Goal: Task Accomplishment & Management: Use online tool/utility

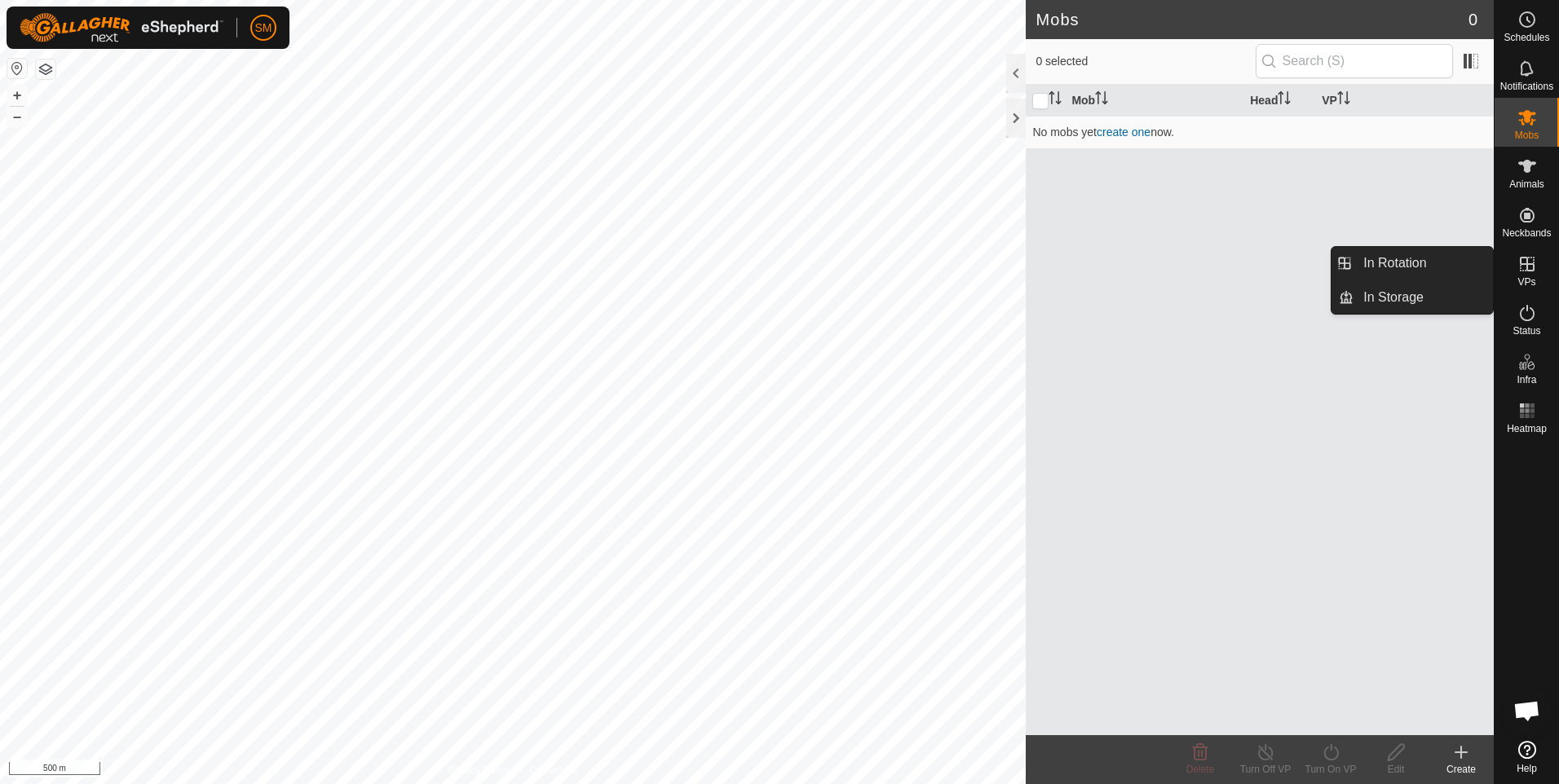
click at [1534, 262] on icon at bounding box center [1528, 264] width 19 height 19
click at [1414, 260] on link "In Rotation" at bounding box center [1423, 264] width 139 height 33
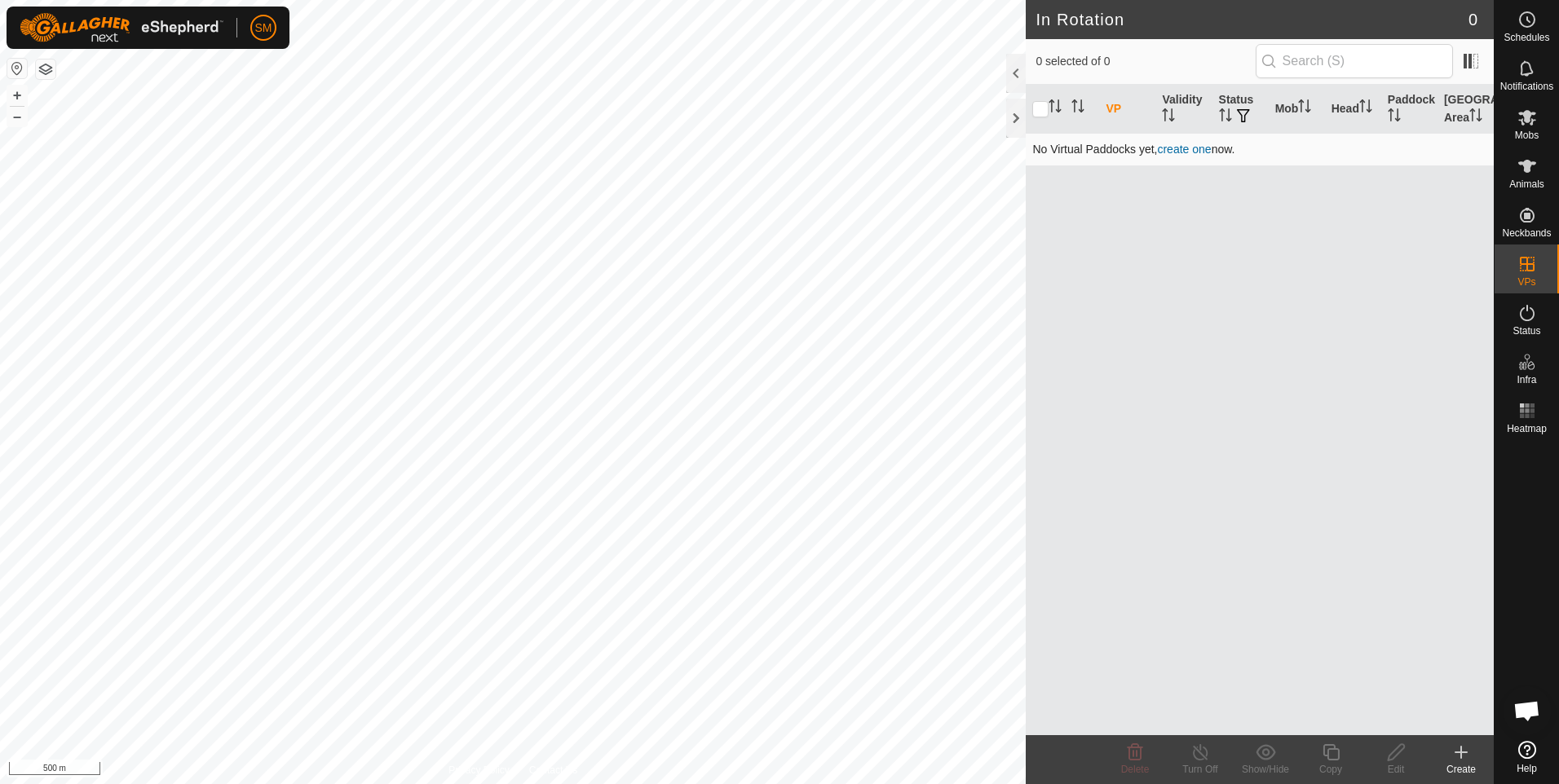
click at [1177, 151] on link "create one" at bounding box center [1183, 149] width 54 height 13
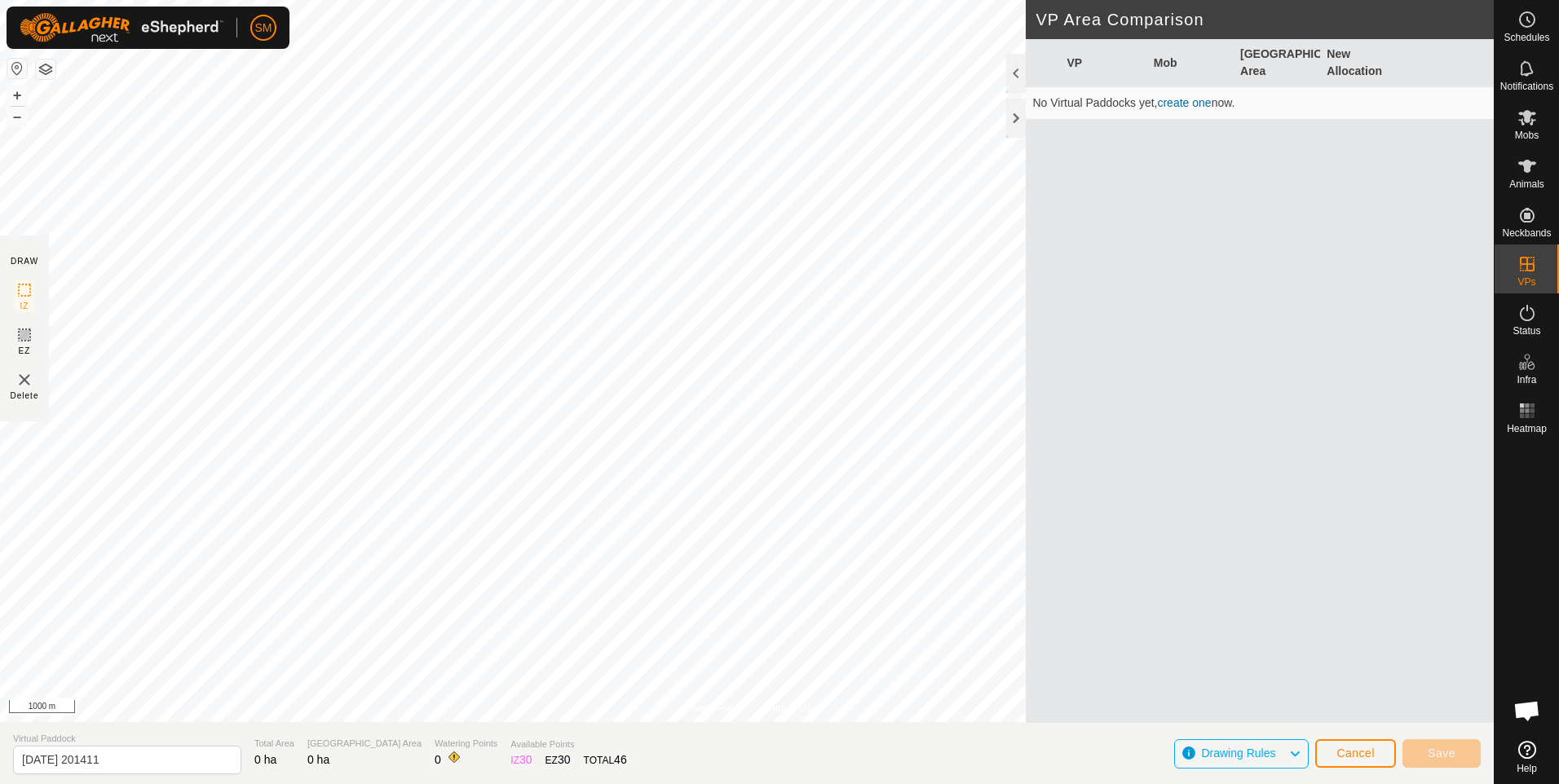
click at [48, 316] on div "Privacy Policy Contact Us + – ⇧ i 1000 m DRAW IZ EZ Delete VP Area Comparison V…" at bounding box center [746, 392] width 1494 height 784
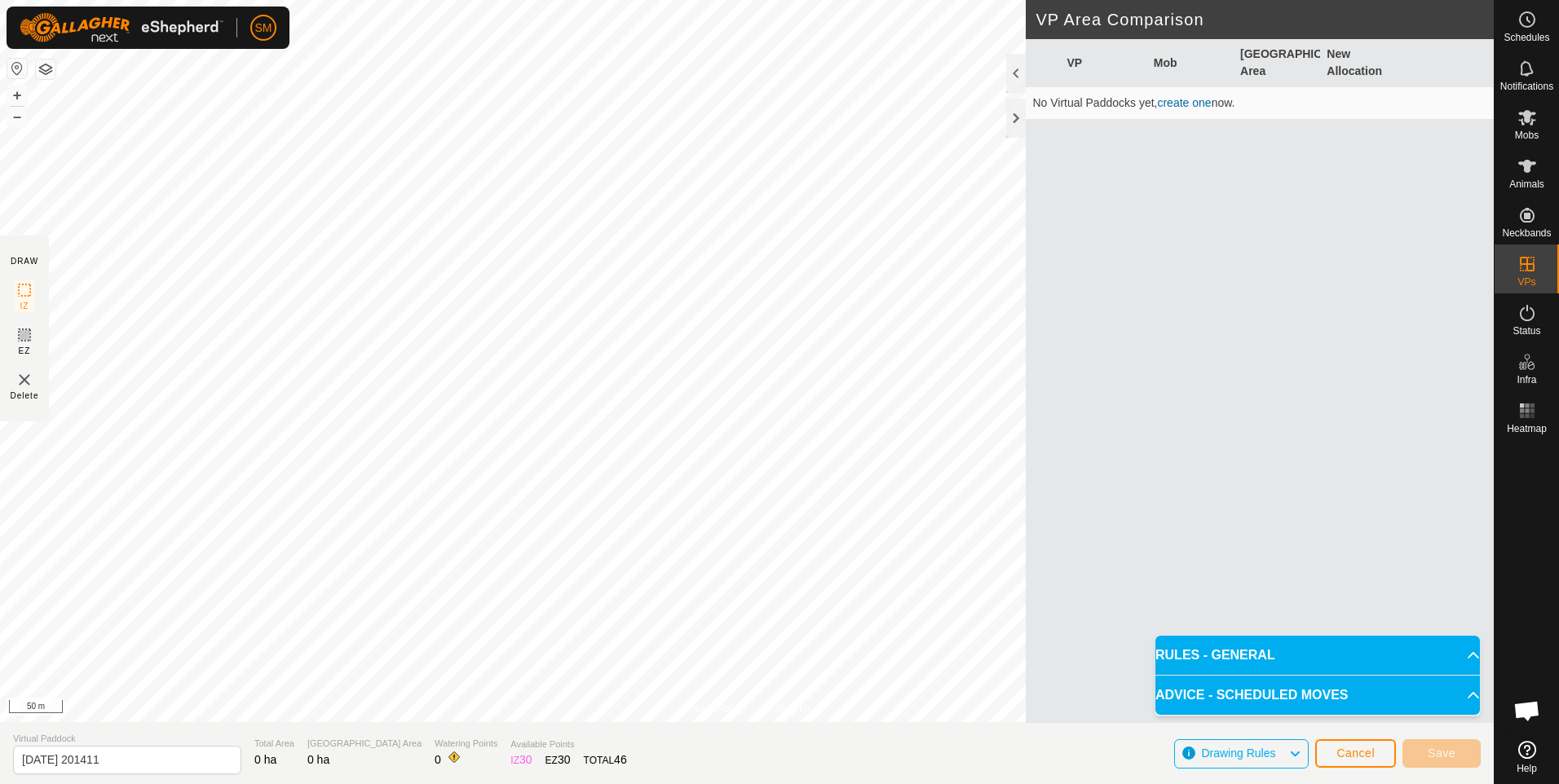
click at [1461, 651] on p-accordion-header "RULES - GENERAL" at bounding box center [1319, 656] width 325 height 39
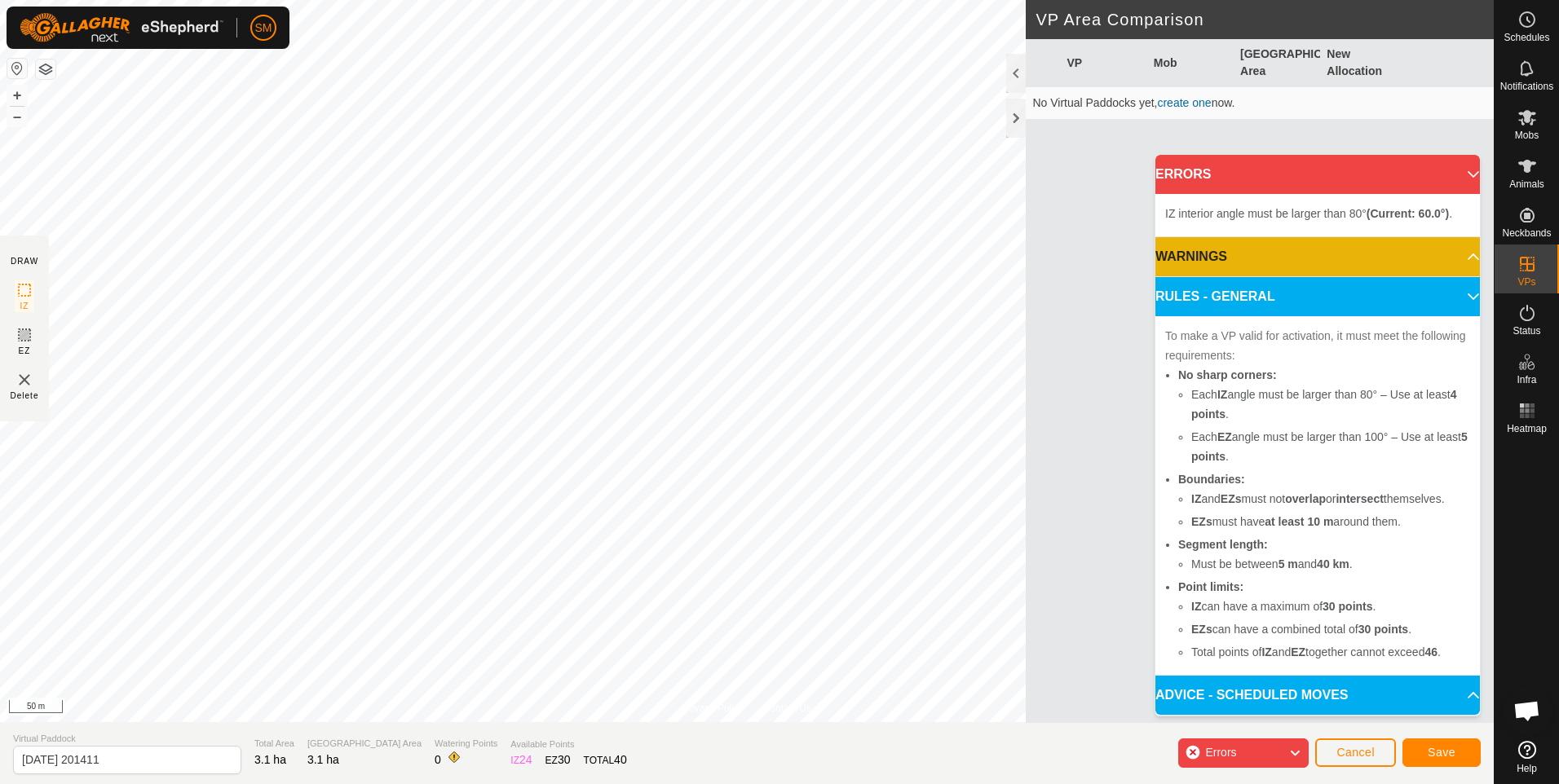
click at [1228, 748] on span "Errors" at bounding box center [1221, 752] width 31 height 13
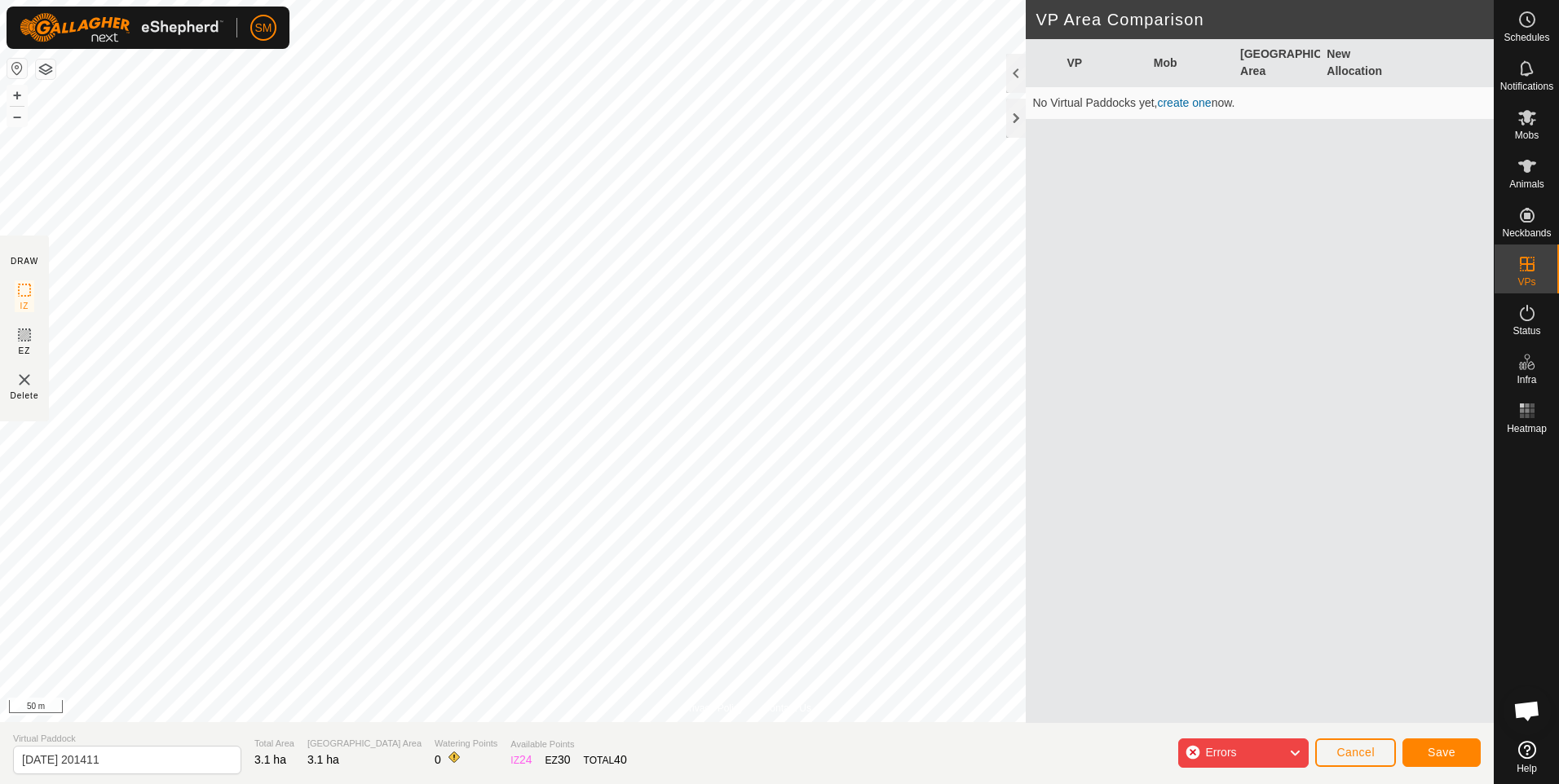
click at [1228, 748] on span "Errors" at bounding box center [1221, 752] width 31 height 13
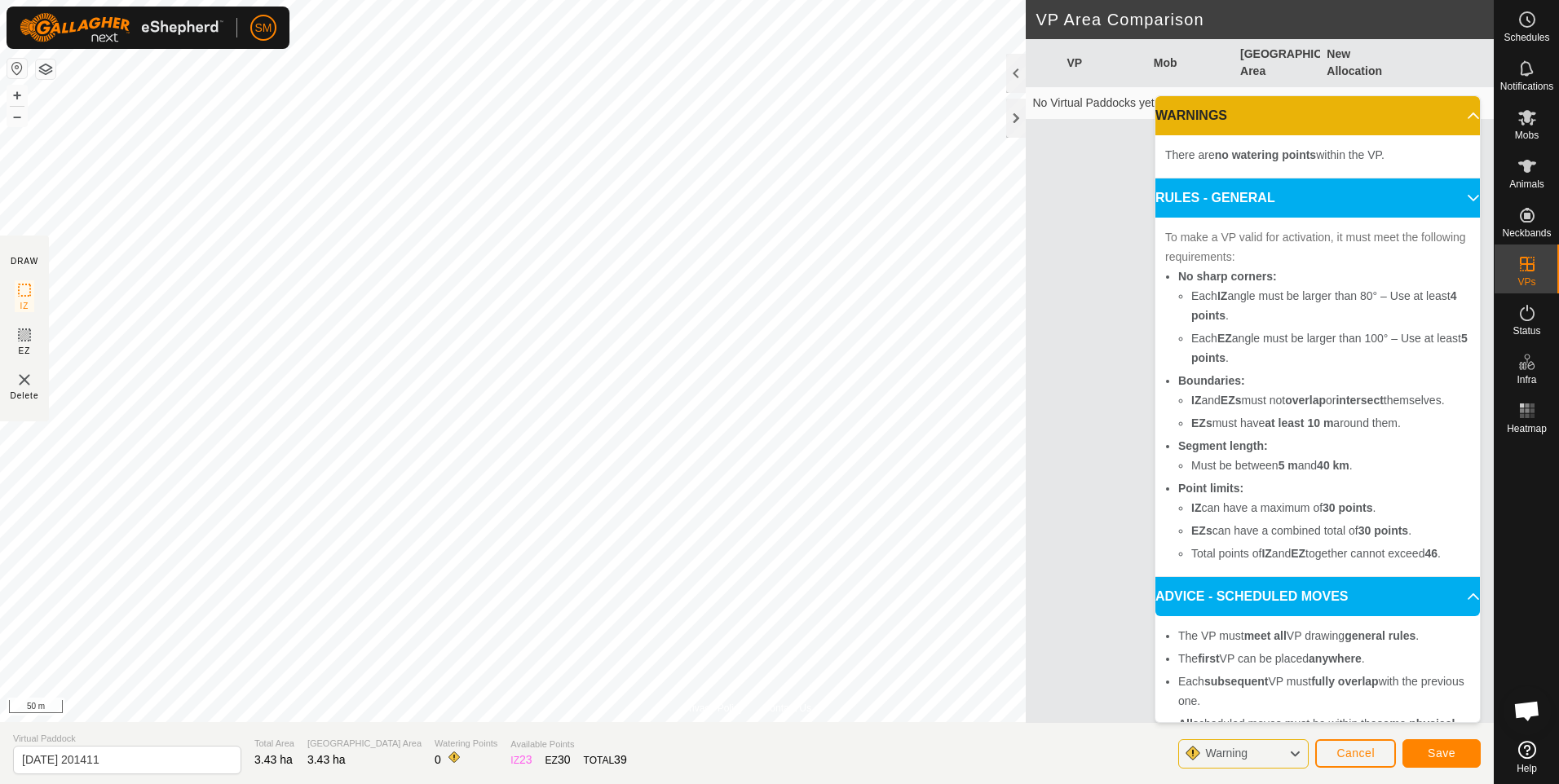
click at [1468, 112] on icon at bounding box center [1473, 115] width 13 height 13
click at [1293, 751] on icon at bounding box center [1294, 754] width 13 height 21
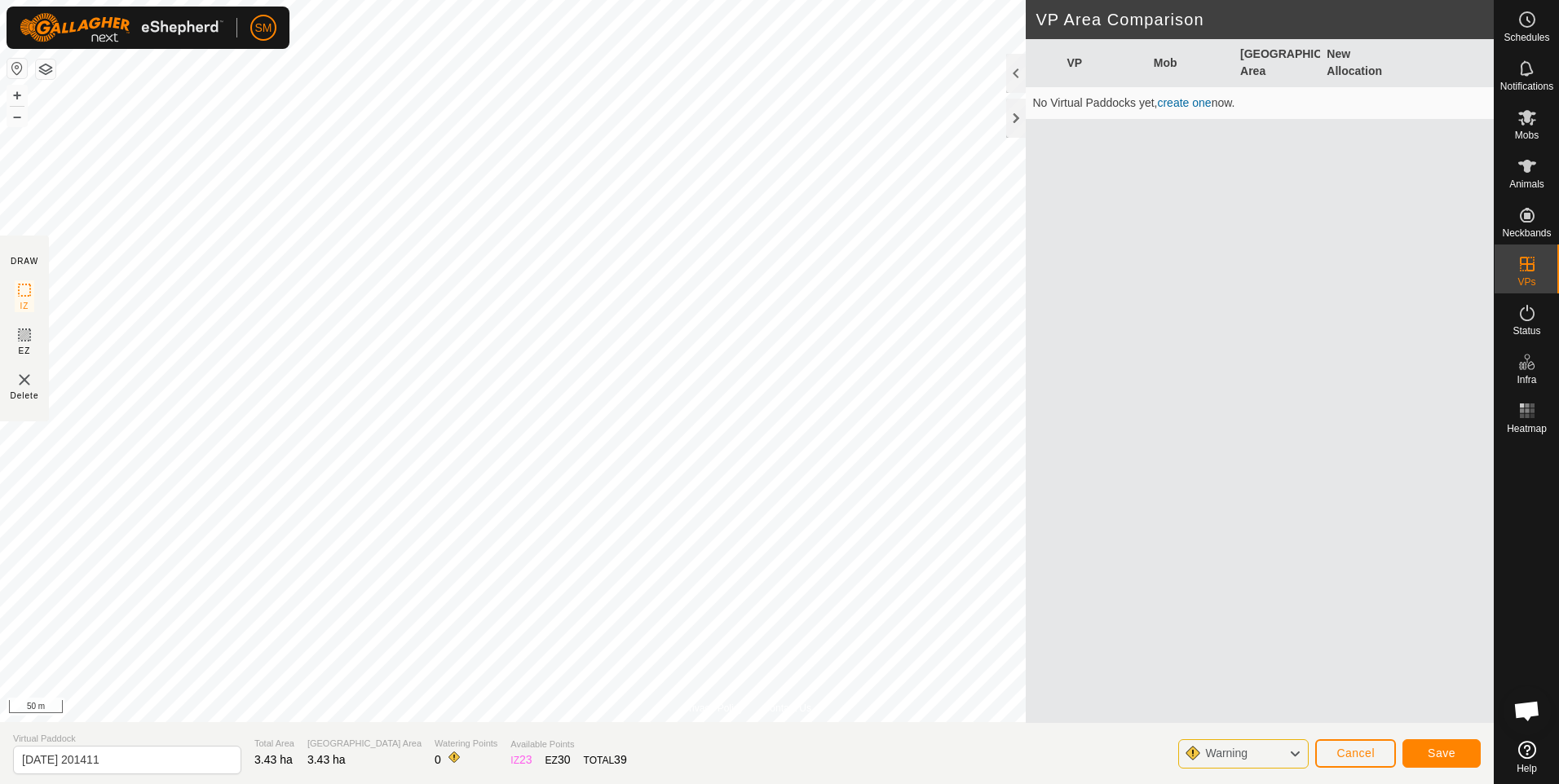
click at [1298, 758] on icon at bounding box center [1294, 754] width 13 height 21
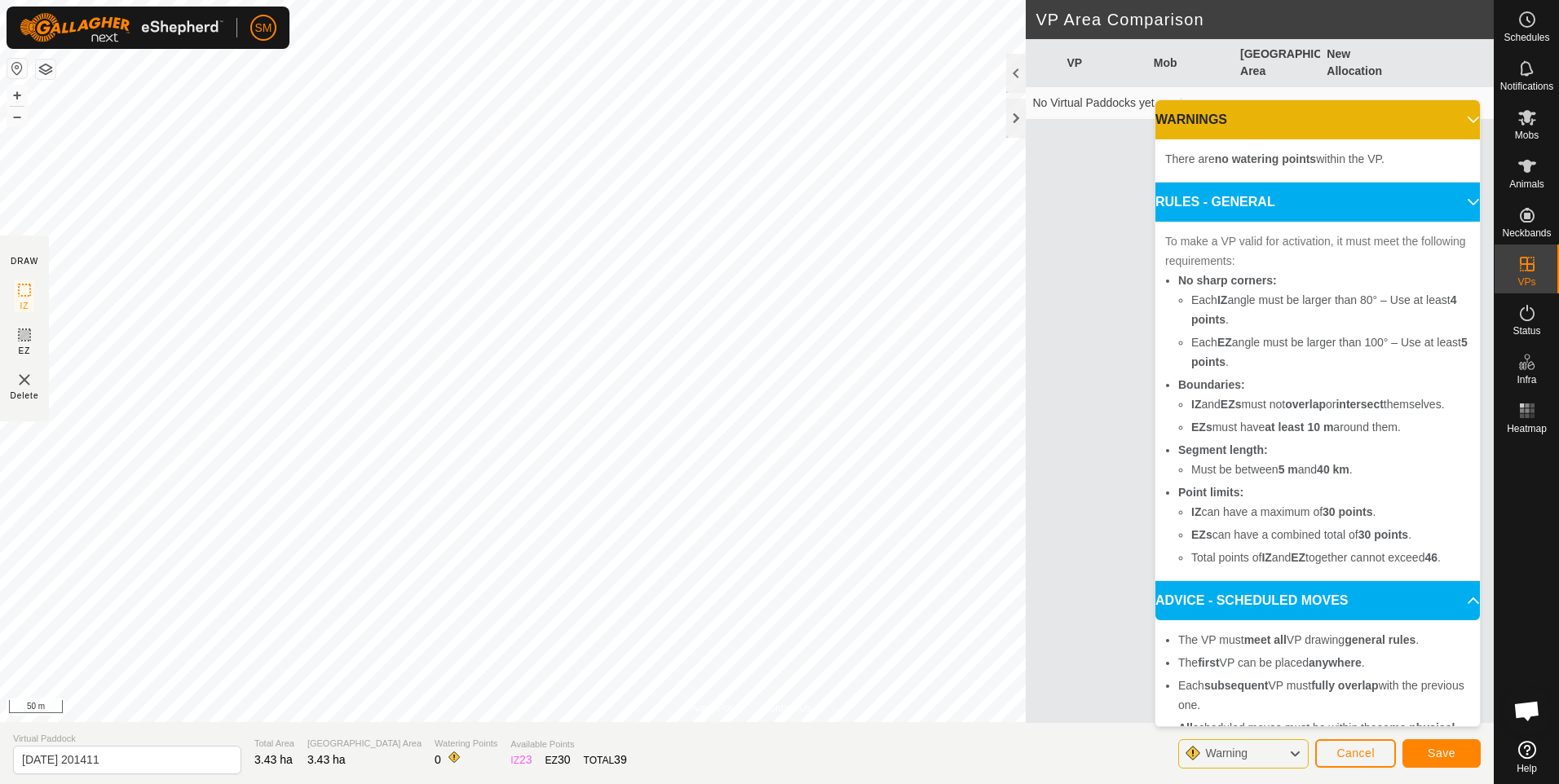
click at [1221, 160] on b "no watering points" at bounding box center [1266, 159] width 101 height 13
click at [448, 758] on span at bounding box center [453, 757] width 13 height 13
click at [1531, 182] on span "Animals" at bounding box center [1527, 184] width 35 height 10
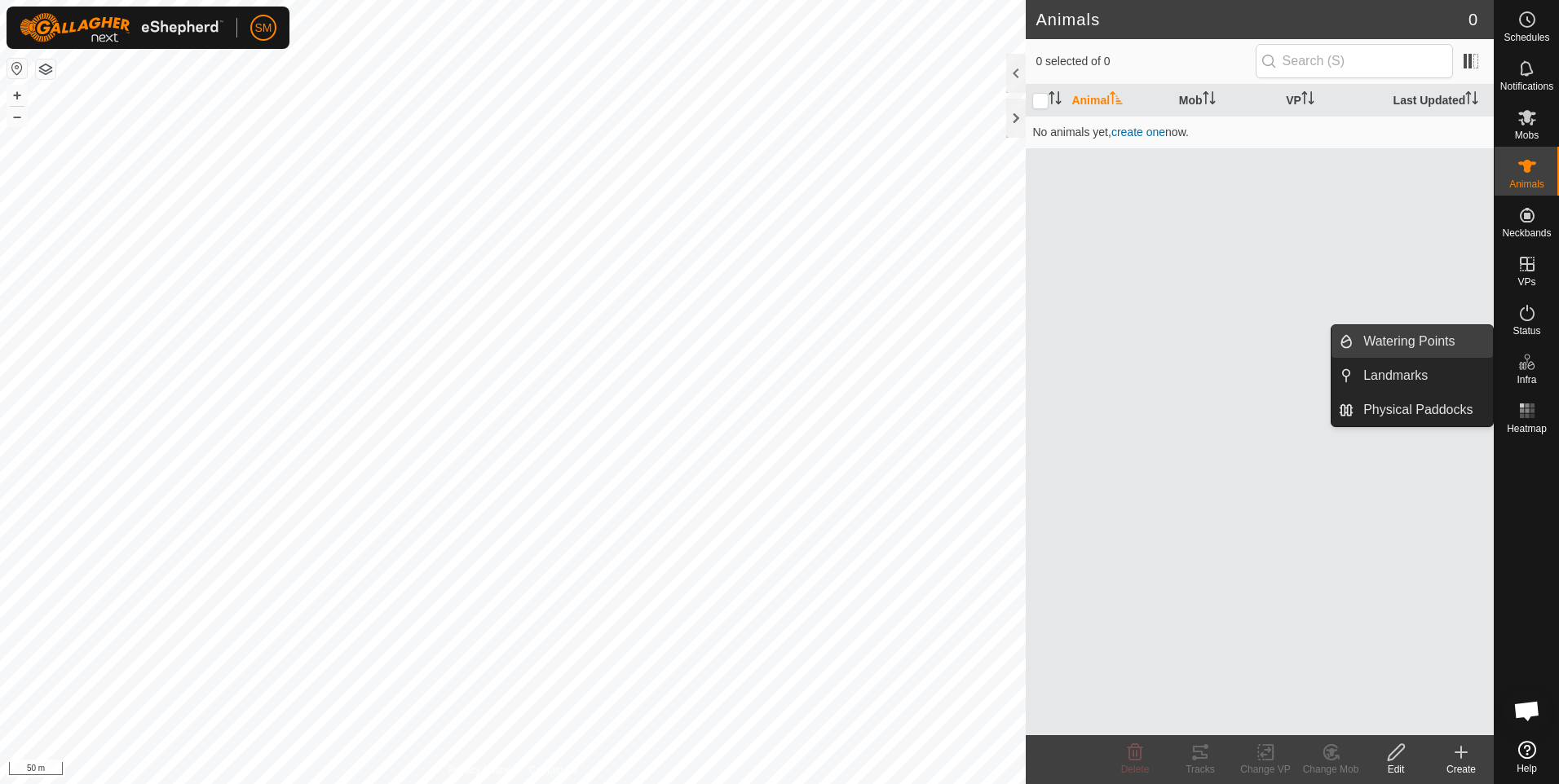
click at [1406, 340] on link "Watering Points" at bounding box center [1423, 341] width 139 height 33
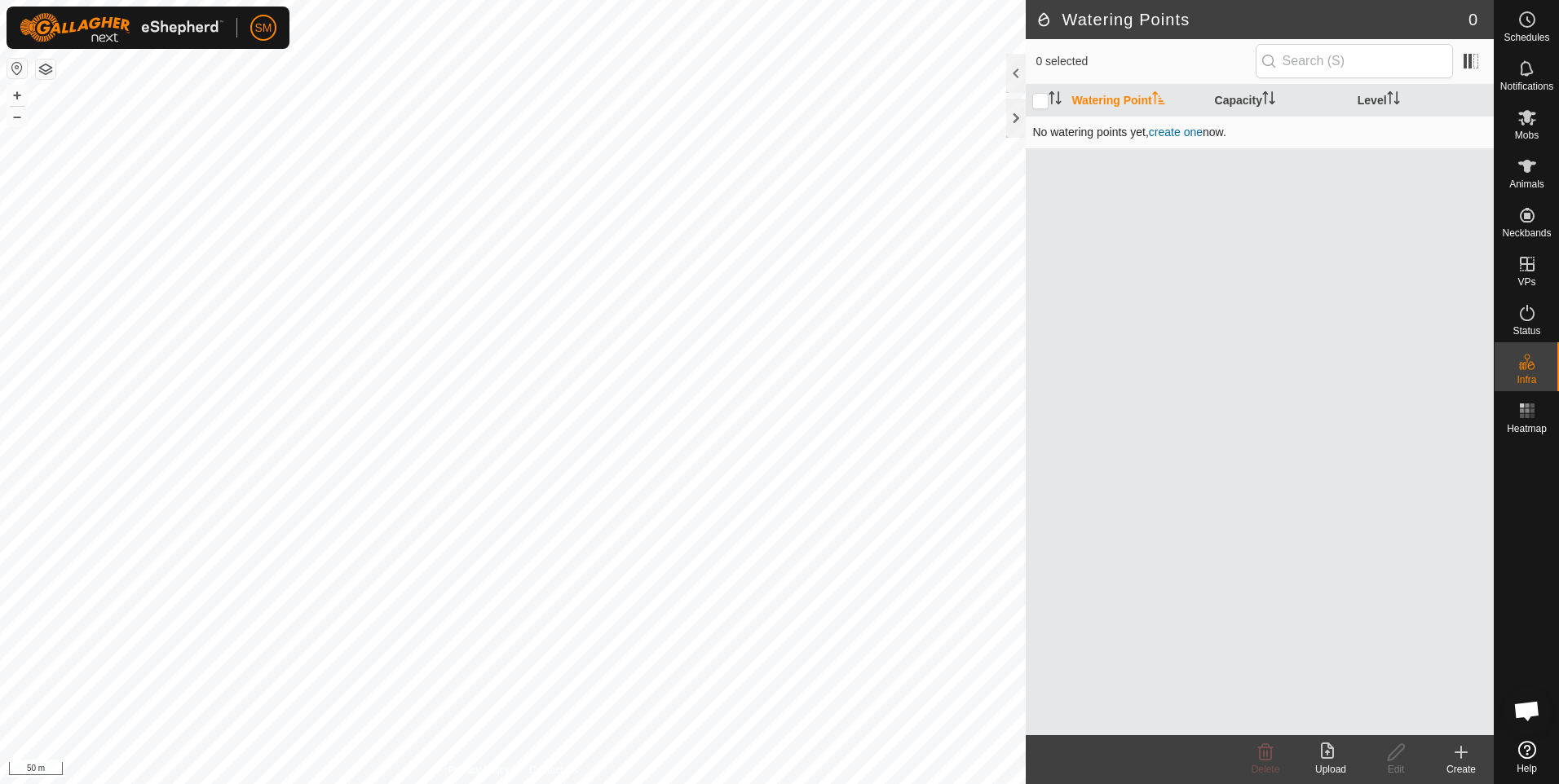
click at [1174, 132] on link "create one" at bounding box center [1176, 131] width 54 height 13
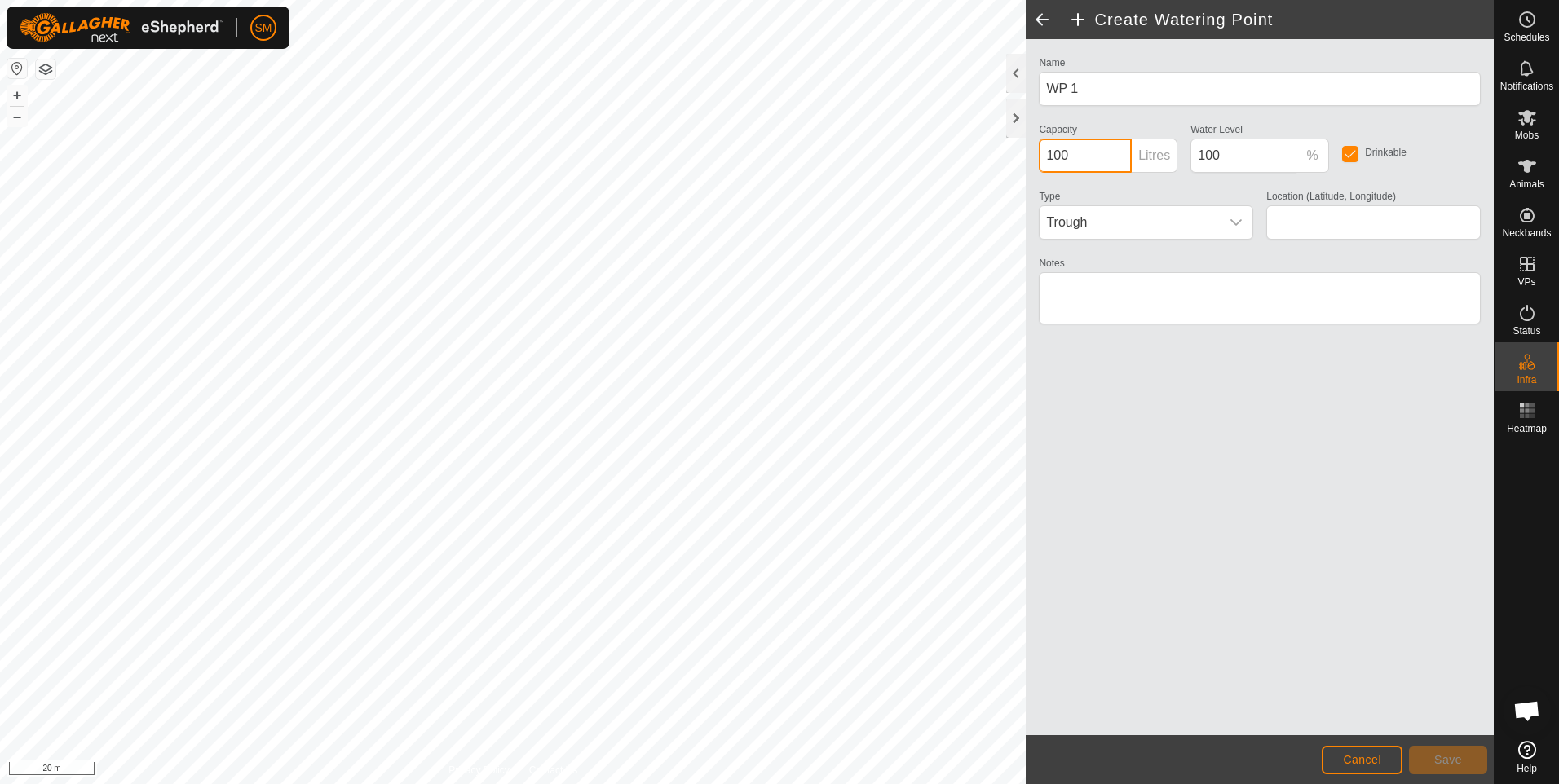
click at [1054, 152] on input "100" at bounding box center [1086, 155] width 93 height 34
type input "1300"
type input "-21.225325, 149.180628"
click at [1079, 17] on h2 "Create Watering Point" at bounding box center [1281, 19] width 425 height 19
click at [1045, 18] on span at bounding box center [1042, 19] width 33 height 39
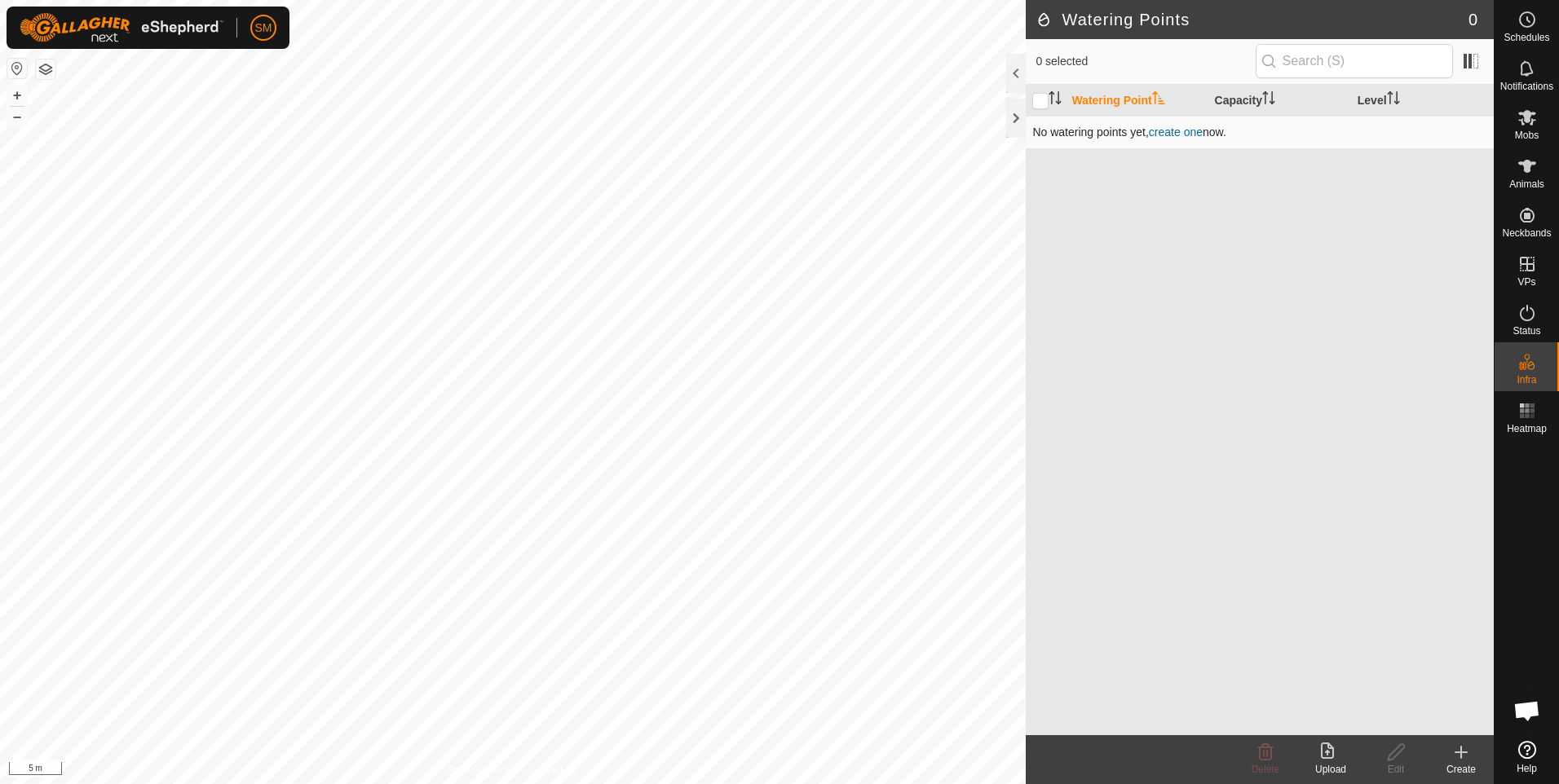
click at [1166, 131] on link "create one" at bounding box center [1176, 131] width 54 height 13
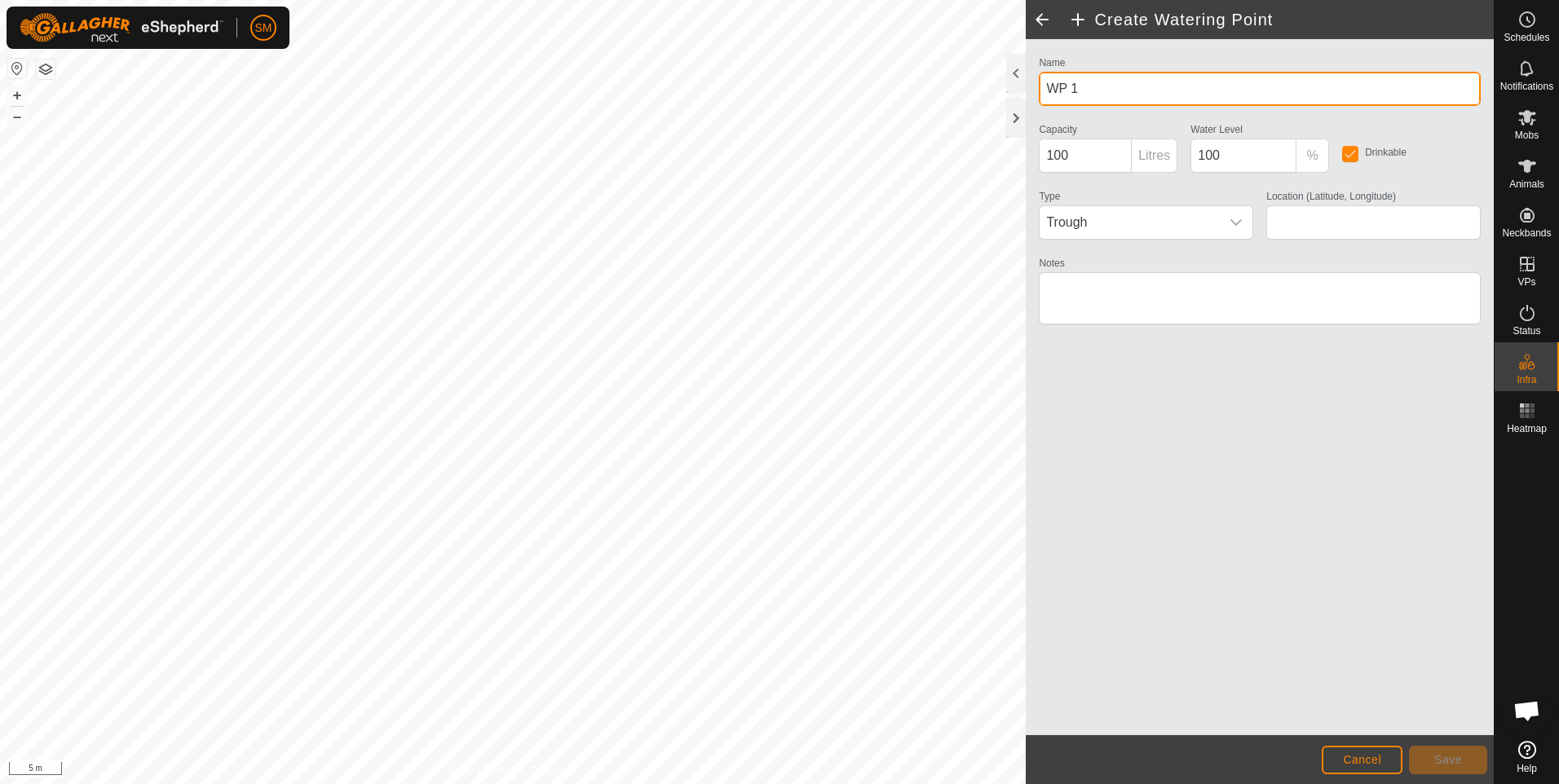
click at [1110, 93] on input "WP 1" at bounding box center [1260, 89] width 442 height 34
type input "WP 2"
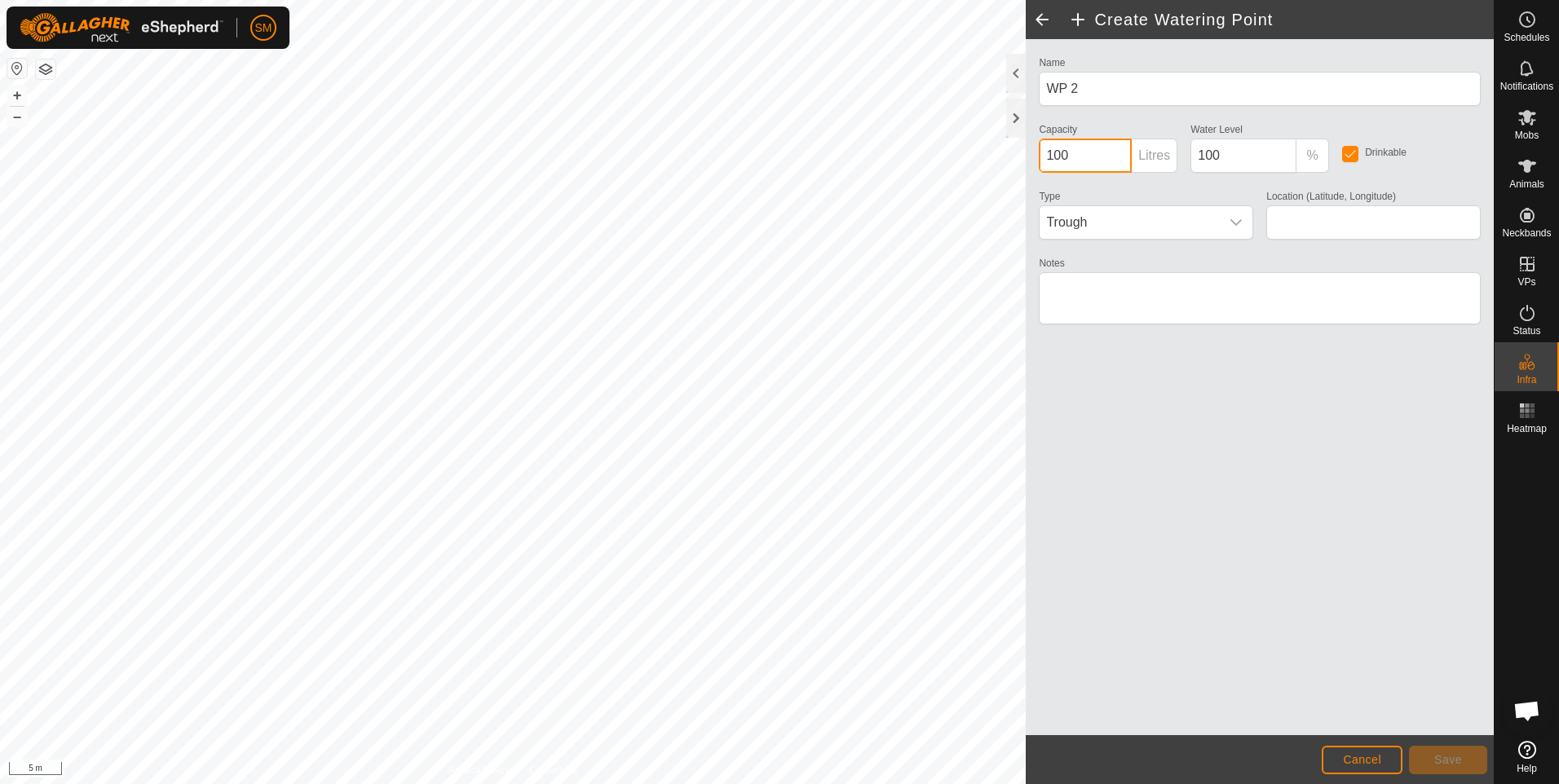
click at [1056, 158] on input "100" at bounding box center [1086, 155] width 93 height 34
type input "1300"
type input "-21.225501, 149.182701"
click at [1044, 18] on span at bounding box center [1042, 19] width 33 height 39
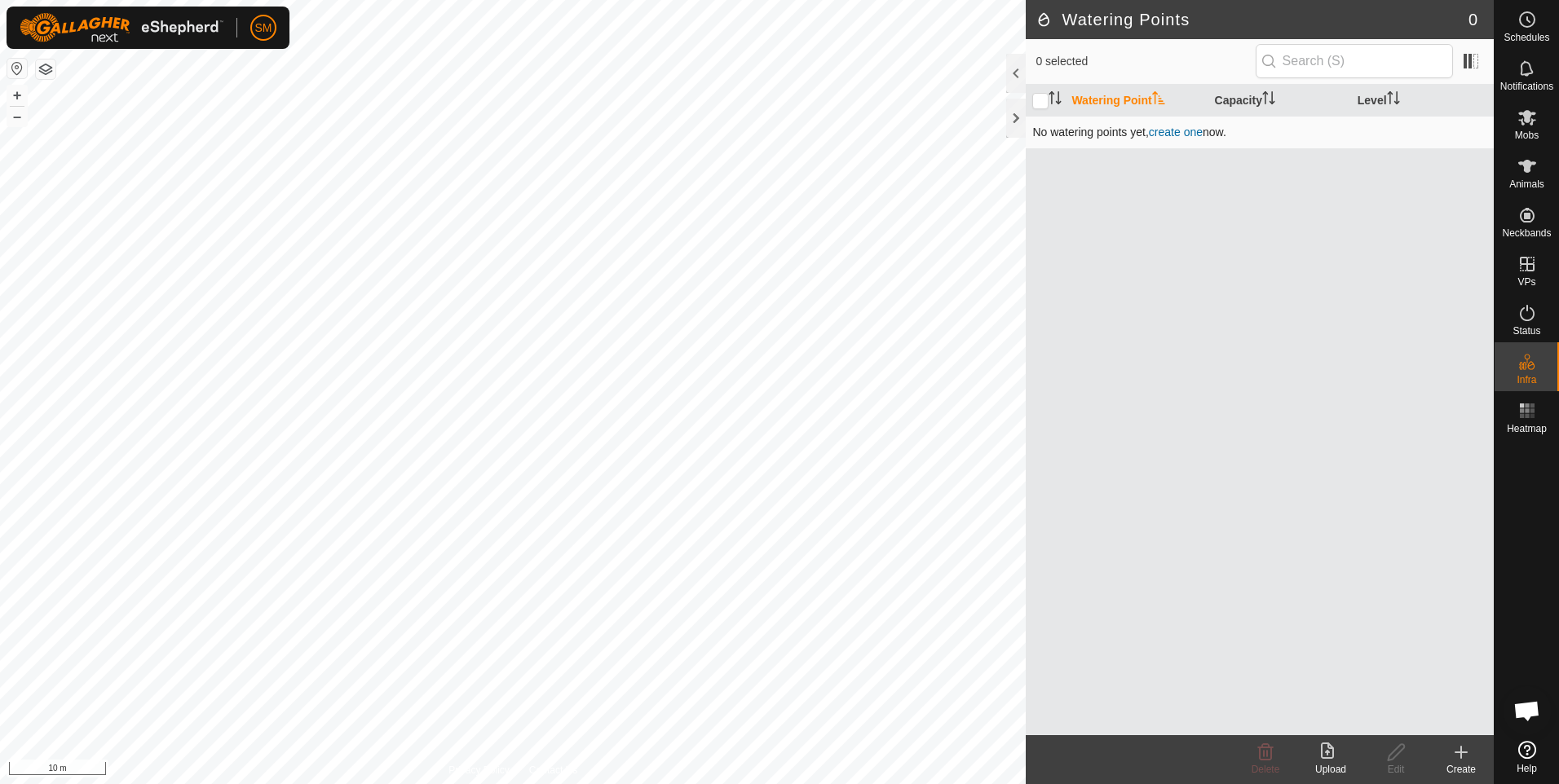
click at [1170, 127] on link "create one" at bounding box center [1176, 131] width 54 height 13
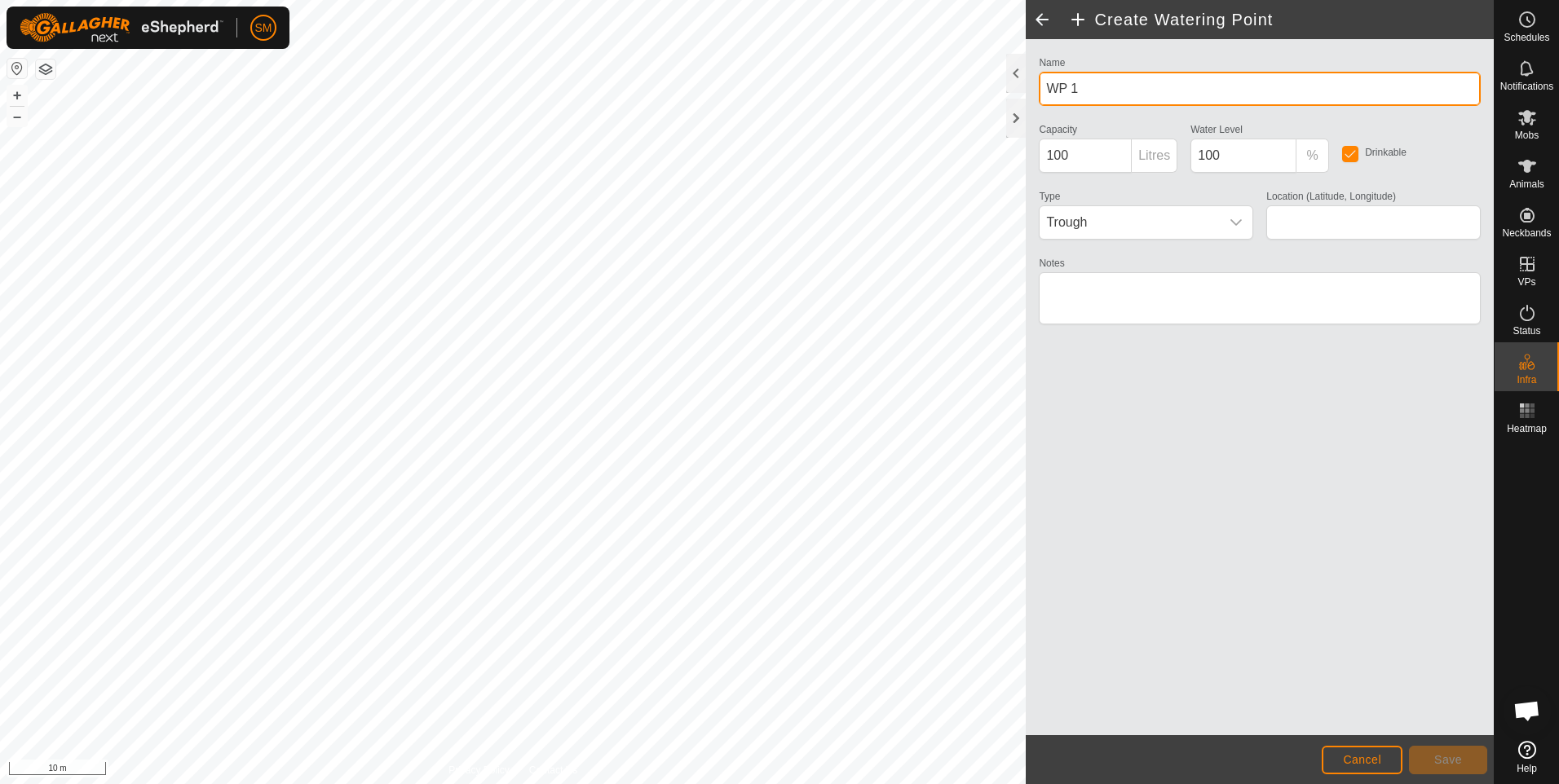
click at [1106, 85] on input "WP 1" at bounding box center [1260, 89] width 442 height 34
type input "WP 3"
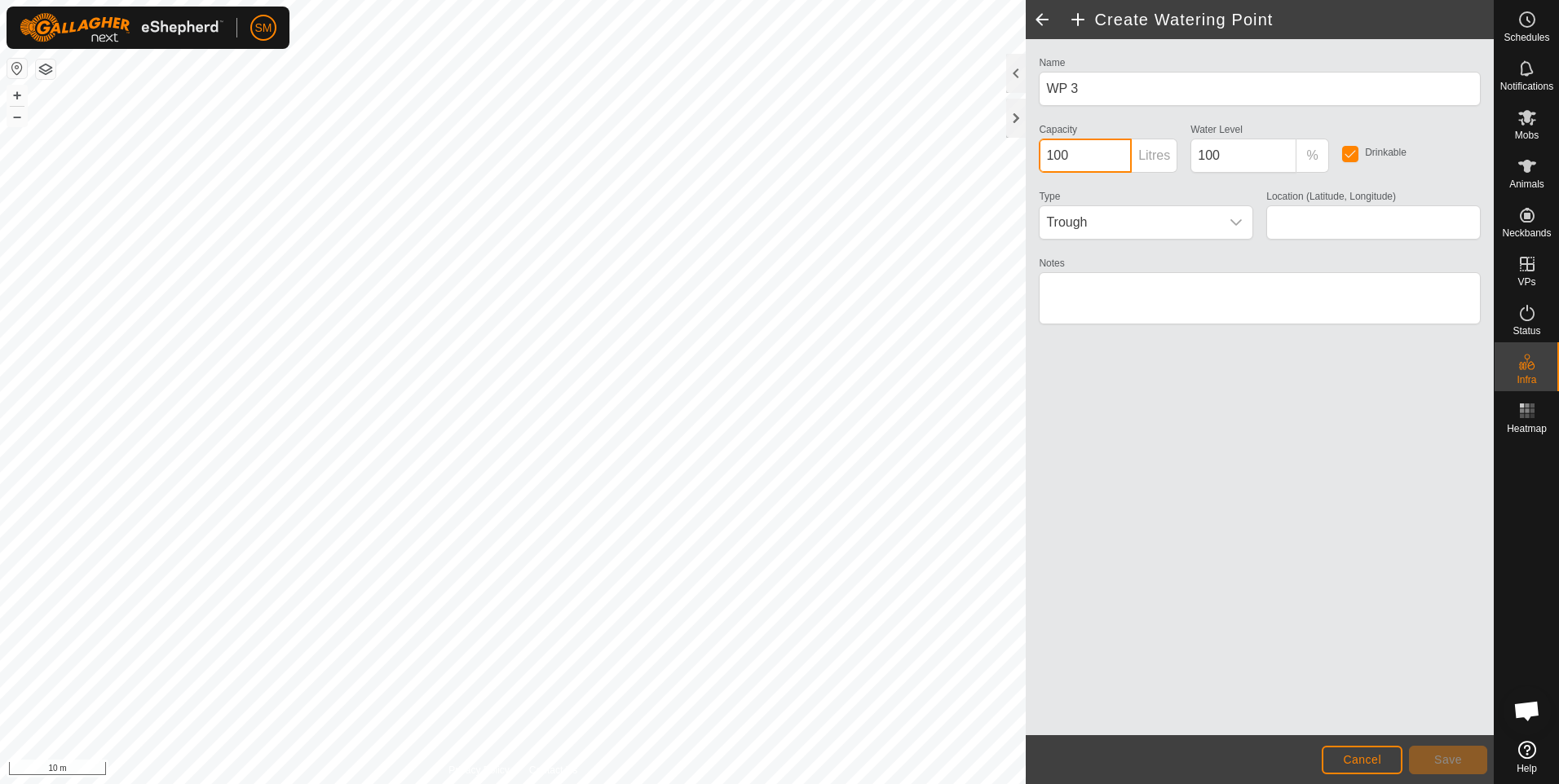
click at [1056, 152] on input "100" at bounding box center [1086, 155] width 93 height 34
type input "1300"
type input "-21.223921, 149.182867"
click at [1041, 18] on span at bounding box center [1042, 19] width 33 height 39
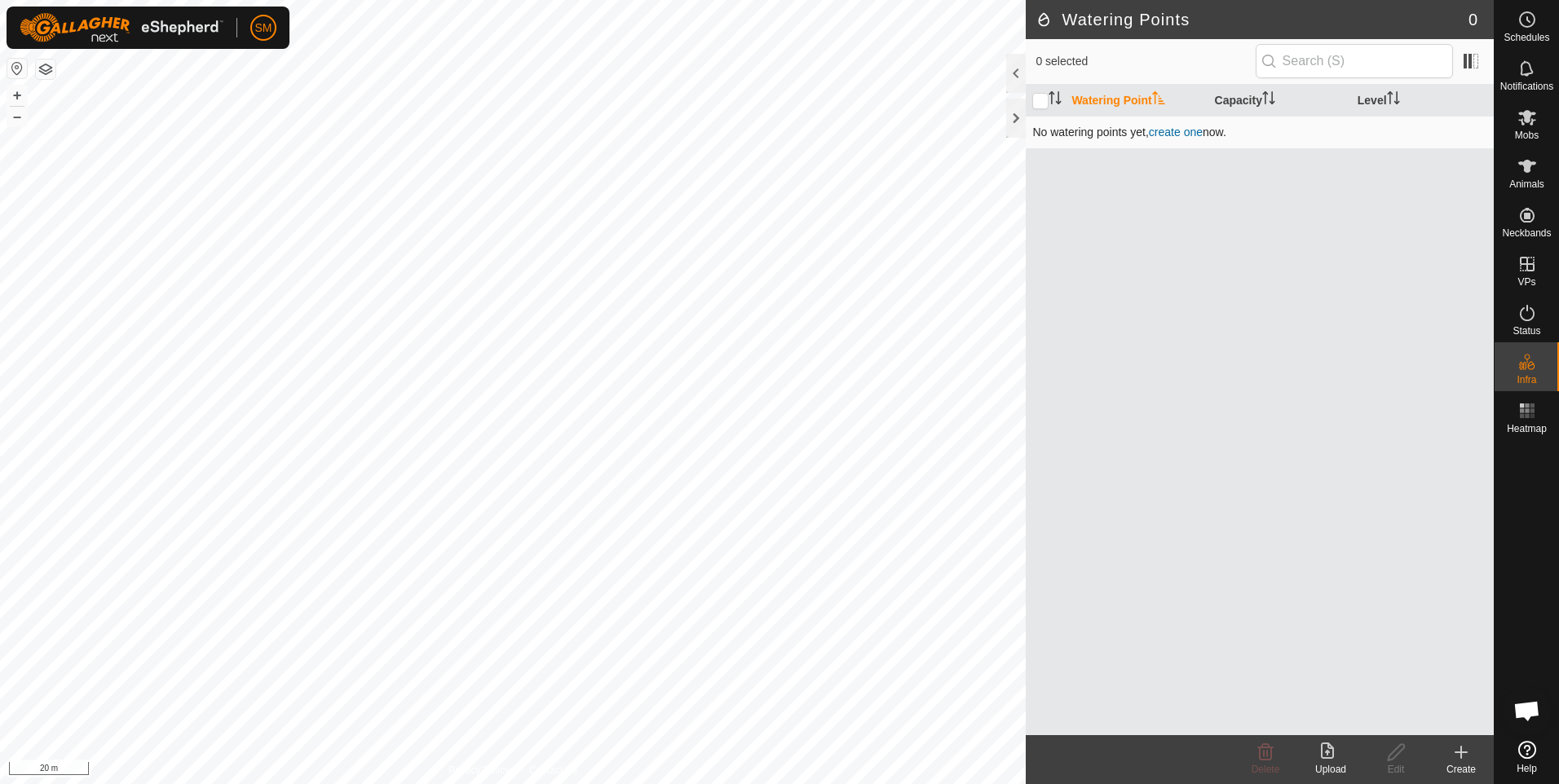
click at [1167, 128] on link "create one" at bounding box center [1176, 131] width 54 height 13
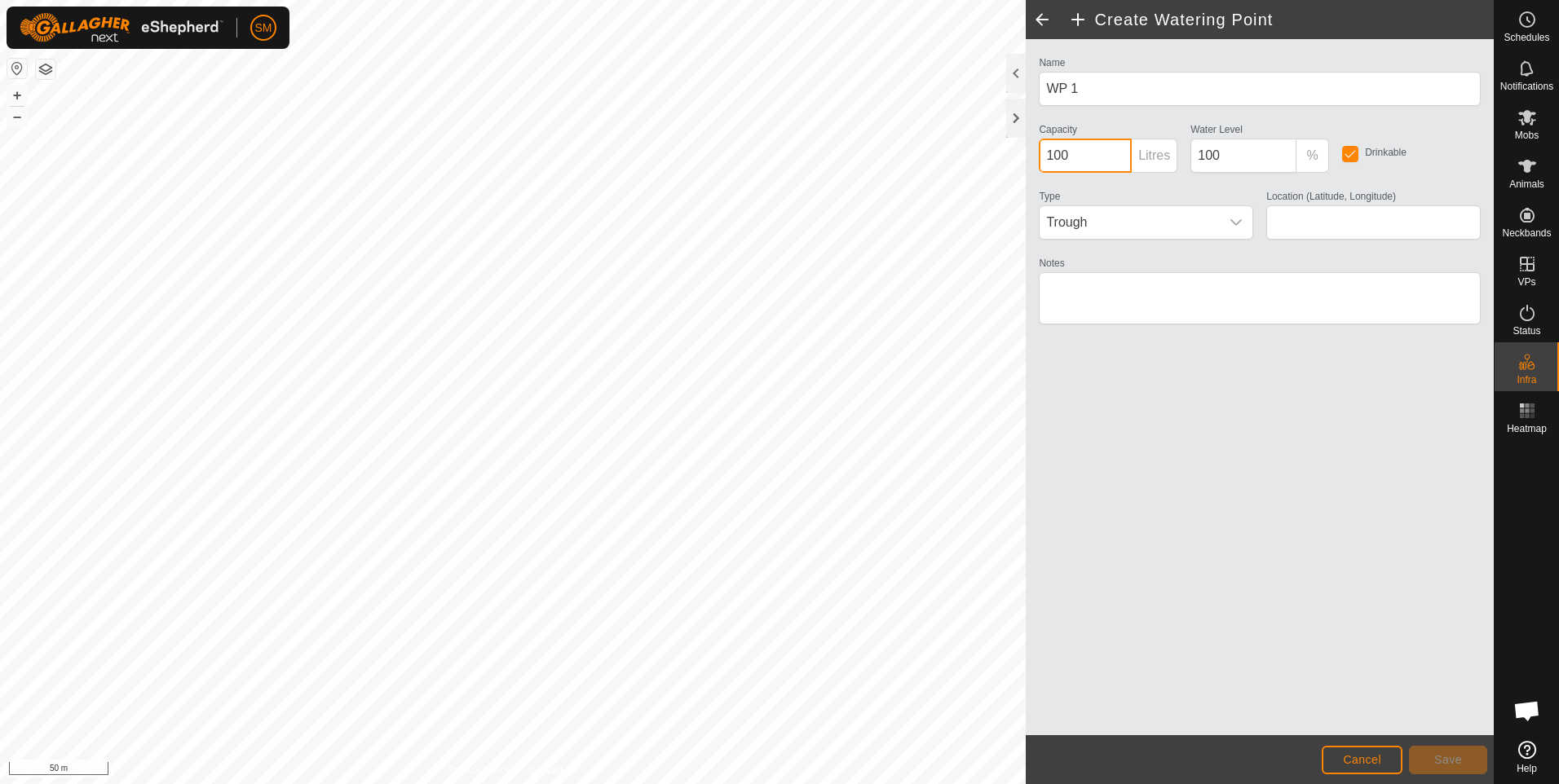
click at [1054, 154] on input "100" at bounding box center [1086, 155] width 93 height 34
type input "1300"
type input "-21.225334, 149.180622"
click at [1081, 294] on textarea "Notes" at bounding box center [1260, 299] width 442 height 53
type textarea "Paddock 1and 2"
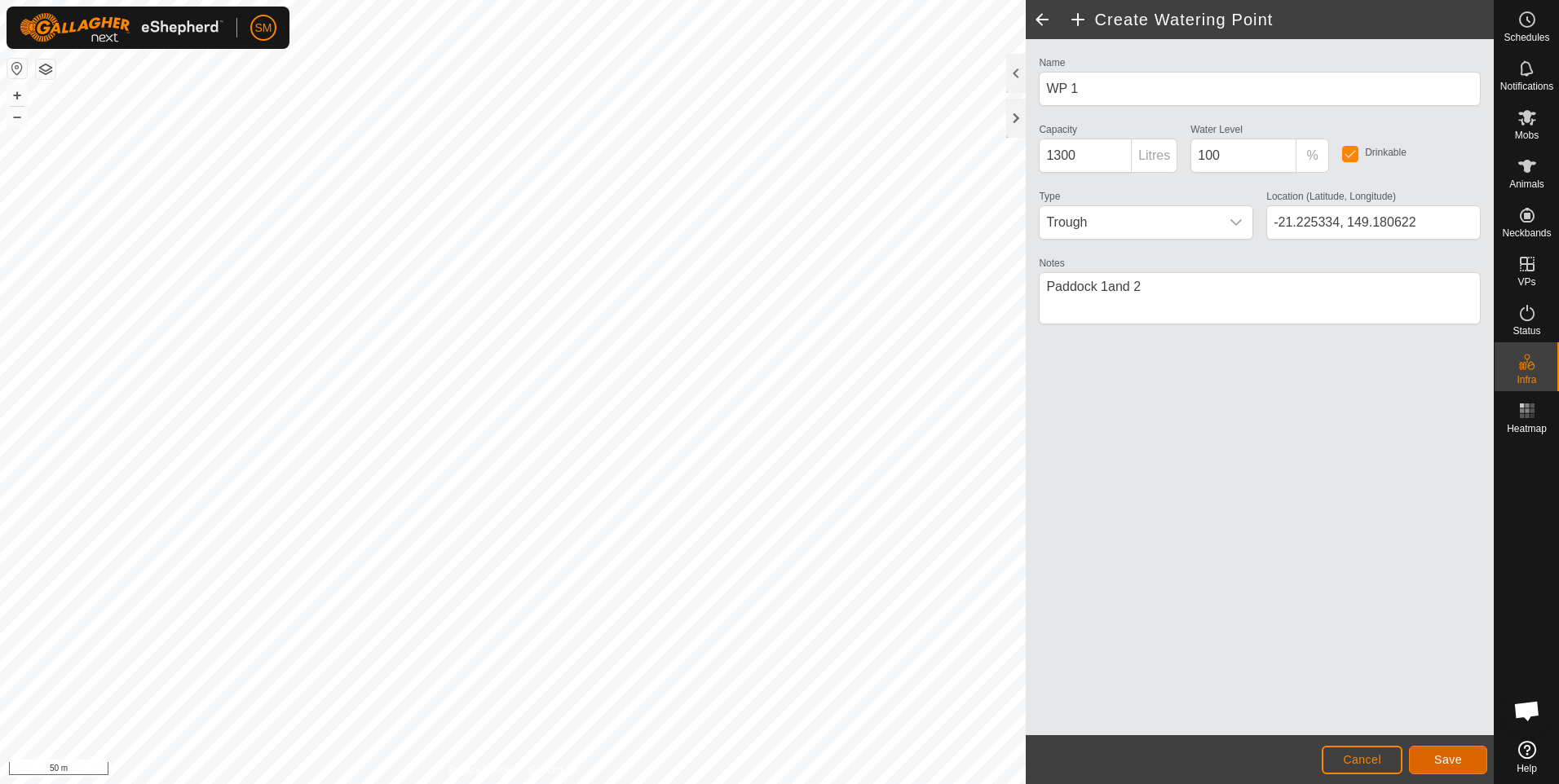
click at [1449, 759] on span "Save" at bounding box center [1448, 759] width 27 height 13
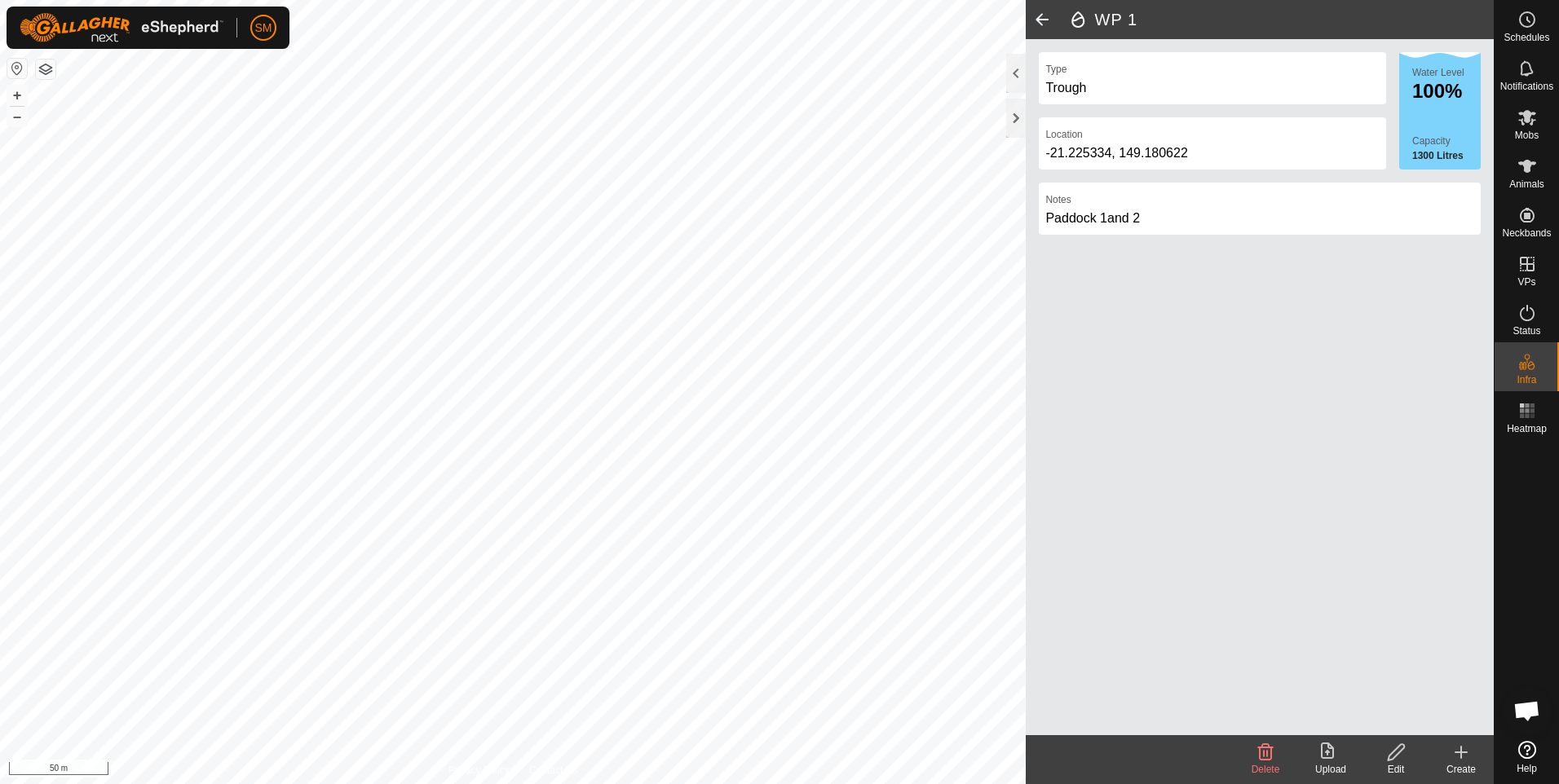
click at [1044, 20] on span at bounding box center [1042, 19] width 33 height 39
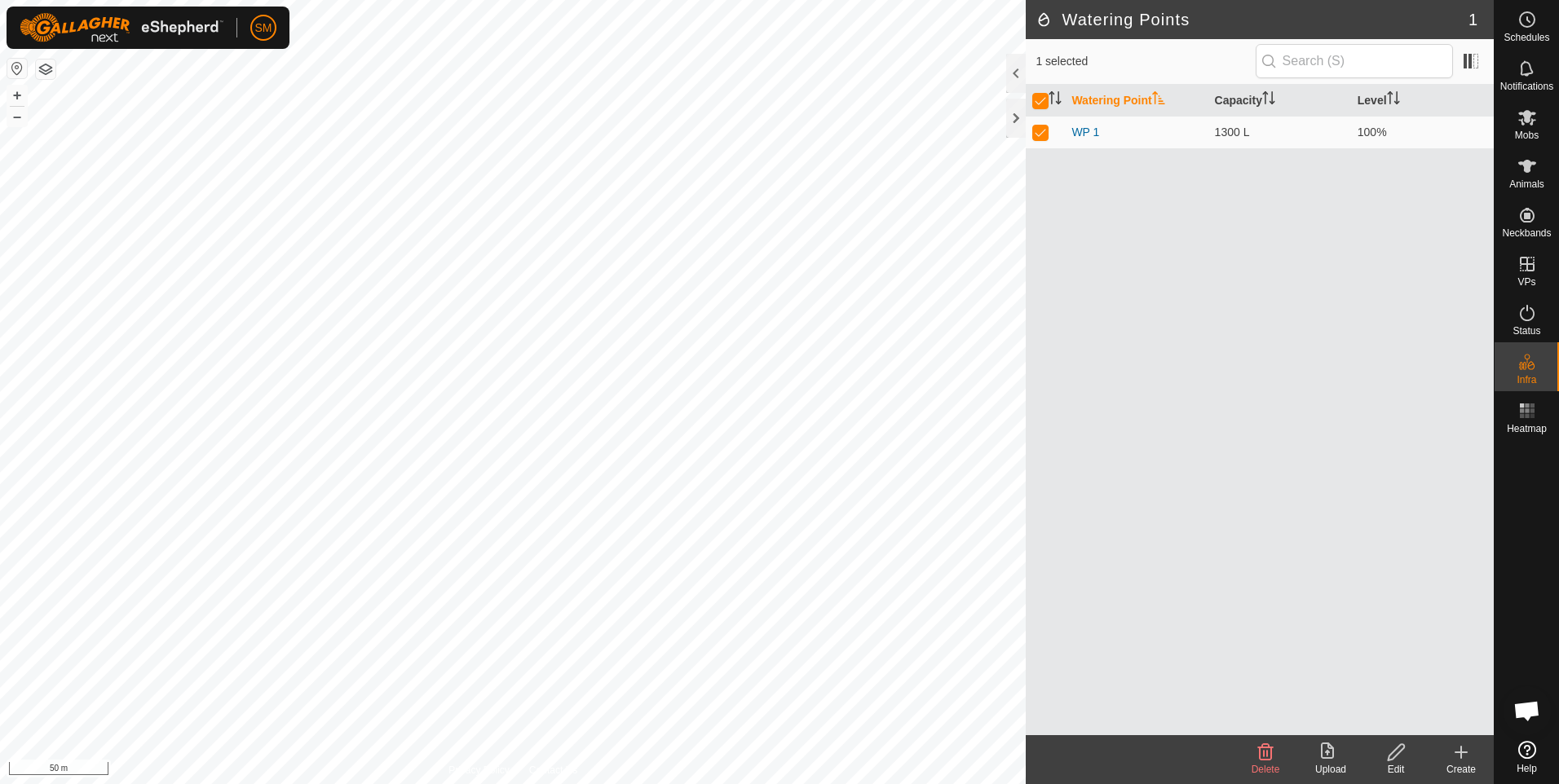
click at [1463, 765] on div "Create" at bounding box center [1461, 769] width 65 height 15
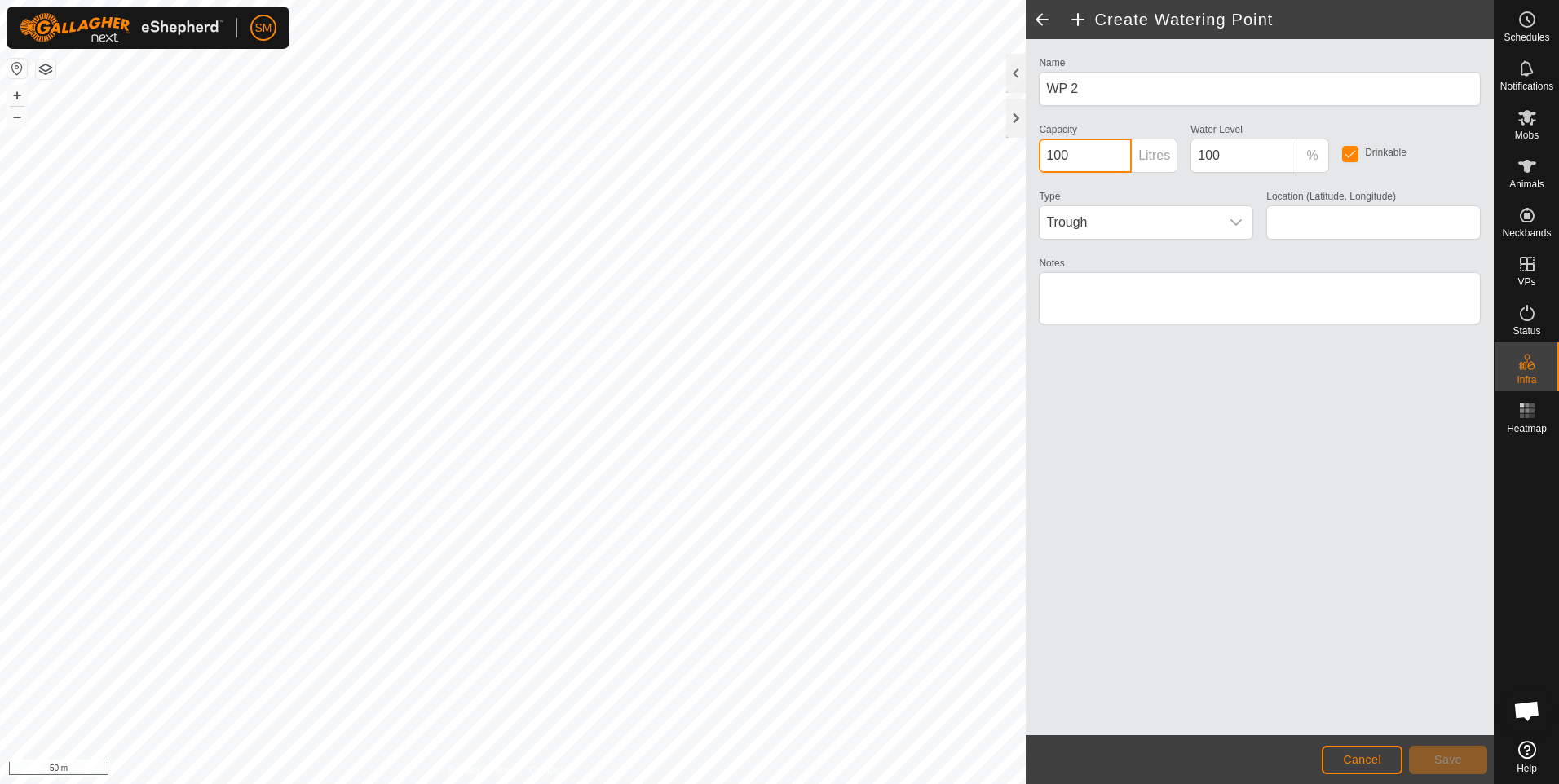
click at [1056, 154] on input "100" at bounding box center [1086, 155] width 93 height 34
type input "1300"
type input "-21.225502, 149.182704"
click at [1061, 285] on textarea "Notes" at bounding box center [1260, 299] width 442 height 53
type textarea "Paddock 3 and 4"
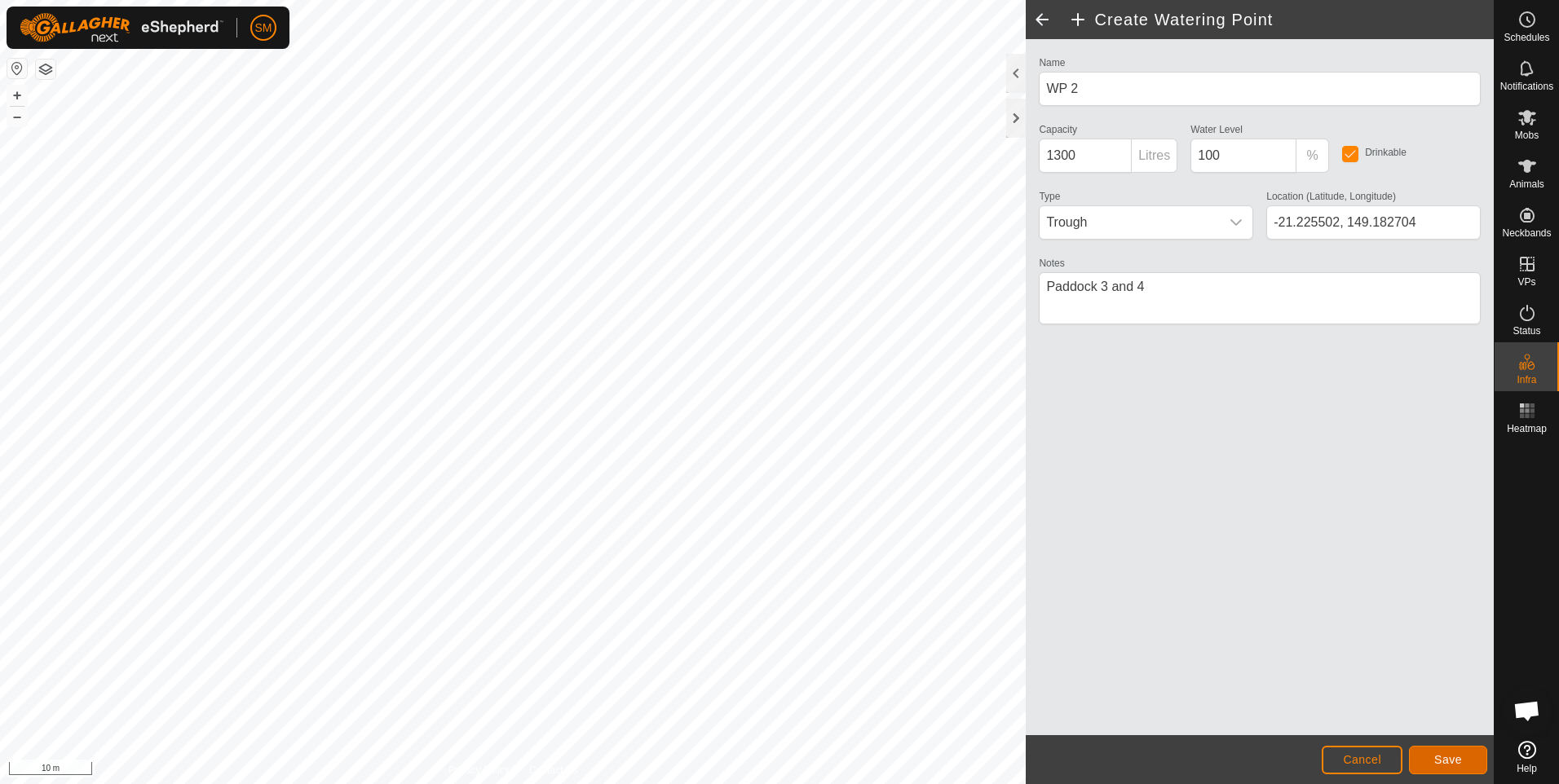
click at [1433, 757] on button "Save" at bounding box center [1448, 760] width 78 height 28
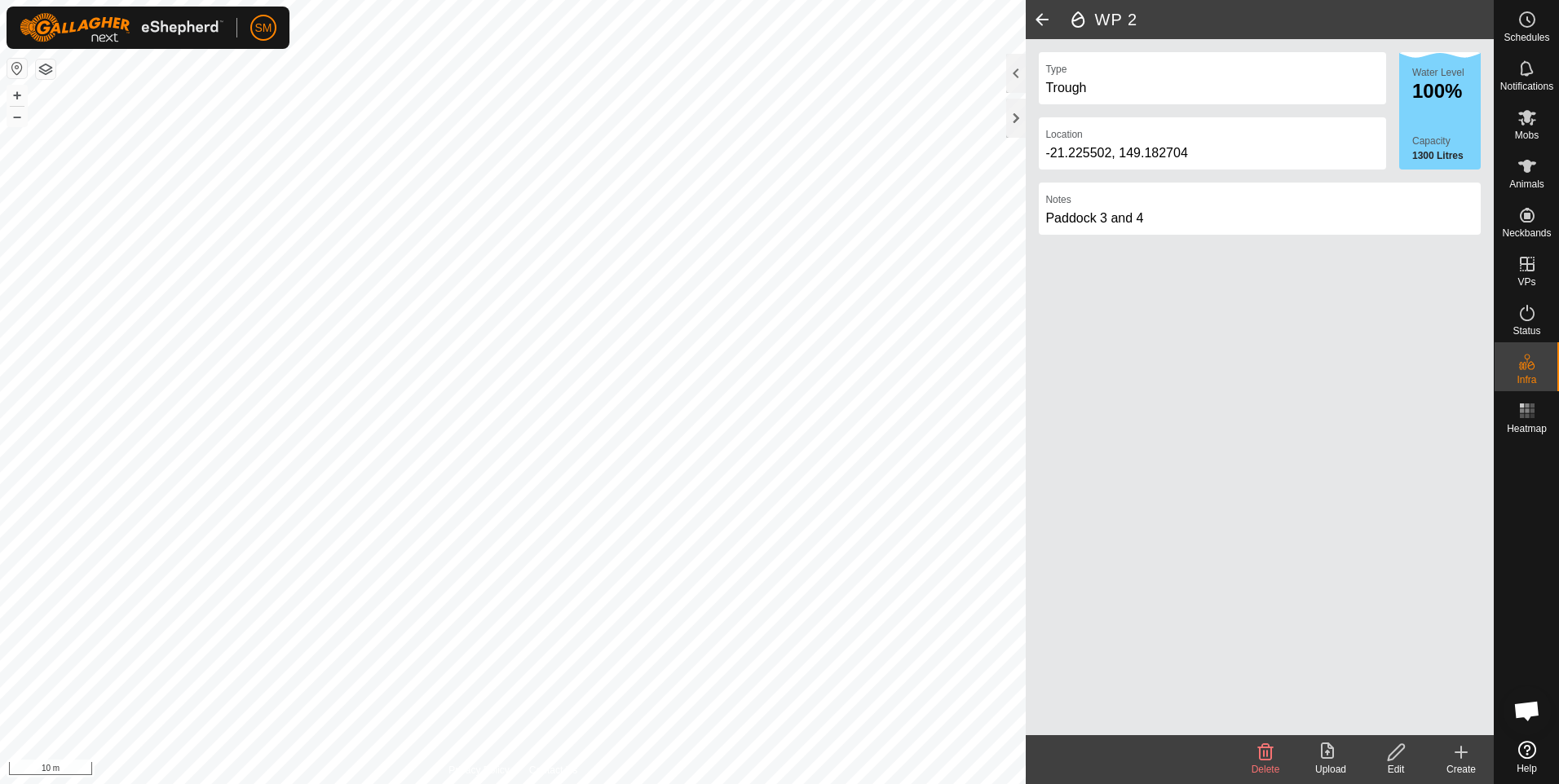
click at [1043, 19] on span at bounding box center [1042, 19] width 33 height 39
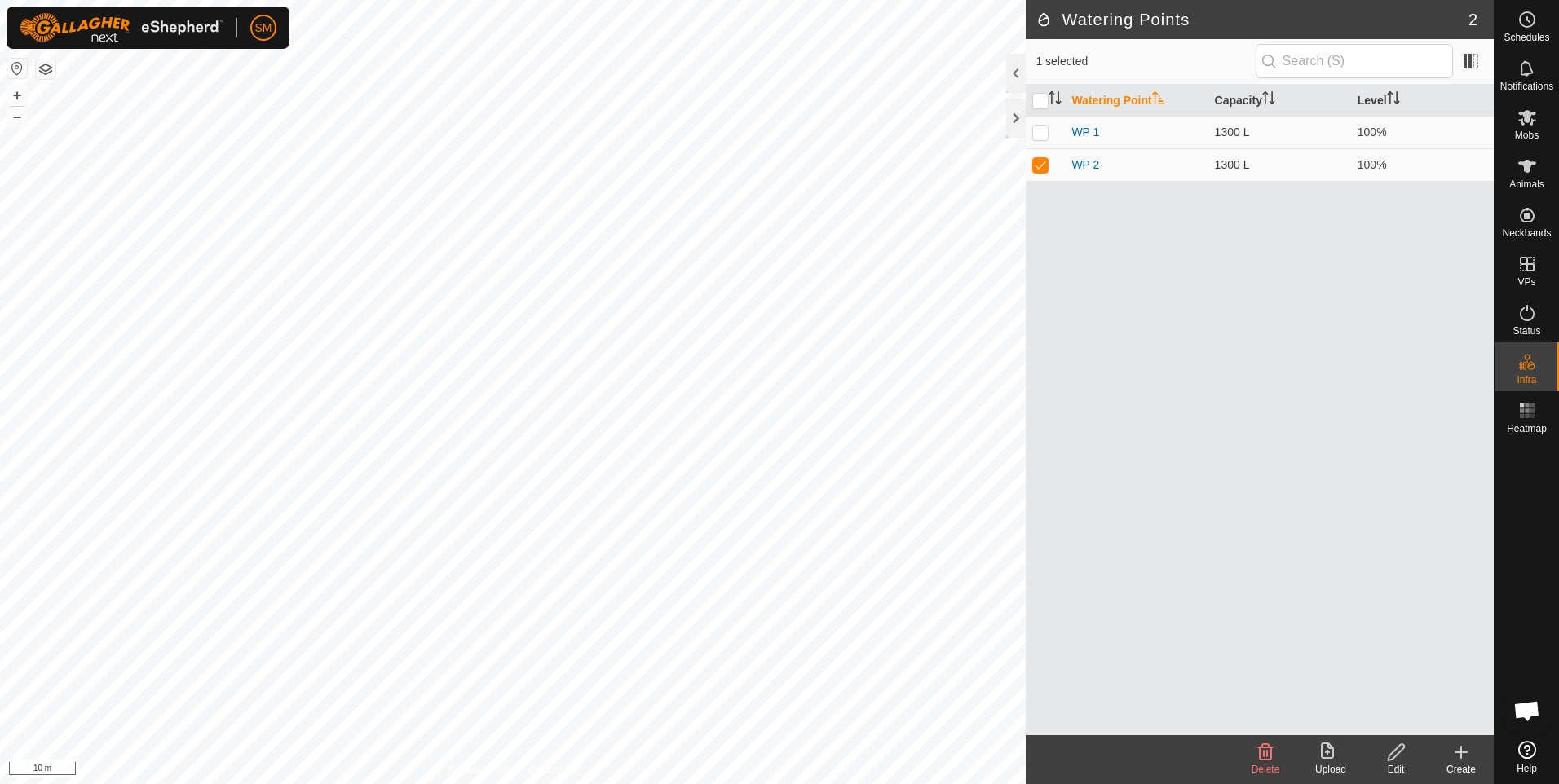
click at [1463, 753] on icon at bounding box center [1462, 753] width 12 height 0
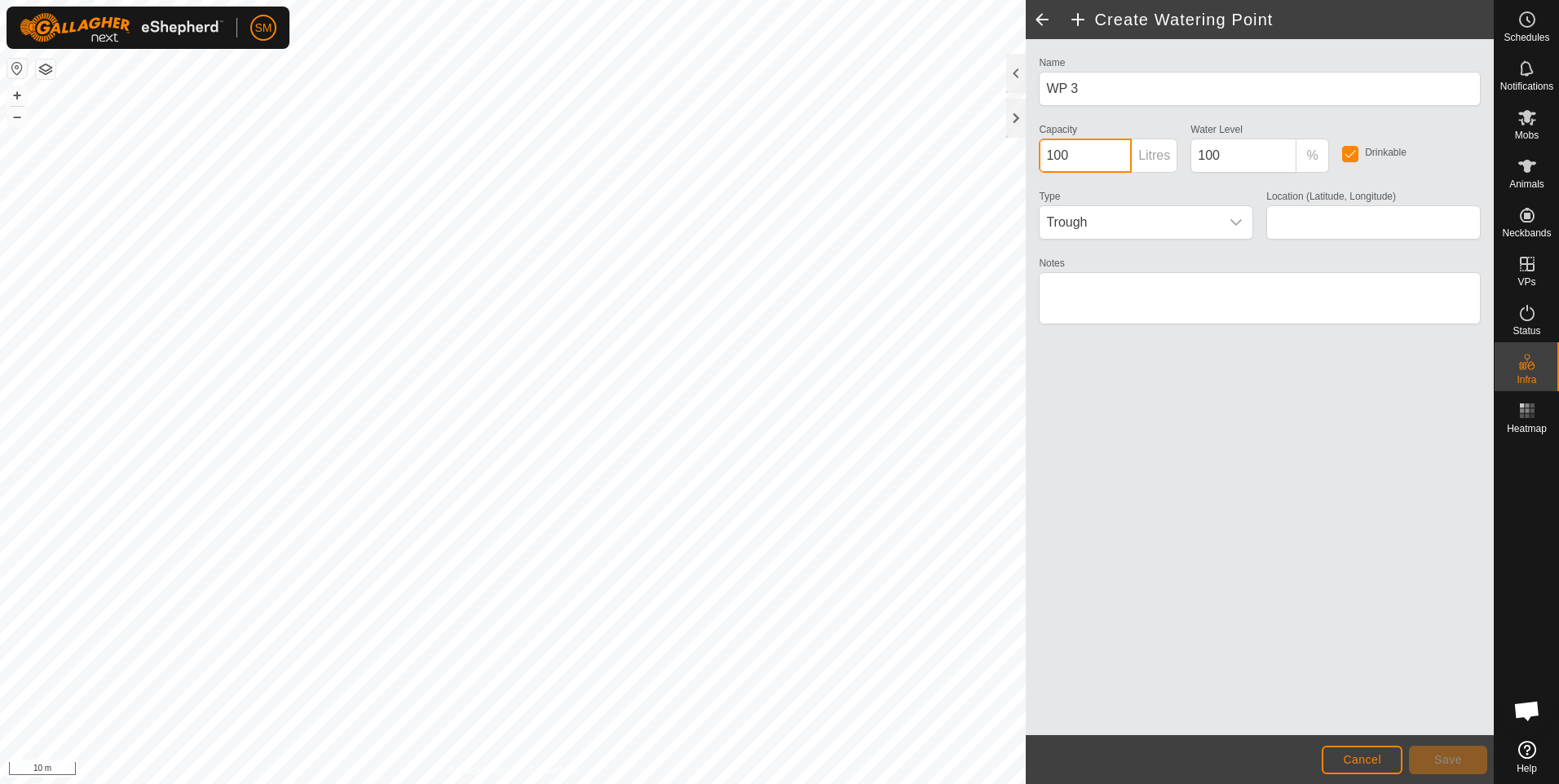
click at [1054, 157] on input "100" at bounding box center [1086, 155] width 93 height 34
type input "1300"
type input "-21.223919, 149.182866"
click at [1124, 301] on textarea "Notes" at bounding box center [1260, 299] width 442 height 53
type textarea "Paddock 5 and 6"
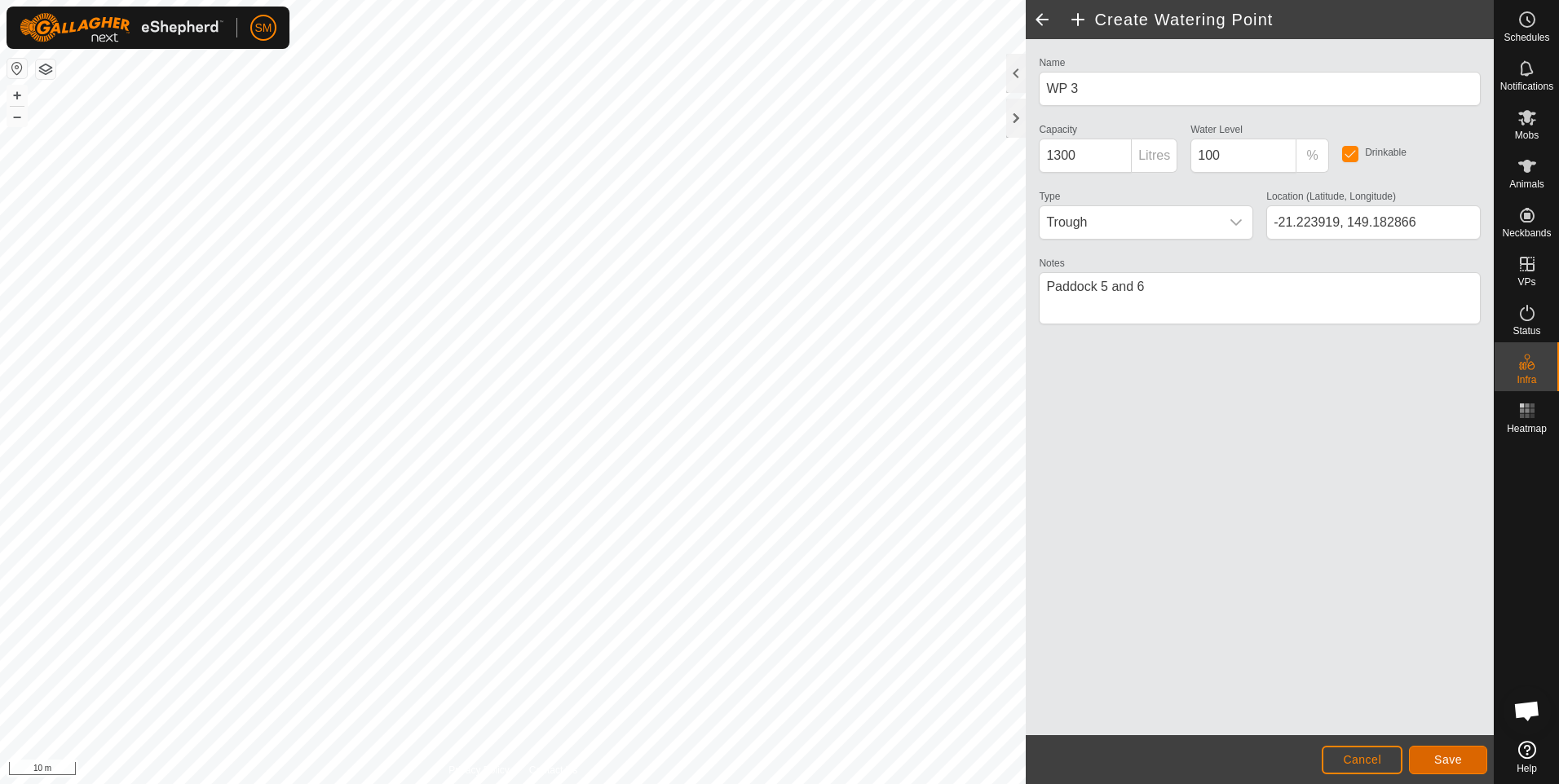
click at [1439, 759] on span "Save" at bounding box center [1448, 759] width 27 height 13
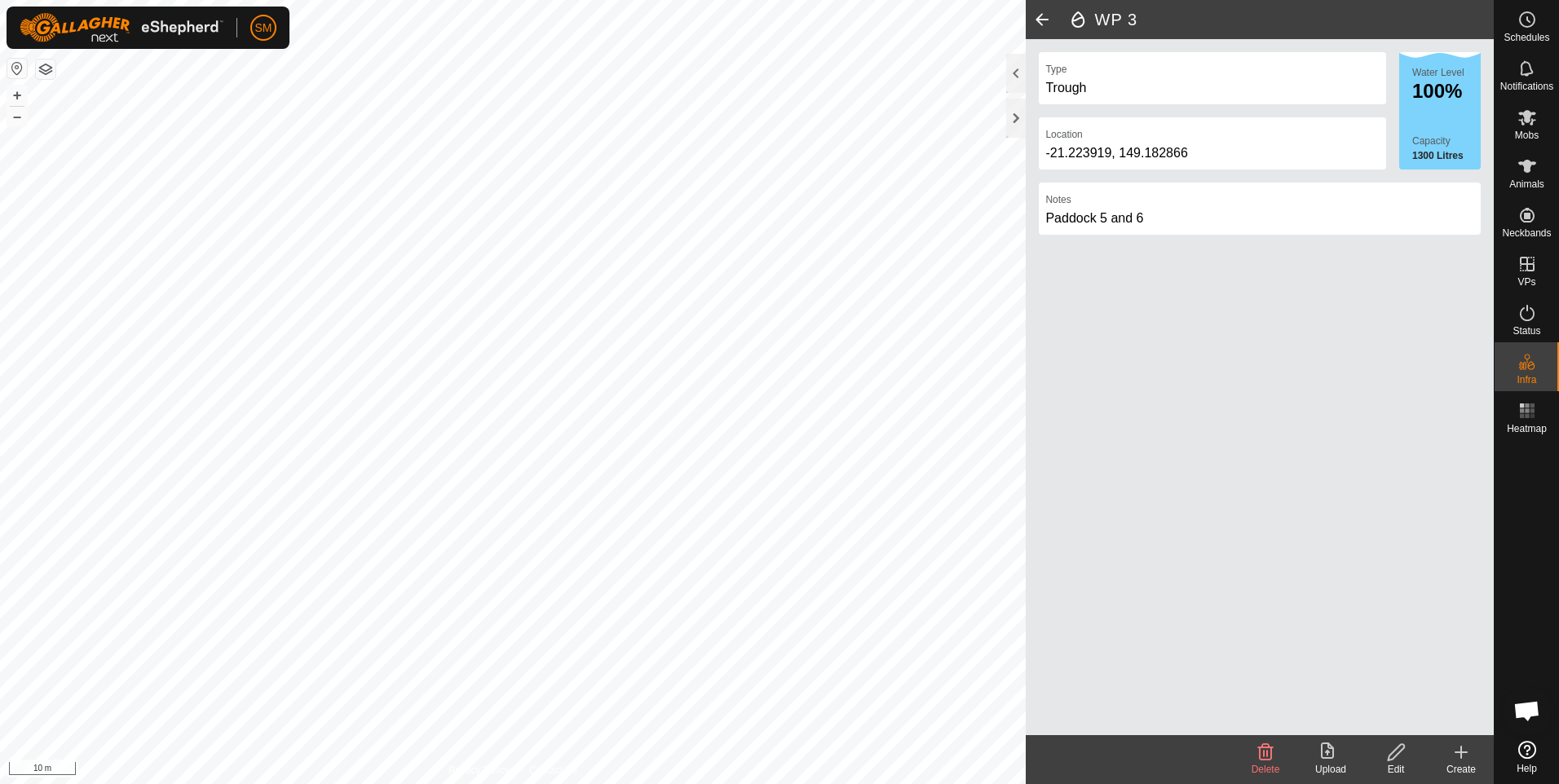
click at [1462, 753] on icon at bounding box center [1462, 753] width 12 height 0
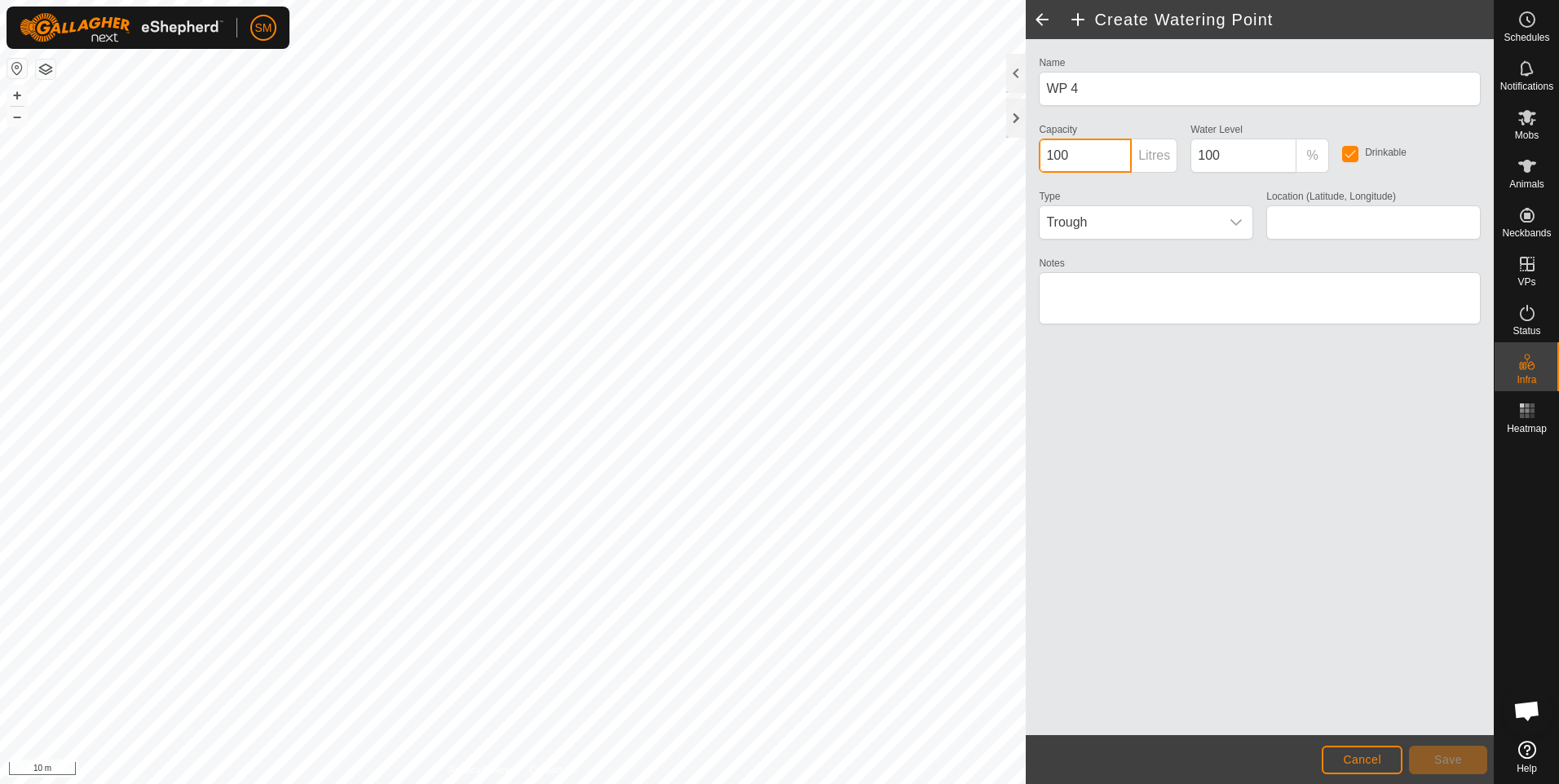
click at [1055, 154] on input "100" at bounding box center [1086, 155] width 93 height 34
type input "100000"
click at [1225, 155] on input "100" at bounding box center [1244, 155] width 106 height 34
type input "1"
type input "40"
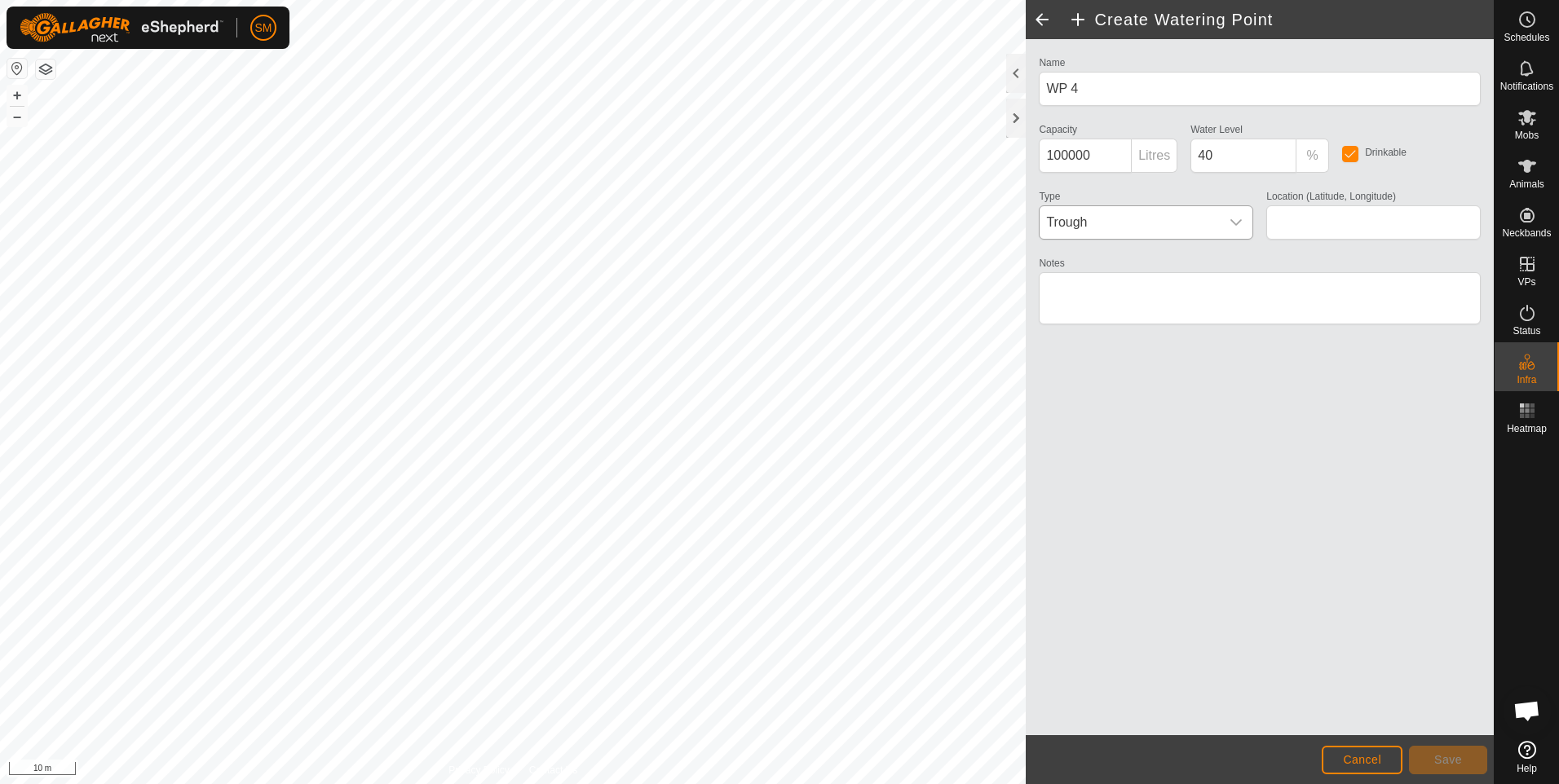
click at [1235, 221] on icon "dropdown trigger" at bounding box center [1236, 222] width 13 height 13
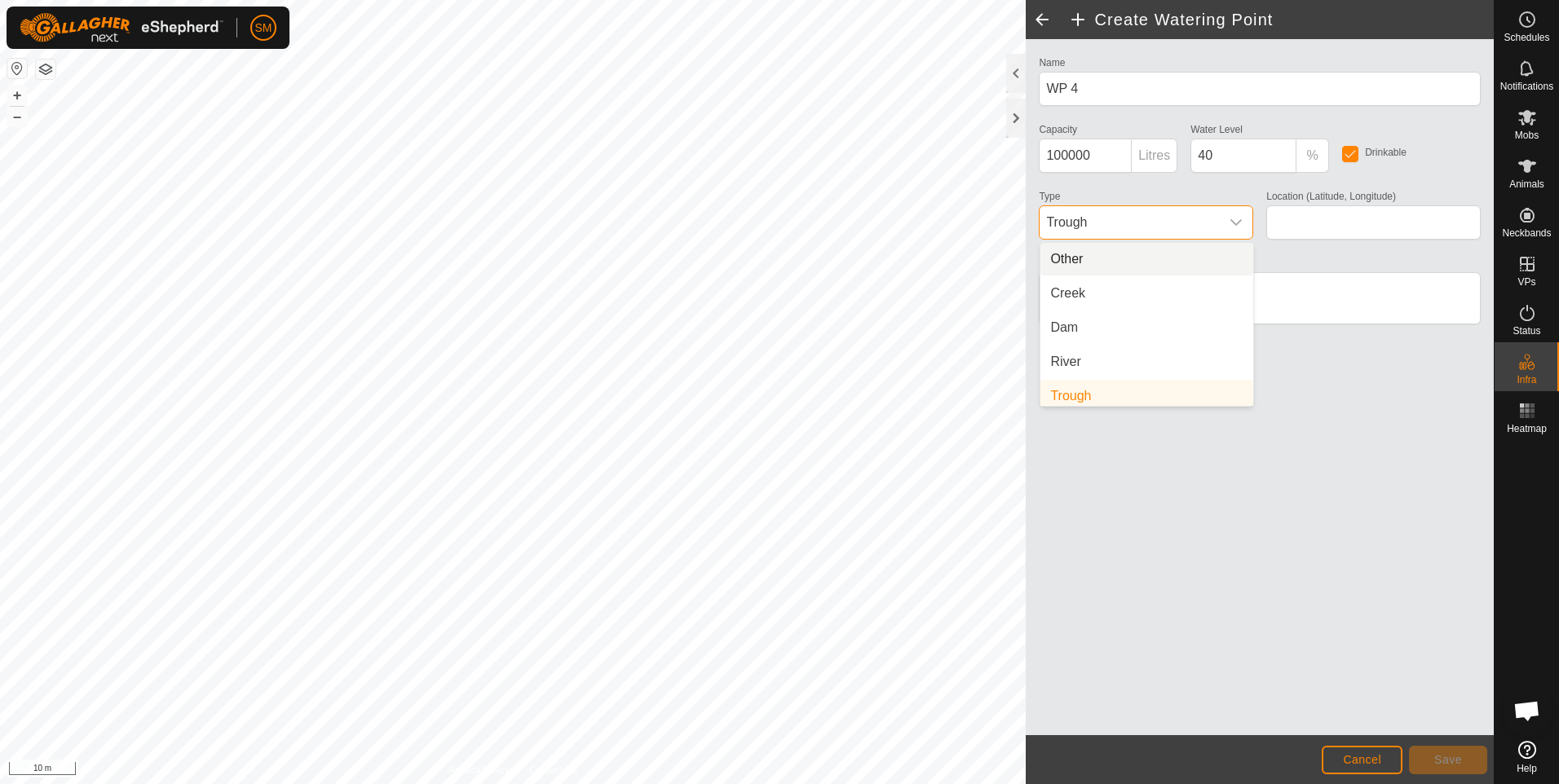
scroll to position [7, 0]
click at [1091, 315] on li "Dam" at bounding box center [1146, 321] width 213 height 33
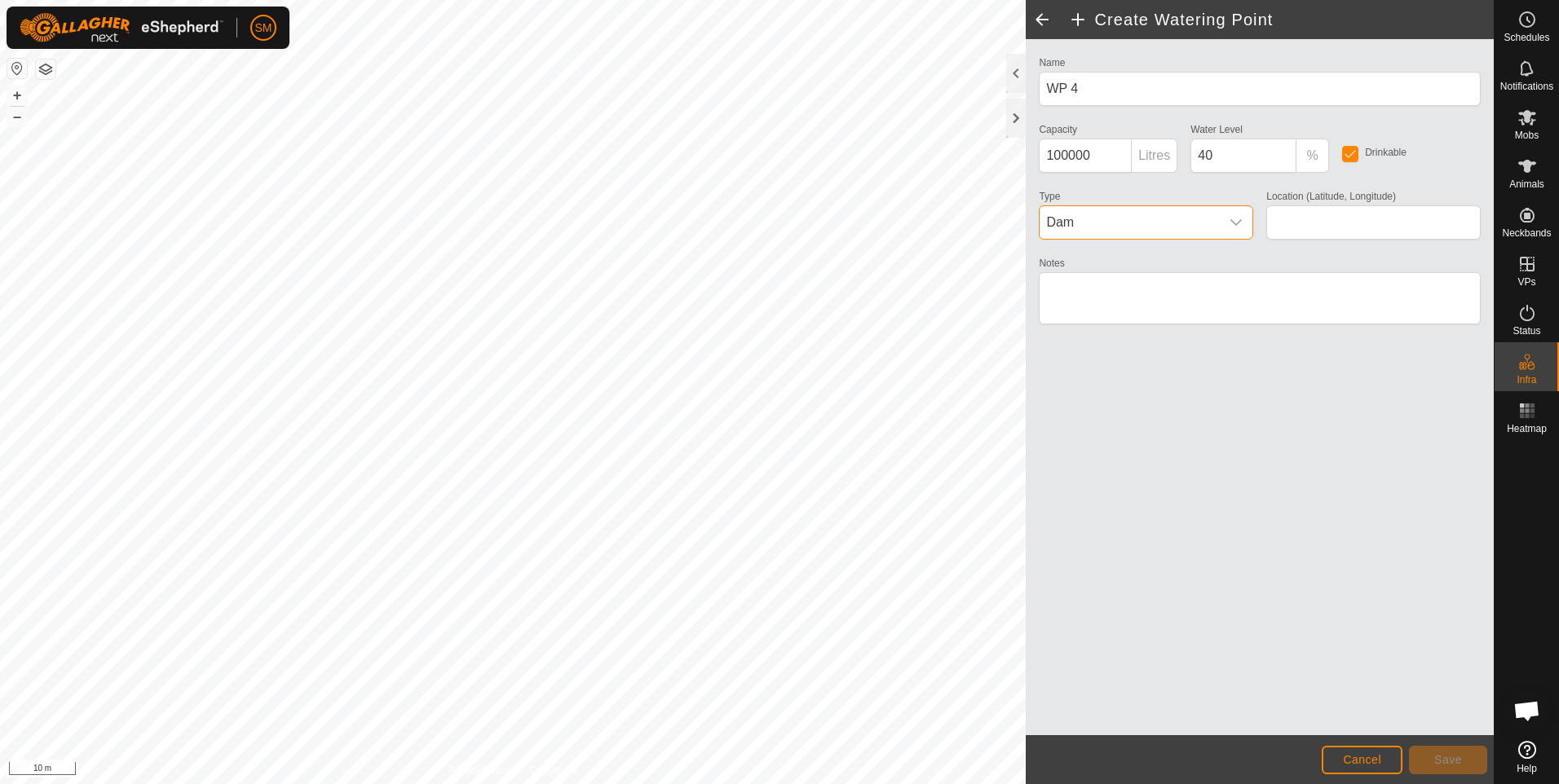
type input "-21.222230, 149.187244"
click at [1106, 294] on textarea "Notes" at bounding box center [1260, 299] width 442 height 53
click at [1054, 290] on textarea "Notes" at bounding box center [1260, 299] width 442 height 53
click at [1113, 287] on textarea "Notes" at bounding box center [1260, 299] width 442 height 53
type textarea "Paddock 5 sesonal"
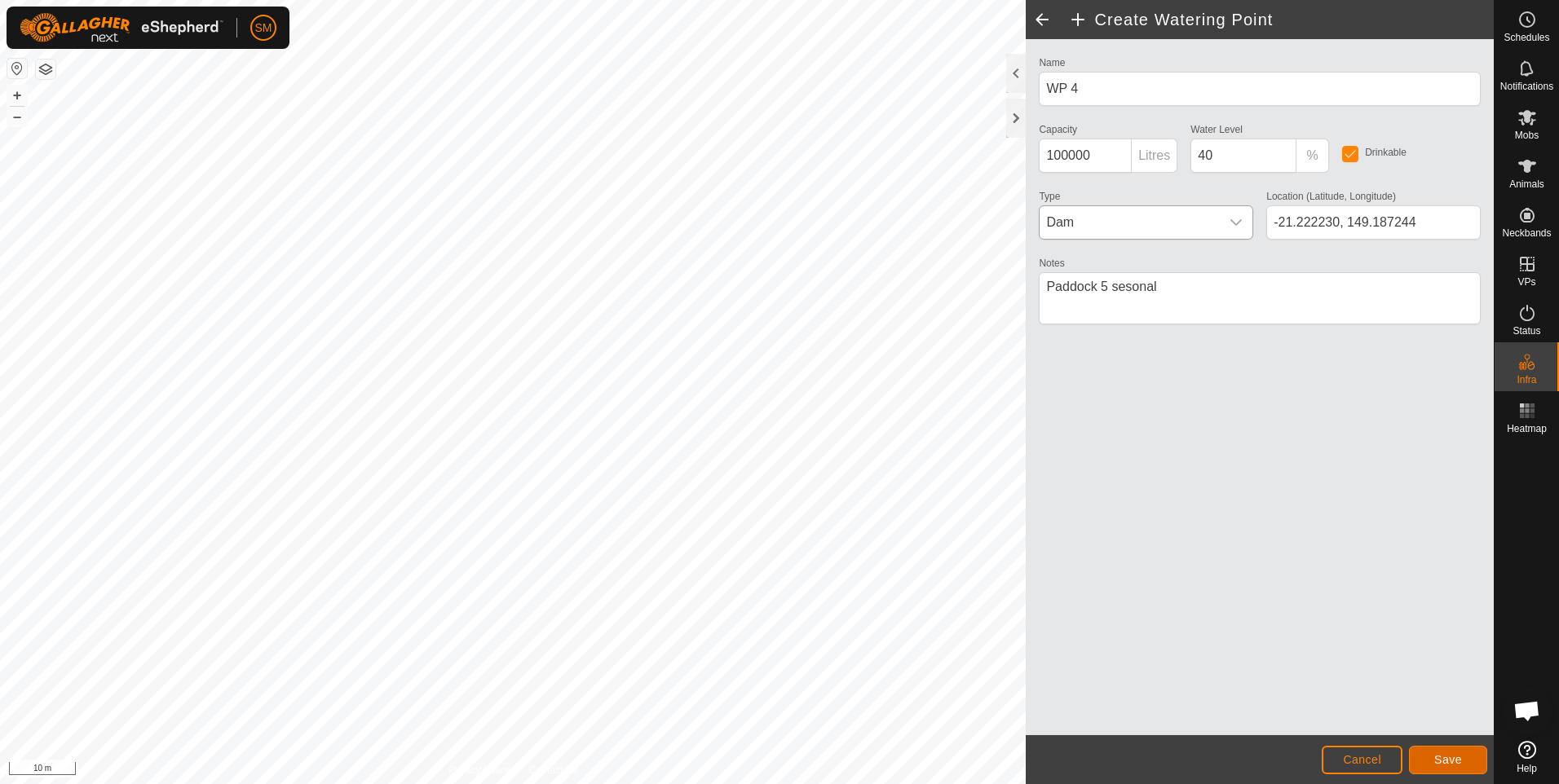
click at [1442, 760] on span "Save" at bounding box center [1448, 759] width 27 height 13
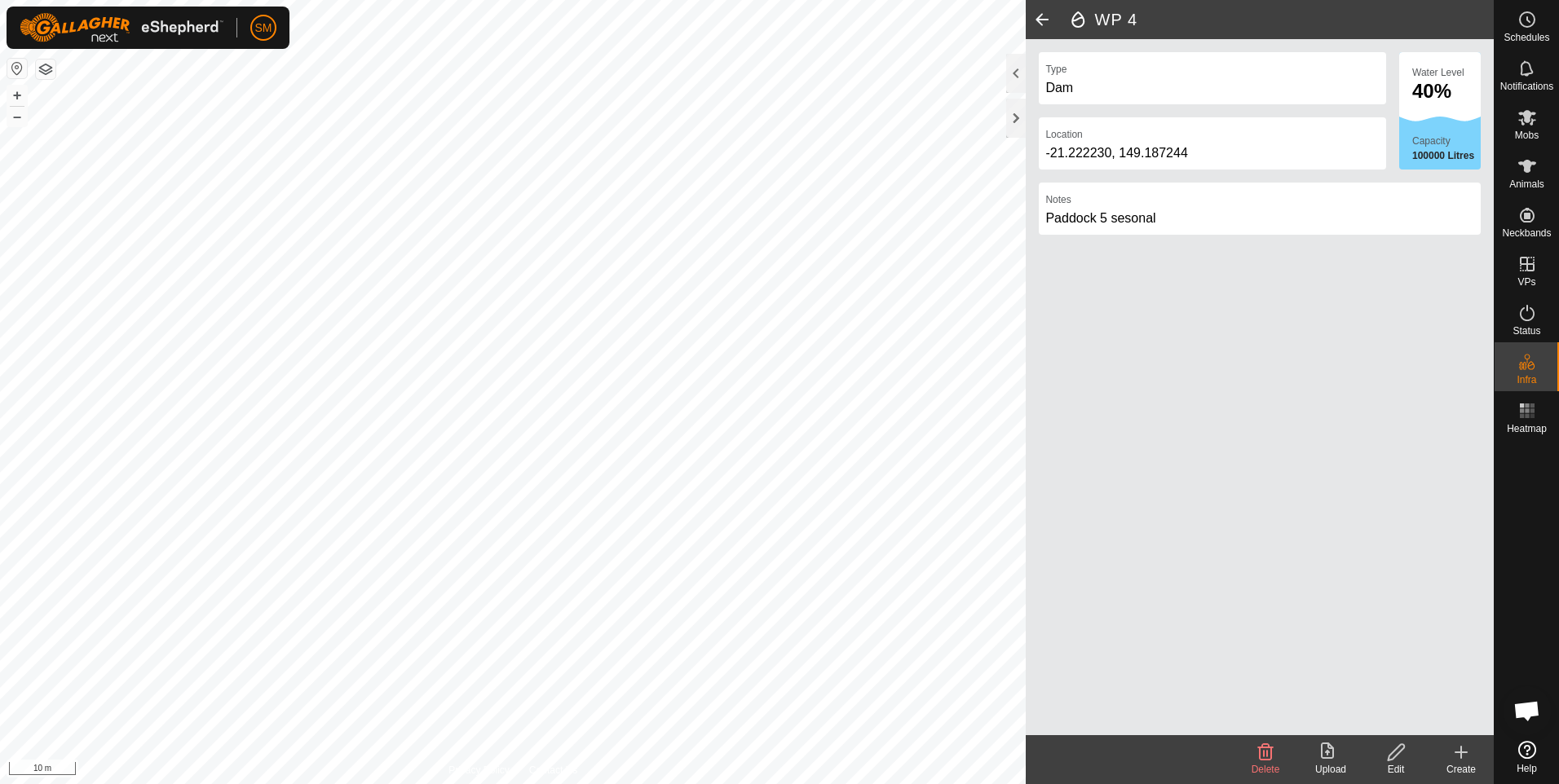
click at [1045, 17] on span at bounding box center [1042, 19] width 33 height 39
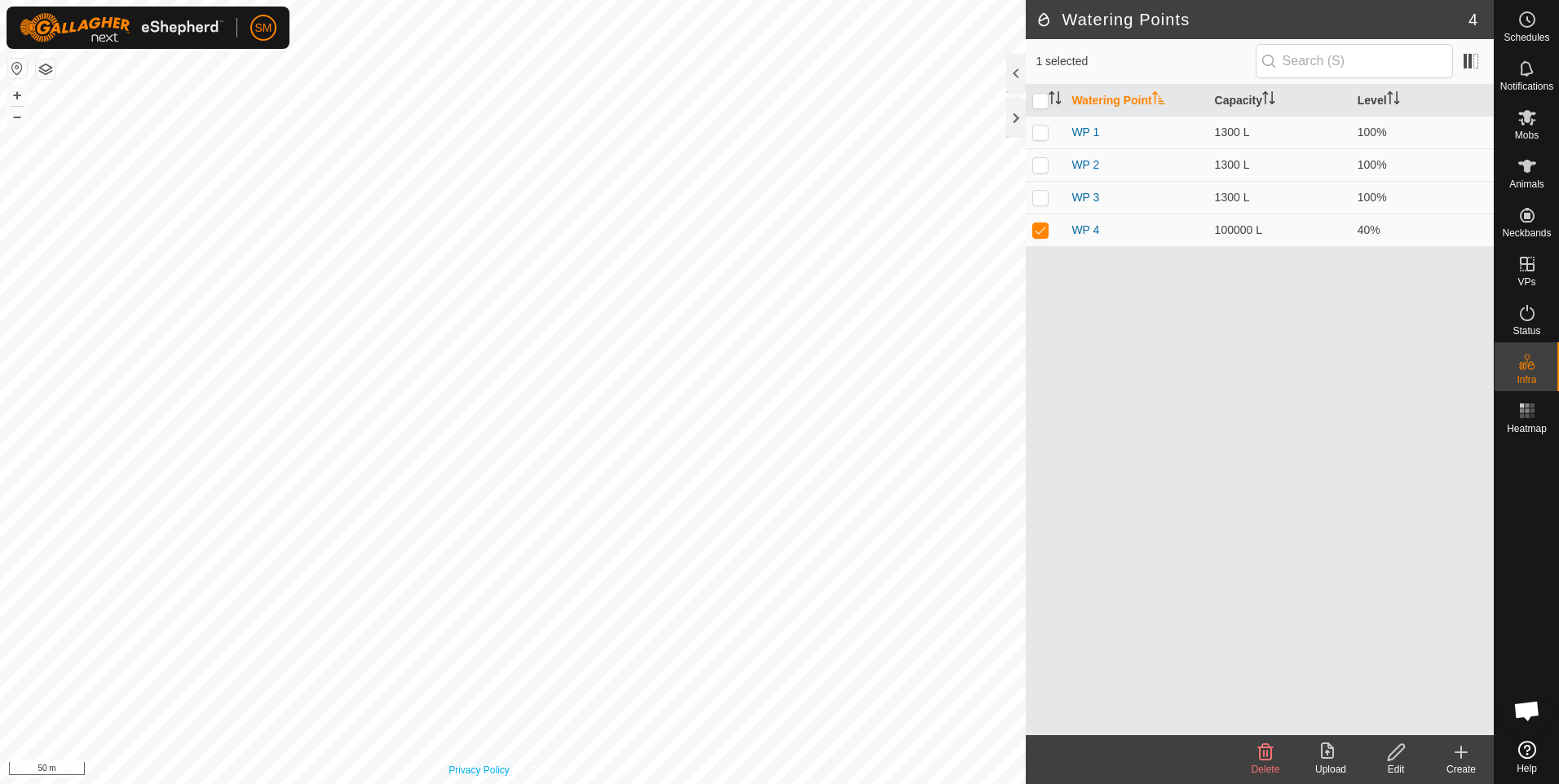
click at [457, 771] on div "Privacy Policy Contact Us WP 2 Type: trough Capacity: 1300L Water Level: 100% D…" at bounding box center [513, 392] width 1026 height 784
click at [1093, 232] on link "WP 4" at bounding box center [1085, 230] width 27 height 13
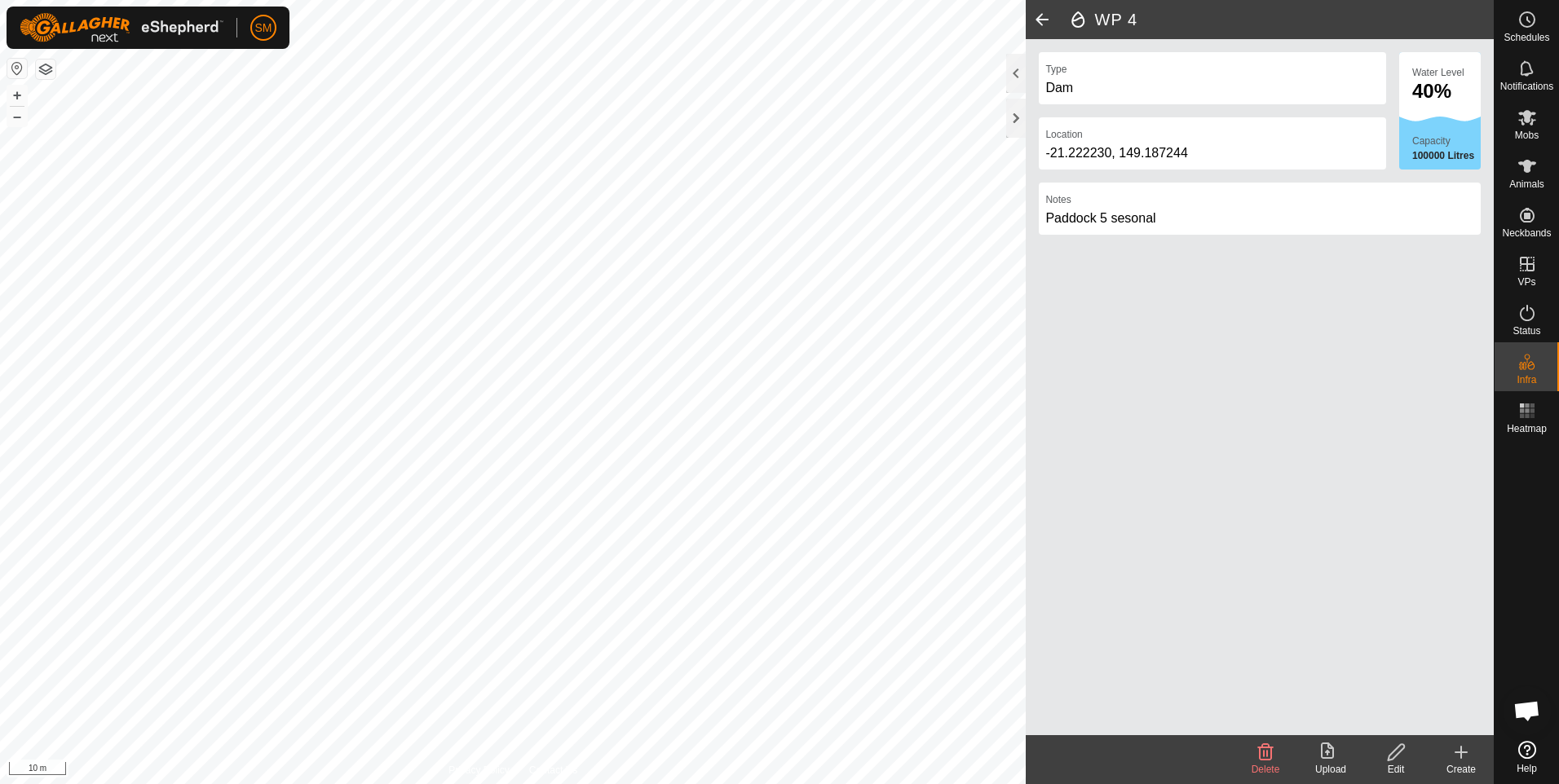
click at [1046, 214] on div "Paddock 5 sesonal" at bounding box center [1259, 219] width 429 height 19
click at [1046, 216] on div "Paddock 5 sesonal" at bounding box center [1259, 219] width 429 height 19
click at [1053, 214] on div "Paddock 5 sesonal" at bounding box center [1259, 219] width 429 height 19
click at [1393, 756] on icon at bounding box center [1396, 753] width 20 height 19
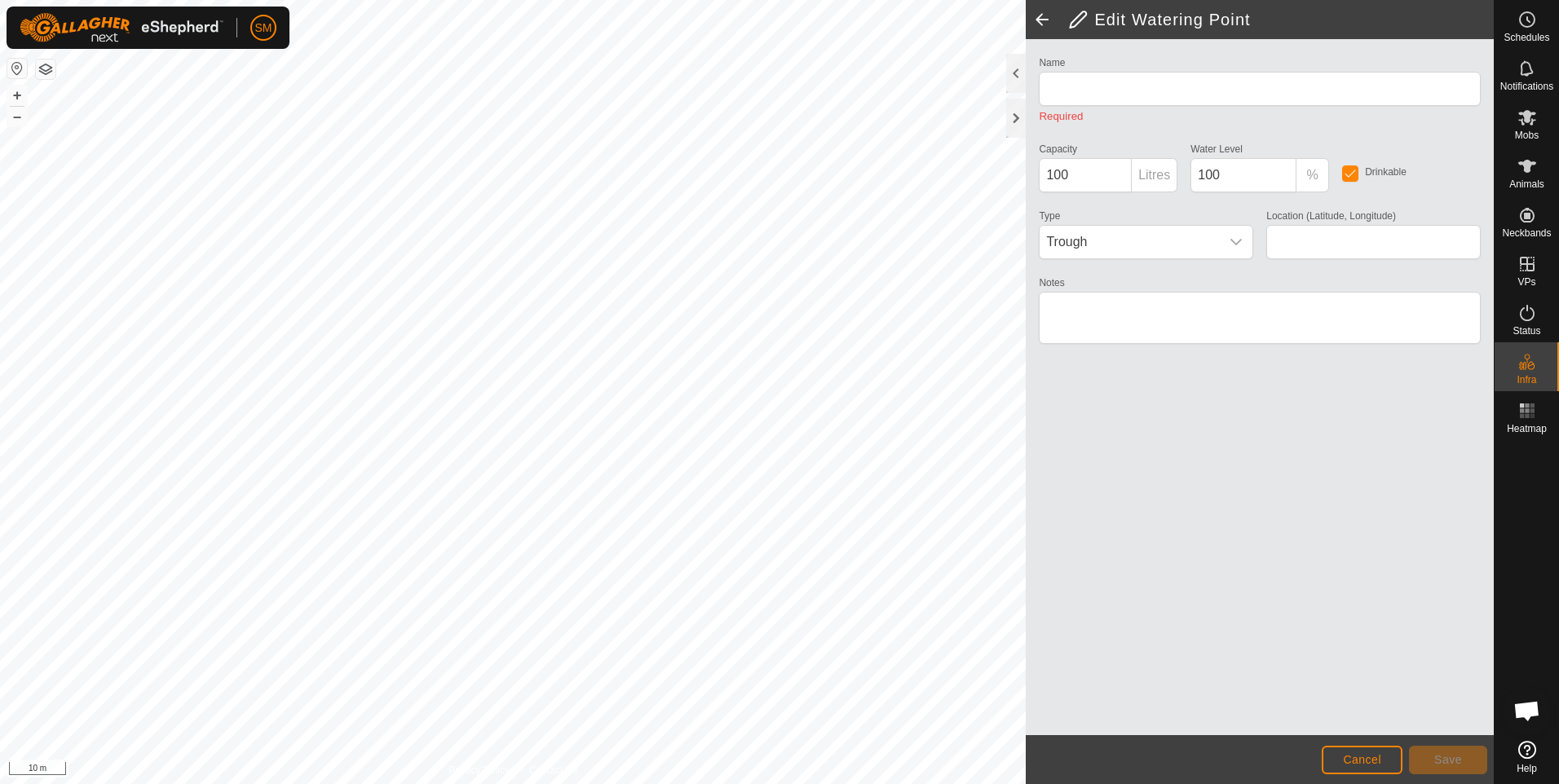
type input "WP 4"
type input "100000"
type input "40"
type input "-21.222230, 149.187244"
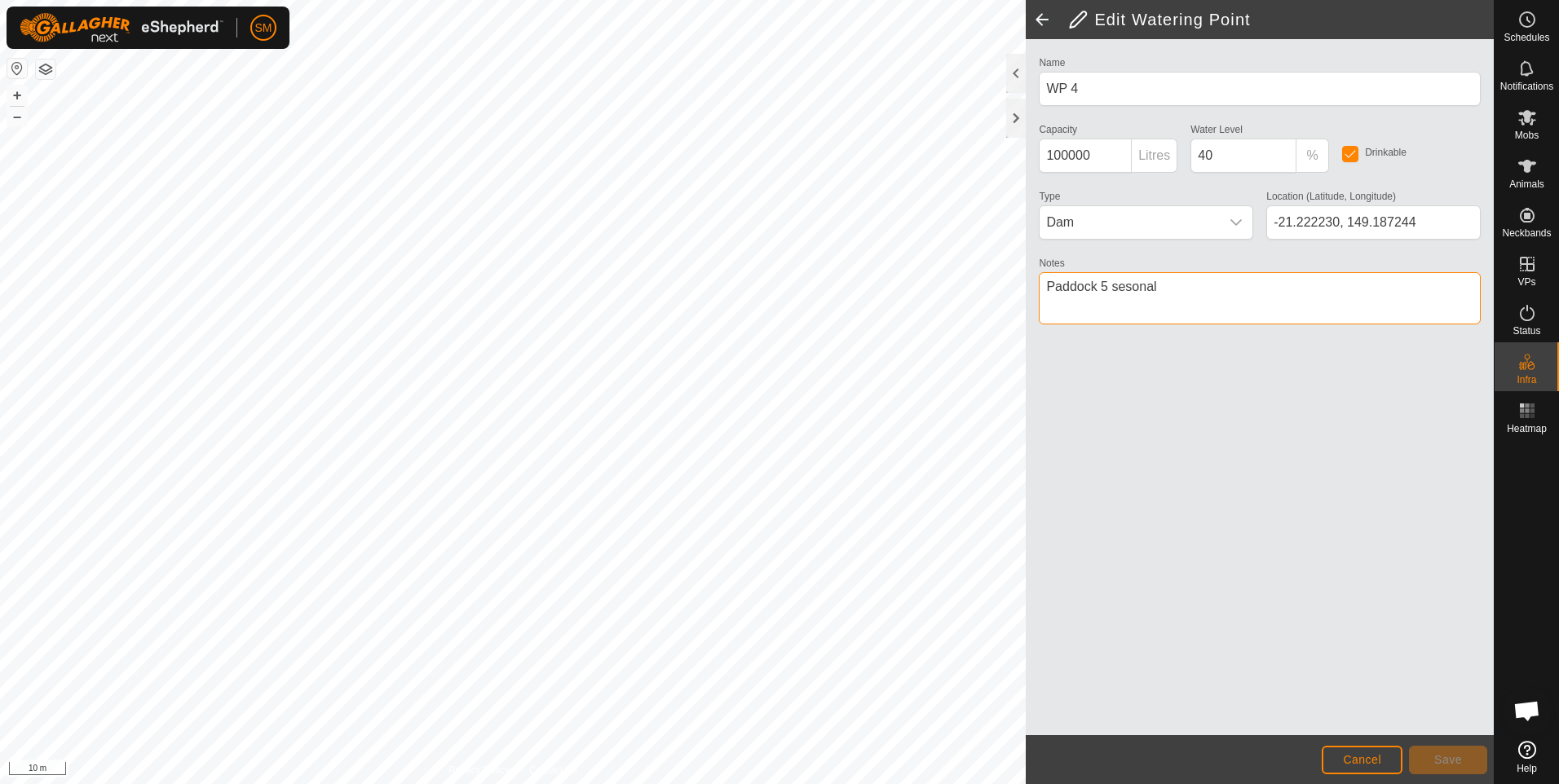
click at [1043, 285] on textarea "Notes" at bounding box center [1260, 299] width 442 height 53
drag, startPoint x: 1135, startPoint y: 290, endPoint x: 1145, endPoint y: 285, distance: 11.2
click at [1048, 287] on textarea "Notes" at bounding box center [1260, 299] width 442 height 53
type textarea "Beach Paddock 5 seasonal"
click at [1438, 755] on span "Save" at bounding box center [1448, 759] width 27 height 13
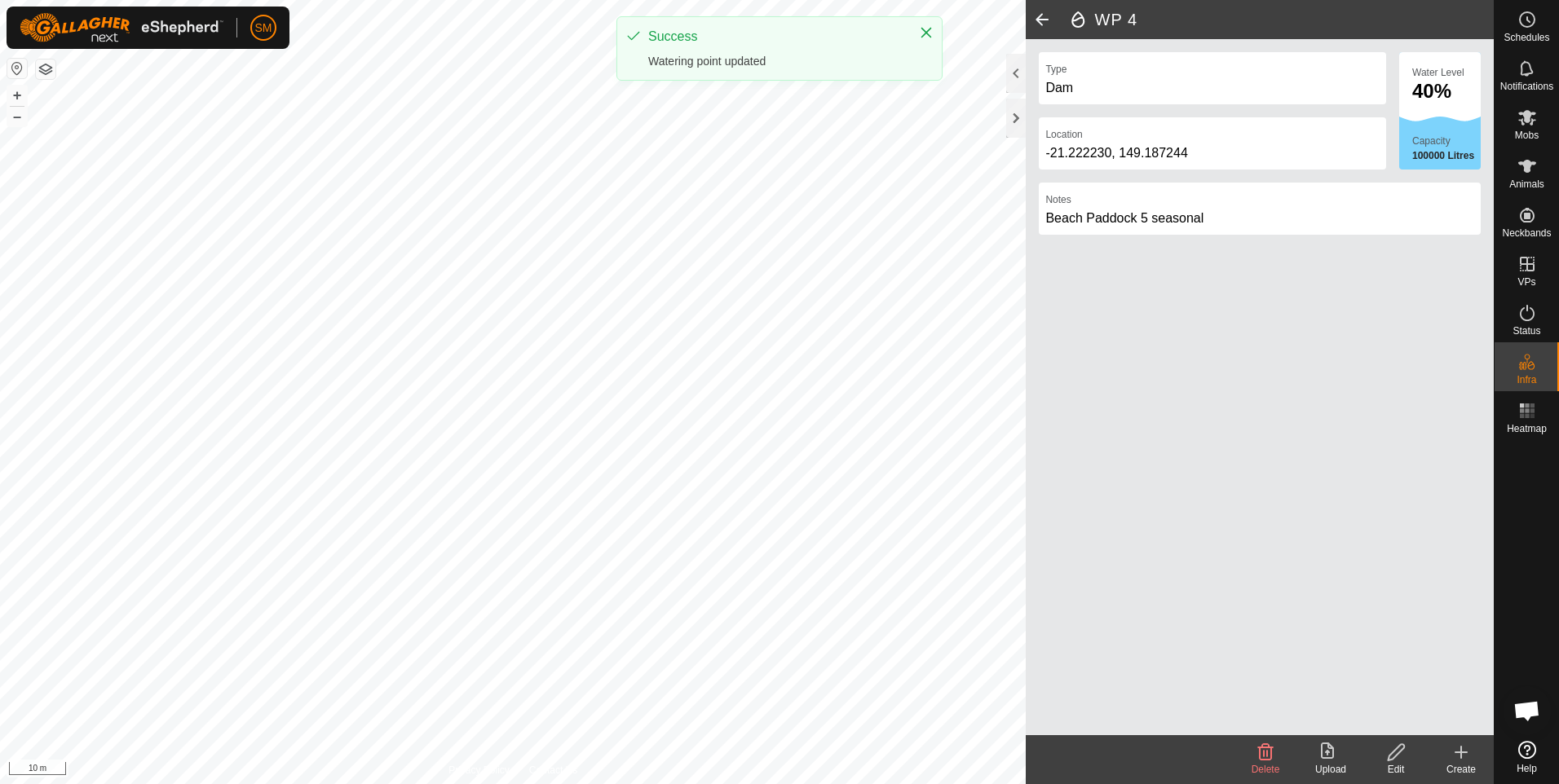
click at [1040, 20] on span at bounding box center [1042, 19] width 33 height 39
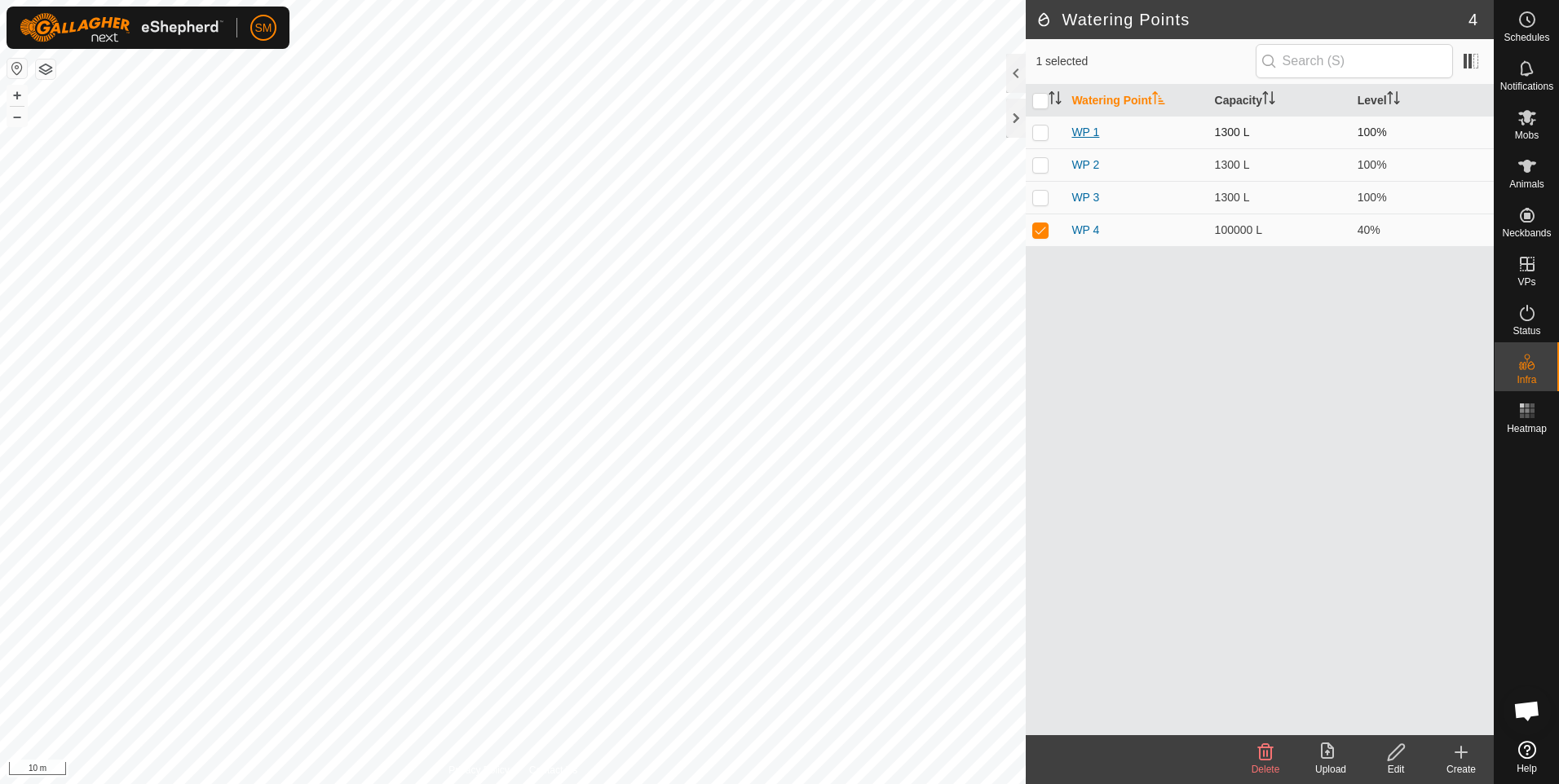
click at [1084, 127] on link "WP 1" at bounding box center [1085, 131] width 27 height 13
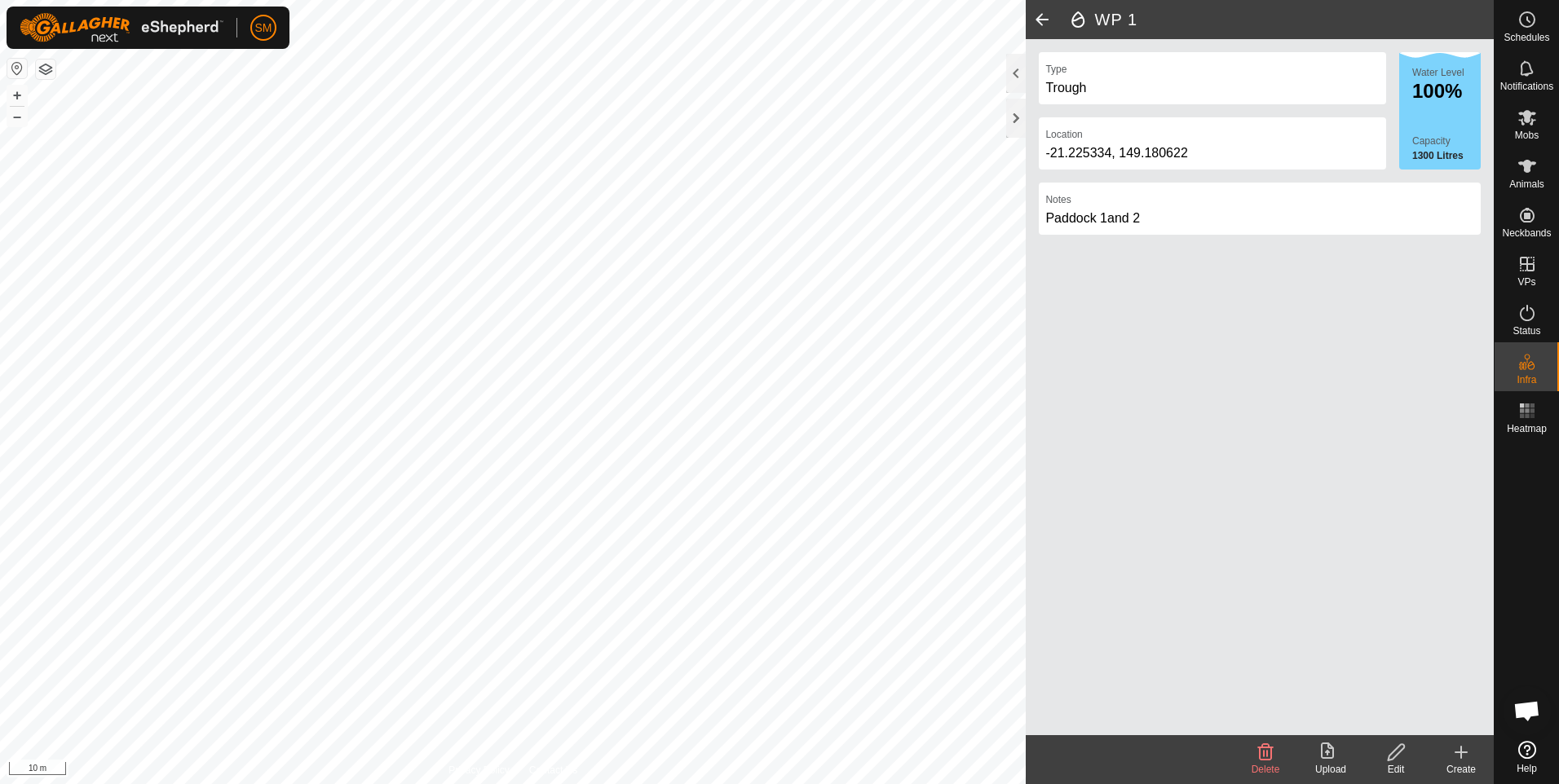
click at [1395, 753] on icon at bounding box center [1396, 753] width 20 height 19
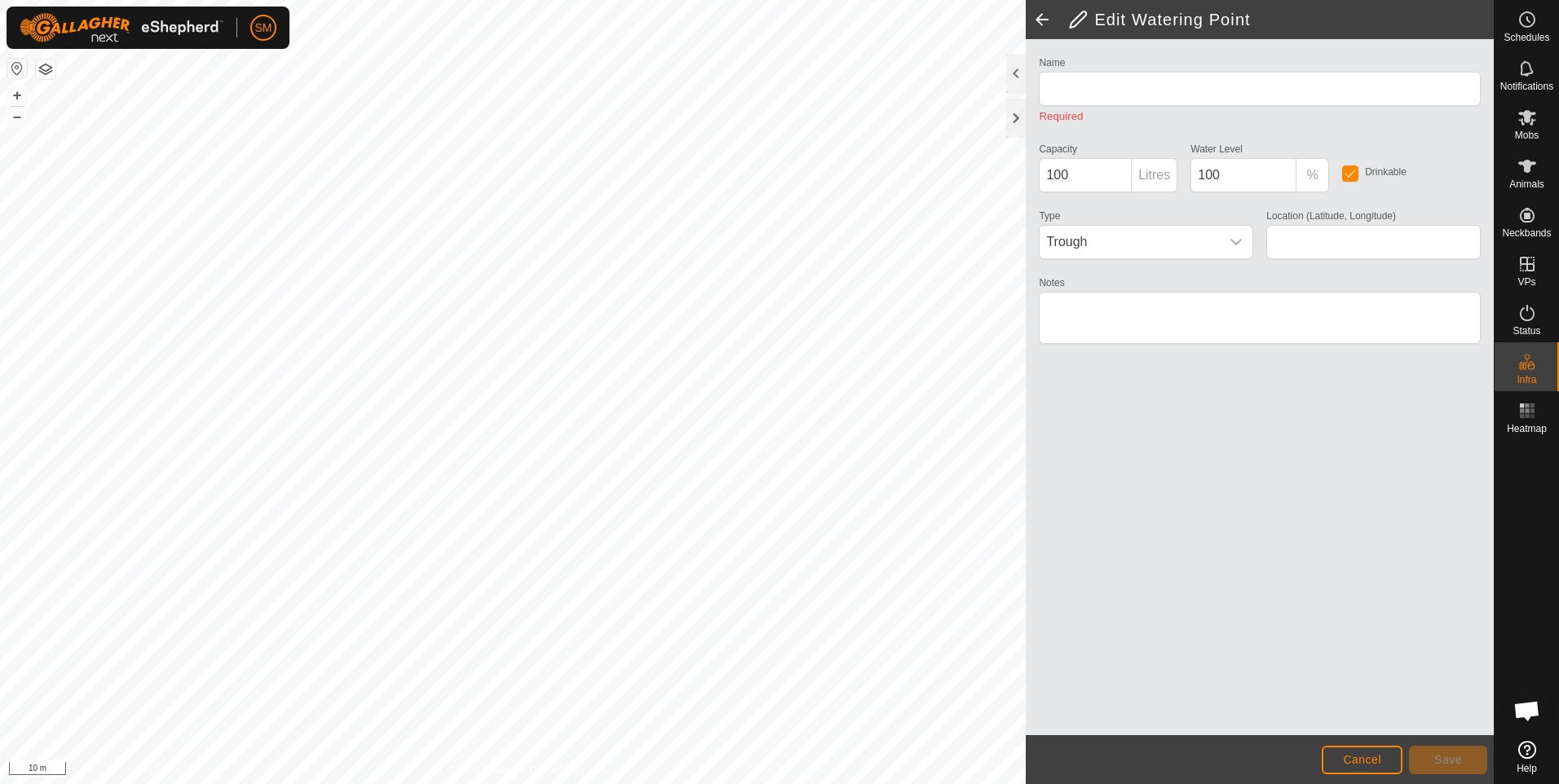
type input "WP 1"
type input "1300"
type input "-21.225334, 149.180622"
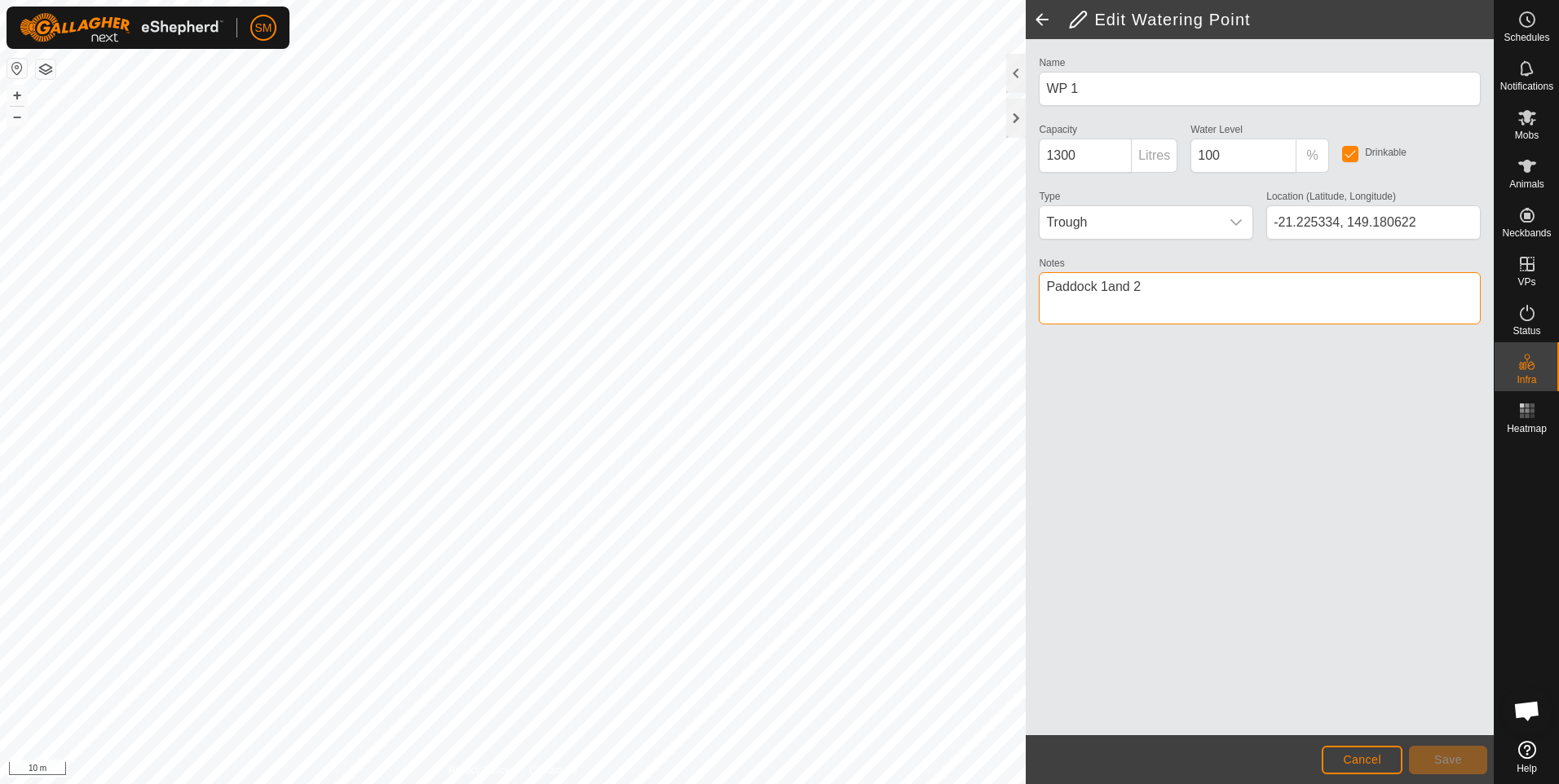
click at [1050, 286] on textarea "Notes" at bounding box center [1260, 299] width 442 height 53
type textarea "Beach Paddock 1and 2"
click at [1441, 755] on span "Save" at bounding box center [1448, 759] width 27 height 13
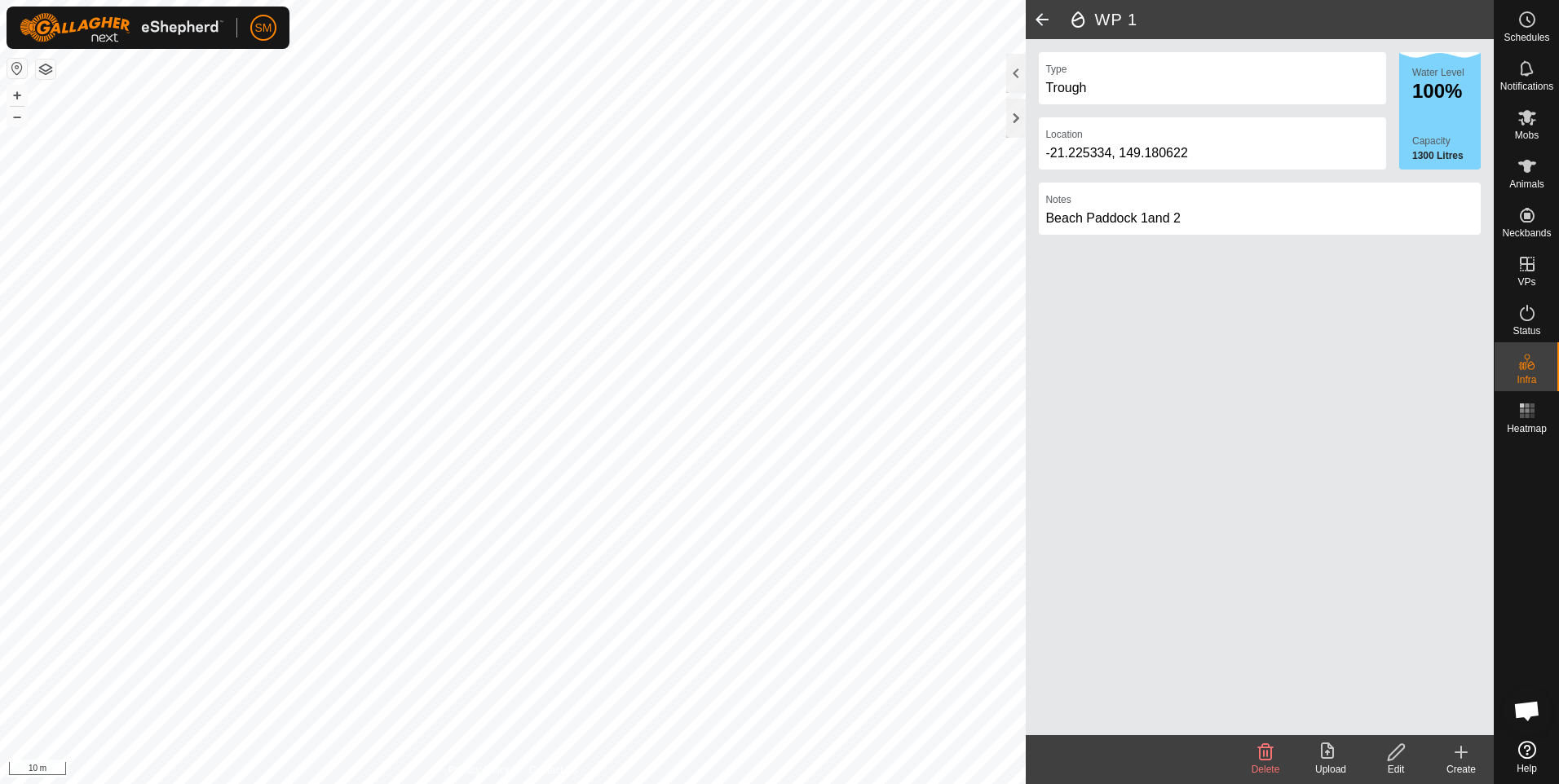
click at [1043, 18] on span at bounding box center [1042, 19] width 33 height 39
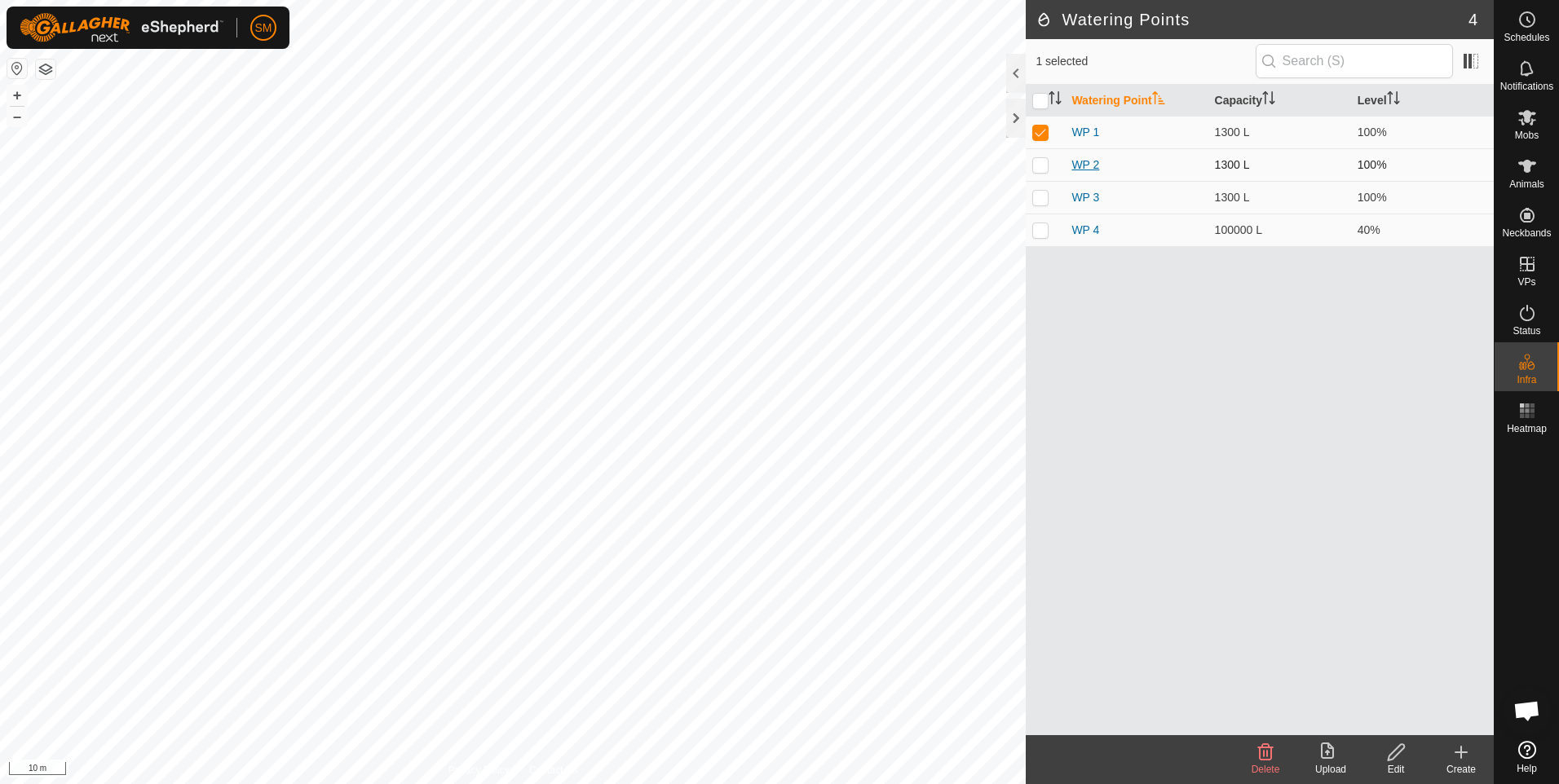
click at [1079, 162] on link "WP 2" at bounding box center [1085, 164] width 27 height 13
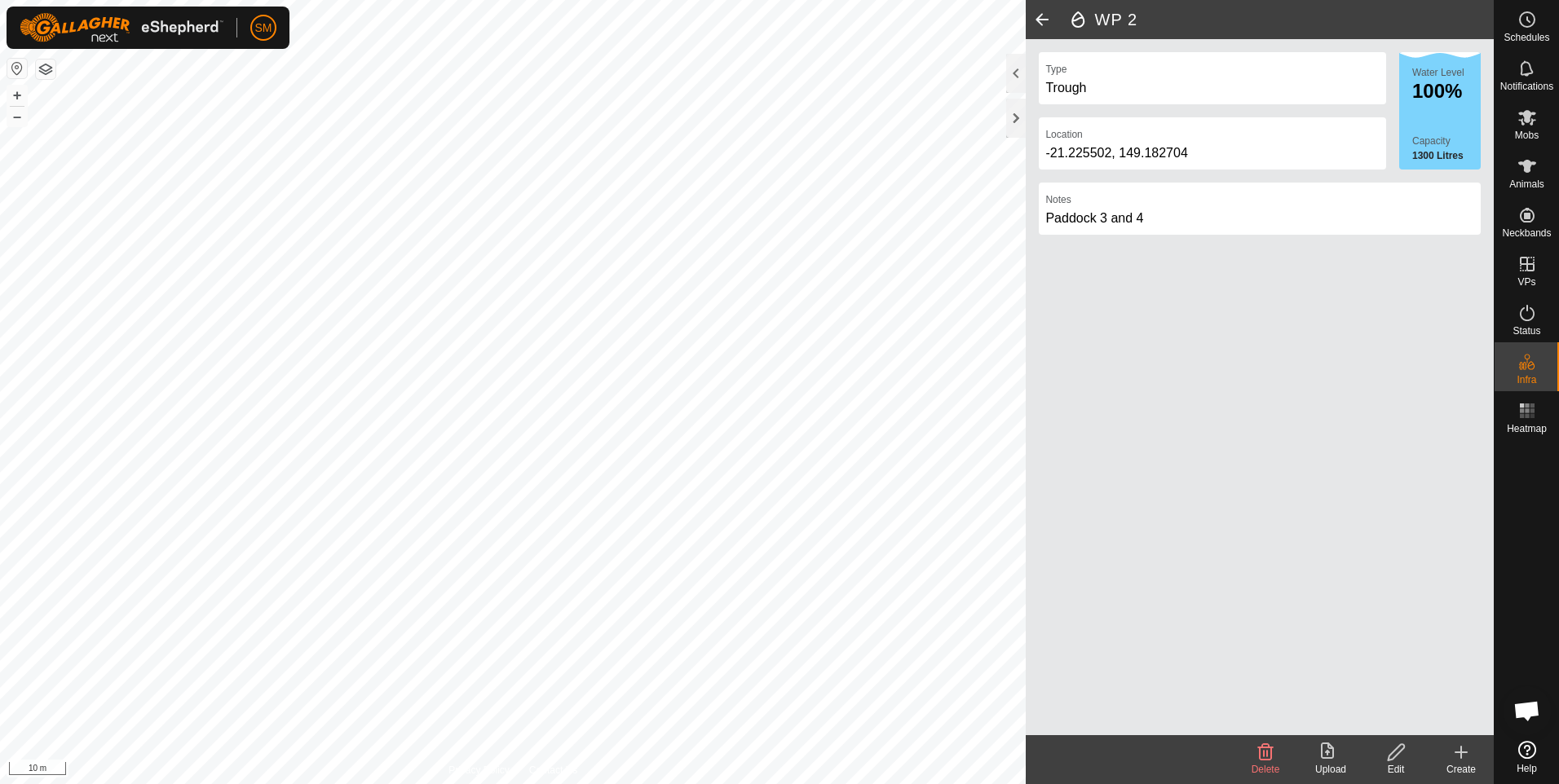
click at [1395, 758] on icon at bounding box center [1396, 752] width 17 height 17
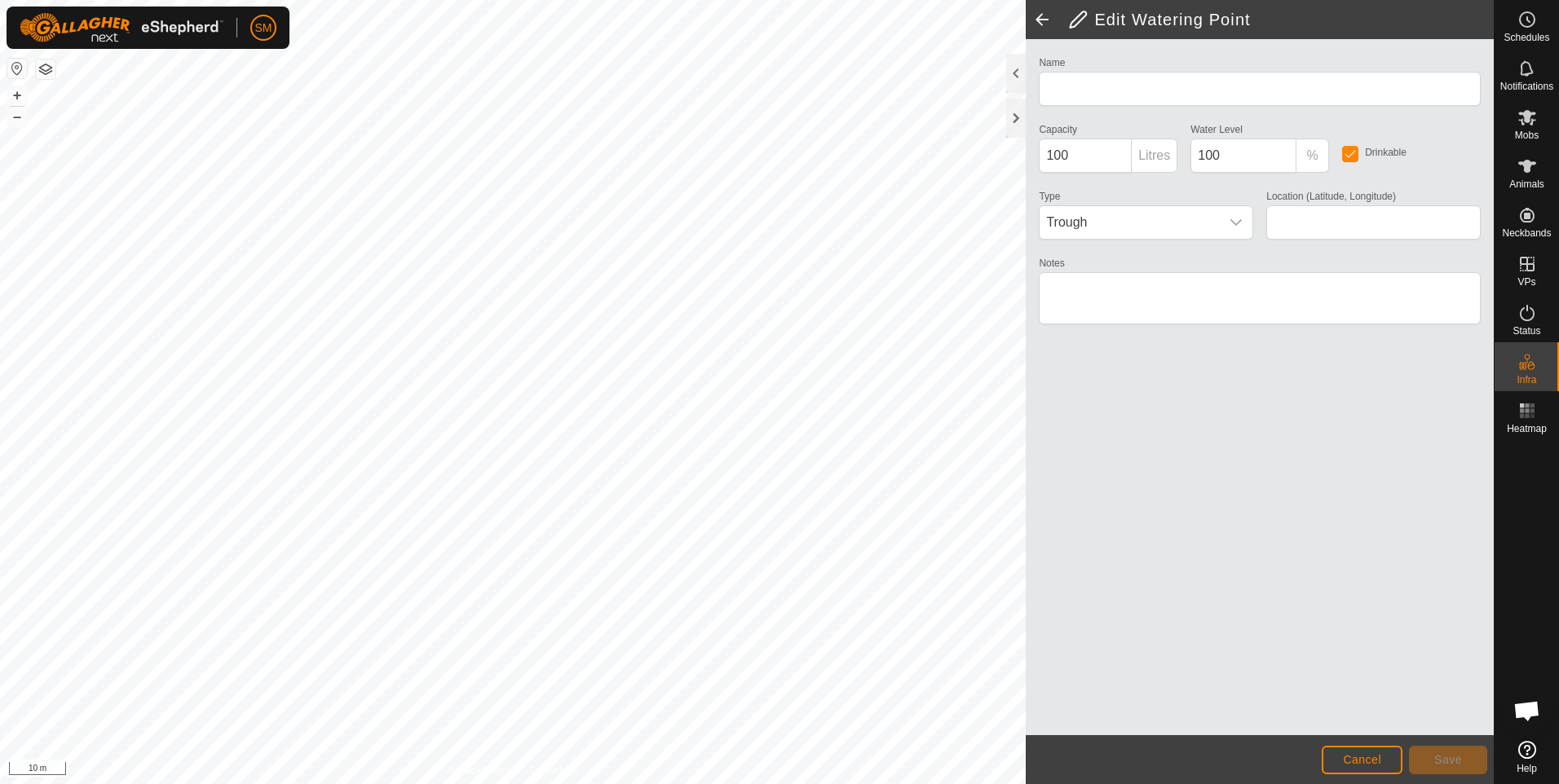
type input "WP 2"
type input "1300"
type input "-21.225502, 149.182704"
click at [1047, 290] on textarea "Notes" at bounding box center [1260, 299] width 442 height 53
type textarea "Beach Paddock 3 and 4"
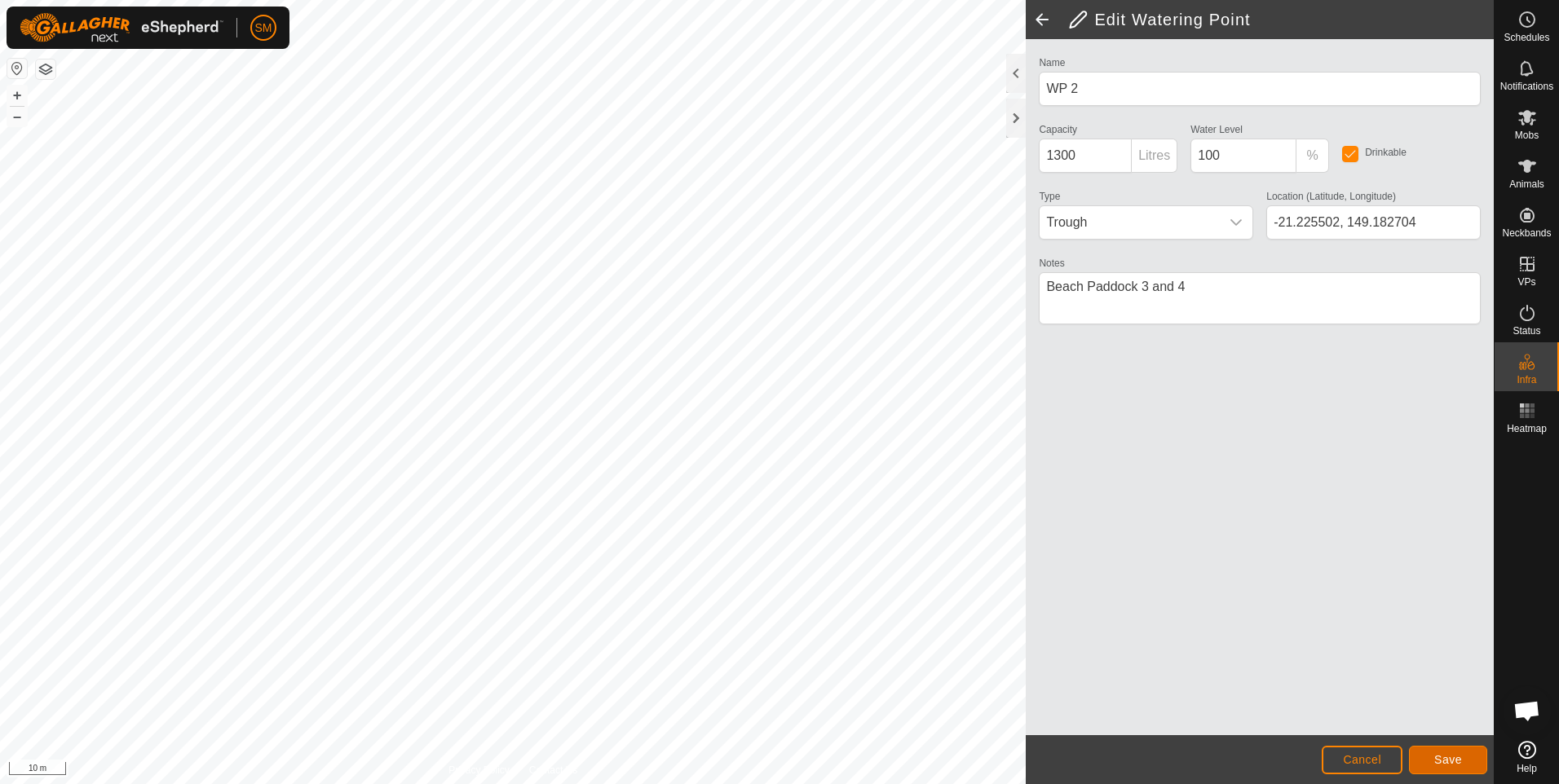
click at [1437, 760] on span "Save" at bounding box center [1448, 759] width 27 height 13
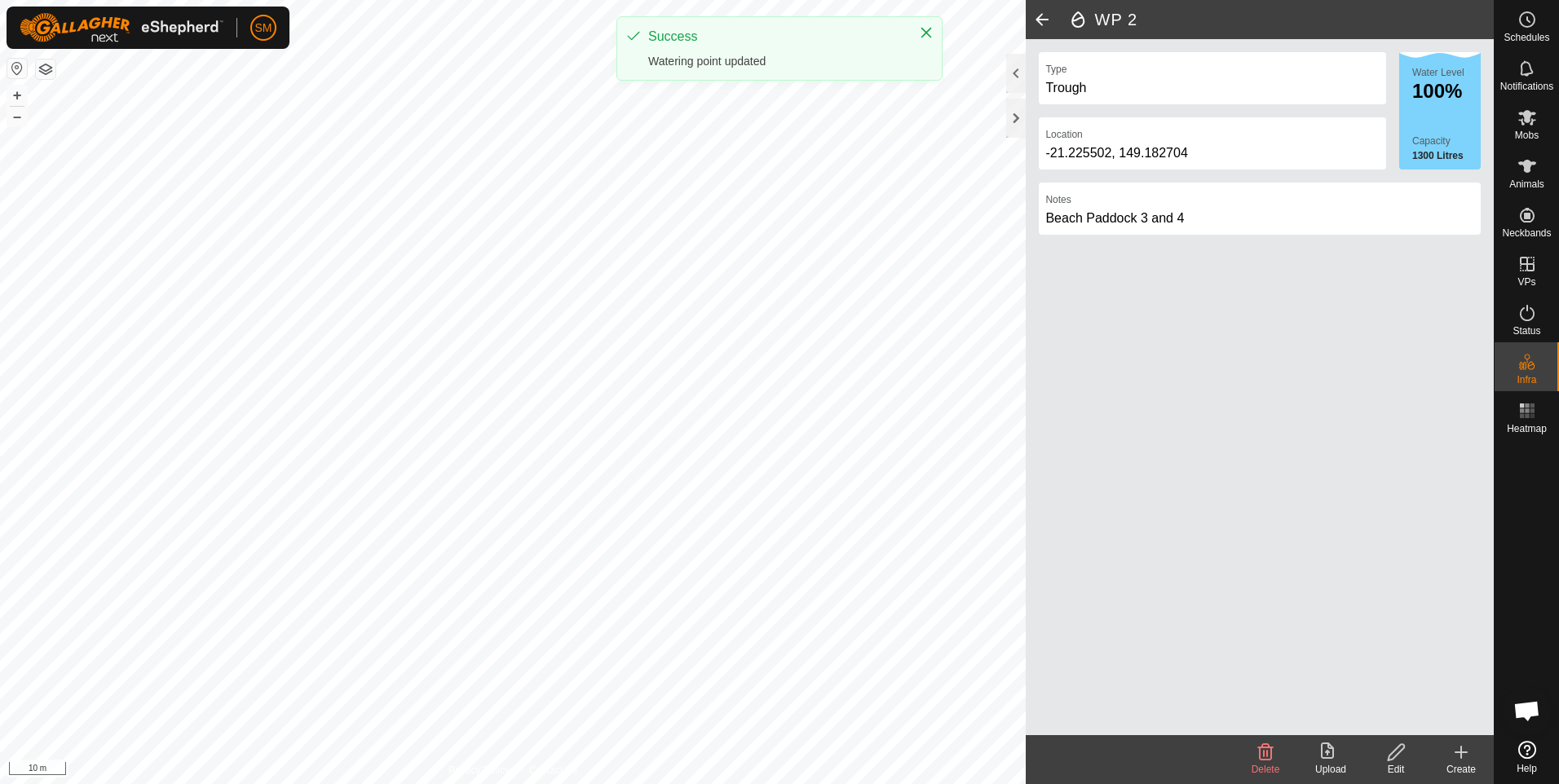
click at [1043, 22] on span at bounding box center [1042, 19] width 33 height 39
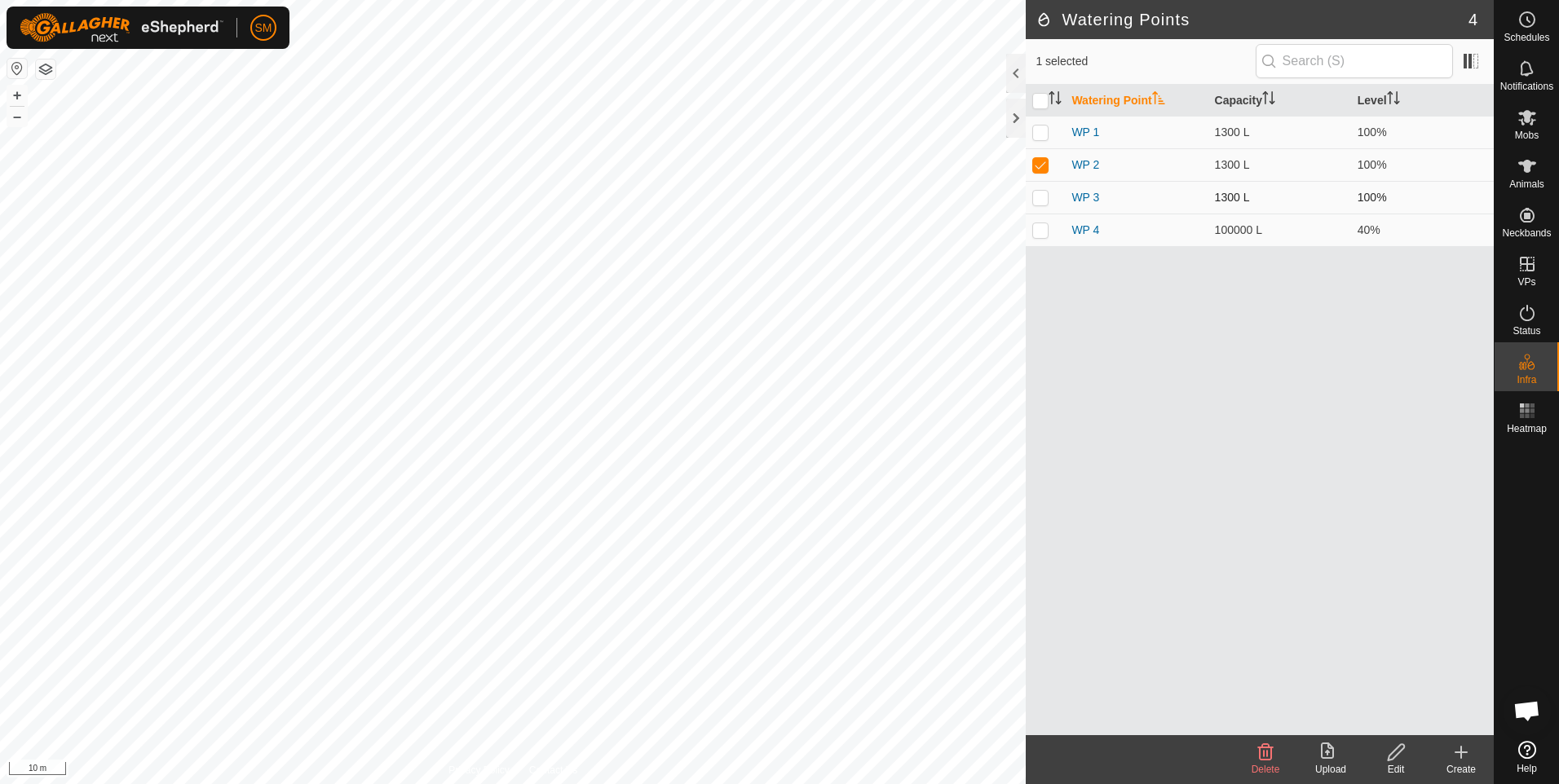
click at [1041, 196] on p-checkbox at bounding box center [1040, 196] width 17 height 13
checkbox input "true"
click at [1087, 196] on link "WP 3" at bounding box center [1085, 196] width 27 height 13
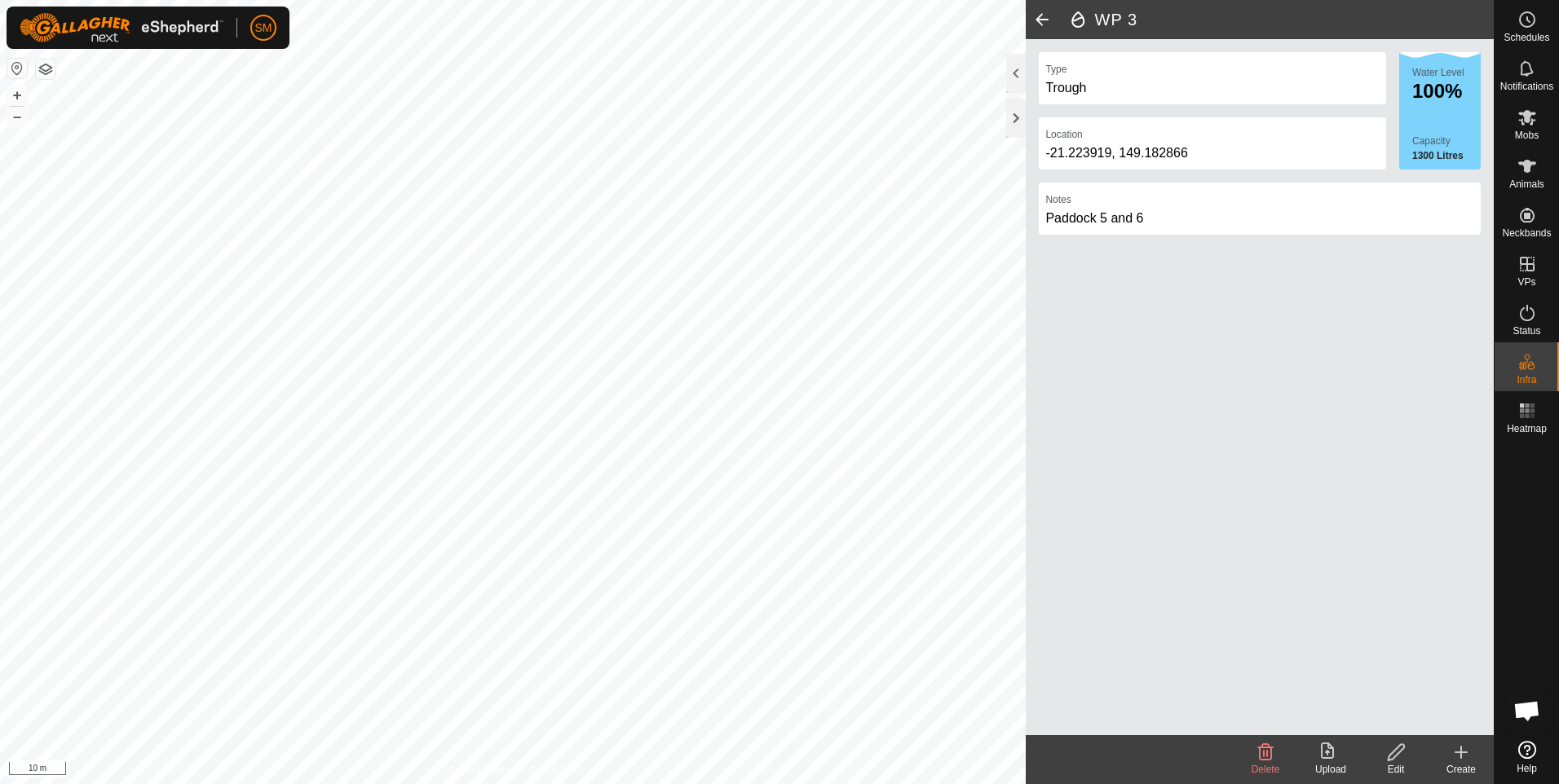
click at [1393, 751] on icon at bounding box center [1396, 753] width 20 height 19
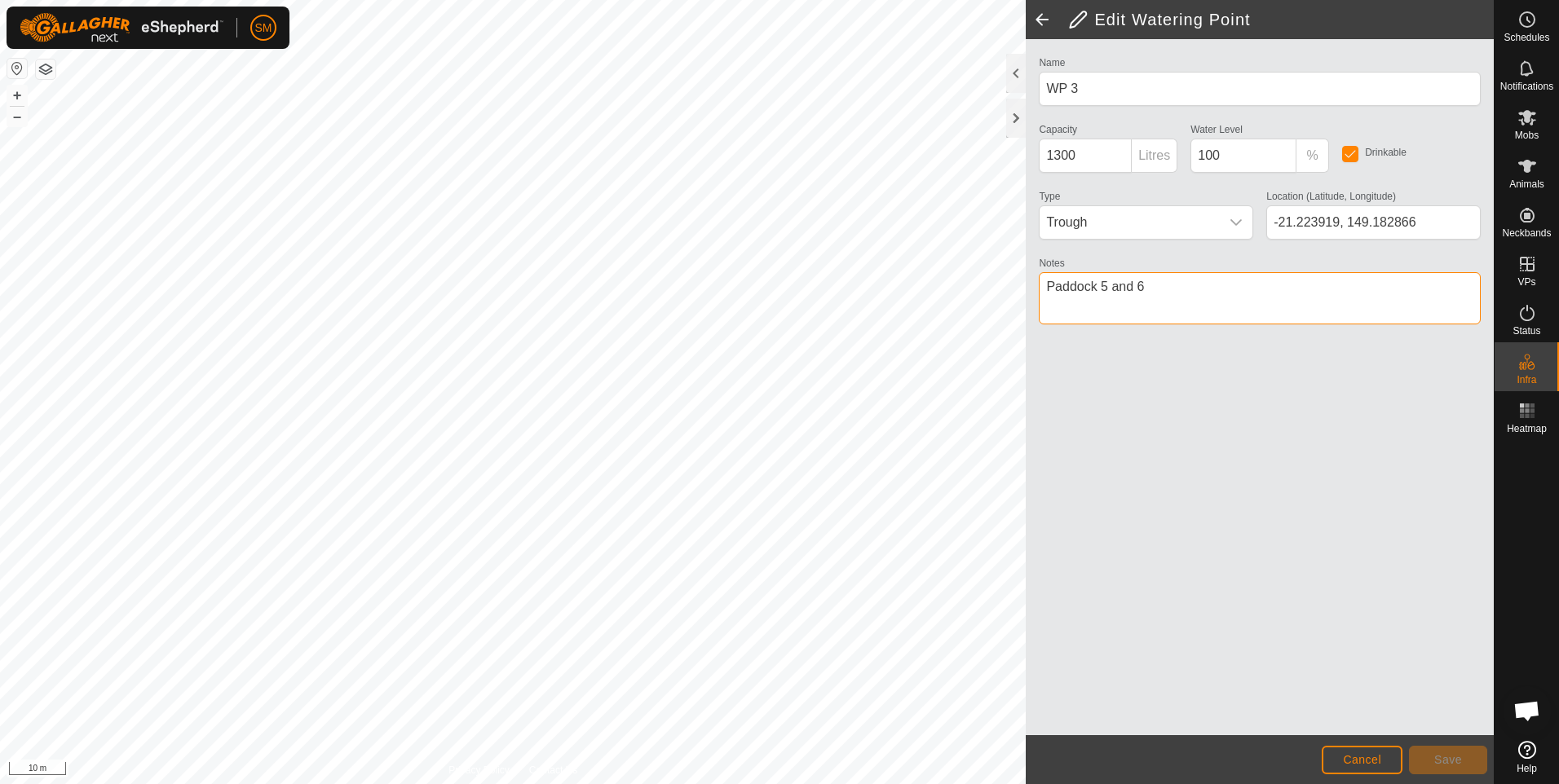
click at [1050, 293] on textarea "Notes" at bounding box center [1260, 299] width 442 height 53
type textarea "Beach Paddock 5 and 6"
click at [1438, 759] on span "Save" at bounding box center [1448, 759] width 27 height 13
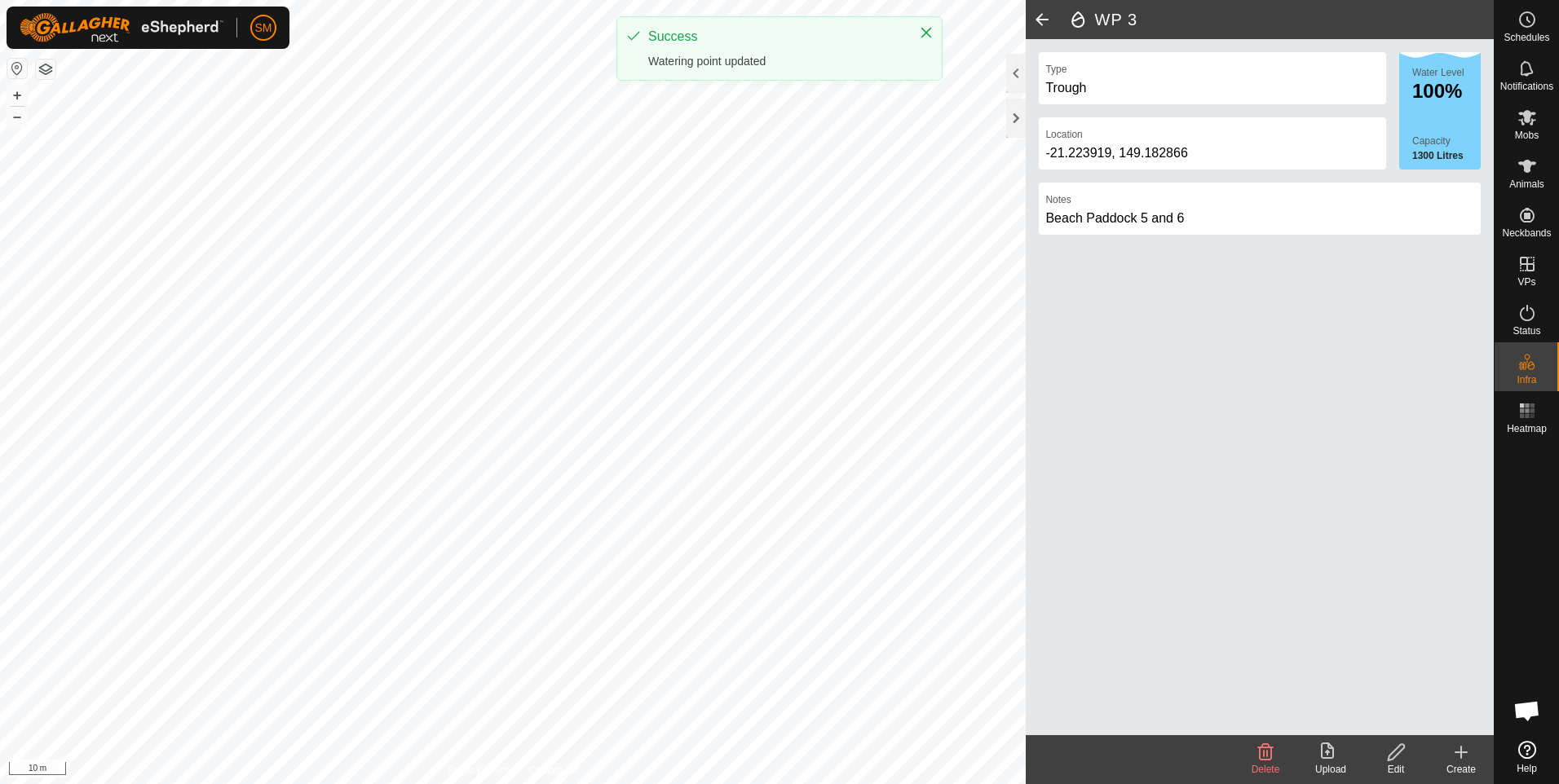
click at [1044, 21] on span at bounding box center [1042, 19] width 33 height 39
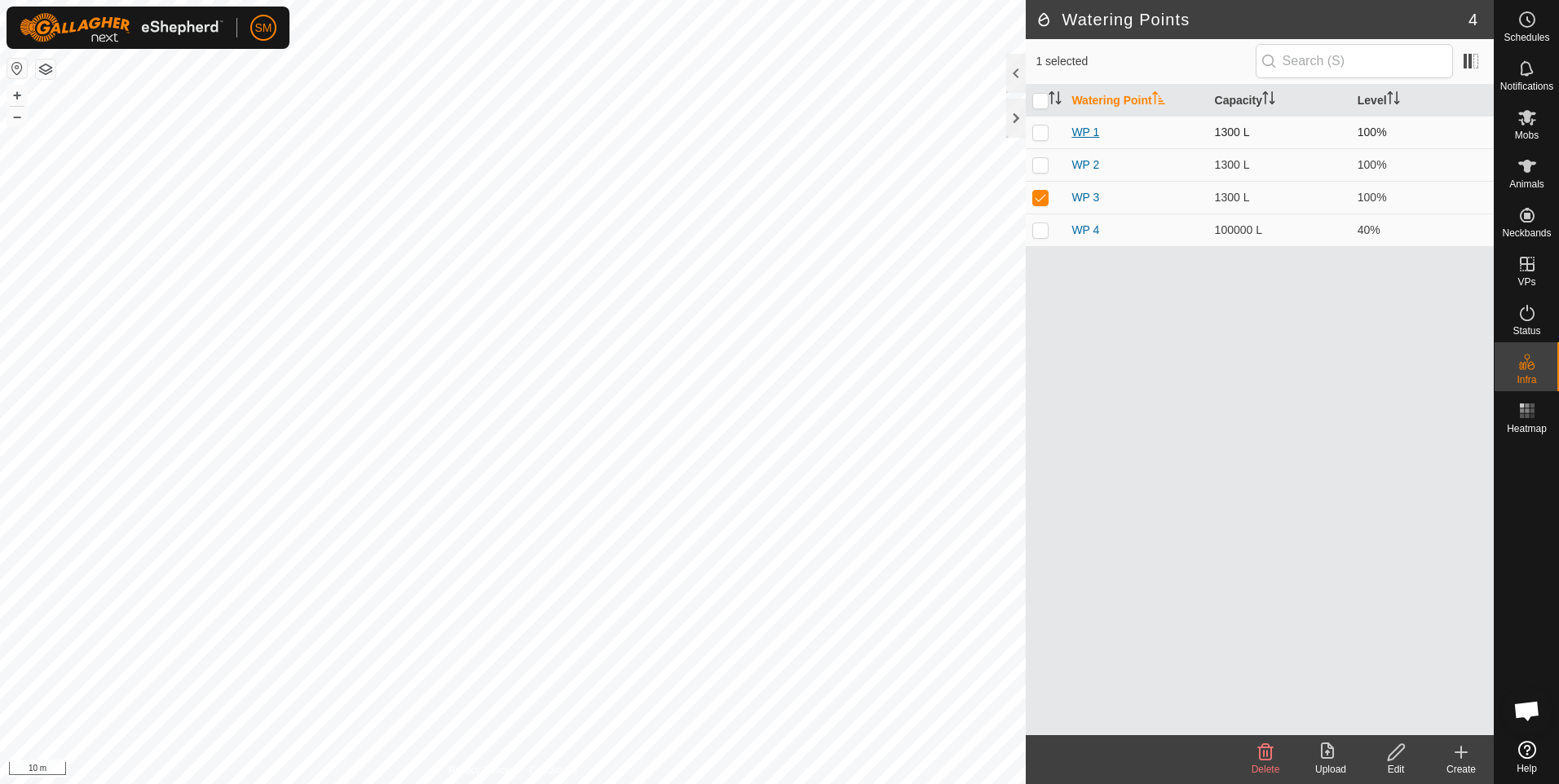
click at [1087, 133] on link "WP 1" at bounding box center [1085, 131] width 27 height 13
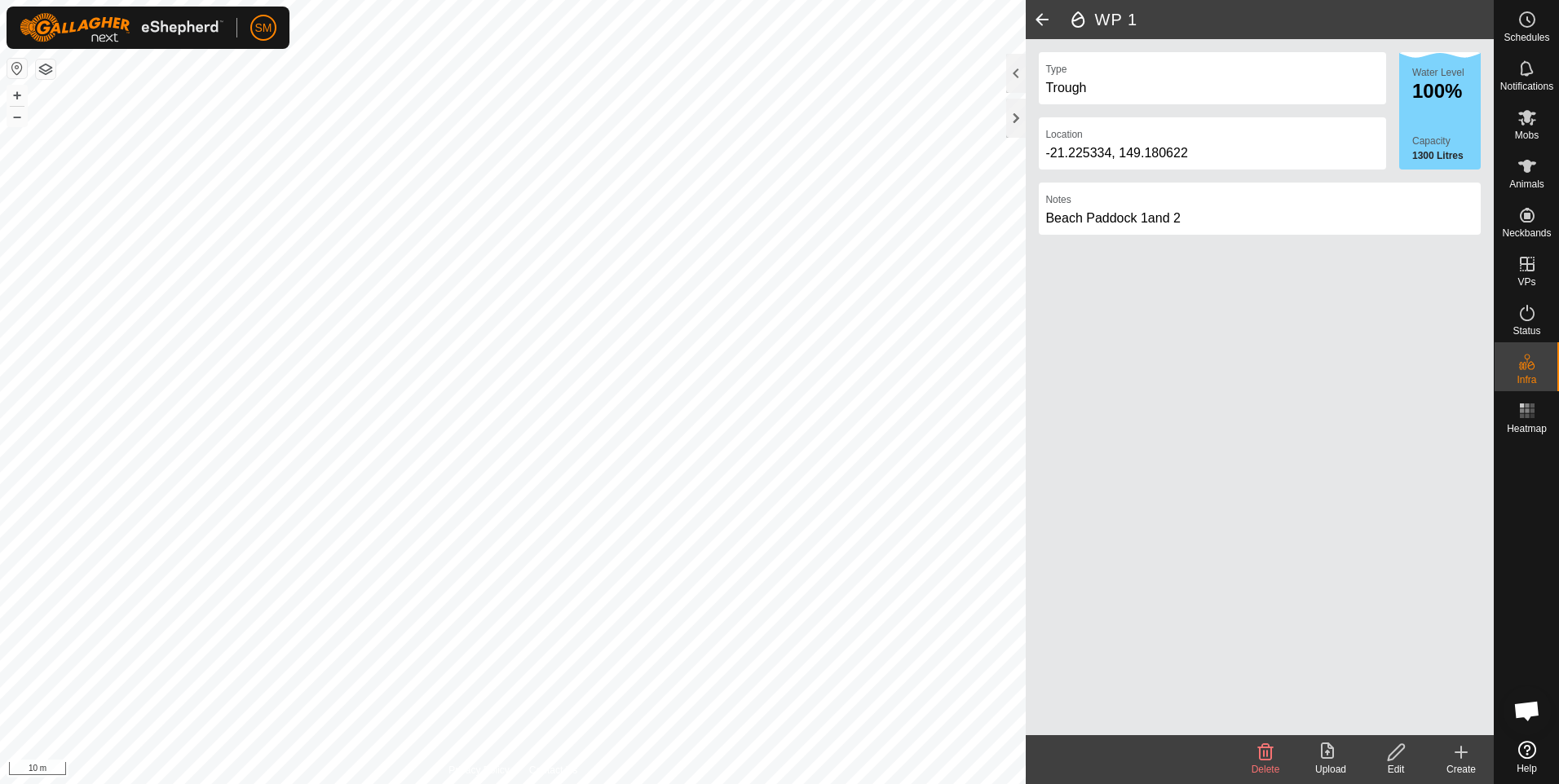
click at [1043, 20] on span at bounding box center [1042, 19] width 33 height 39
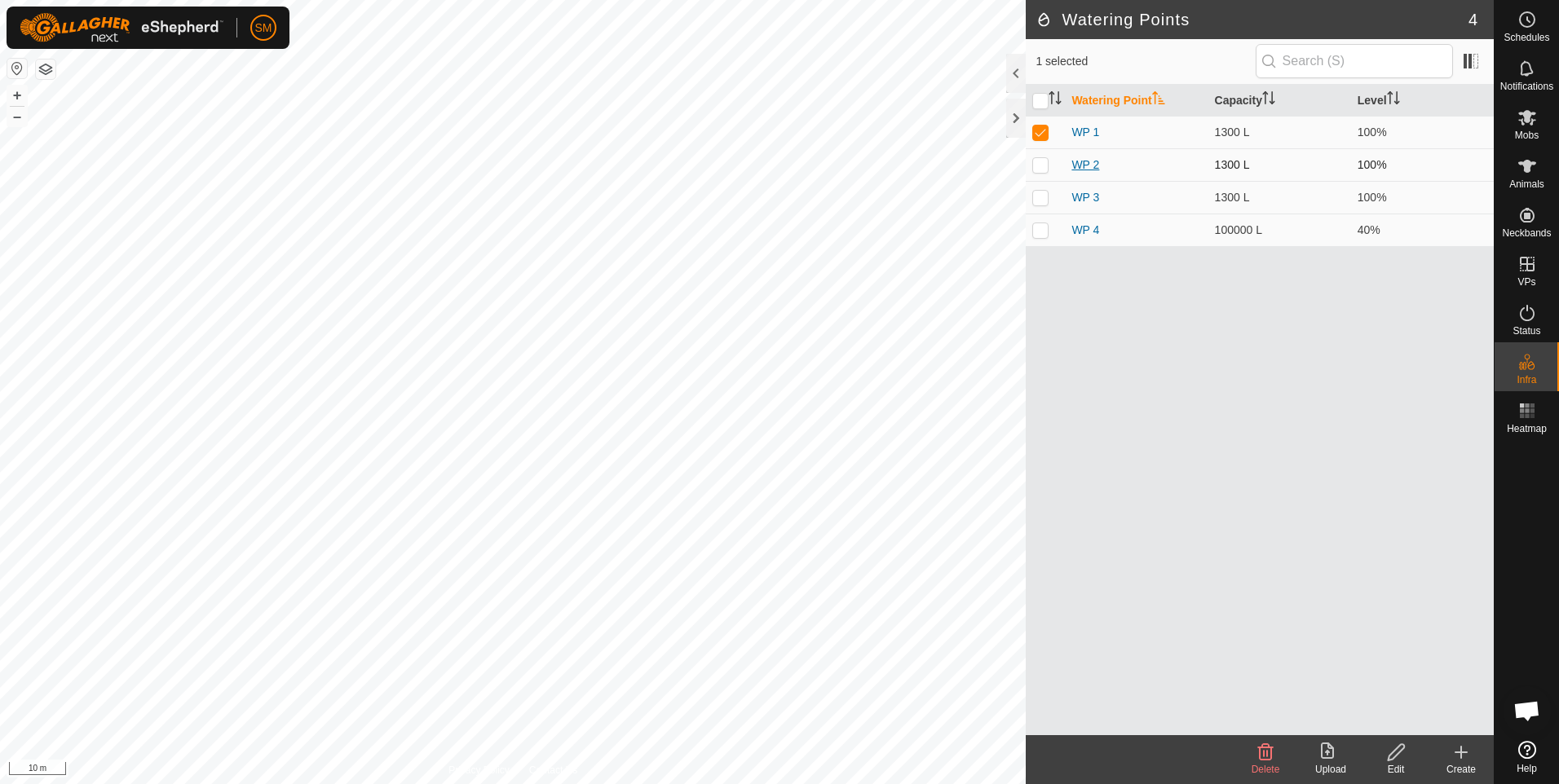
click at [1094, 163] on link "WP 2" at bounding box center [1085, 164] width 27 height 13
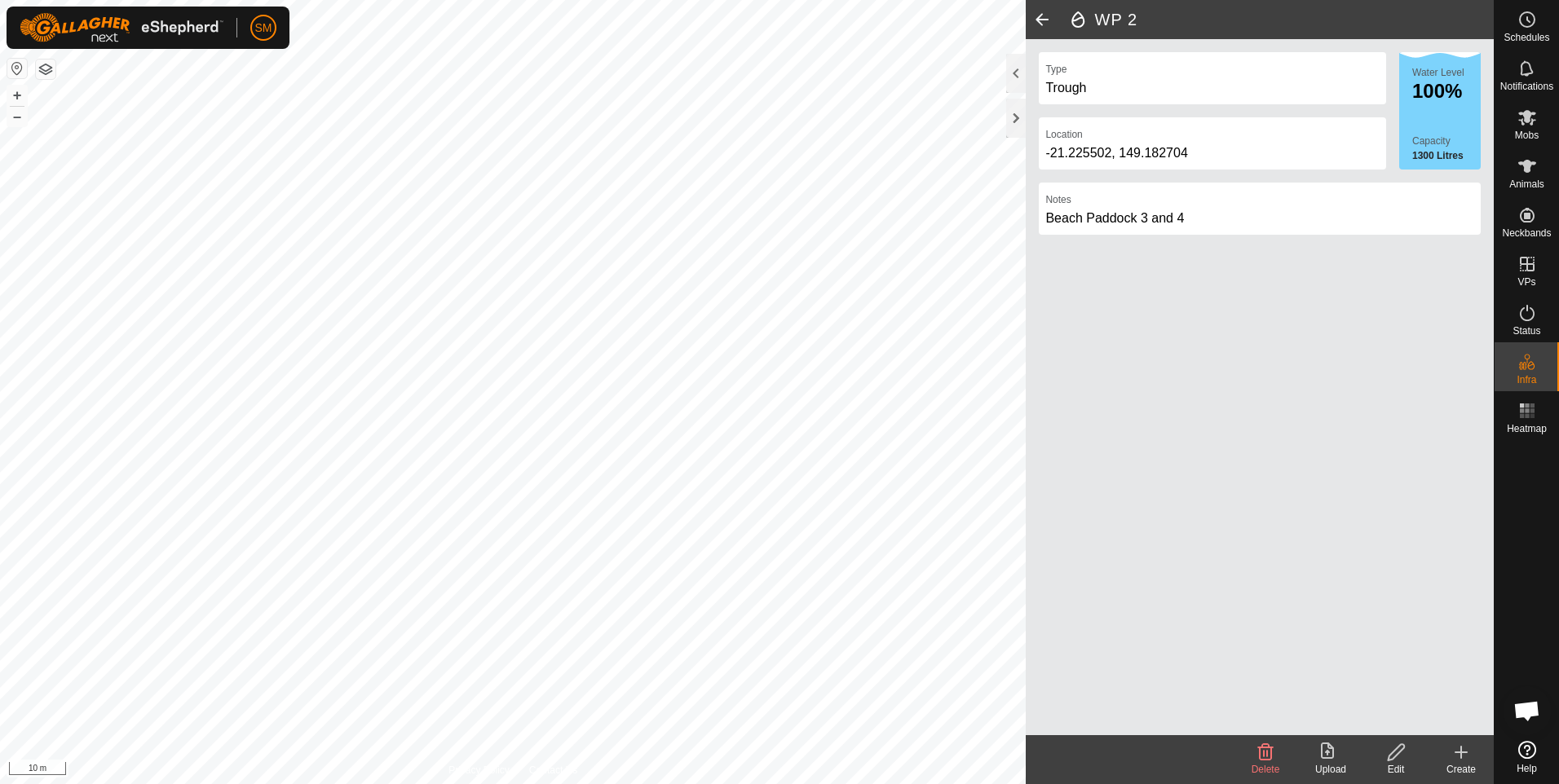
click at [1038, 17] on span at bounding box center [1042, 19] width 33 height 39
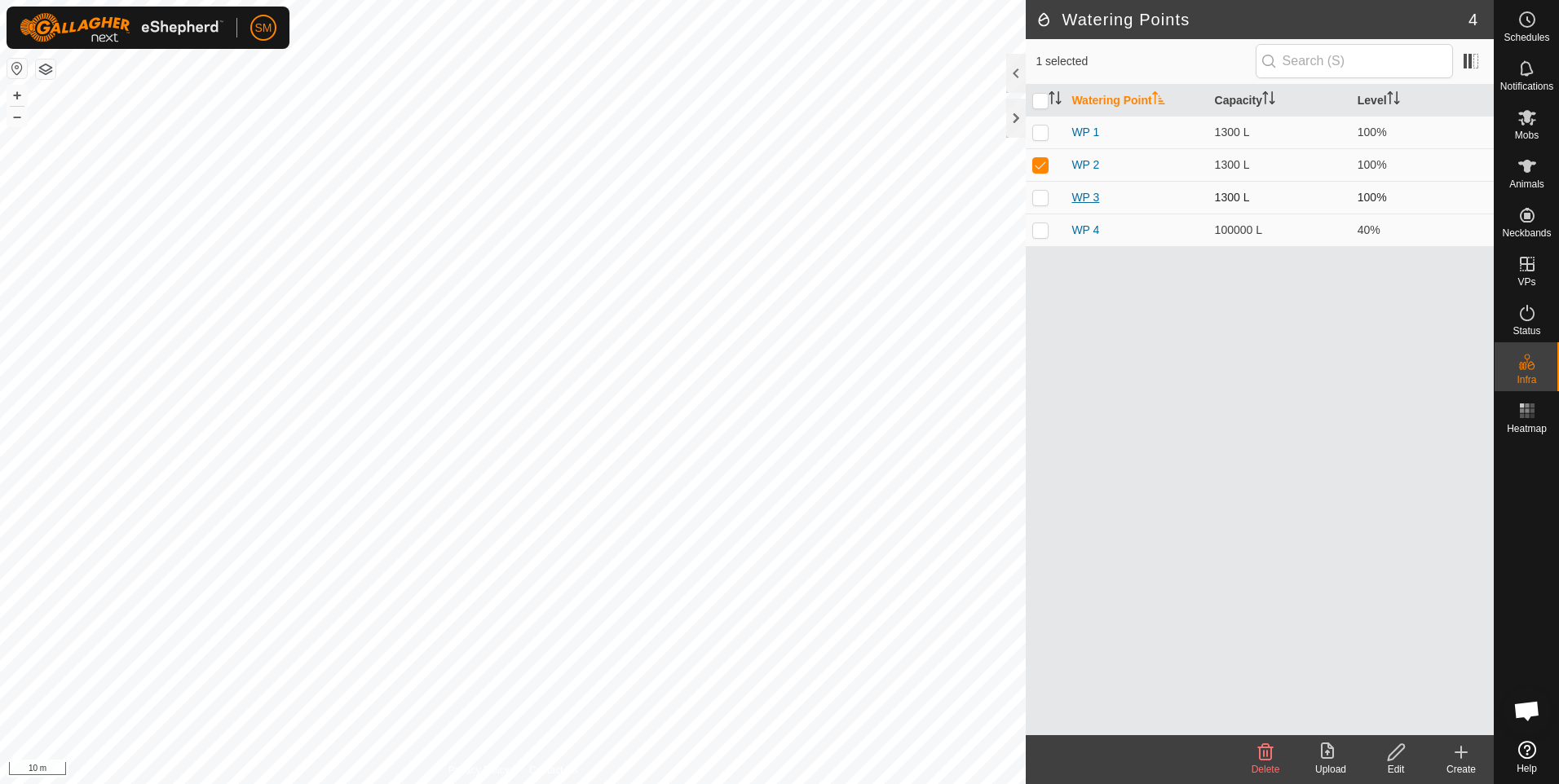
click at [1085, 196] on link "WP 3" at bounding box center [1085, 196] width 27 height 13
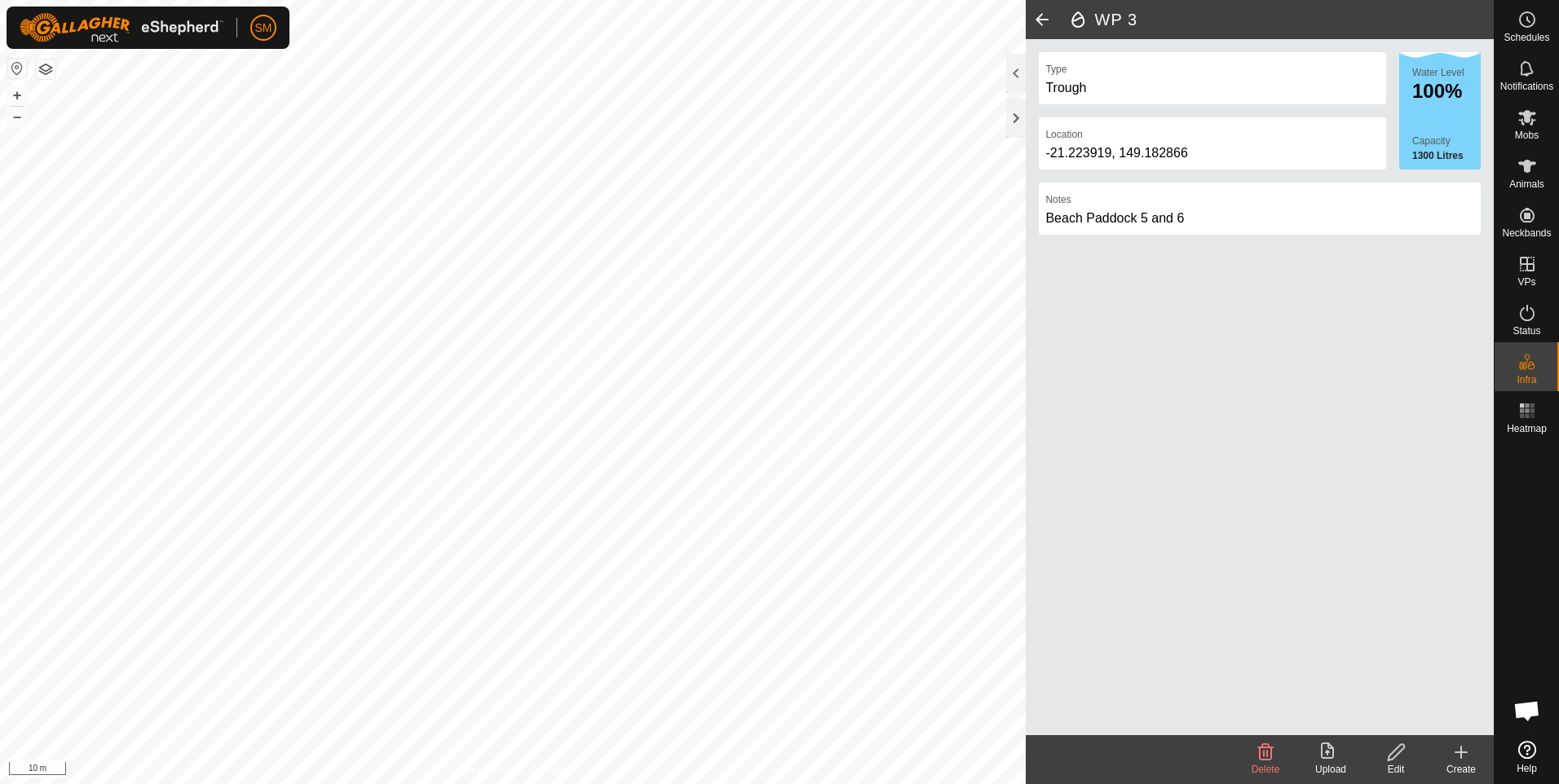
click at [1037, 17] on span at bounding box center [1042, 19] width 33 height 39
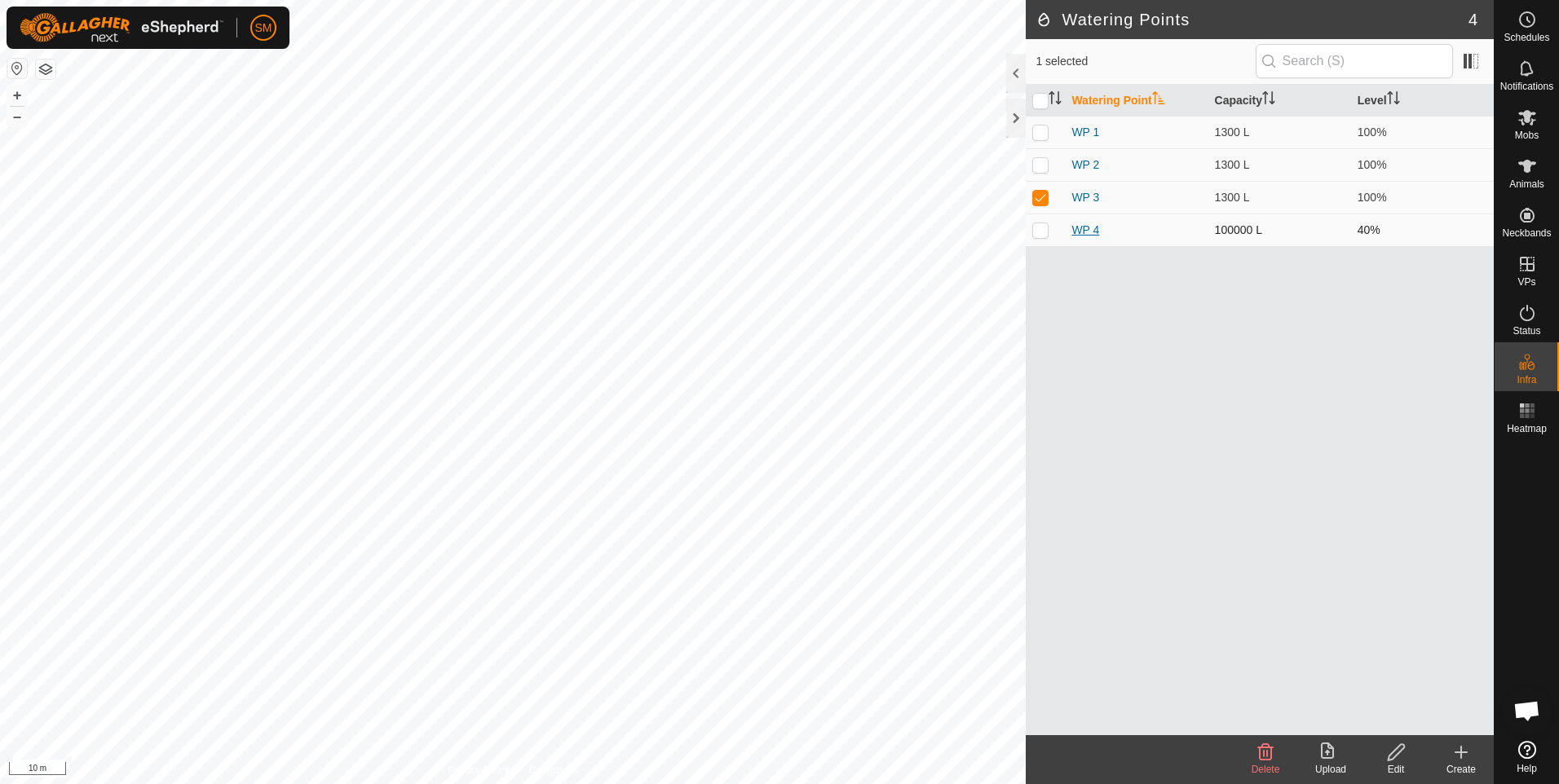
click at [1086, 229] on link "WP 4" at bounding box center [1085, 230] width 27 height 13
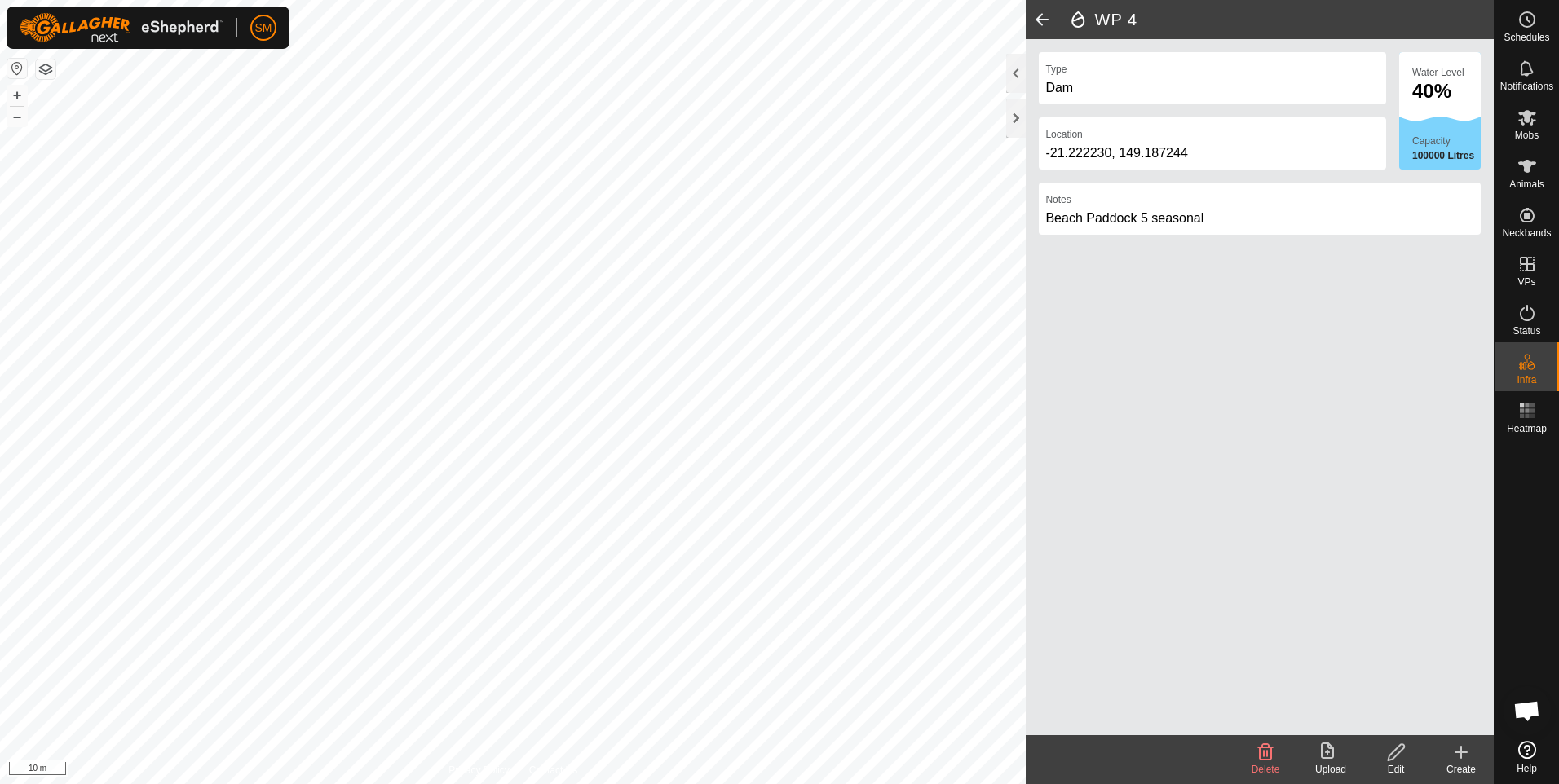
click at [1041, 21] on span at bounding box center [1042, 19] width 33 height 39
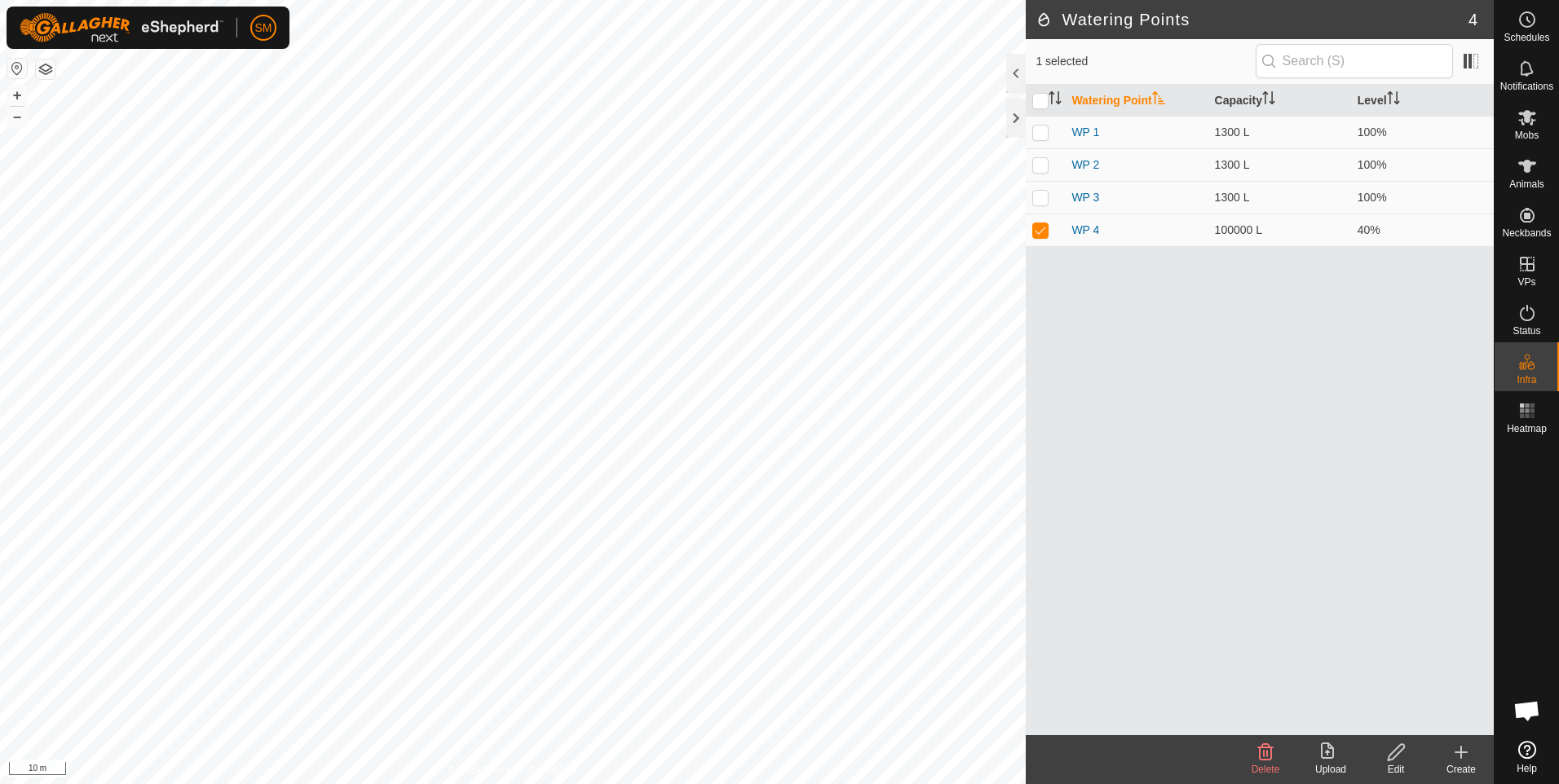
click at [1460, 753] on icon at bounding box center [1462, 753] width 12 height 0
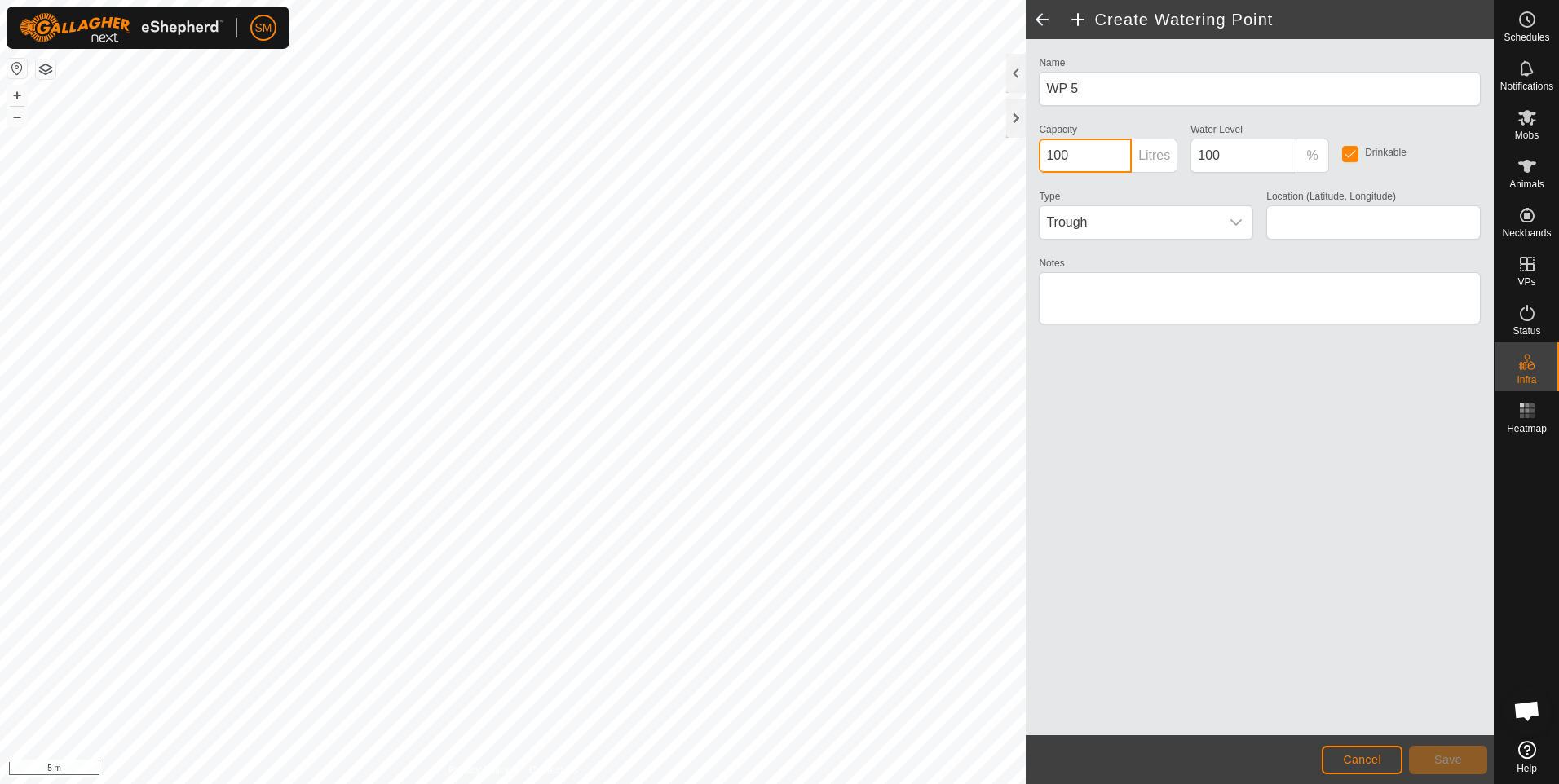
click at [1055, 152] on input "100" at bounding box center [1086, 155] width 93 height 34
type input "1300"
type input "-21.192256, 149.016486"
click at [1080, 293] on textarea "Notes" at bounding box center [1260, 299] width 442 height 53
type textarea "Home Paddock 1 and 2"
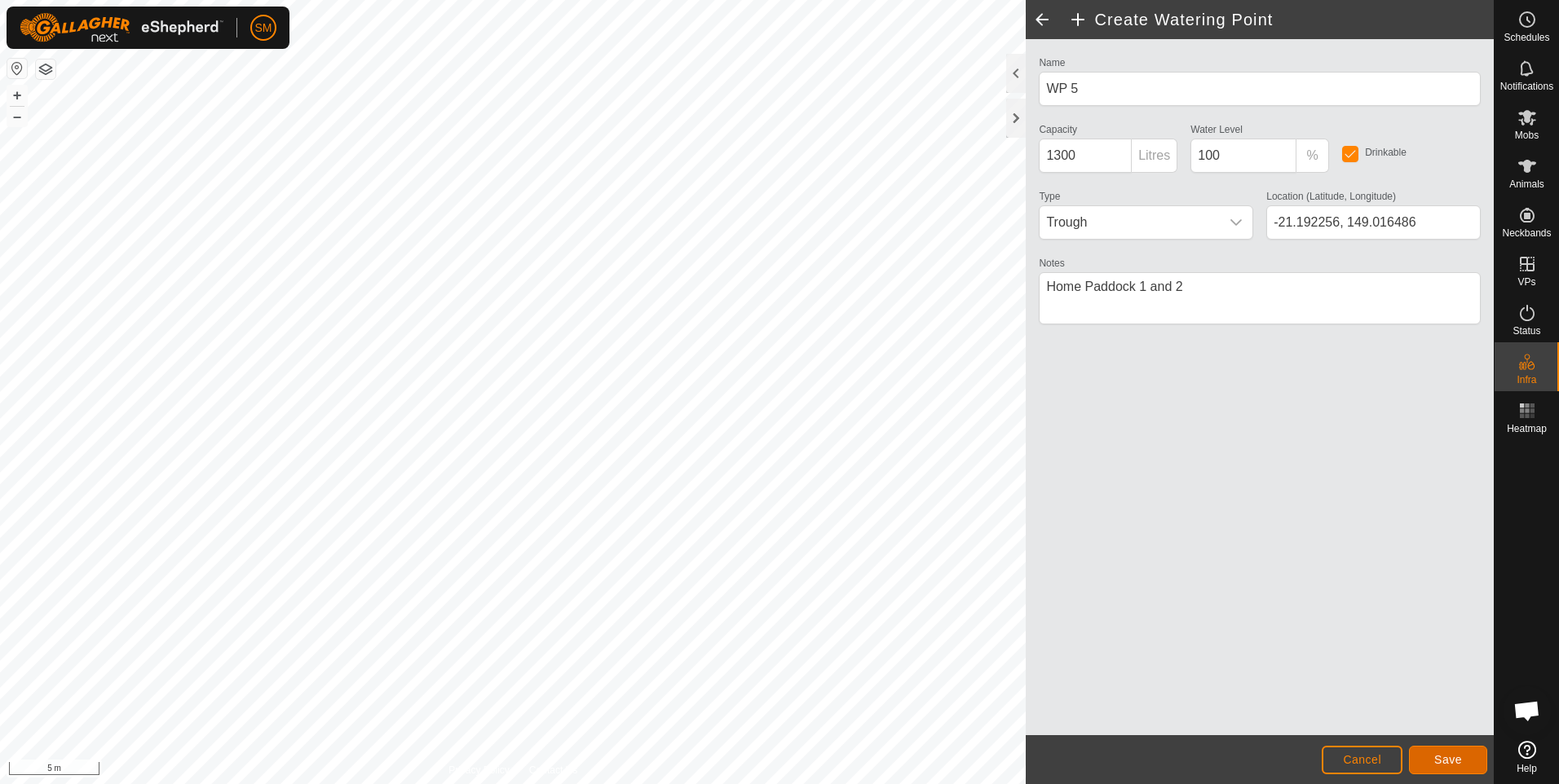
click at [1438, 759] on span "Save" at bounding box center [1448, 759] width 27 height 13
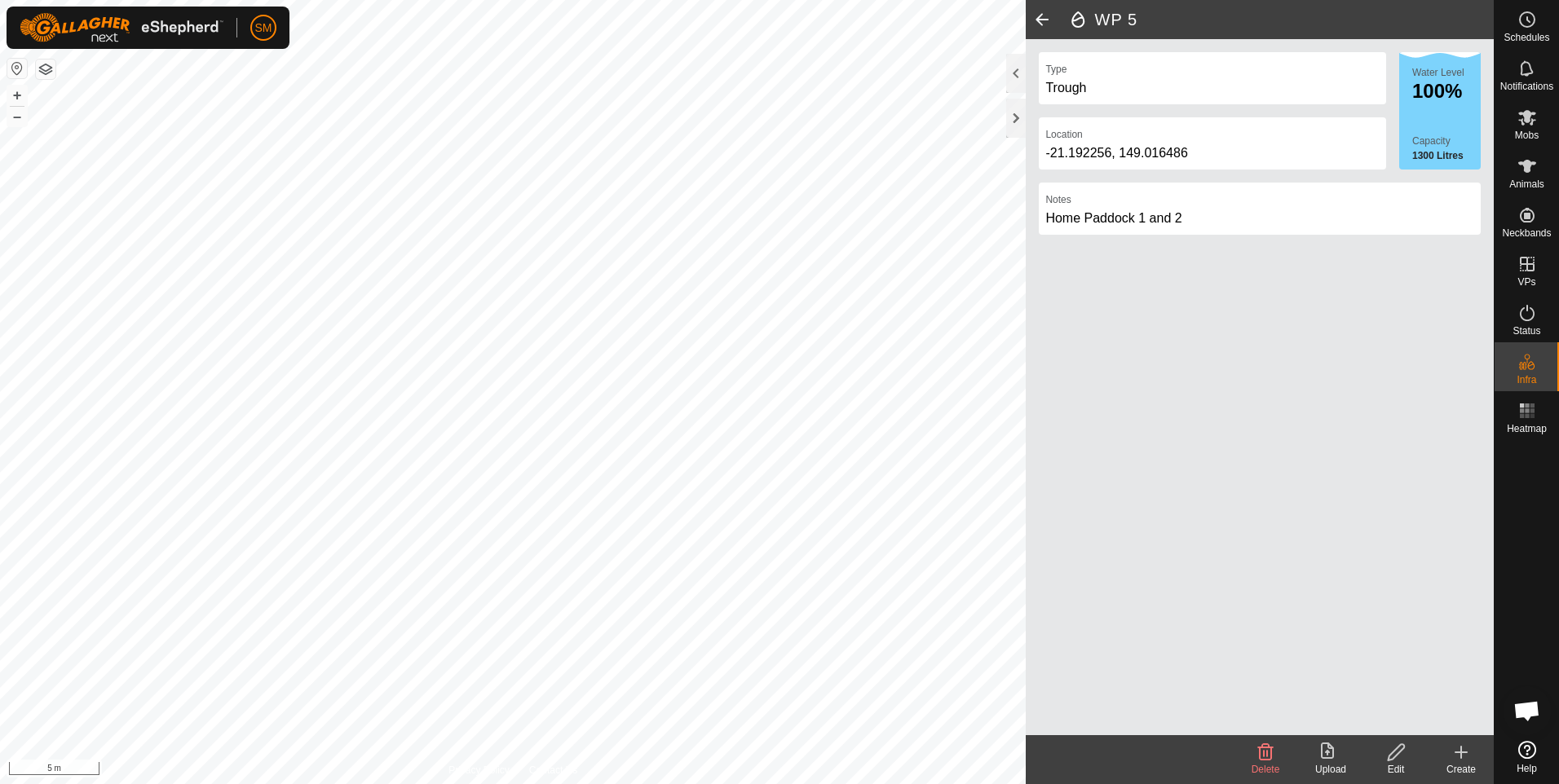
click at [1043, 19] on span at bounding box center [1042, 19] width 33 height 39
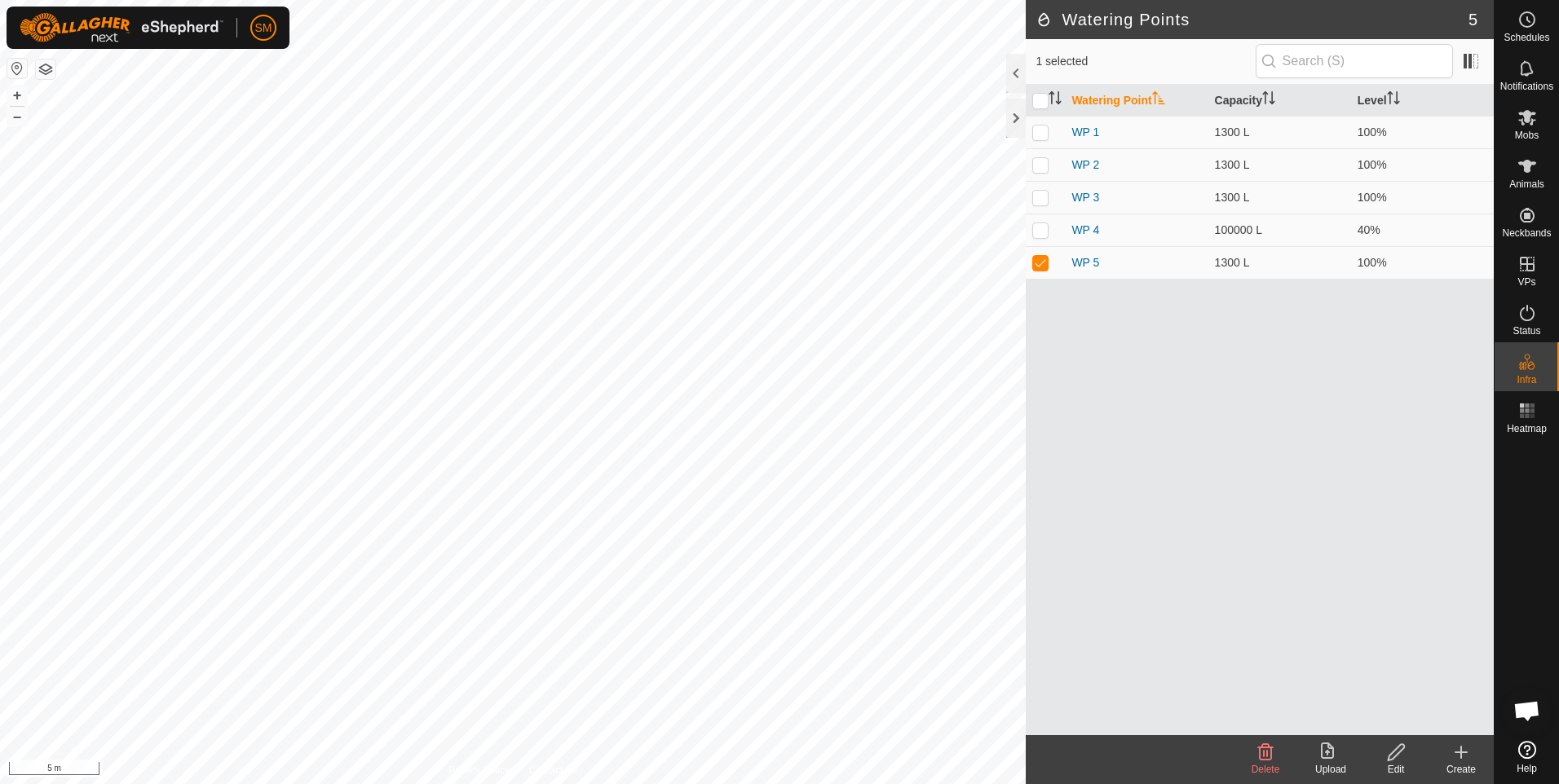
click at [1462, 758] on icon at bounding box center [1462, 753] width 0 height 12
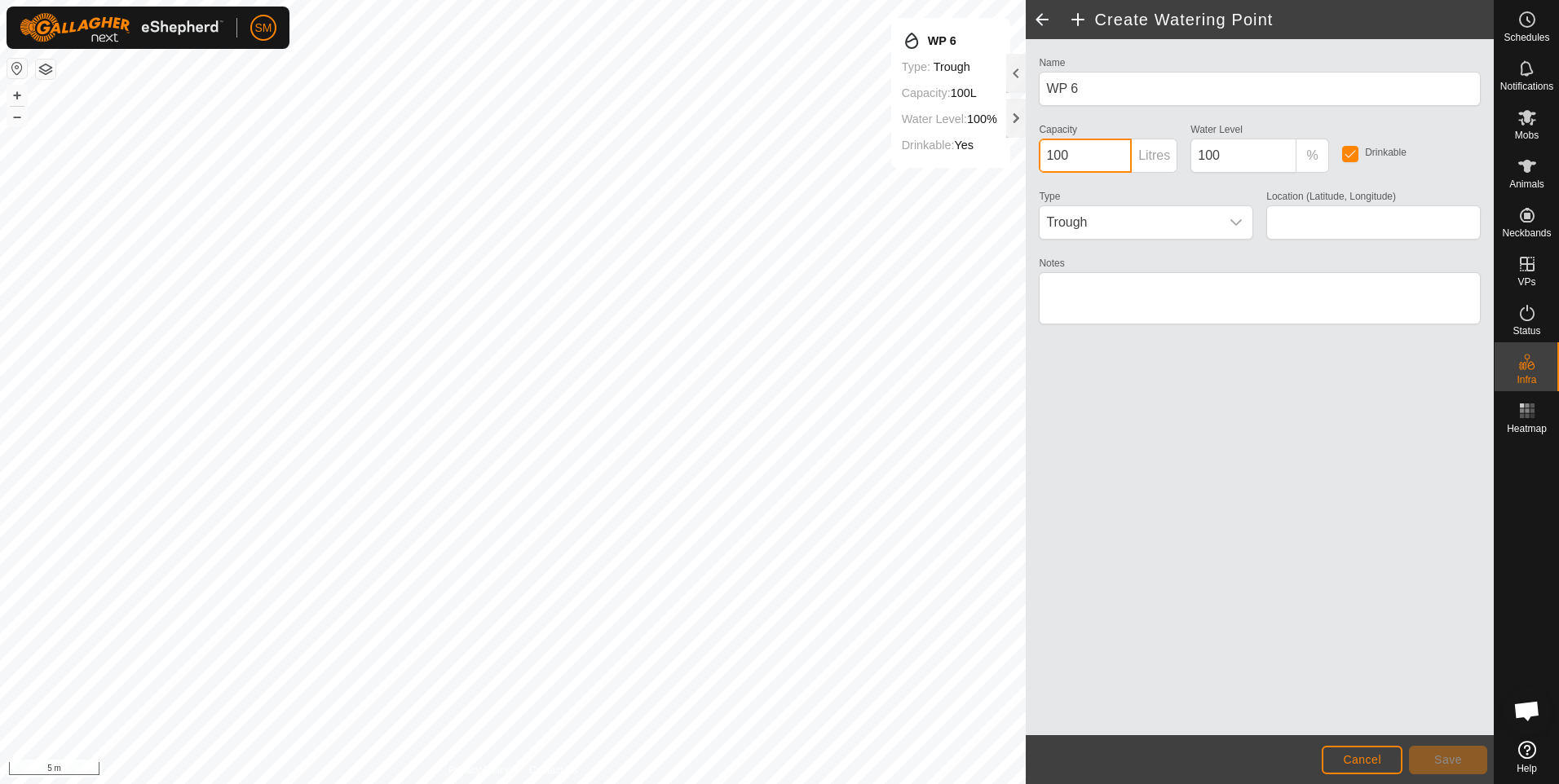
click at [1053, 154] on input "100" at bounding box center [1086, 155] width 93 height 34
type input "500"
type input "-21.193463, 149.017495"
click at [1063, 295] on textarea "Notes" at bounding box center [1260, 299] width 442 height 53
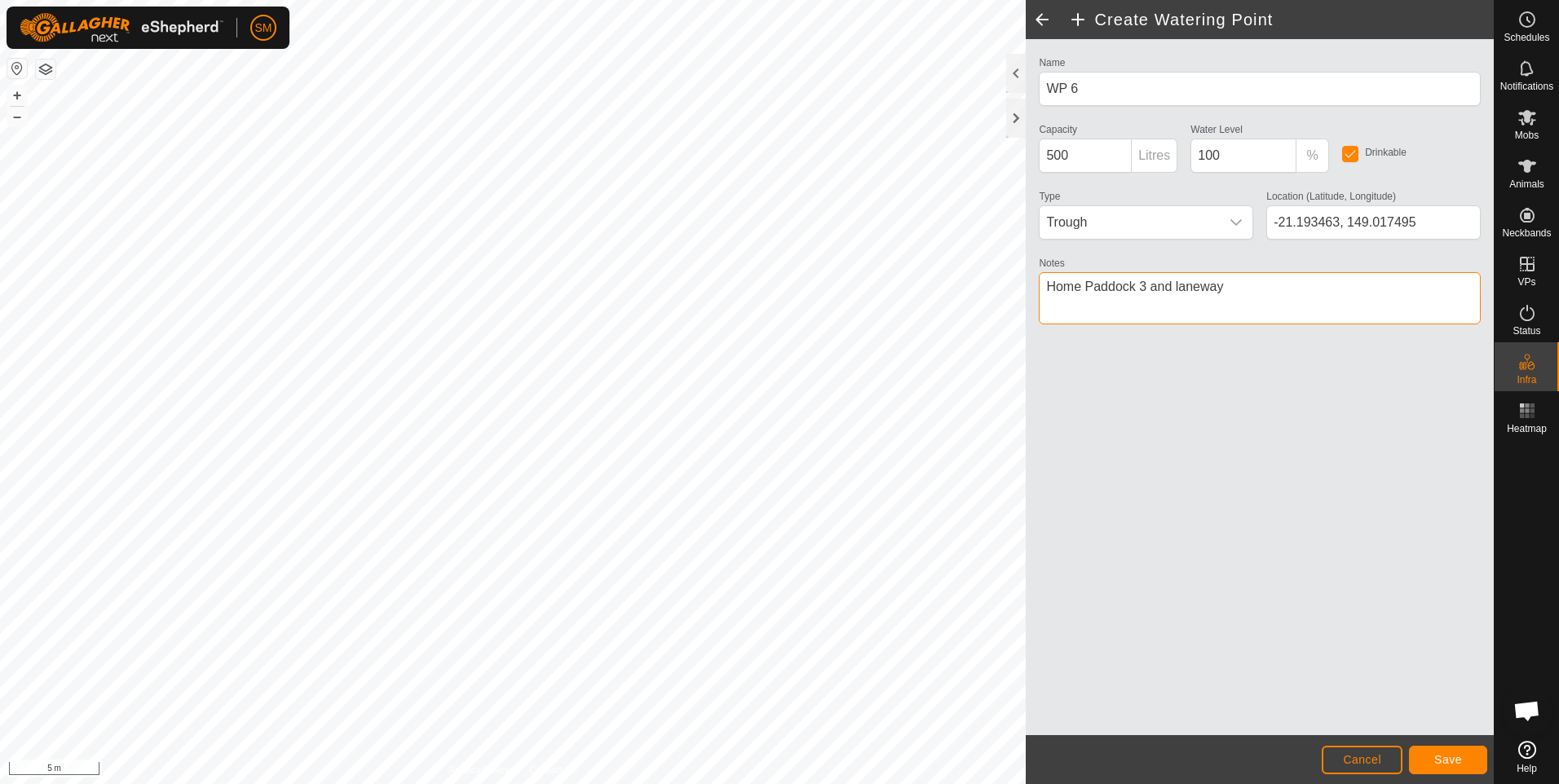
type textarea "Home Paddock 3 and laneway"
click at [1438, 756] on span "Save" at bounding box center [1448, 759] width 27 height 13
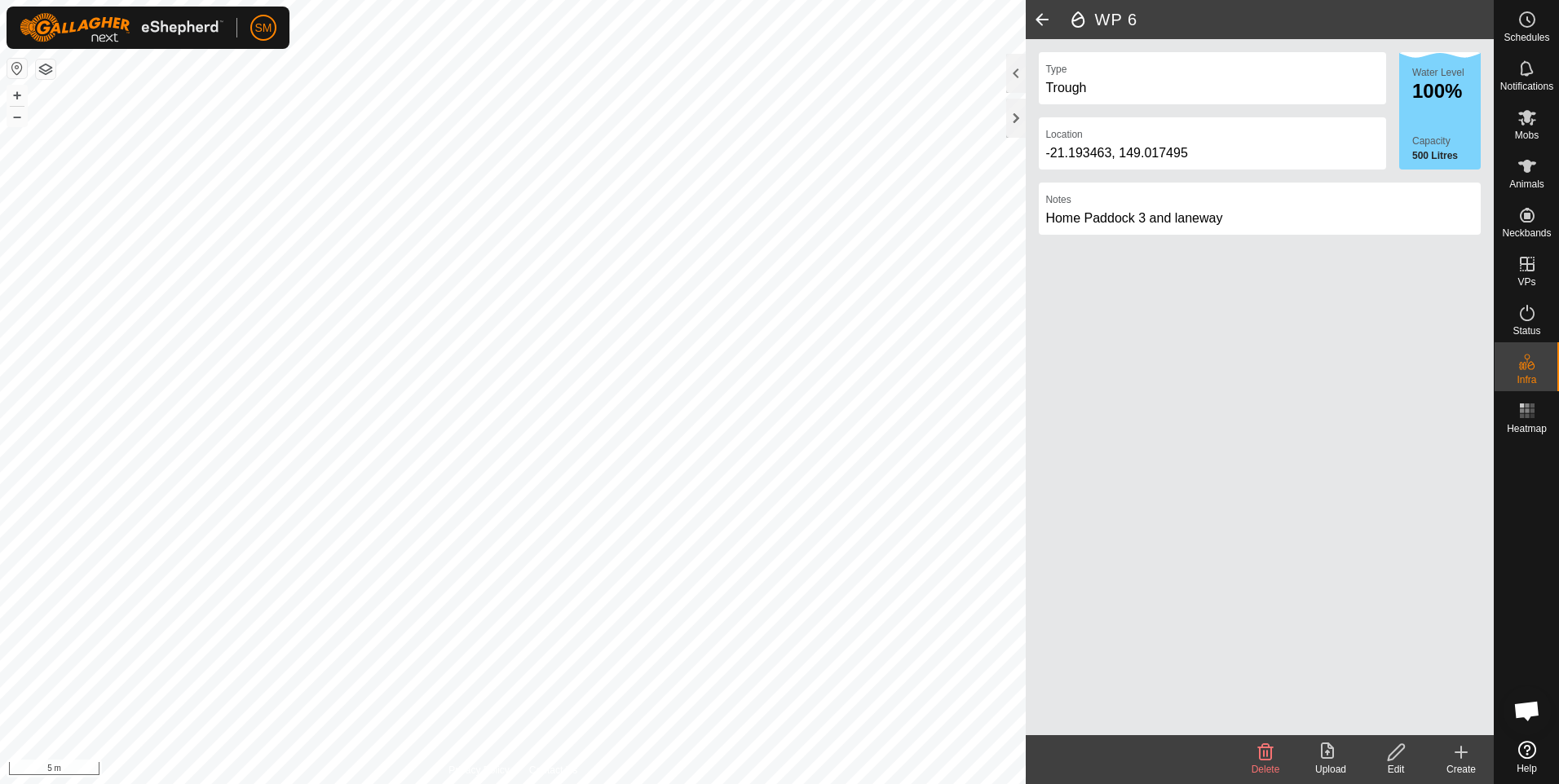
click at [1036, 17] on span at bounding box center [1042, 19] width 33 height 39
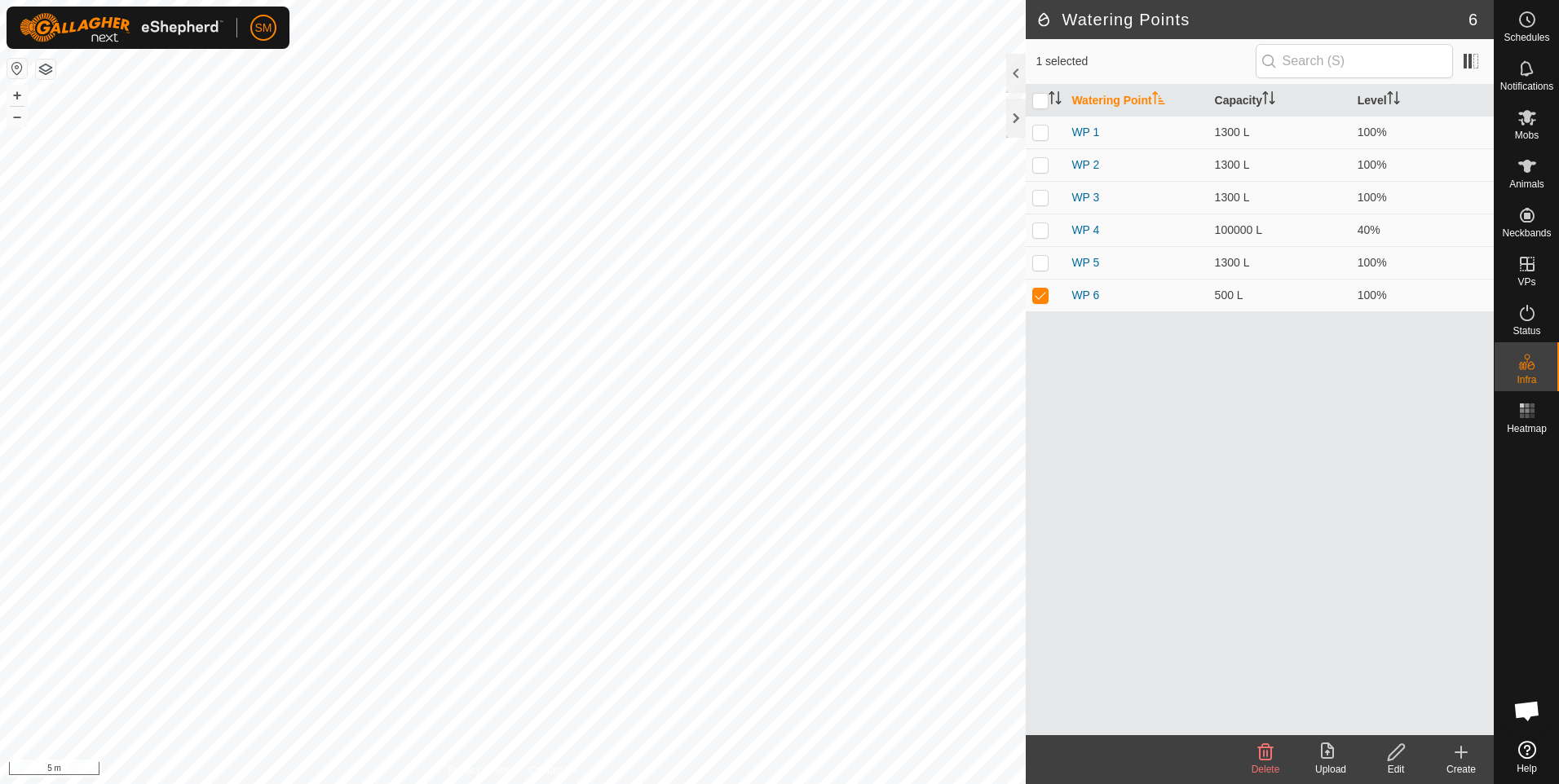
click at [1459, 755] on icon at bounding box center [1462, 753] width 19 height 19
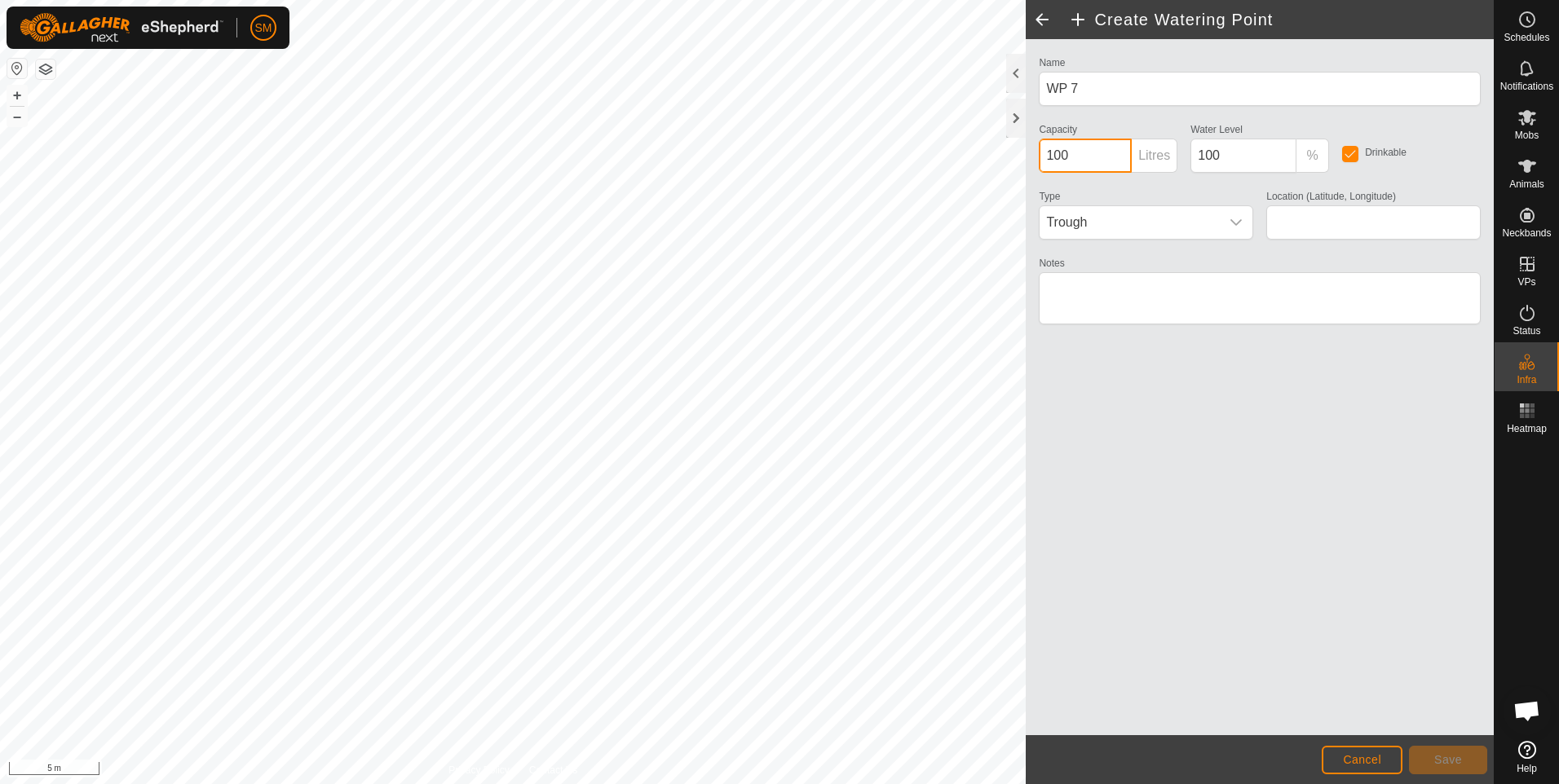
click at [1056, 159] on input "100" at bounding box center [1086, 155] width 93 height 34
type input "500"
type input "-21.193641, 149.018296"
click at [1063, 290] on textarea "Notes" at bounding box center [1260, 299] width 442 height 53
type textarea "Home Paddock 4 and 5"
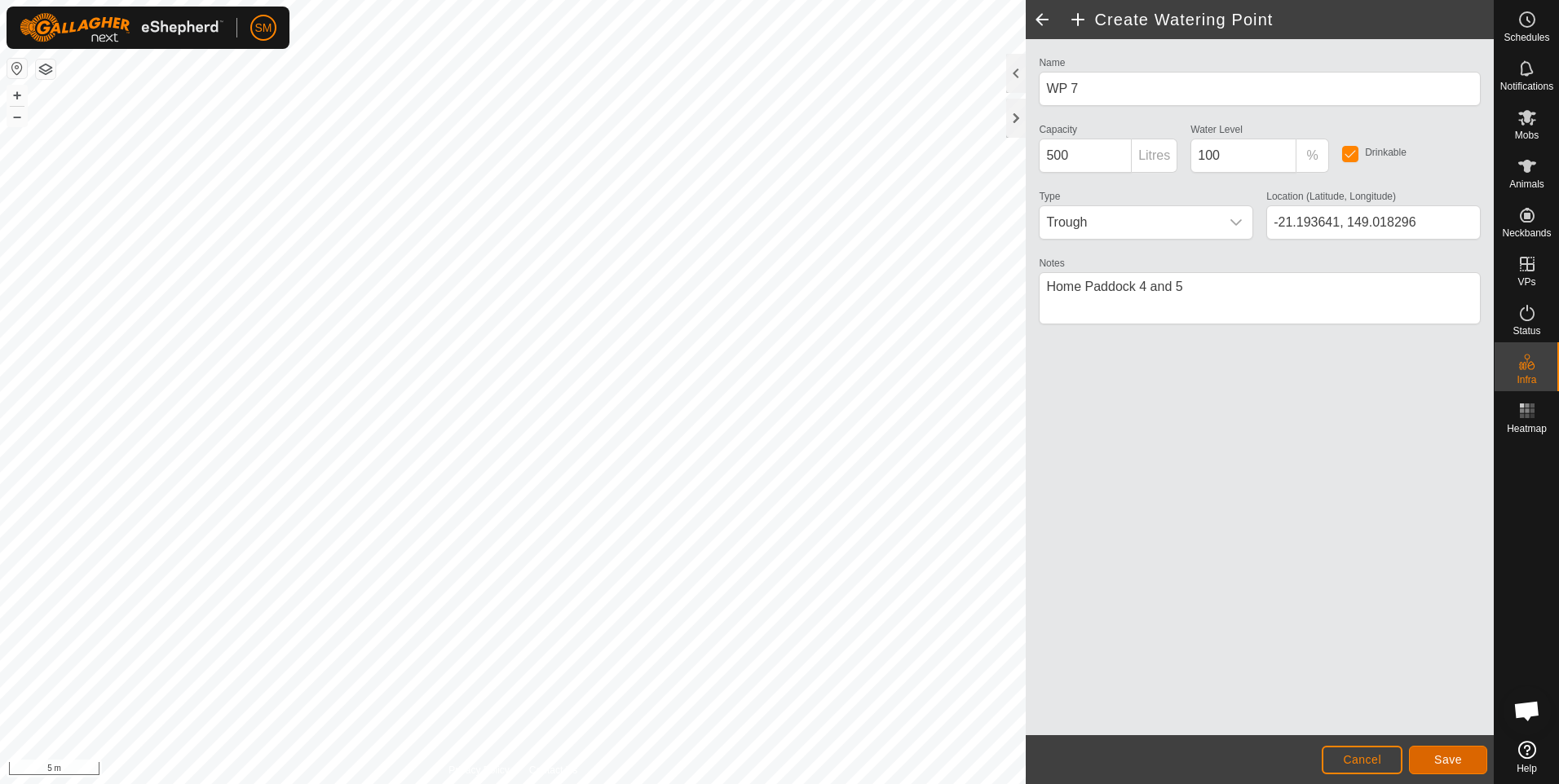
click at [1444, 755] on span "Save" at bounding box center [1448, 759] width 27 height 13
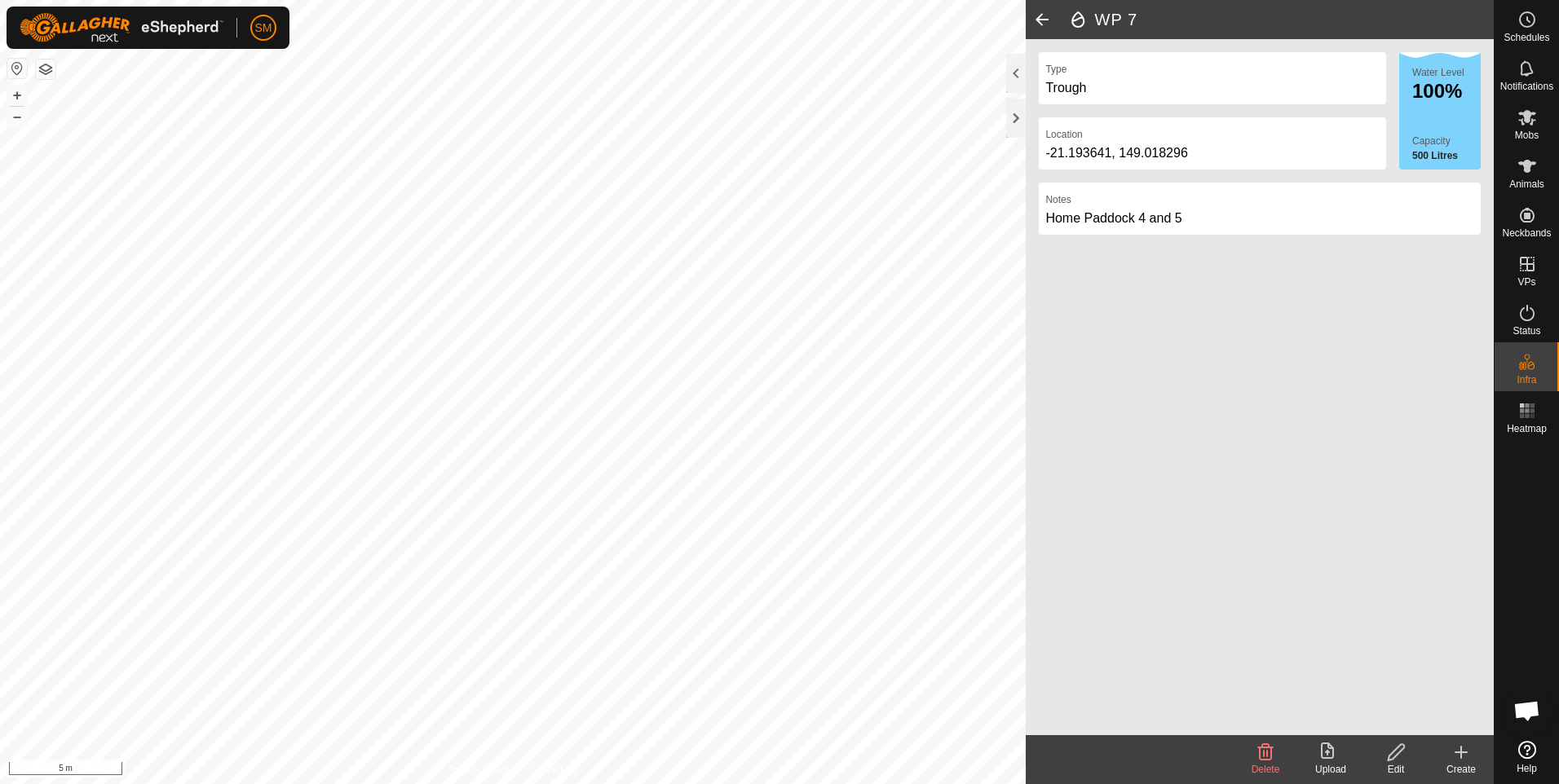
click at [1041, 18] on span at bounding box center [1042, 19] width 33 height 39
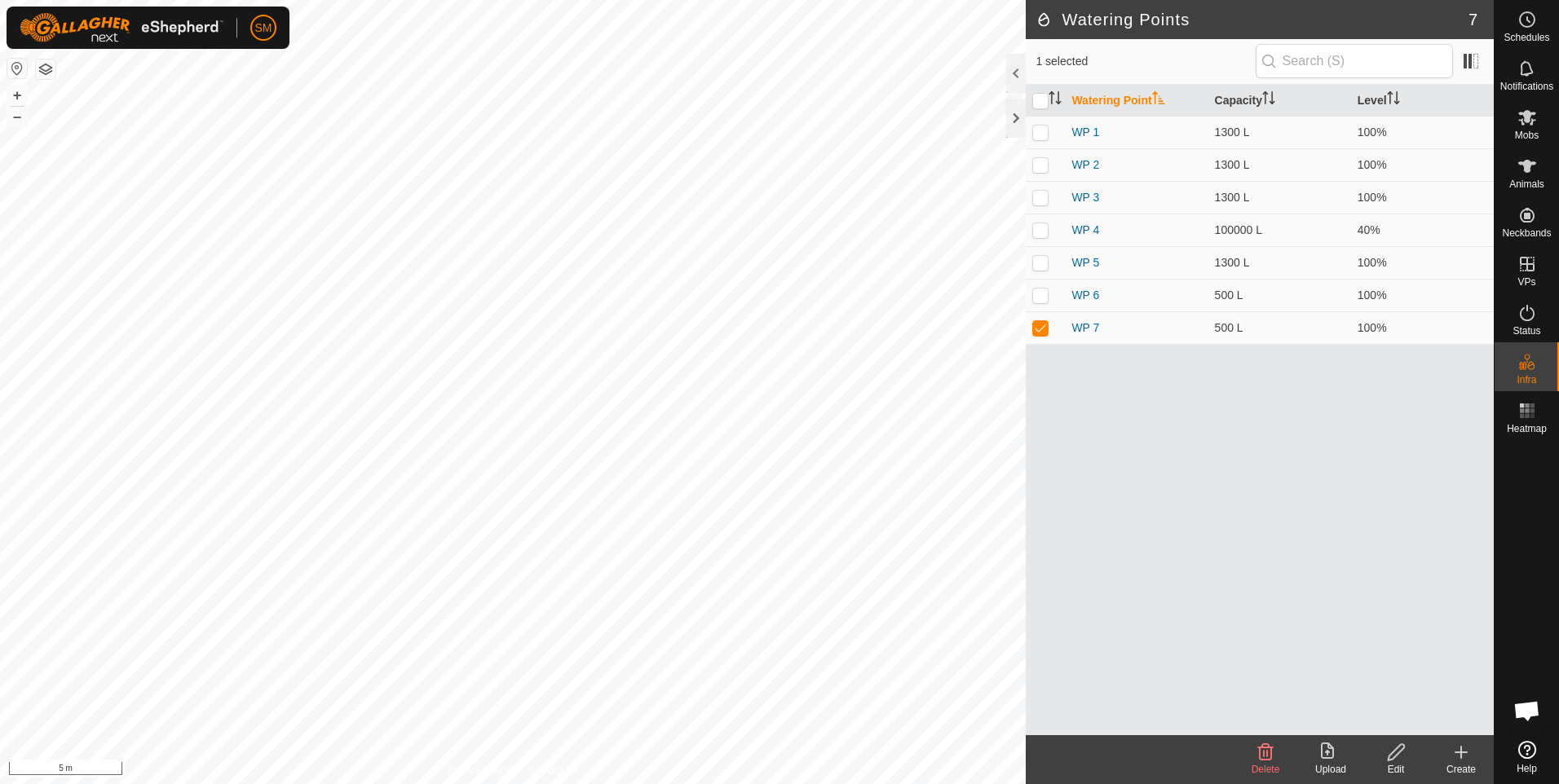
click at [1462, 756] on icon at bounding box center [1462, 753] width 0 height 12
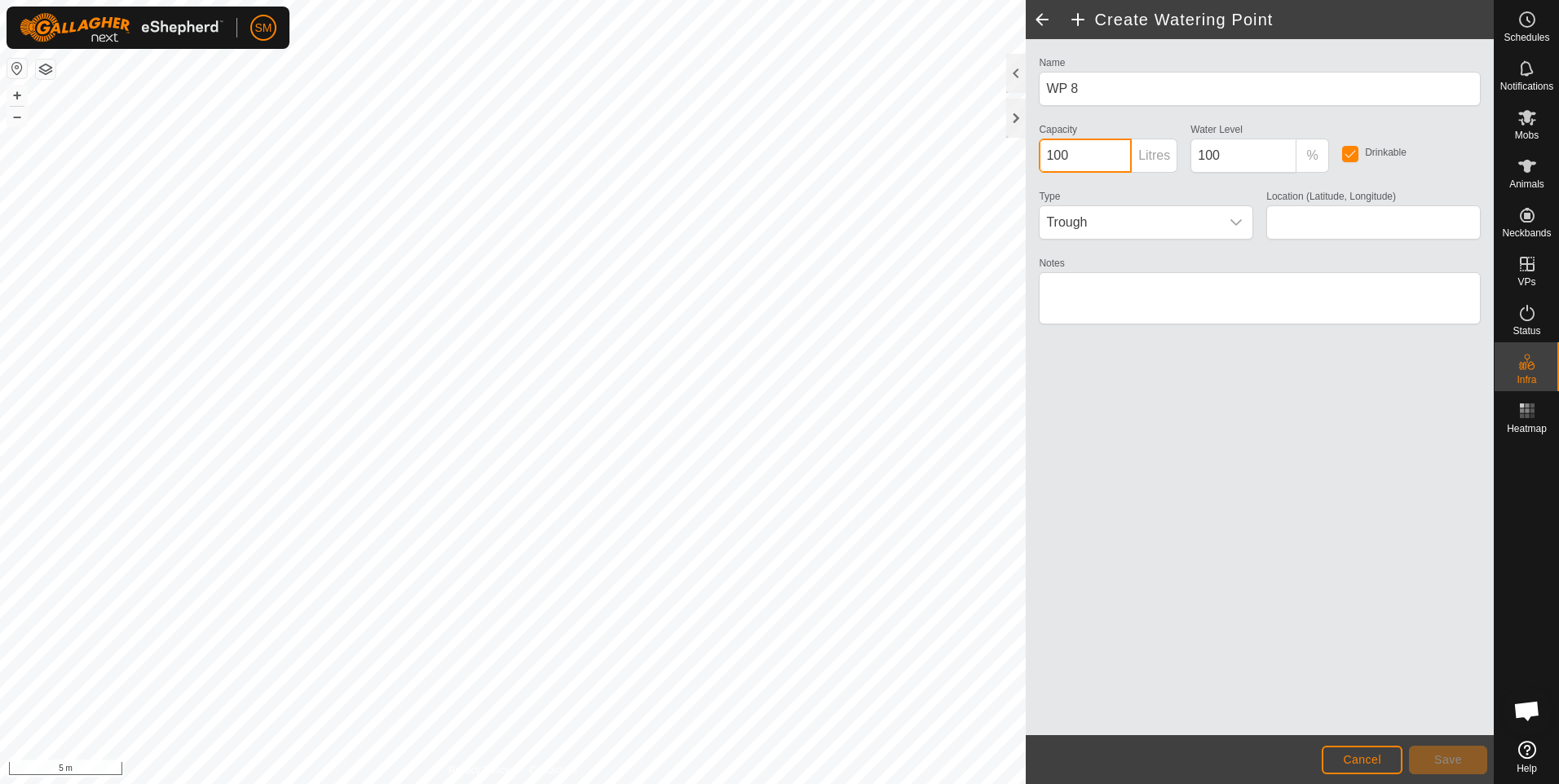
click at [1052, 154] on input "100" at bounding box center [1086, 155] width 93 height 34
type input "250"
type input "-21.194734, 149.020213"
click at [1126, 295] on textarea "Notes" at bounding box center [1260, 299] width 442 height 53
type textarea "Home Paddock 6 and 7"
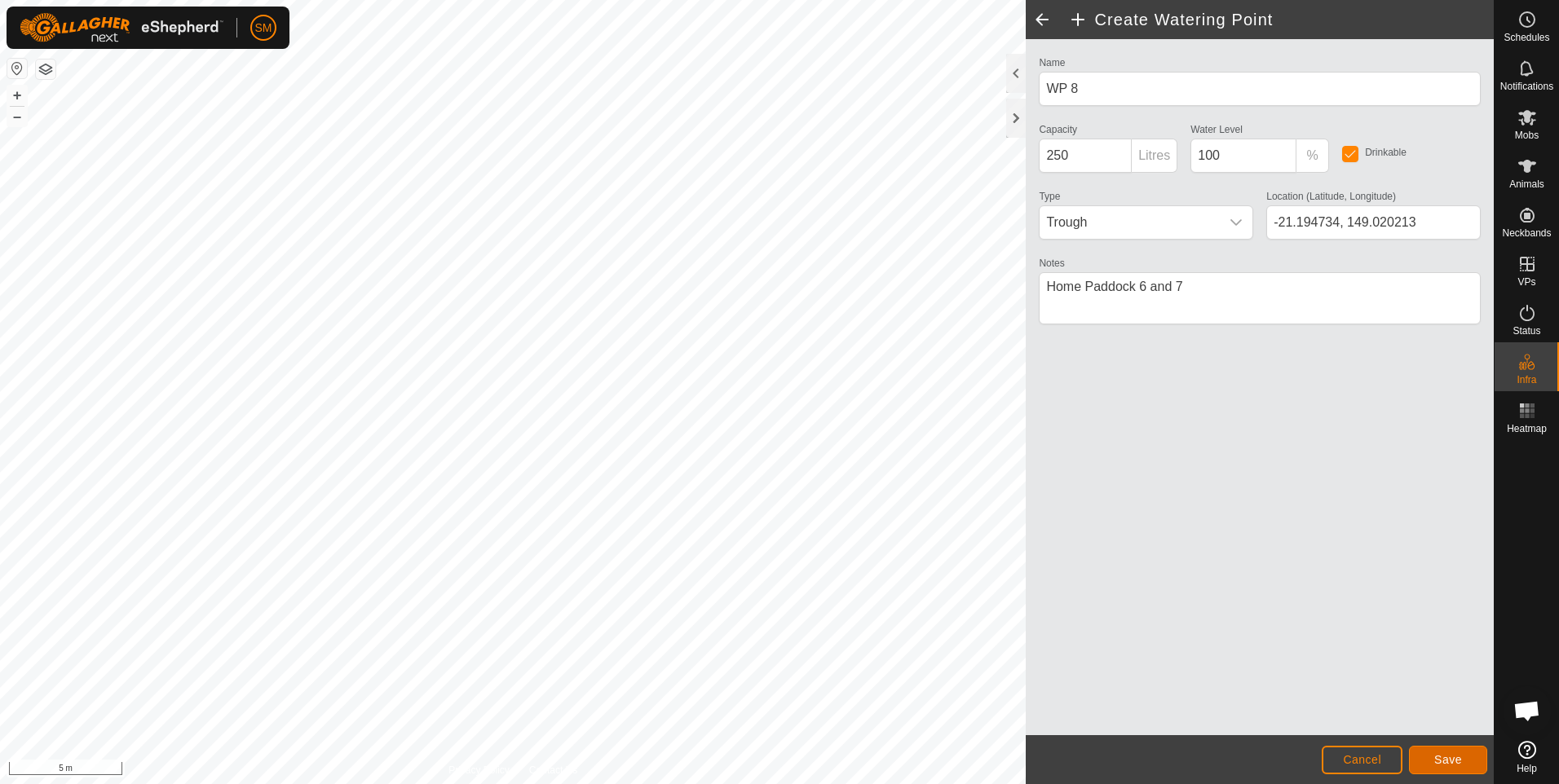
click at [1442, 757] on span "Save" at bounding box center [1448, 759] width 27 height 13
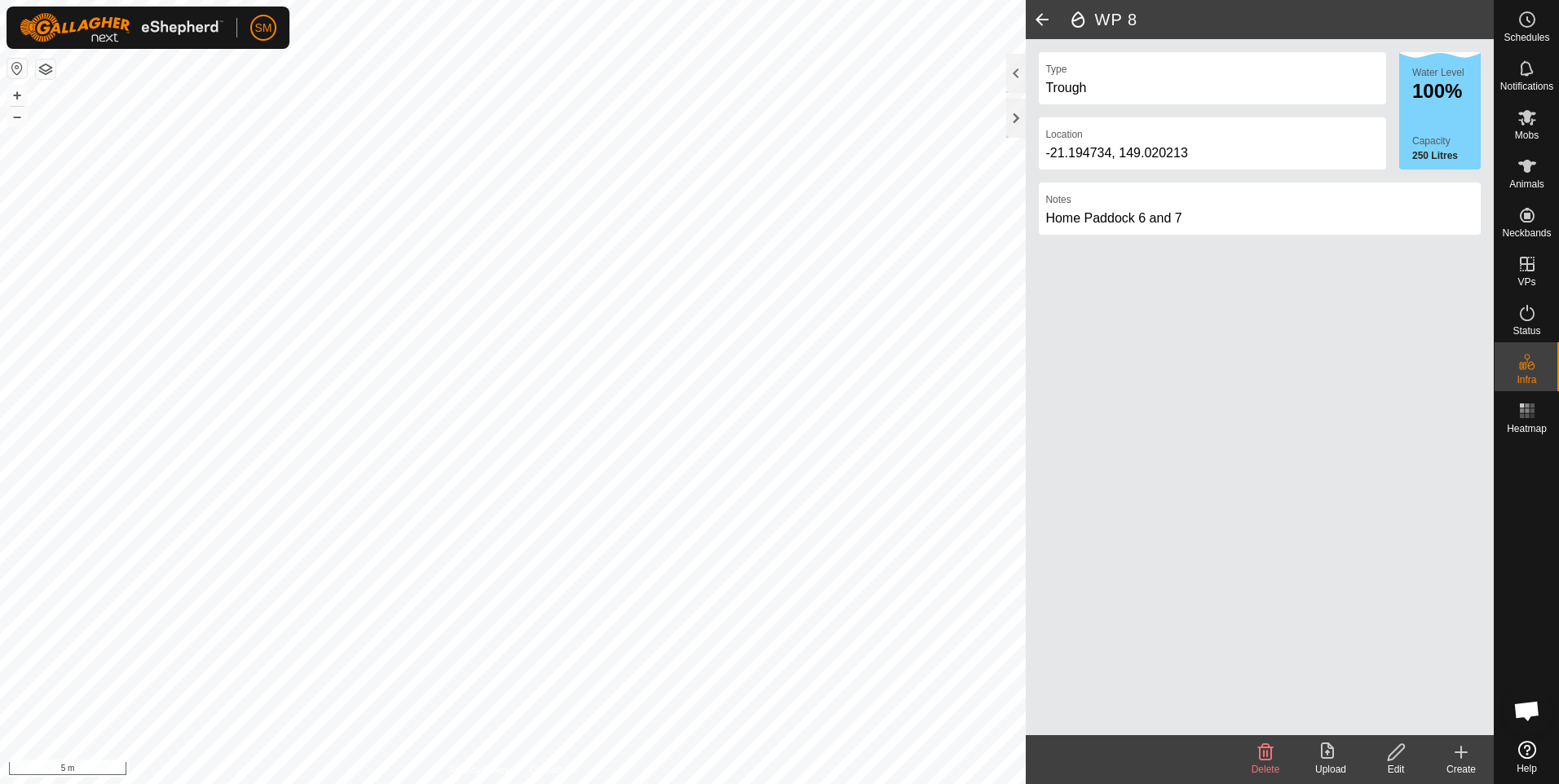
click at [1042, 17] on span at bounding box center [1042, 19] width 33 height 39
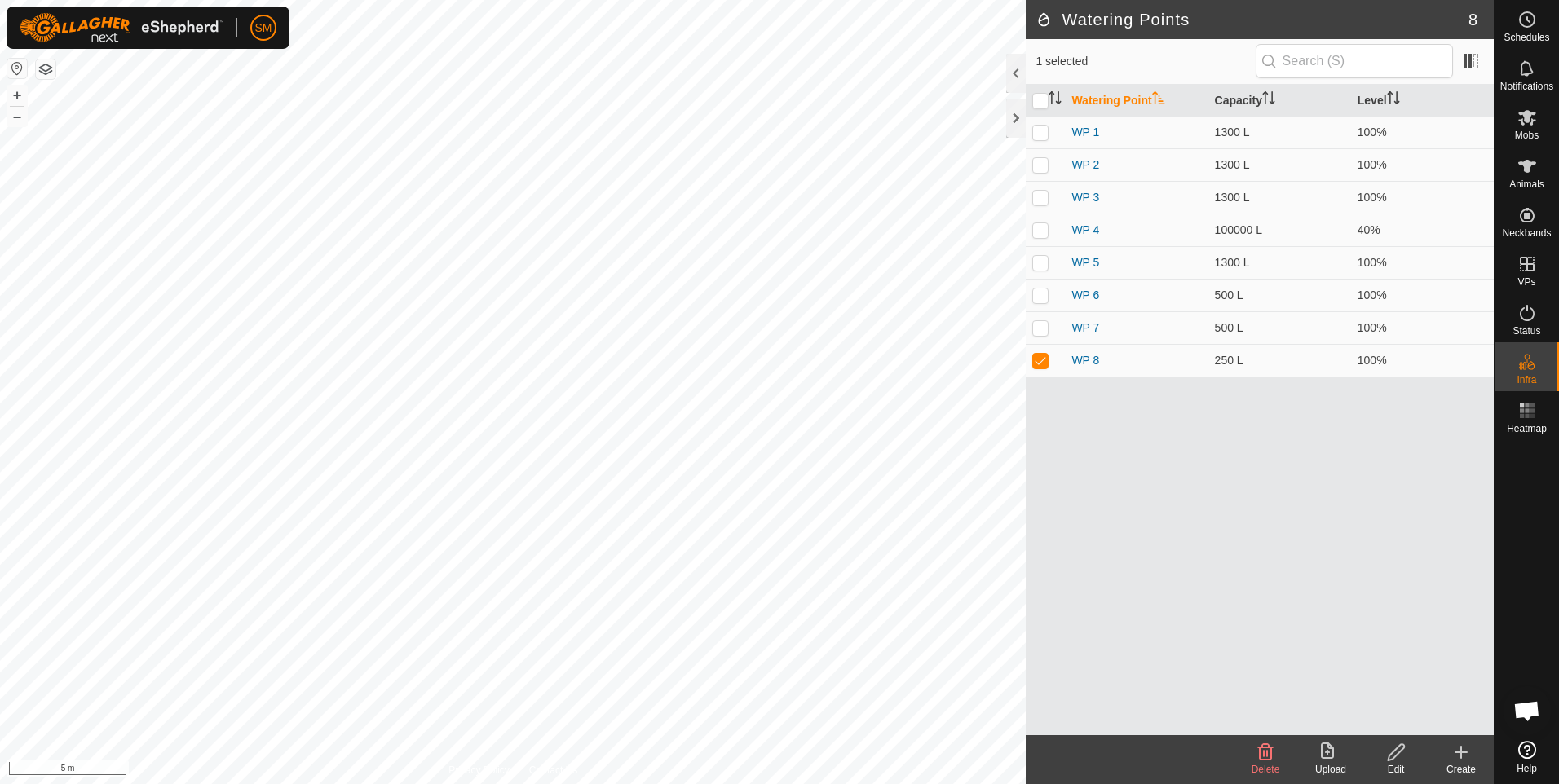
click at [1463, 753] on icon at bounding box center [1462, 753] width 12 height 0
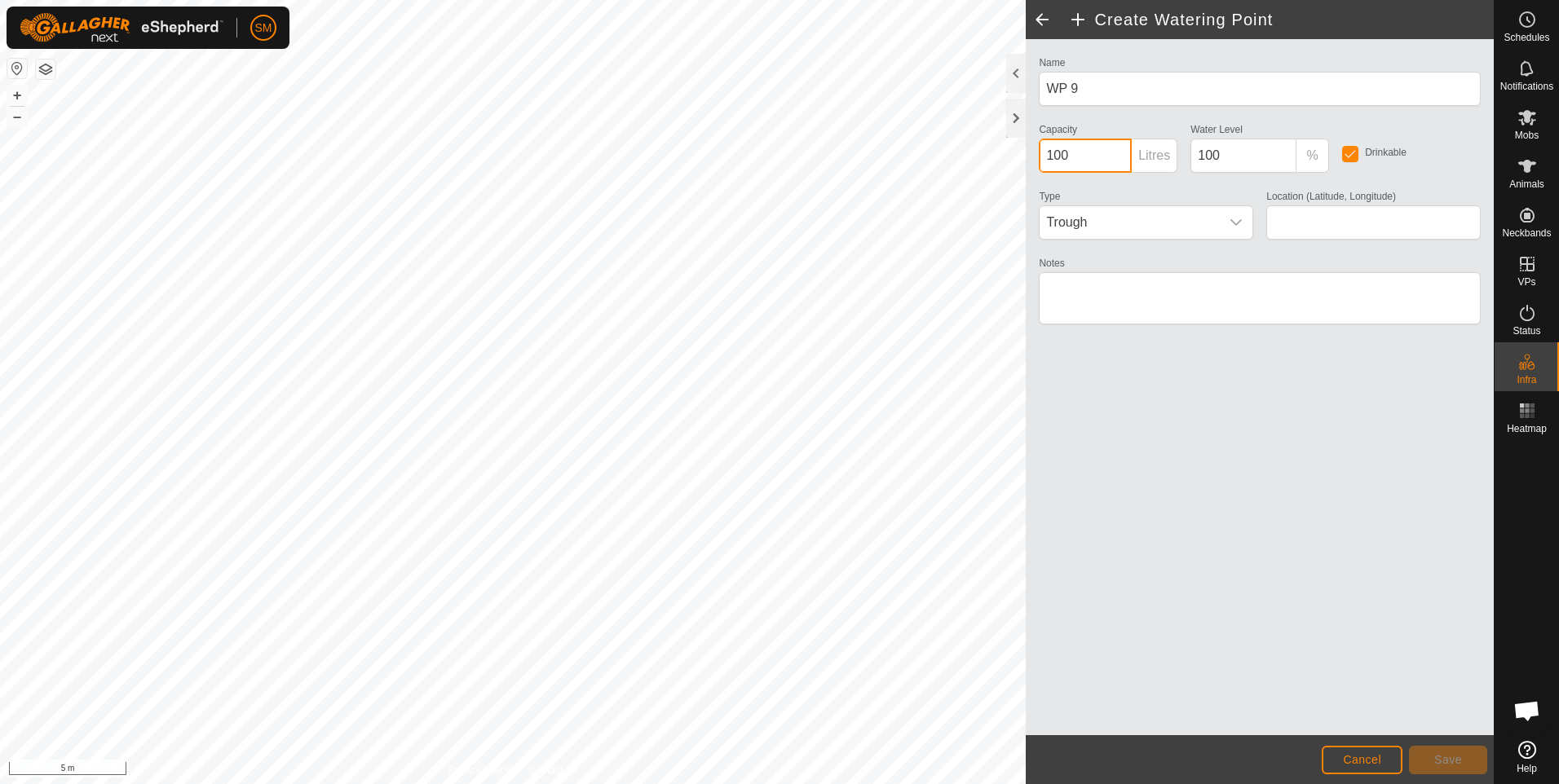
click at [1051, 154] on input "100" at bounding box center [1086, 155] width 93 height 34
type input "500"
type input "-21.192999, 149.021478"
click at [1078, 286] on textarea "Notes" at bounding box center [1260, 299] width 442 height 53
type textarea "Home Paddock 7 and 8"
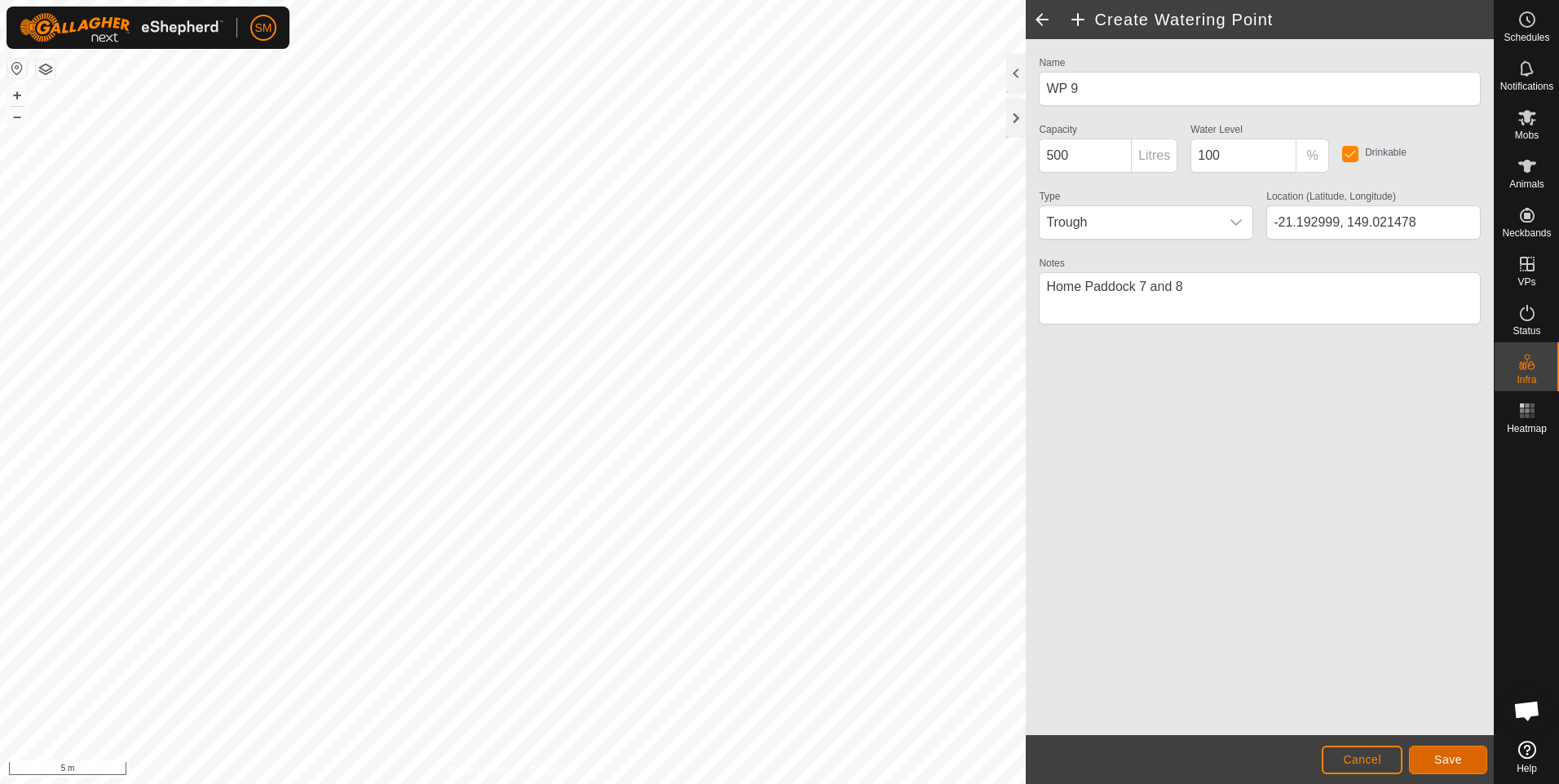
click at [1443, 761] on span "Save" at bounding box center [1448, 759] width 27 height 13
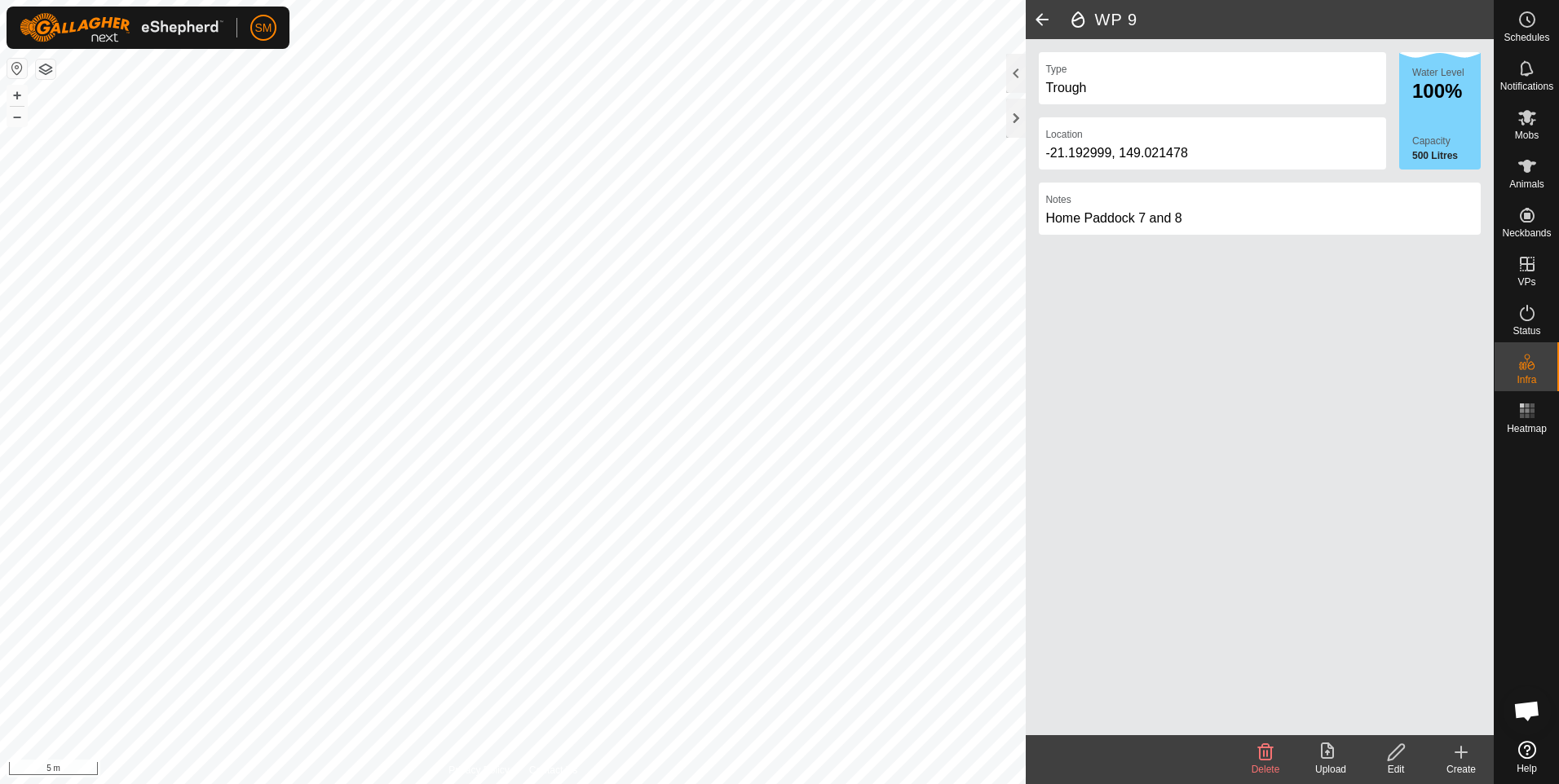
click at [1042, 18] on span at bounding box center [1042, 19] width 33 height 39
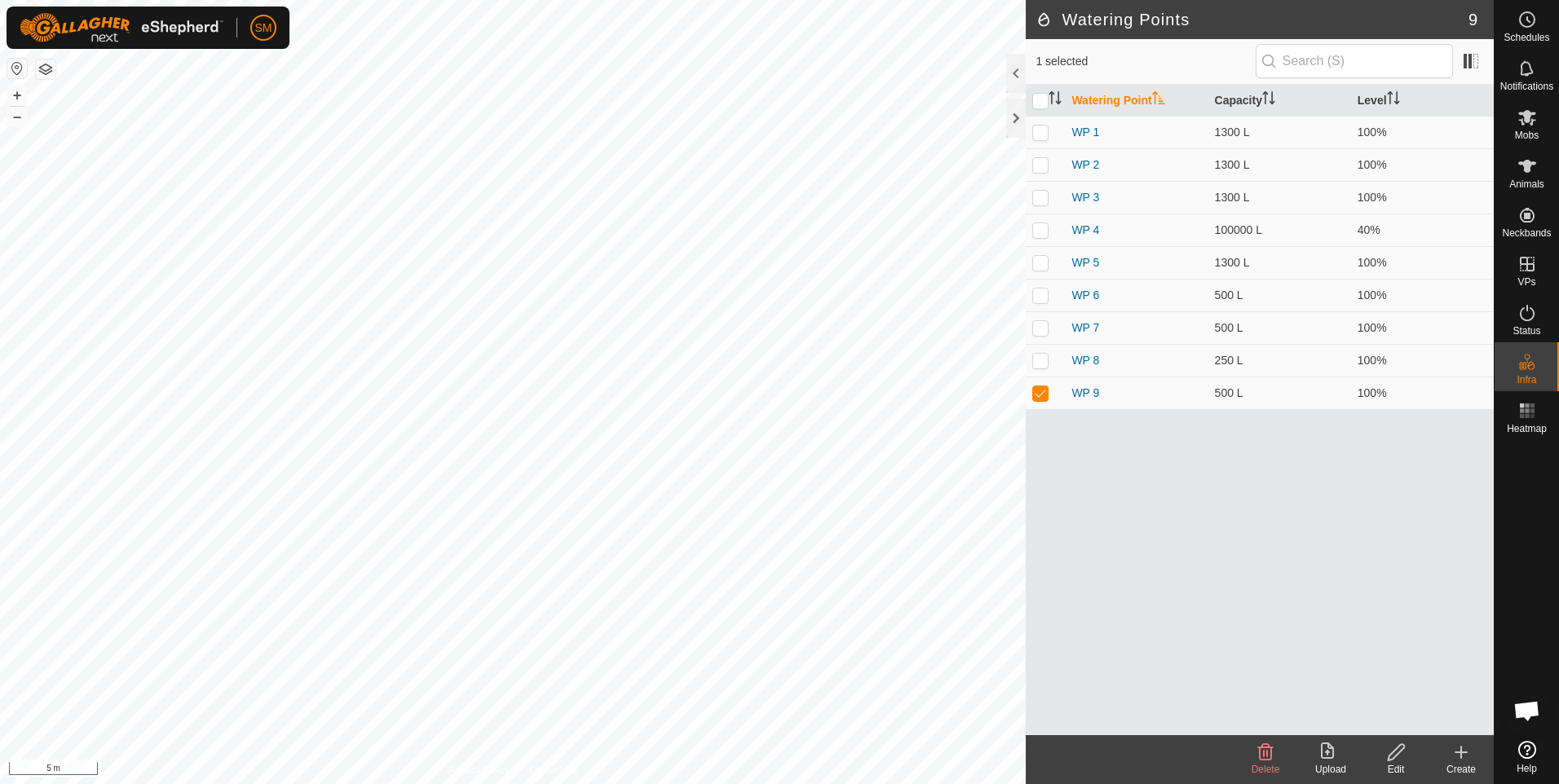
click at [1463, 753] on icon at bounding box center [1462, 753] width 12 height 0
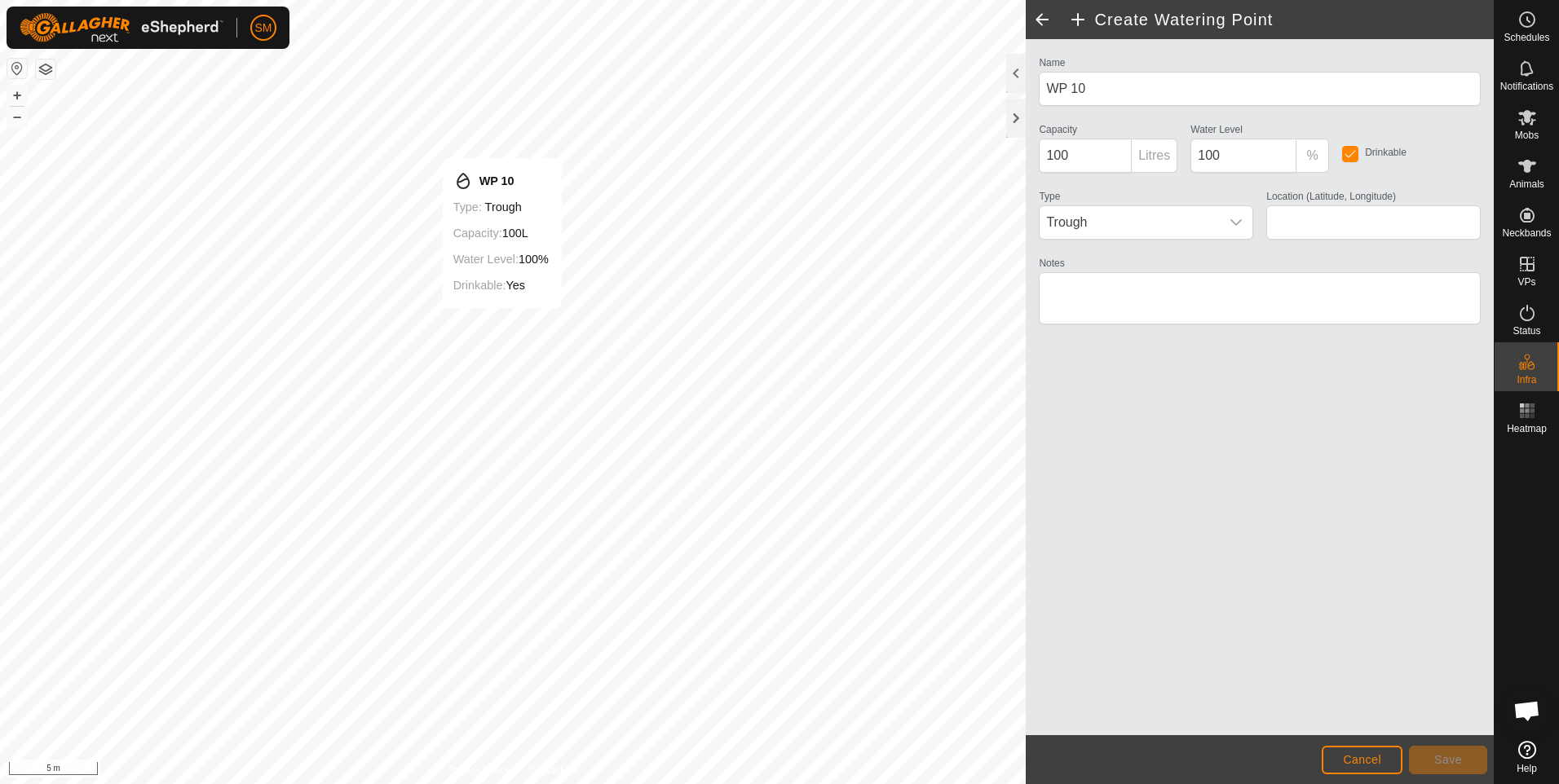
type input "-21.191998, 149.018081"
click at [1050, 157] on input "100" at bounding box center [1086, 155] width 93 height 34
type input "1300"
click at [1093, 286] on textarea "Notes" at bounding box center [1260, 299] width 442 height 53
type textarea "Home Paddock 9 10 and 11"
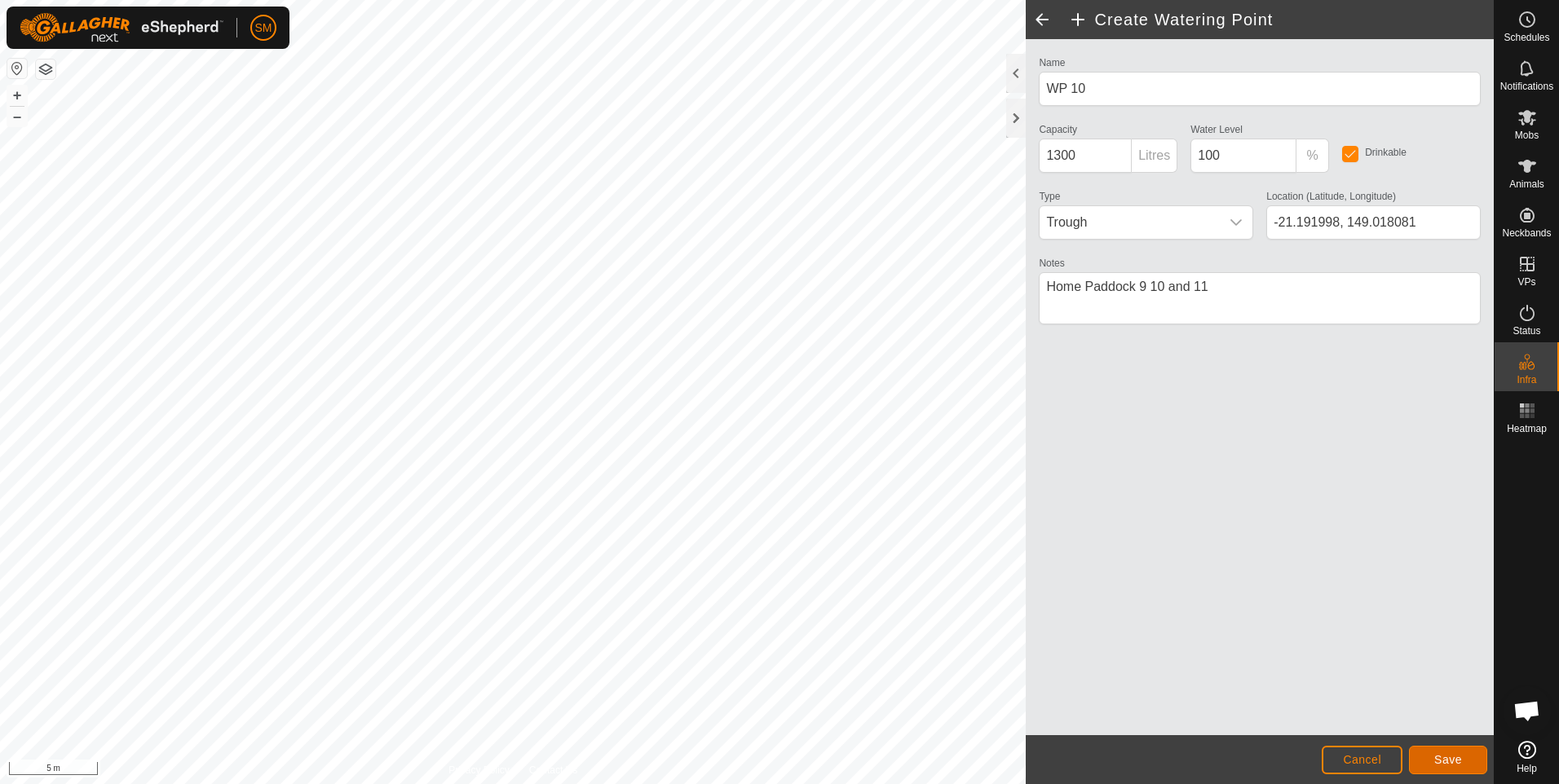
click at [1438, 756] on span "Save" at bounding box center [1448, 759] width 27 height 13
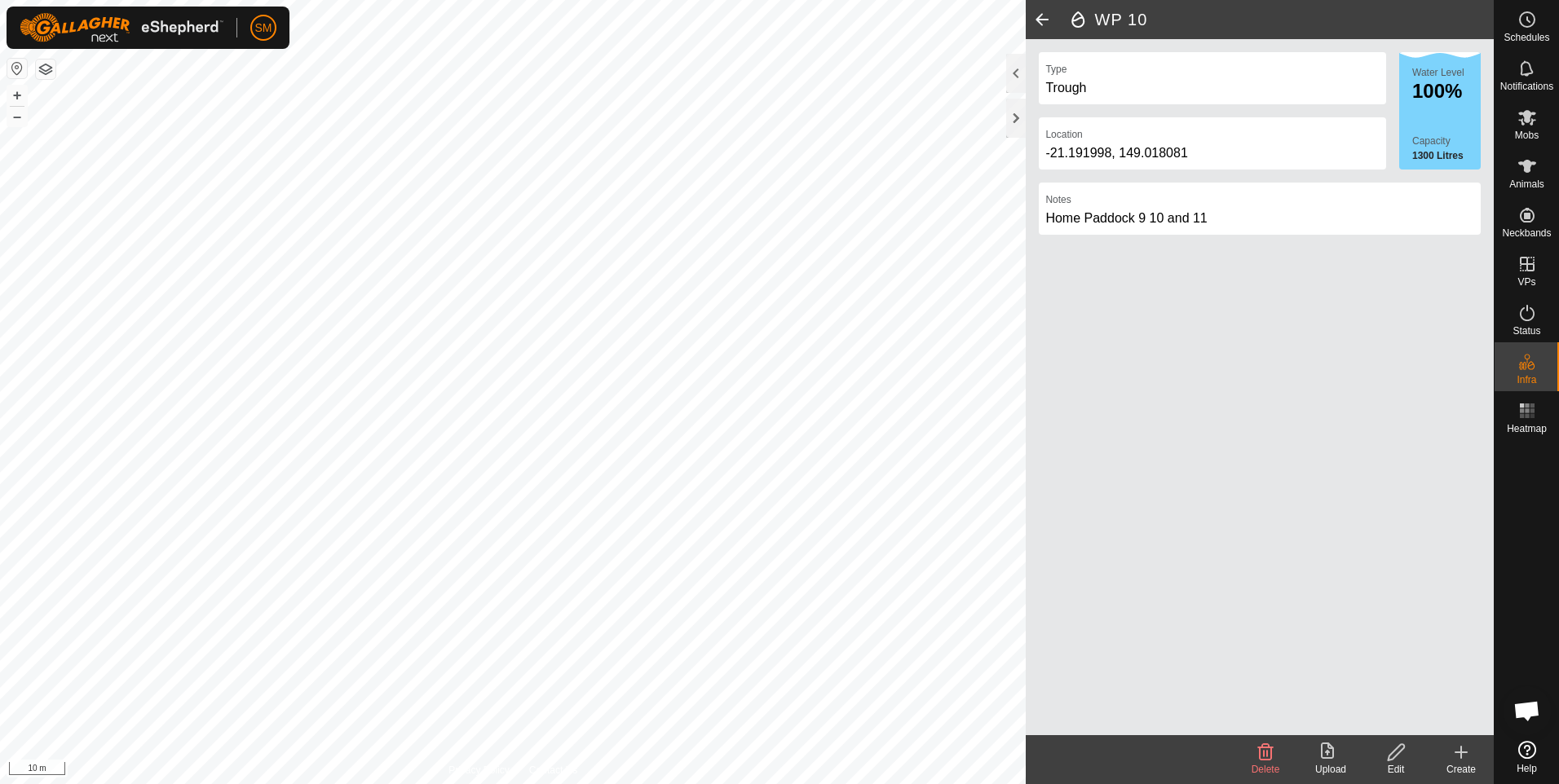
click at [1040, 18] on span at bounding box center [1042, 19] width 33 height 39
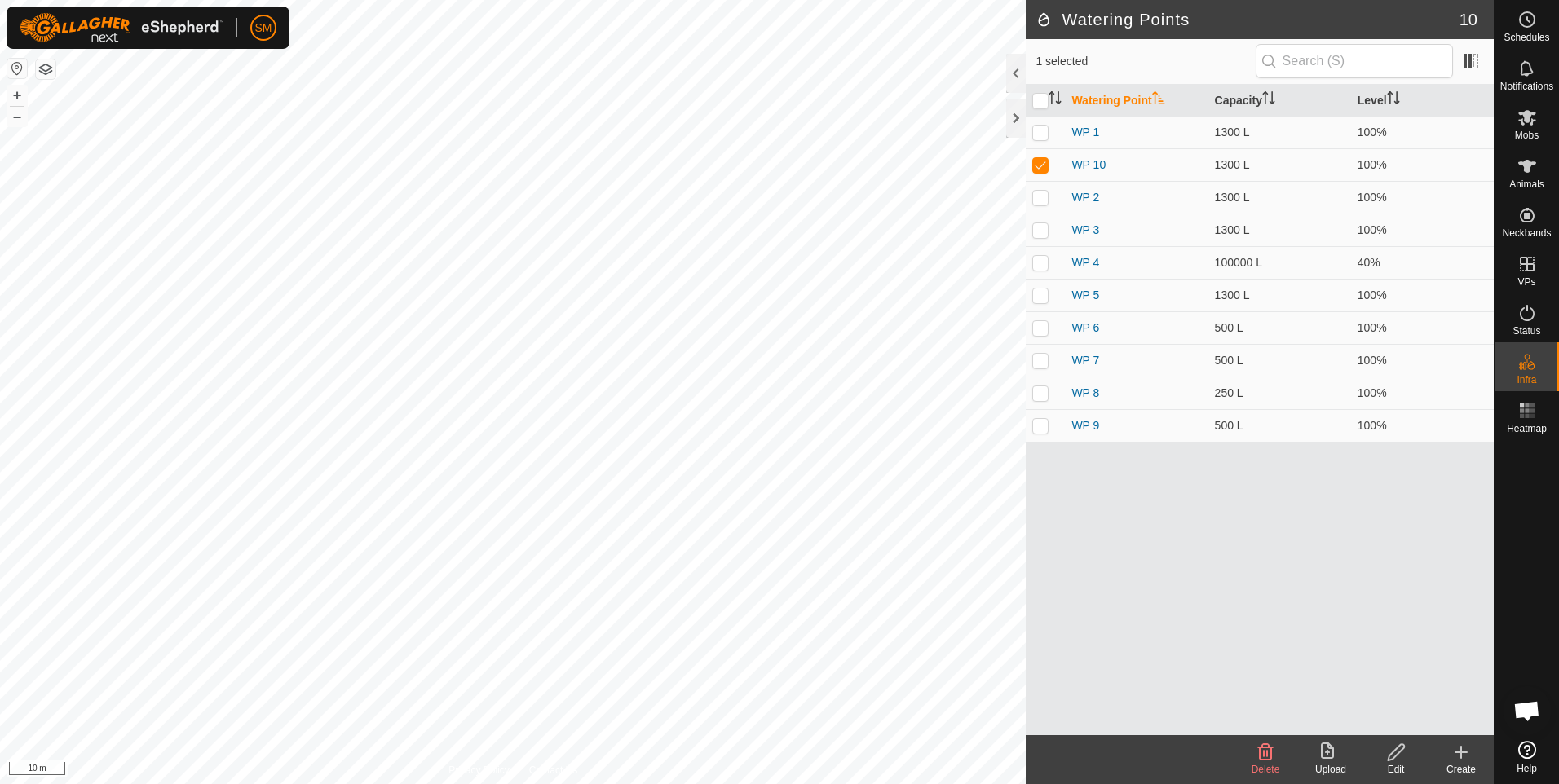
click at [1459, 753] on icon at bounding box center [1462, 753] width 12 height 0
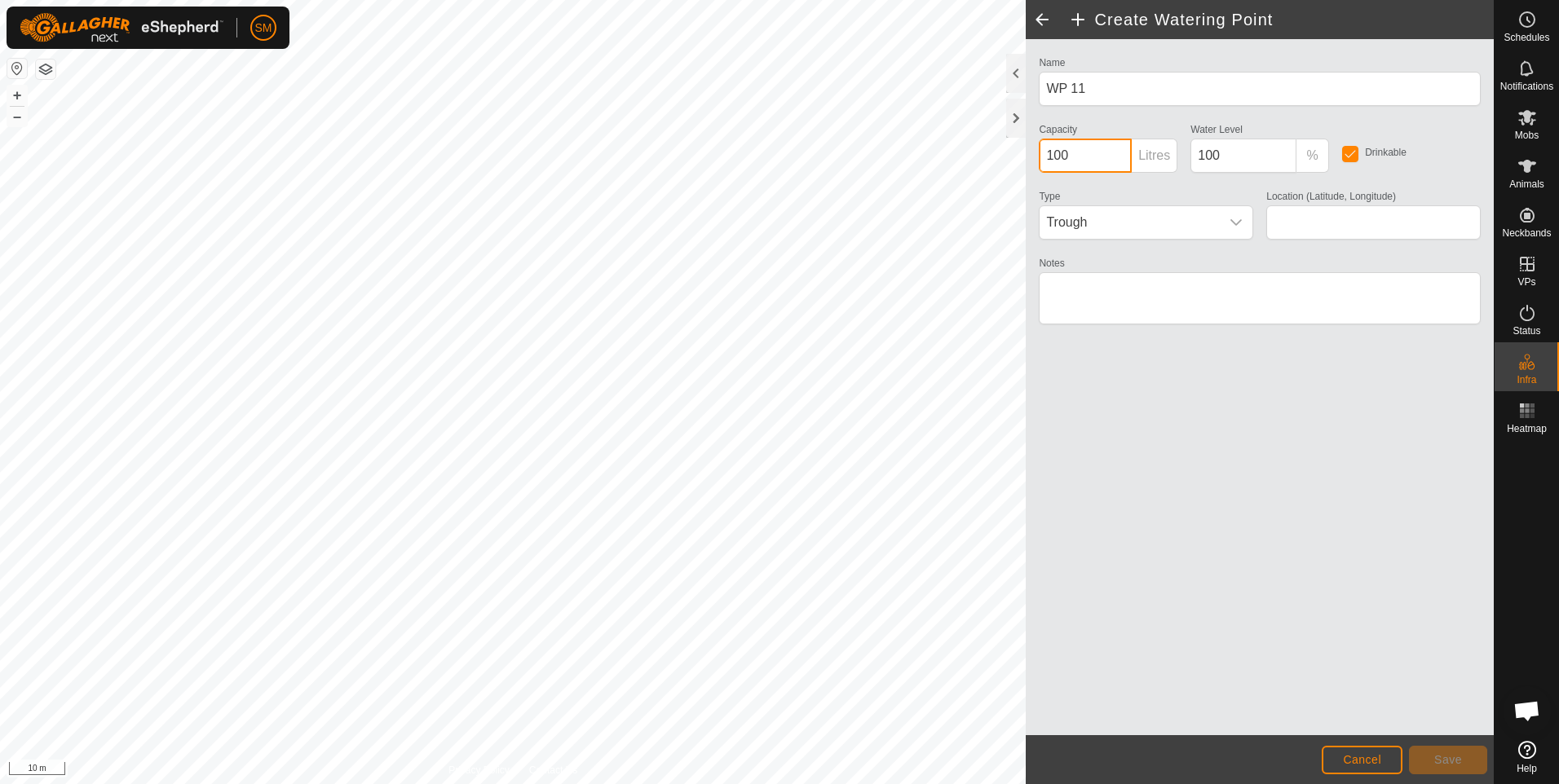
click at [1054, 155] on input "100" at bounding box center [1086, 155] width 93 height 34
type input "100000"
click at [1235, 224] on icon "dropdown trigger" at bounding box center [1237, 222] width 12 height 7
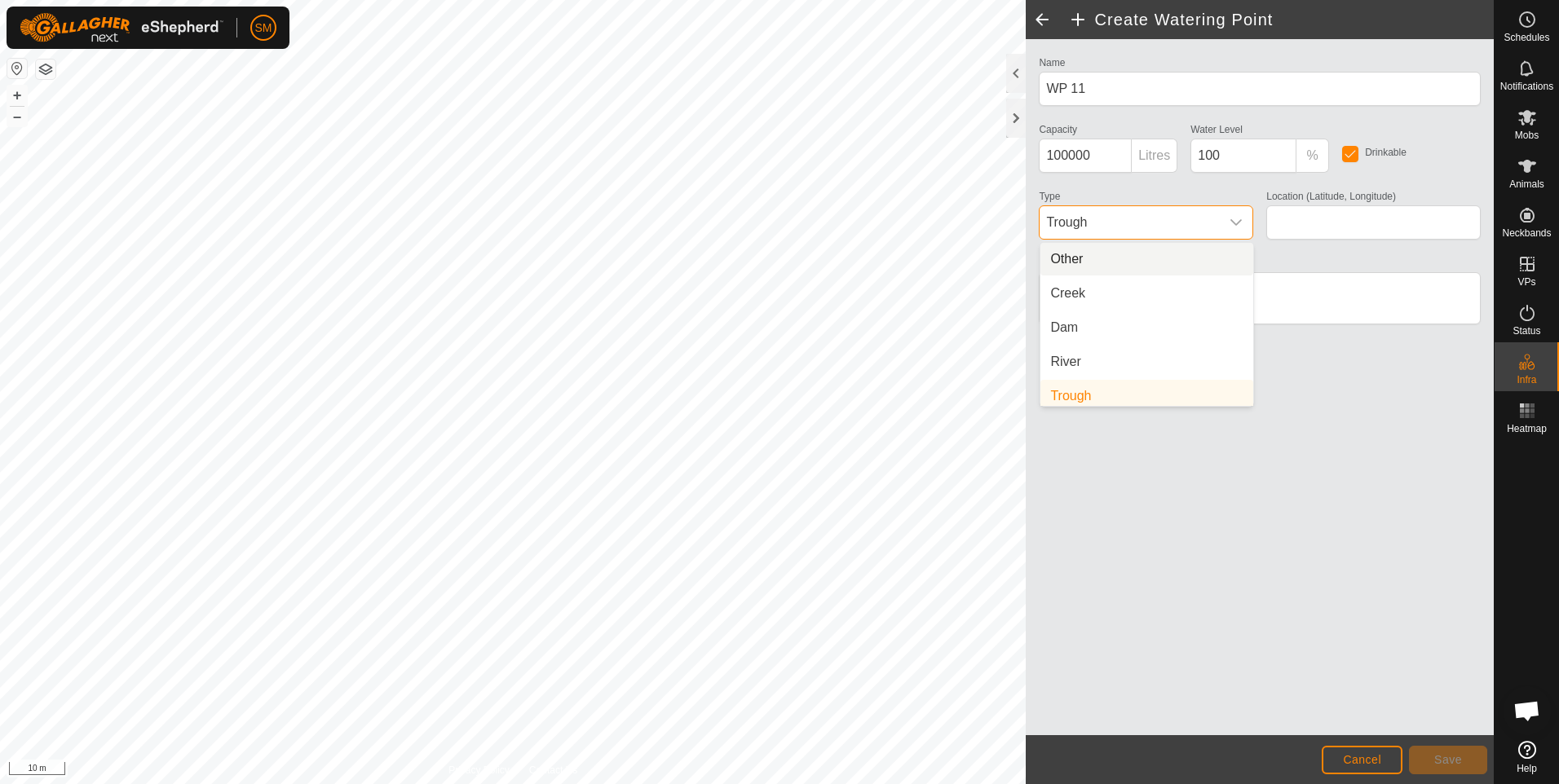
scroll to position [7, 0]
click at [1169, 295] on li "Creek" at bounding box center [1146, 287] width 213 height 33
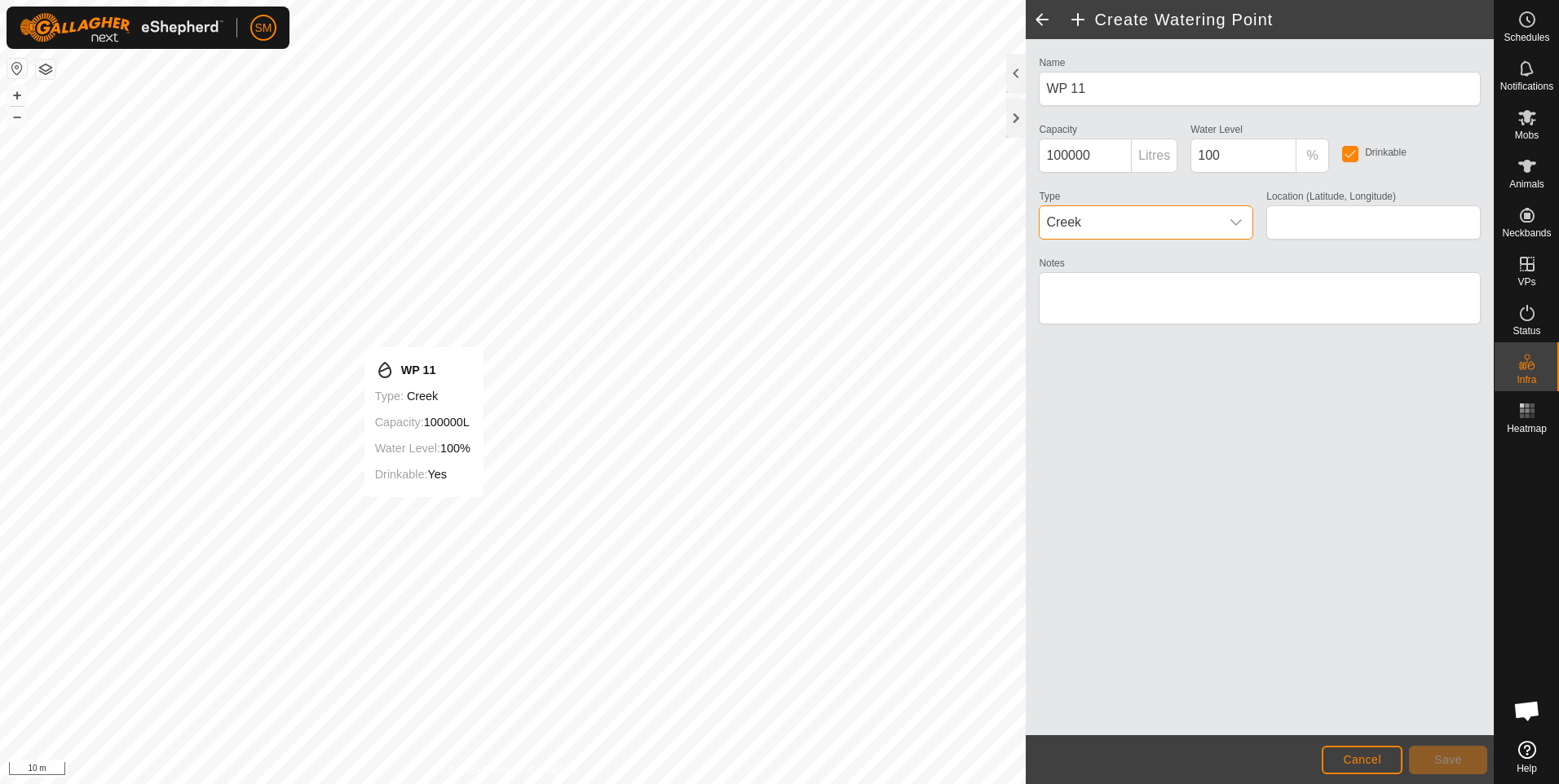
type input "-21.191218, 149.018993"
click at [1066, 303] on textarea "Notes" at bounding box center [1260, 299] width 442 height 53
type textarea "Home Paddock 9"
click at [1450, 763] on span "Save" at bounding box center [1448, 759] width 27 height 13
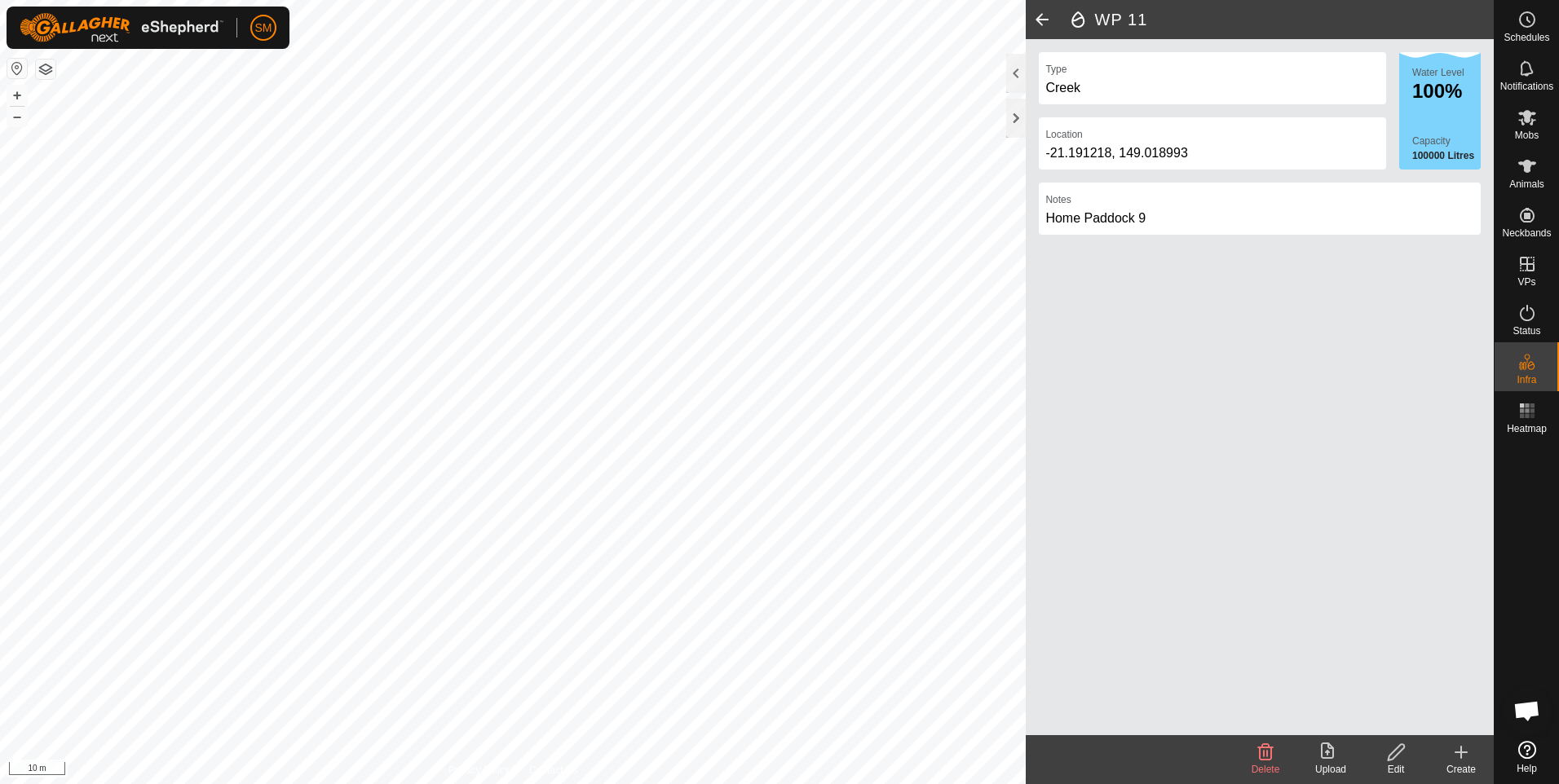
click at [1398, 757] on icon at bounding box center [1396, 753] width 20 height 19
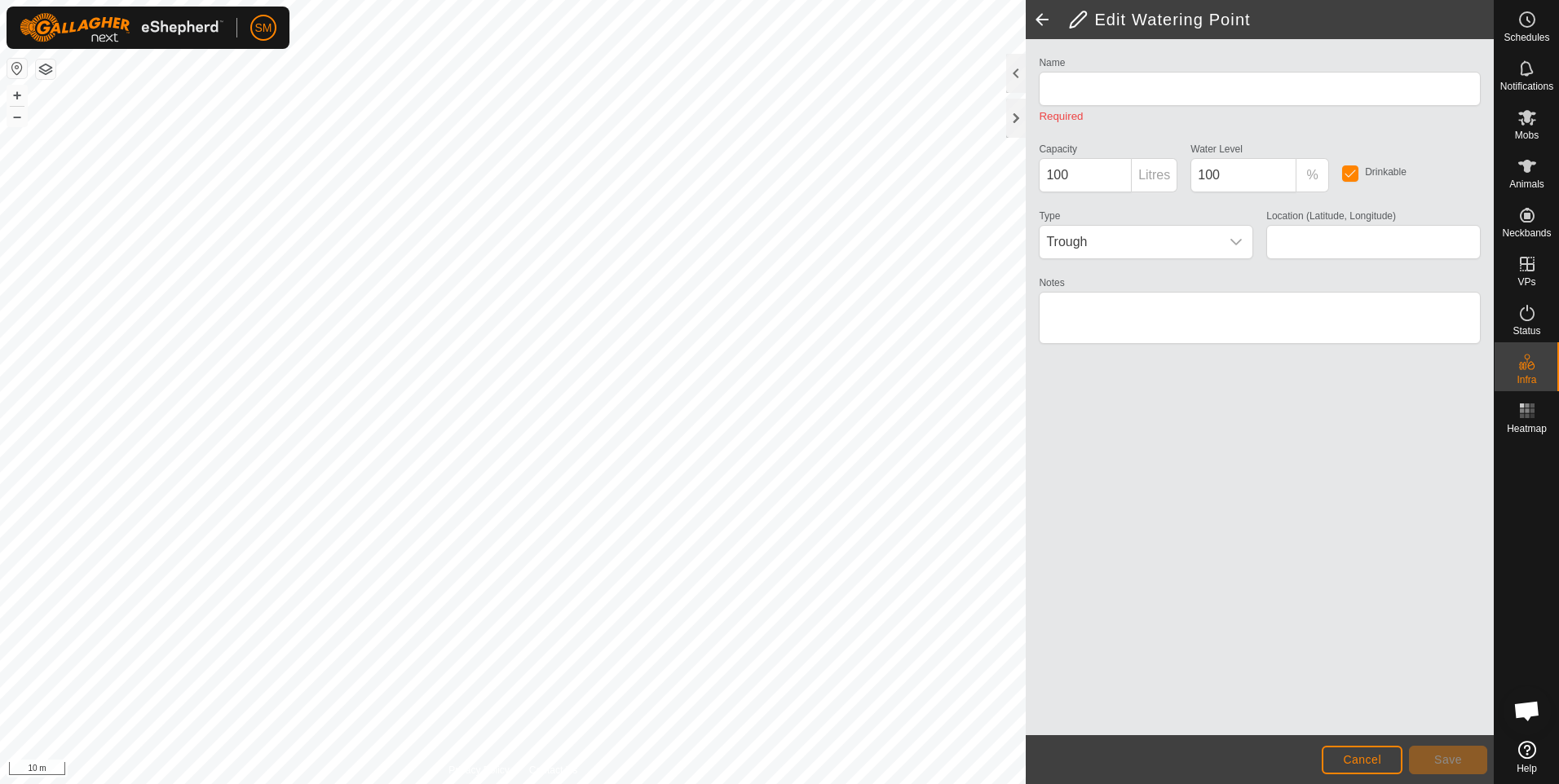
type input "WP 11"
type input "100000"
type input "-21.191218, 149.018993"
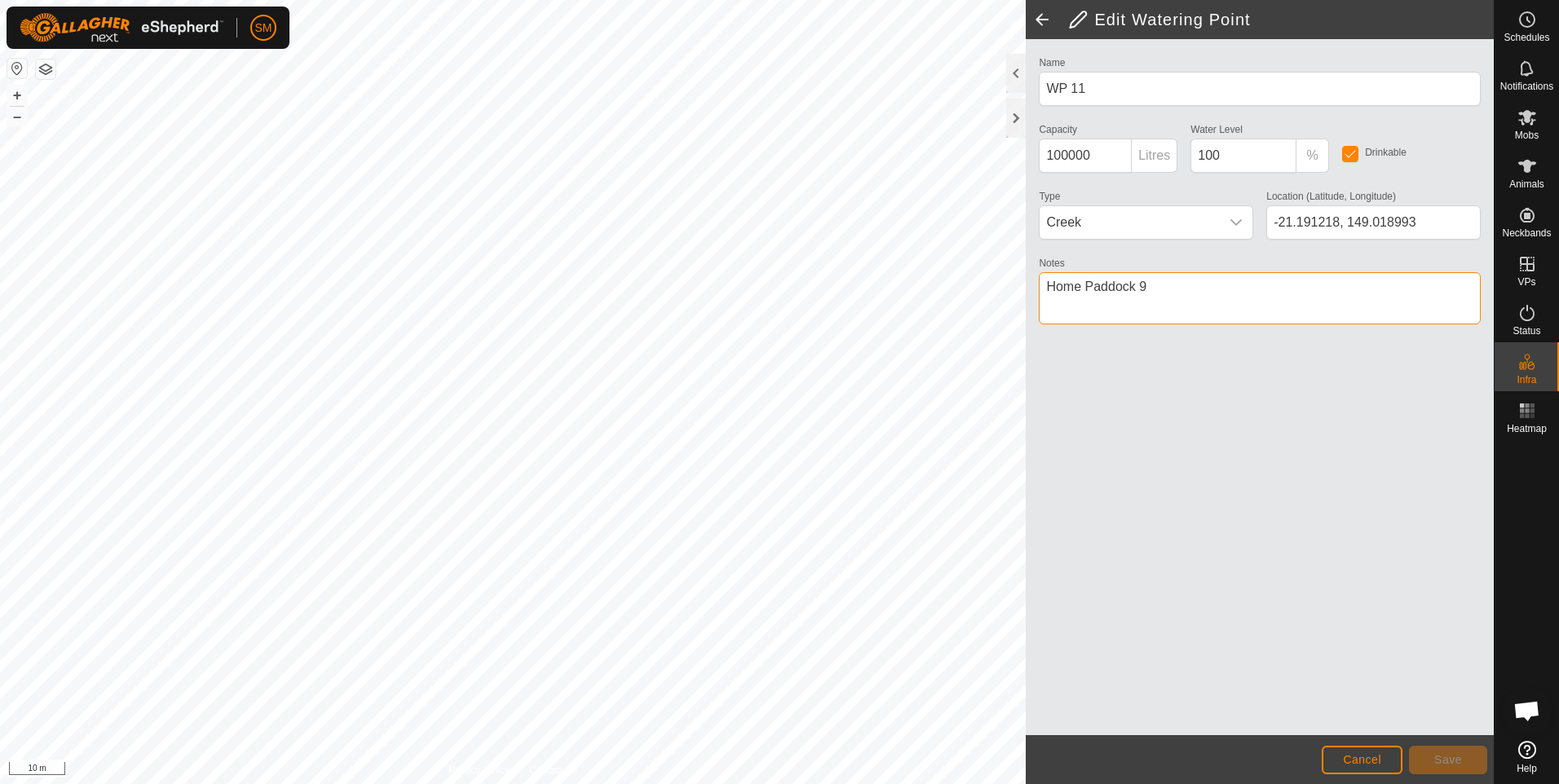
click at [1181, 292] on textarea "Notes" at bounding box center [1260, 299] width 442 height 53
type textarea "Home Paddock 9 seasonal"
click at [1452, 761] on span "Save" at bounding box center [1448, 759] width 27 height 13
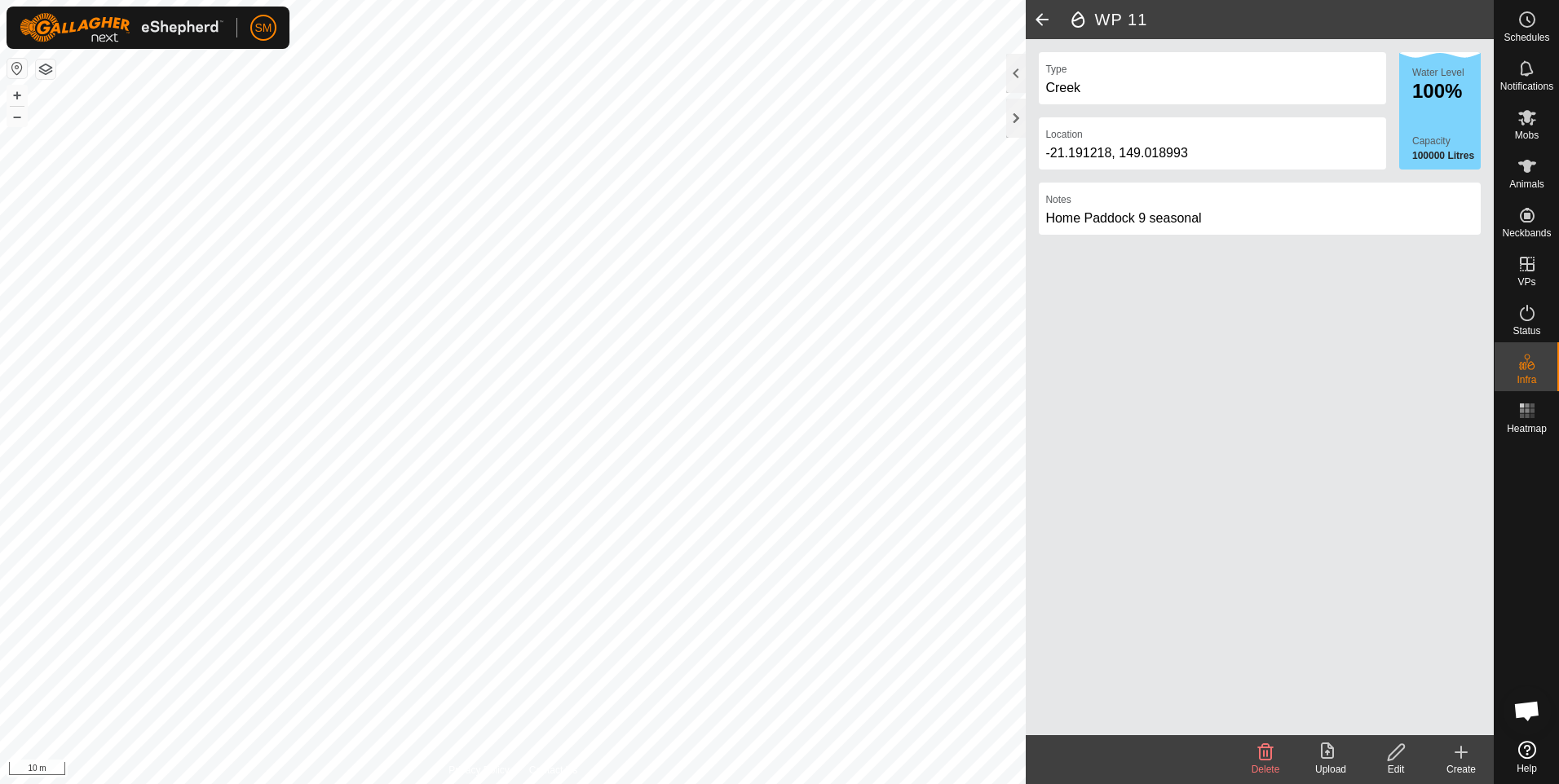
click at [1040, 16] on span at bounding box center [1042, 19] width 33 height 39
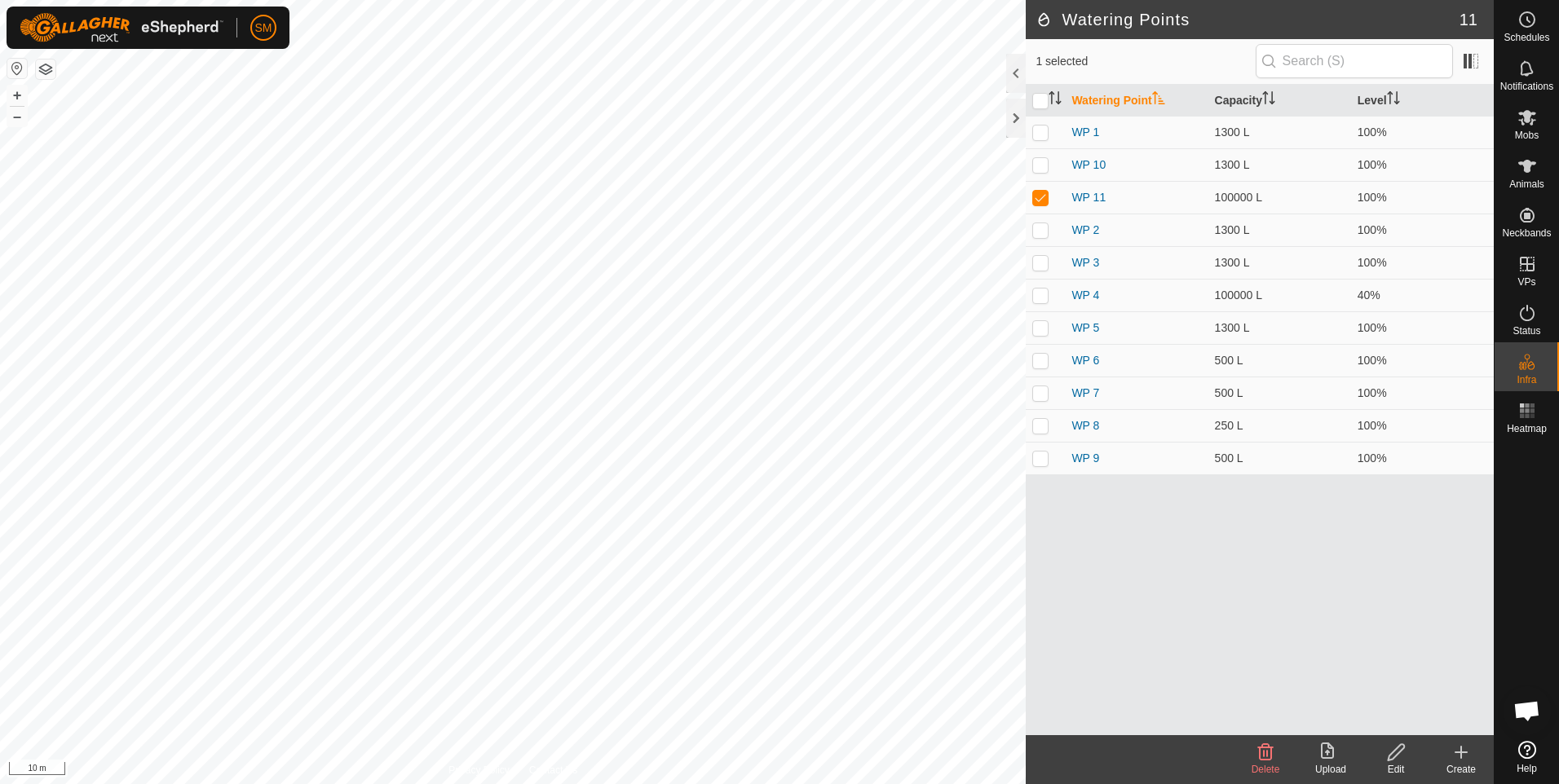
click at [1463, 753] on icon at bounding box center [1462, 753] width 12 height 0
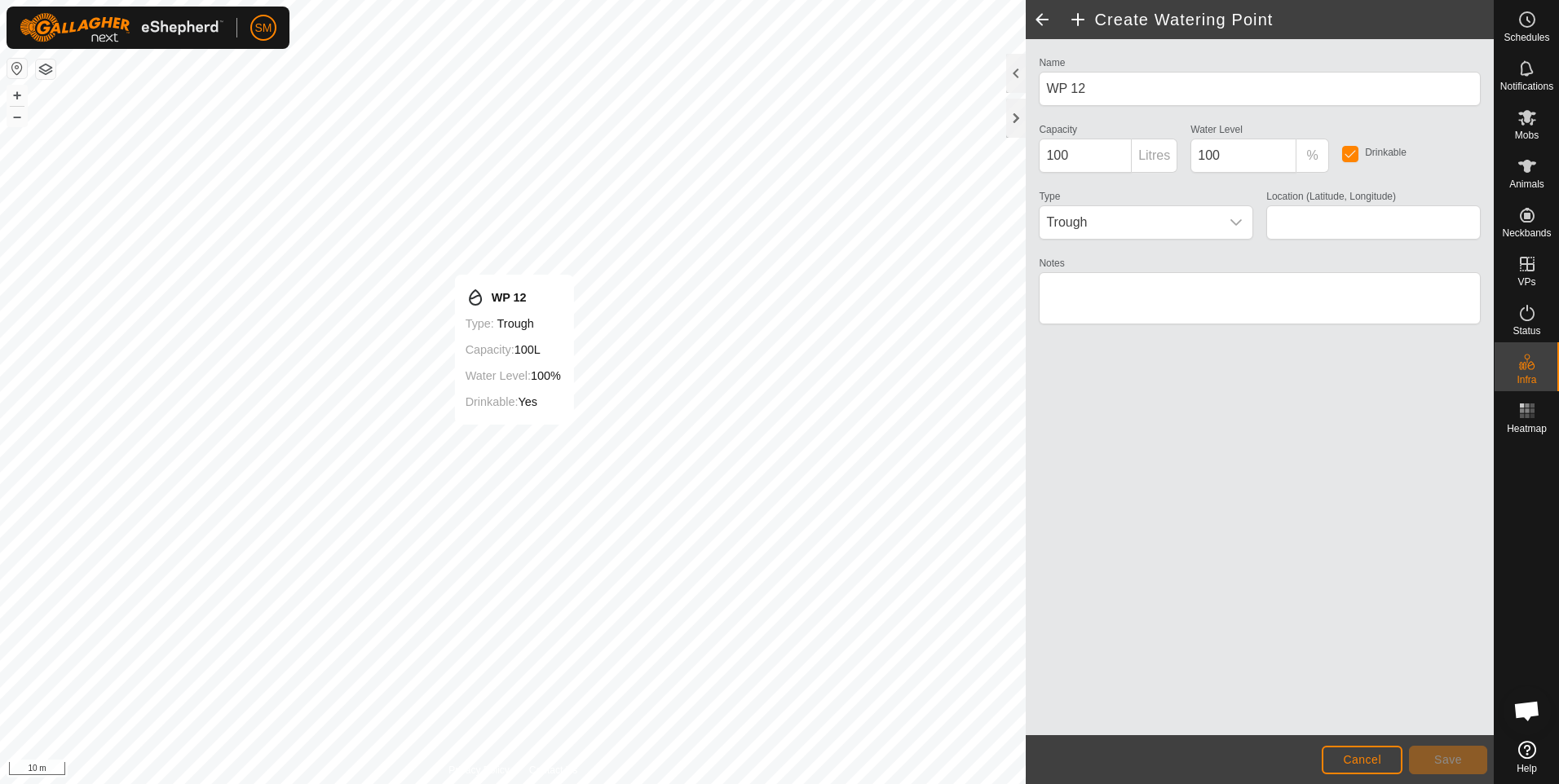
type input "-21.190566, 149.018647"
click at [1054, 154] on input "100" at bounding box center [1086, 155] width 93 height 34
type input "100000"
click at [1239, 222] on icon "dropdown trigger" at bounding box center [1237, 222] width 12 height 7
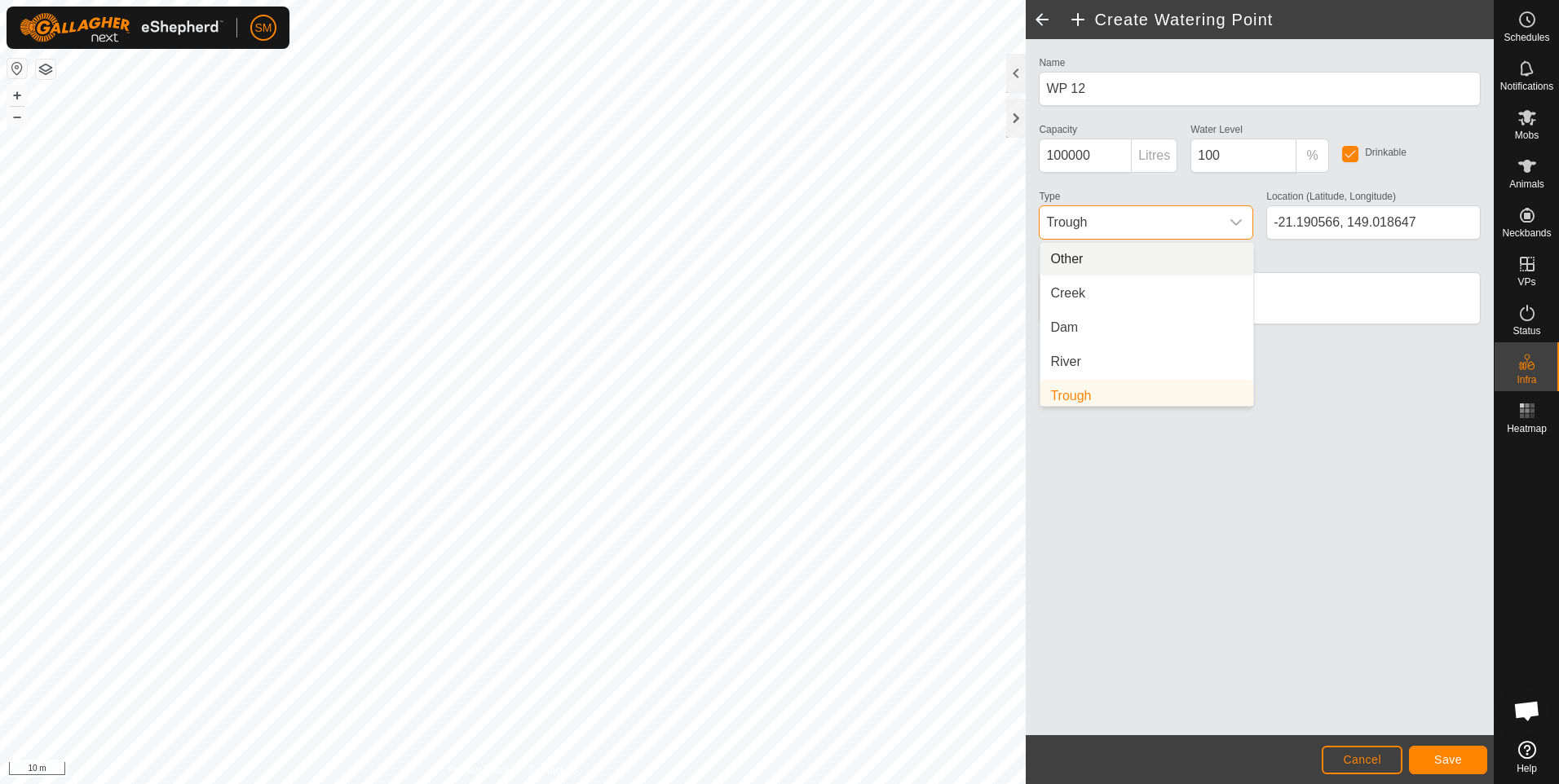
scroll to position [7, 0]
click at [1121, 320] on li "Dam" at bounding box center [1146, 321] width 213 height 33
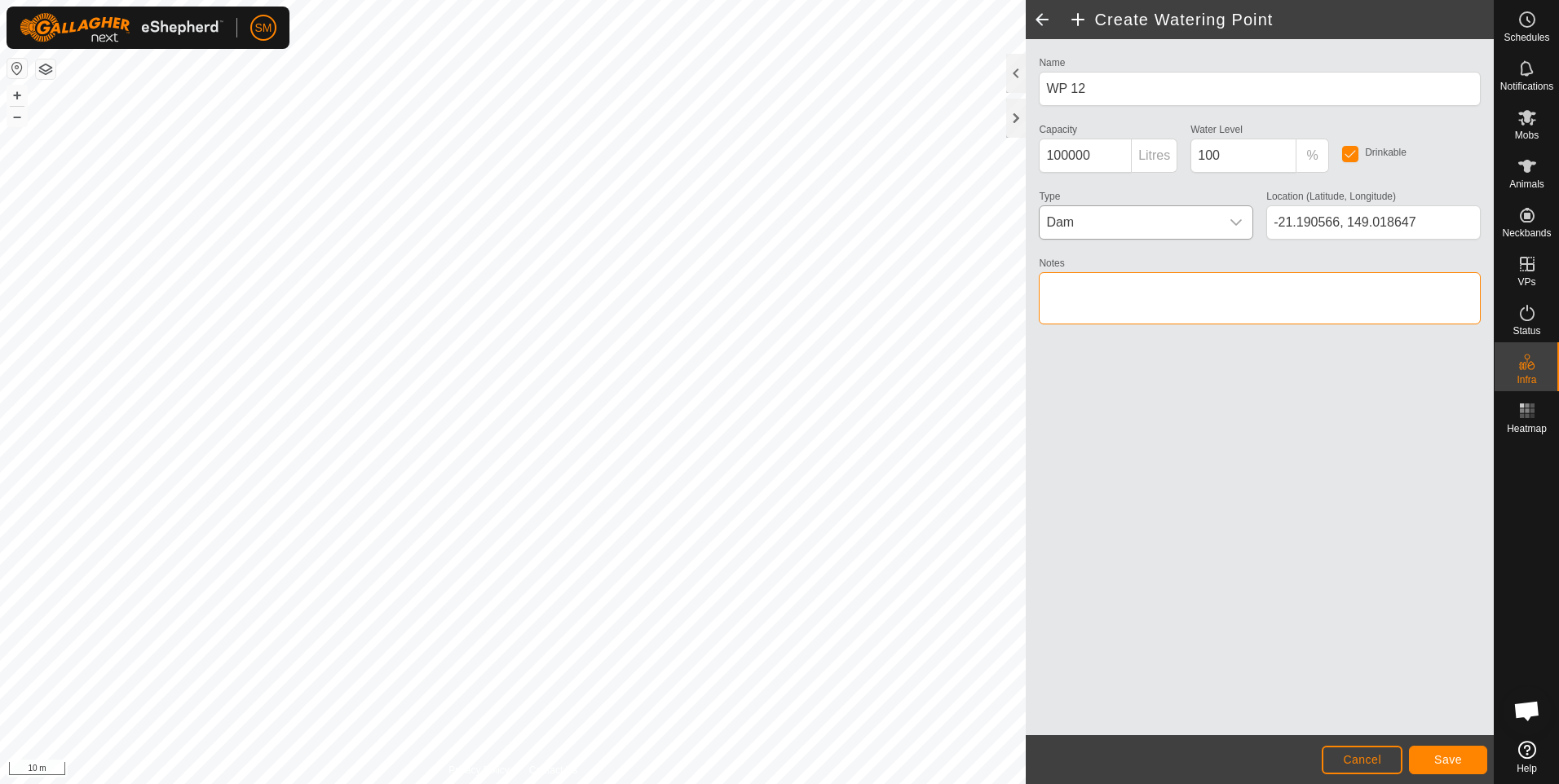
click at [1086, 296] on textarea "Notes" at bounding box center [1260, 299] width 442 height 53
type textarea "Home Paddock 11 seasonal"
click at [1452, 756] on span "Save" at bounding box center [1448, 759] width 27 height 13
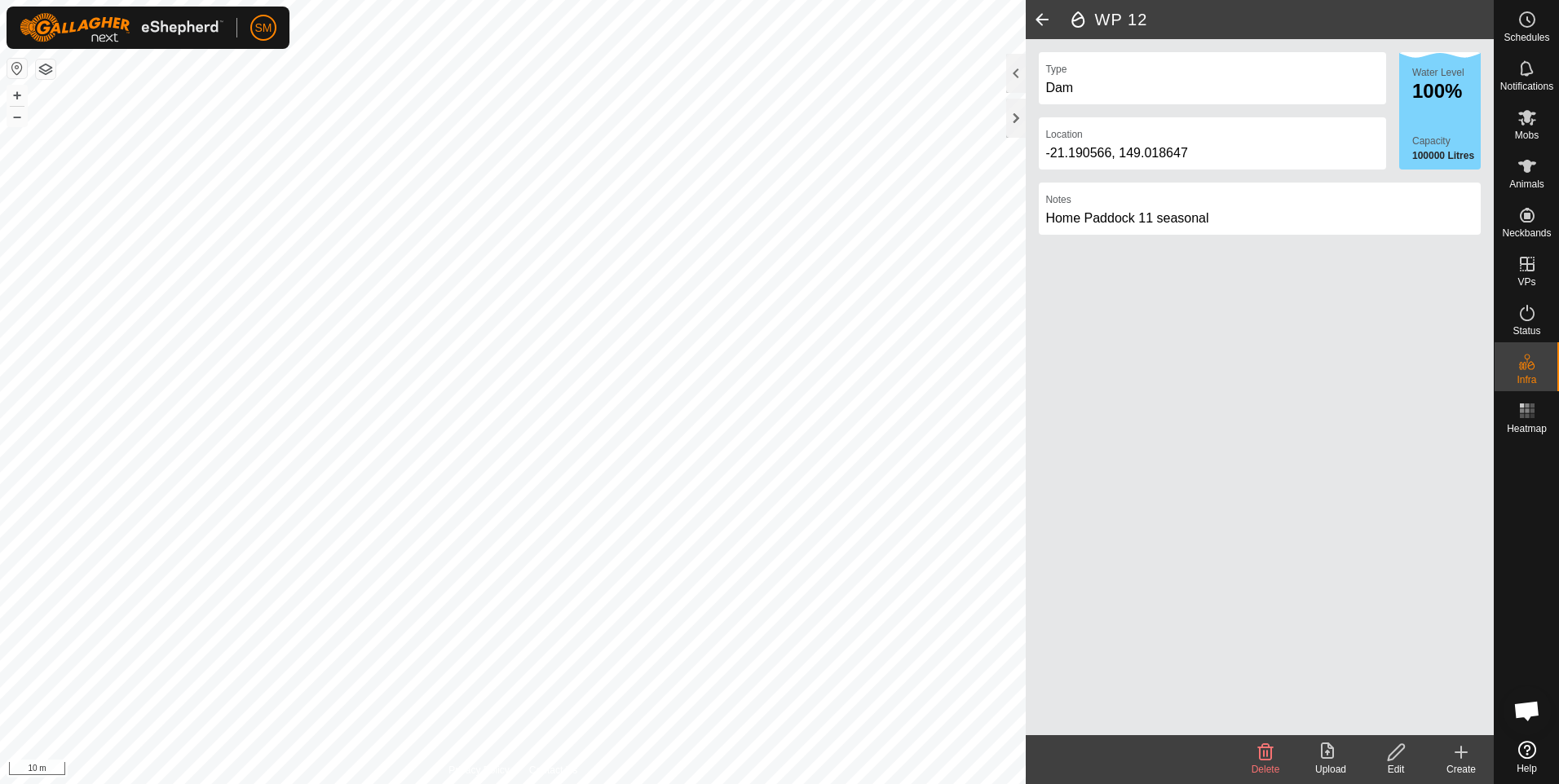
click at [1040, 17] on span at bounding box center [1042, 19] width 33 height 39
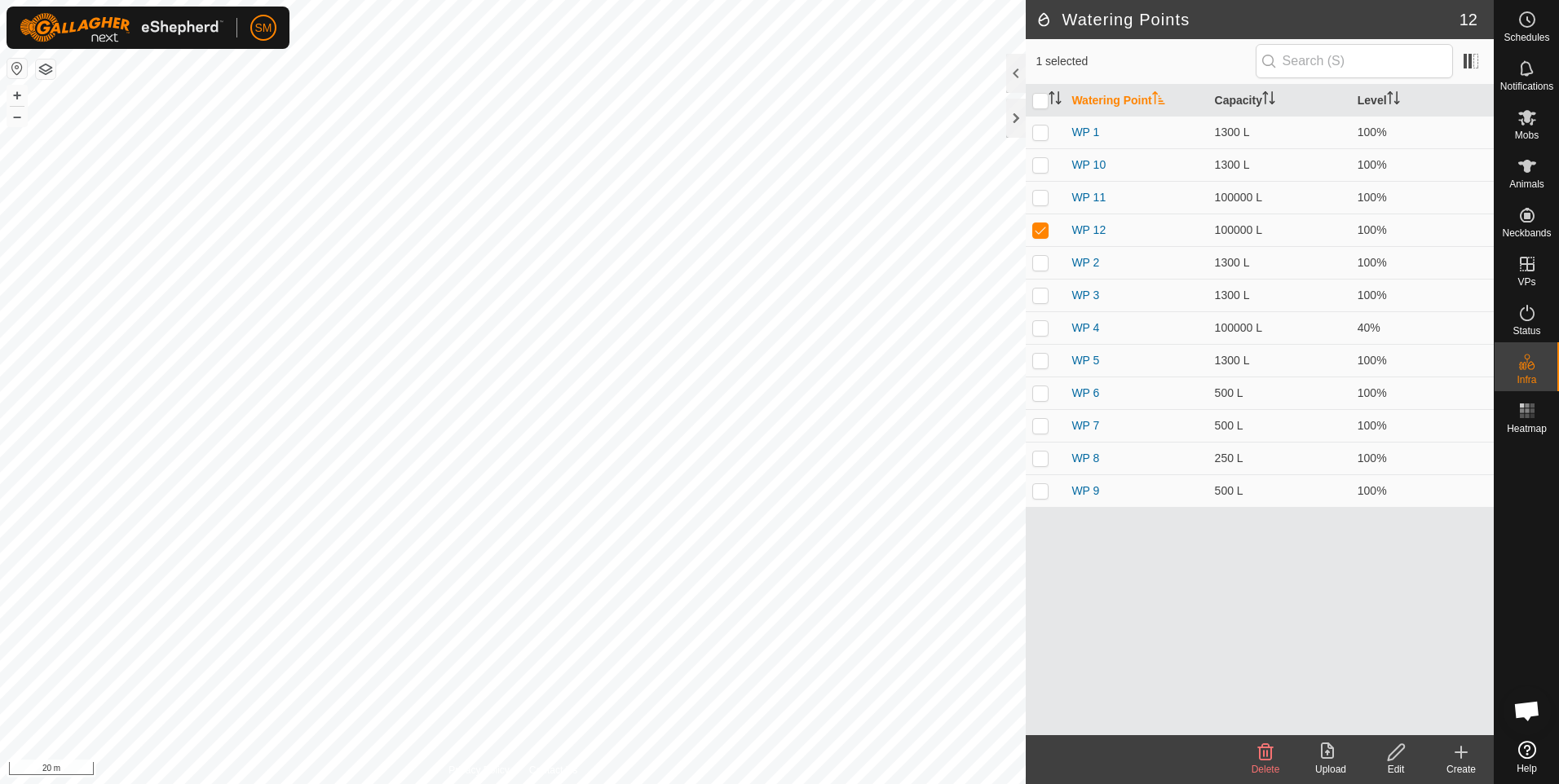
click at [1460, 754] on icon at bounding box center [1462, 753] width 19 height 19
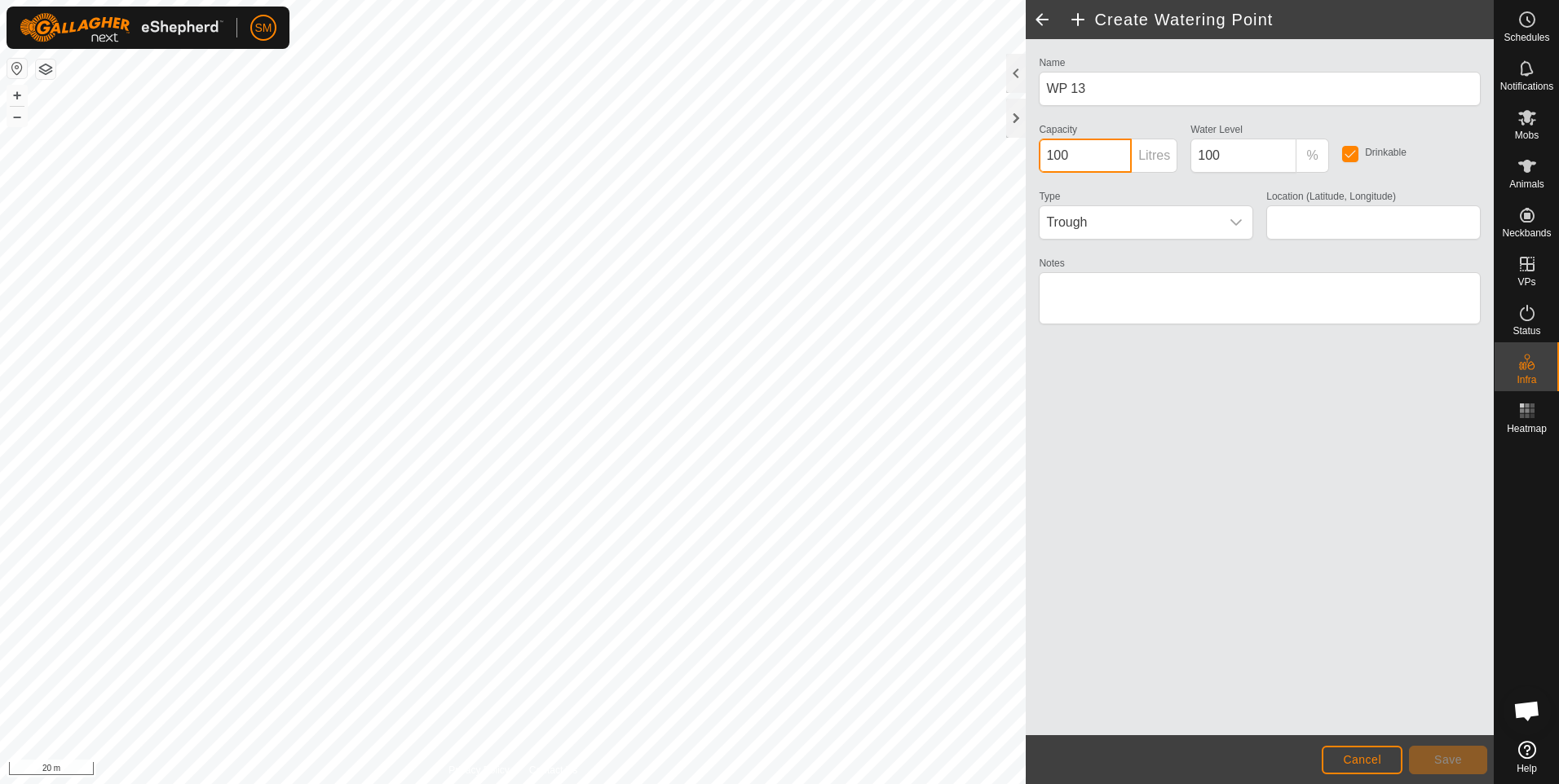
click at [1056, 159] on input "100" at bounding box center [1086, 155] width 93 height 34
type input "100000"
click at [1236, 221] on icon "dropdown trigger" at bounding box center [1236, 222] width 13 height 13
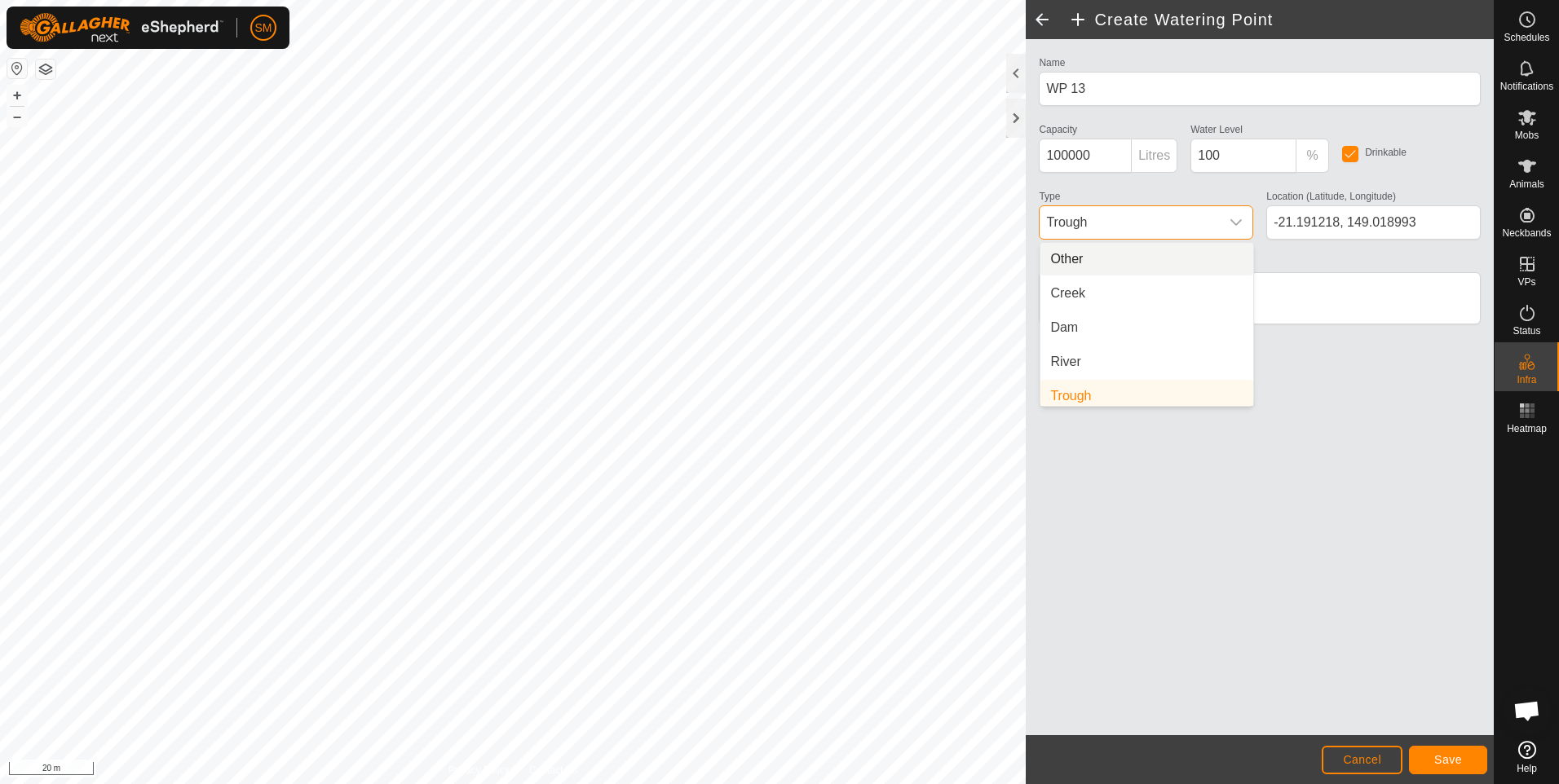
scroll to position [7, 0]
click at [1170, 278] on li "Creek" at bounding box center [1146, 287] width 213 height 33
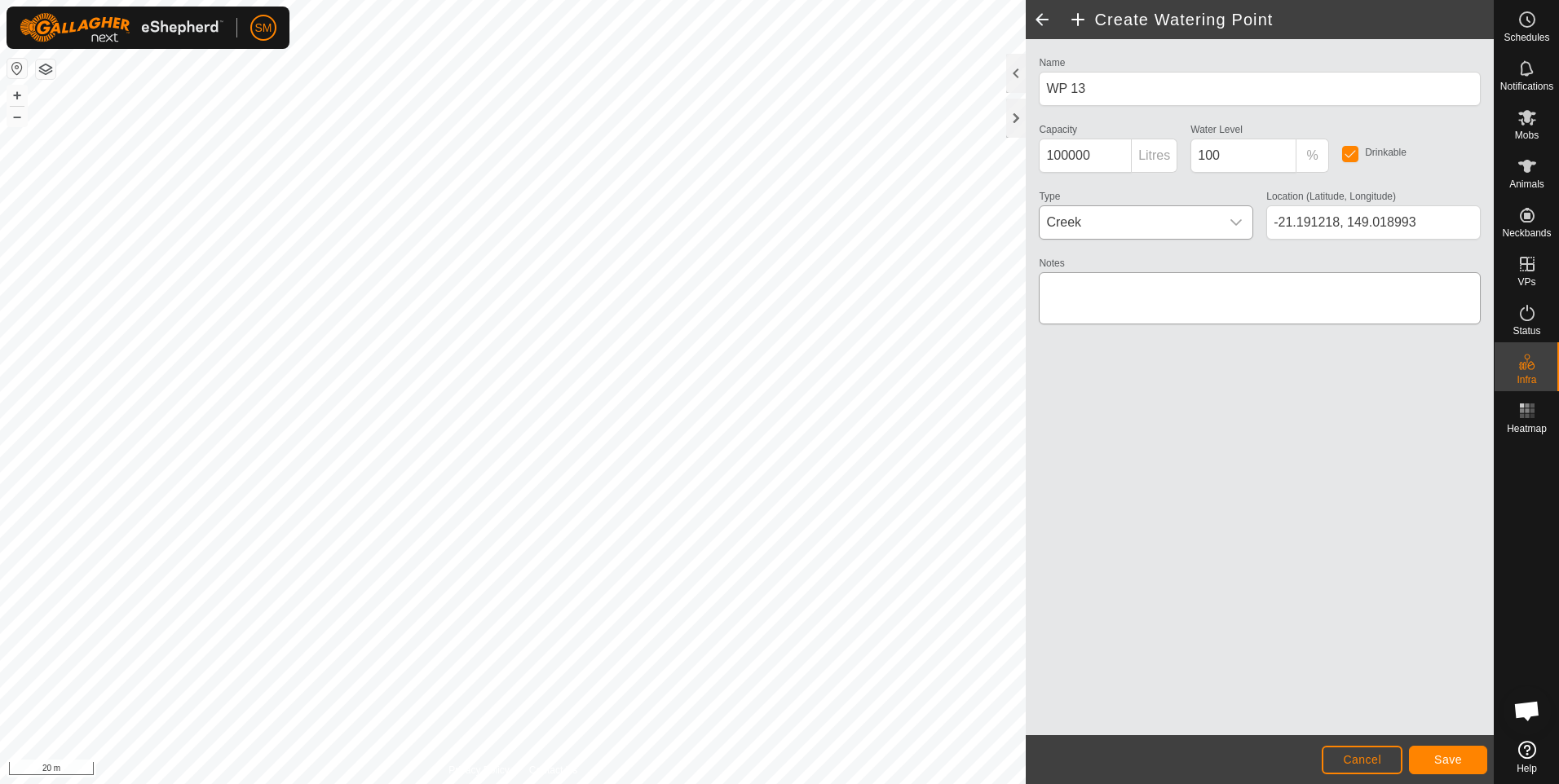
type input "-21.191884, 149.023535"
click at [1067, 284] on textarea "Notes" at bounding box center [1260, 299] width 442 height 53
type textarea "Home Paddock 8 seasonal"
click at [1443, 759] on span "Save" at bounding box center [1448, 759] width 27 height 13
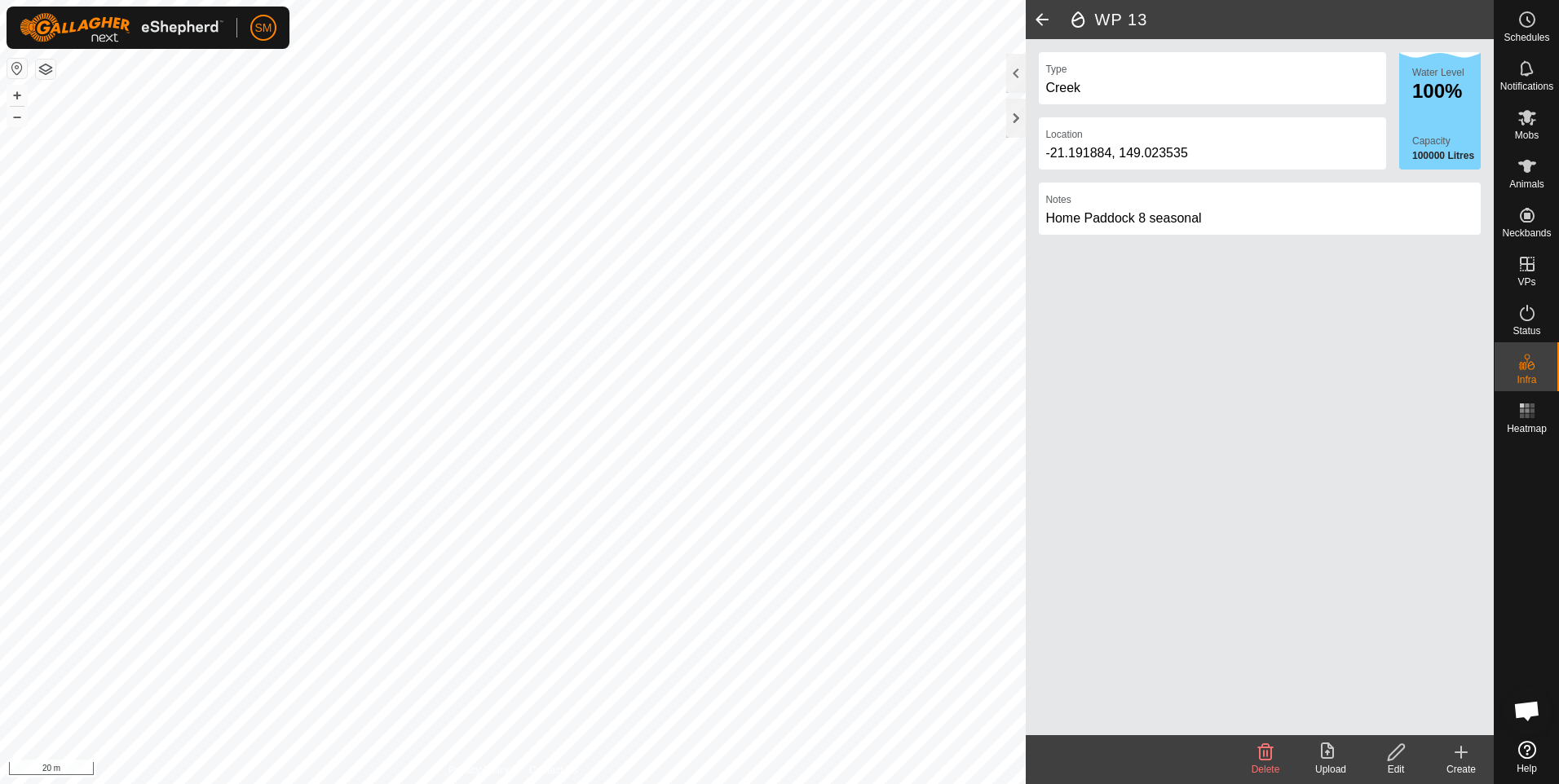
click at [1046, 18] on span at bounding box center [1042, 19] width 33 height 39
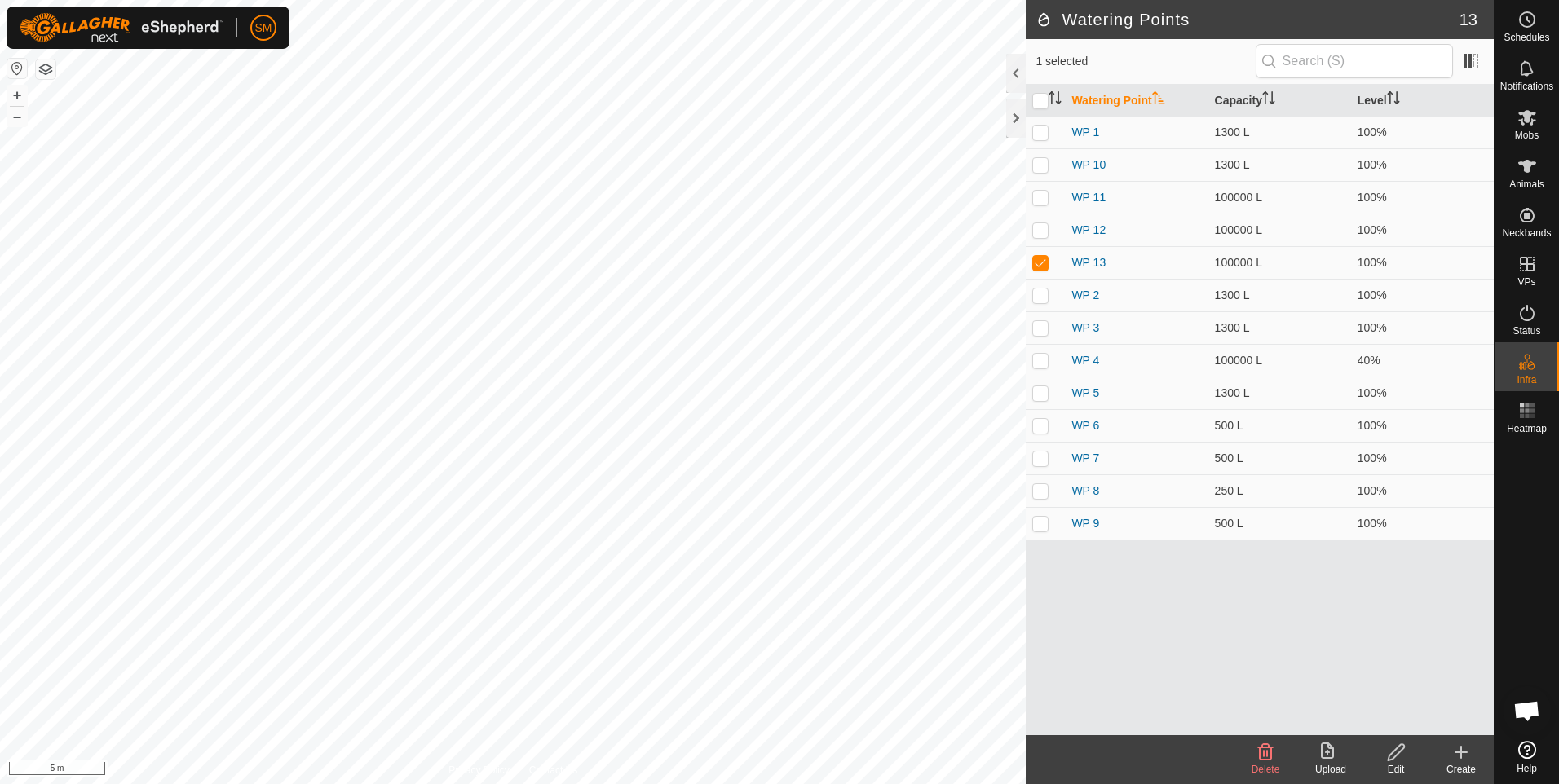
click at [1459, 754] on icon at bounding box center [1462, 753] width 19 height 19
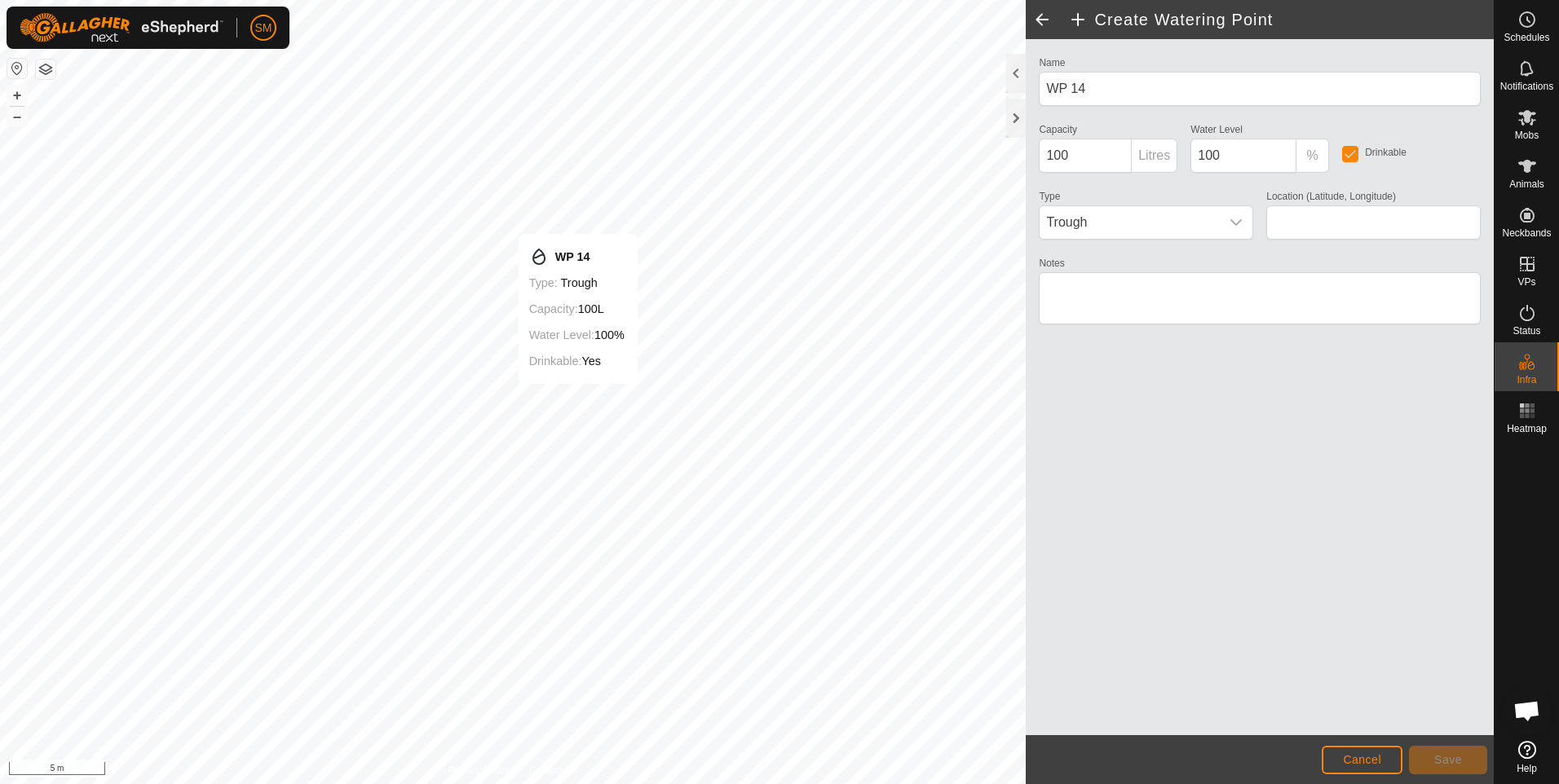
type input "-21.194301, 149.017458"
click at [1054, 154] on input "100" at bounding box center [1086, 155] width 93 height 34
type input "500"
click at [1072, 290] on textarea "Notes" at bounding box center [1260, 299] width 442 height 53
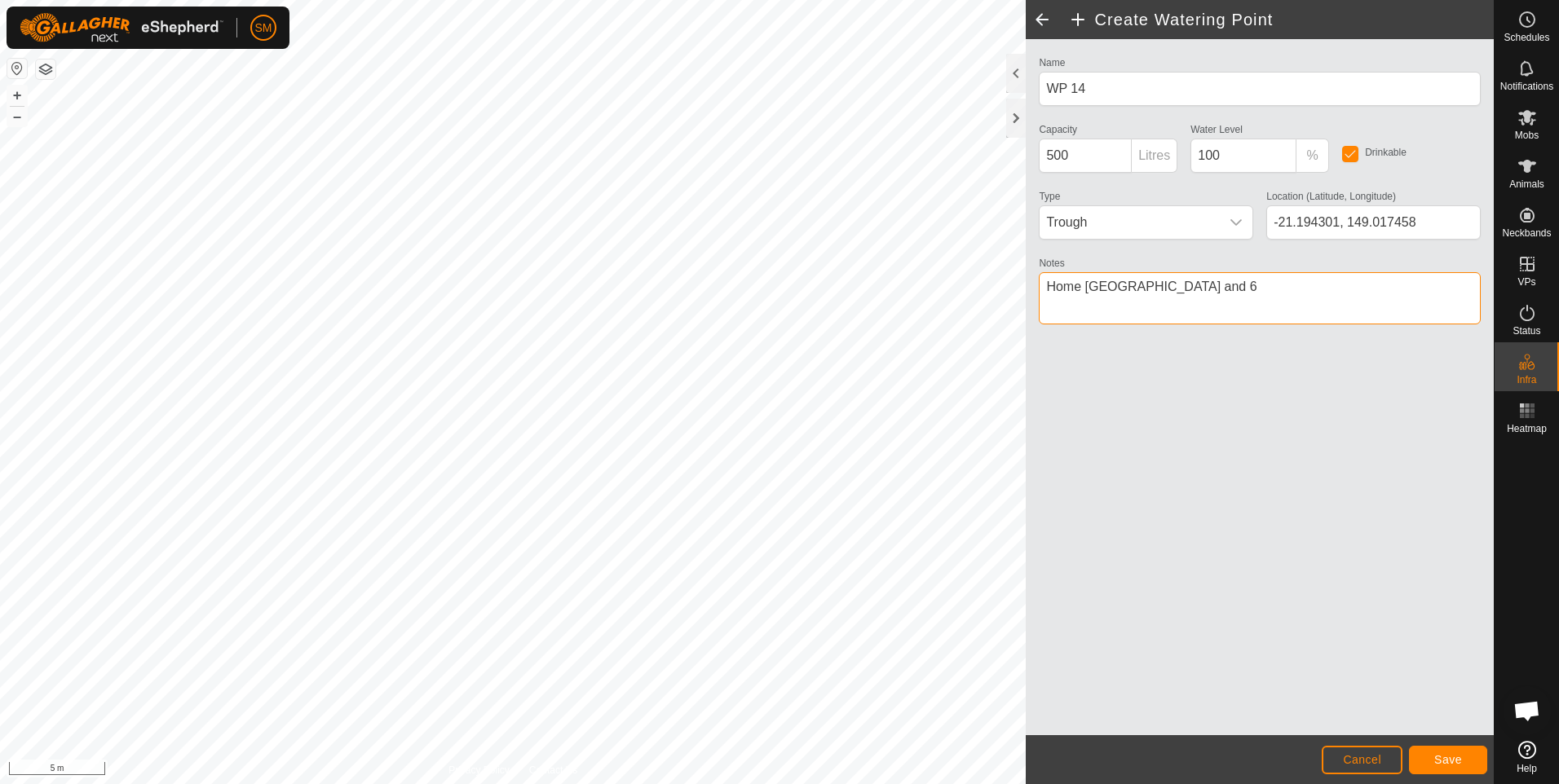
type textarea "Home [GEOGRAPHIC_DATA] and 6"
click at [1447, 751] on button "Save" at bounding box center [1448, 760] width 78 height 28
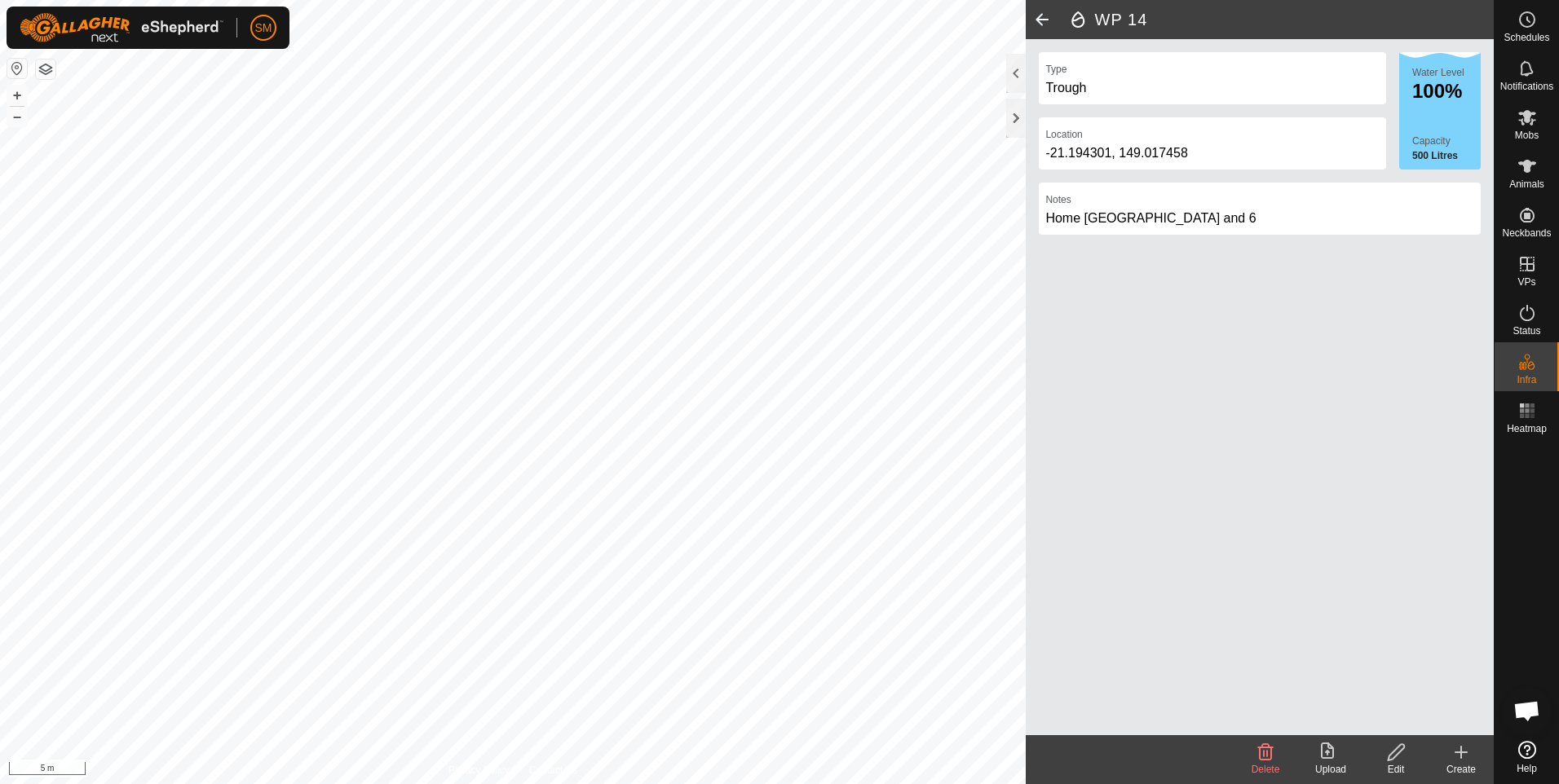
click at [1038, 18] on span at bounding box center [1042, 19] width 33 height 39
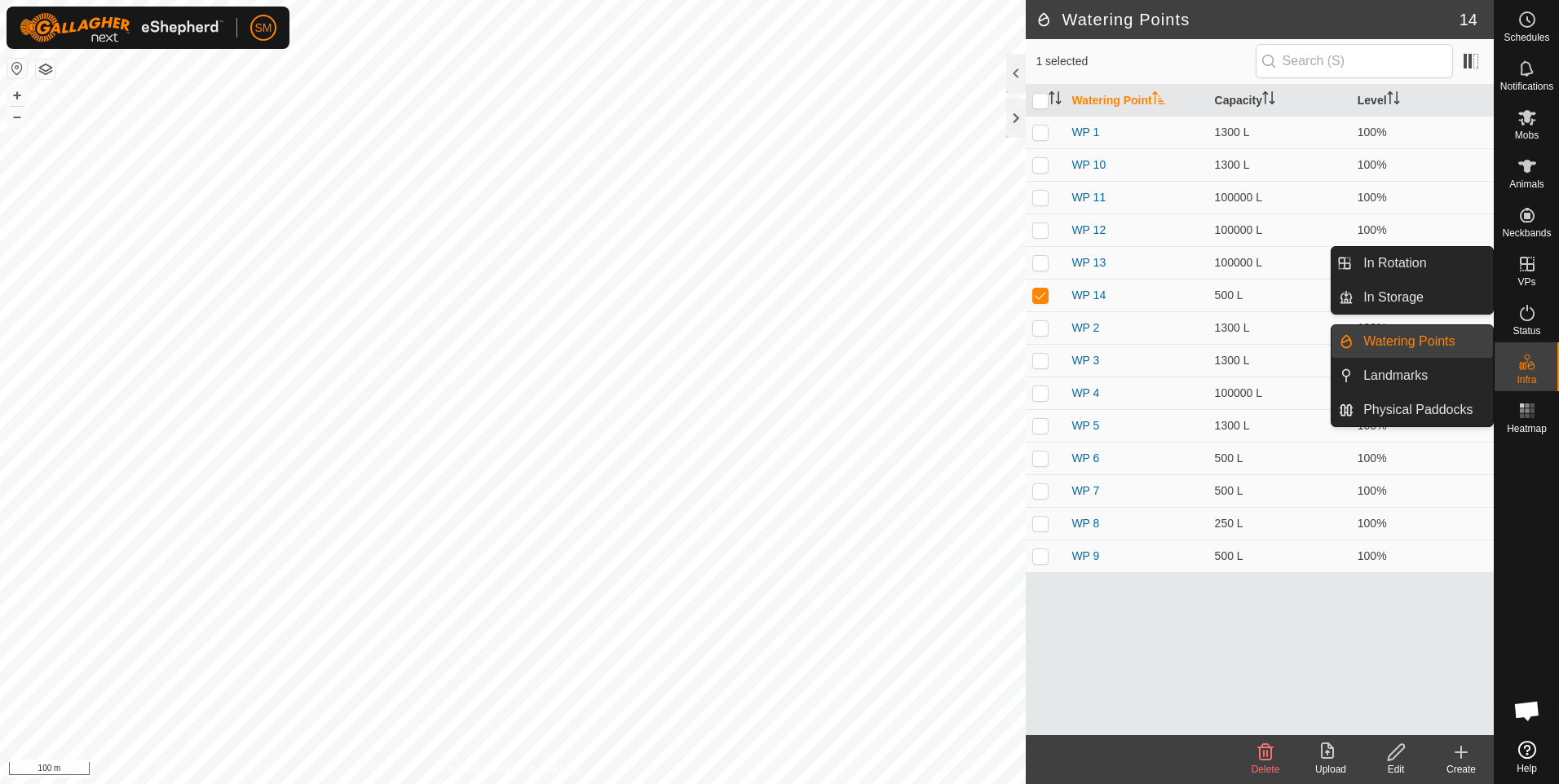
click at [1530, 256] on icon at bounding box center [1528, 264] width 19 height 19
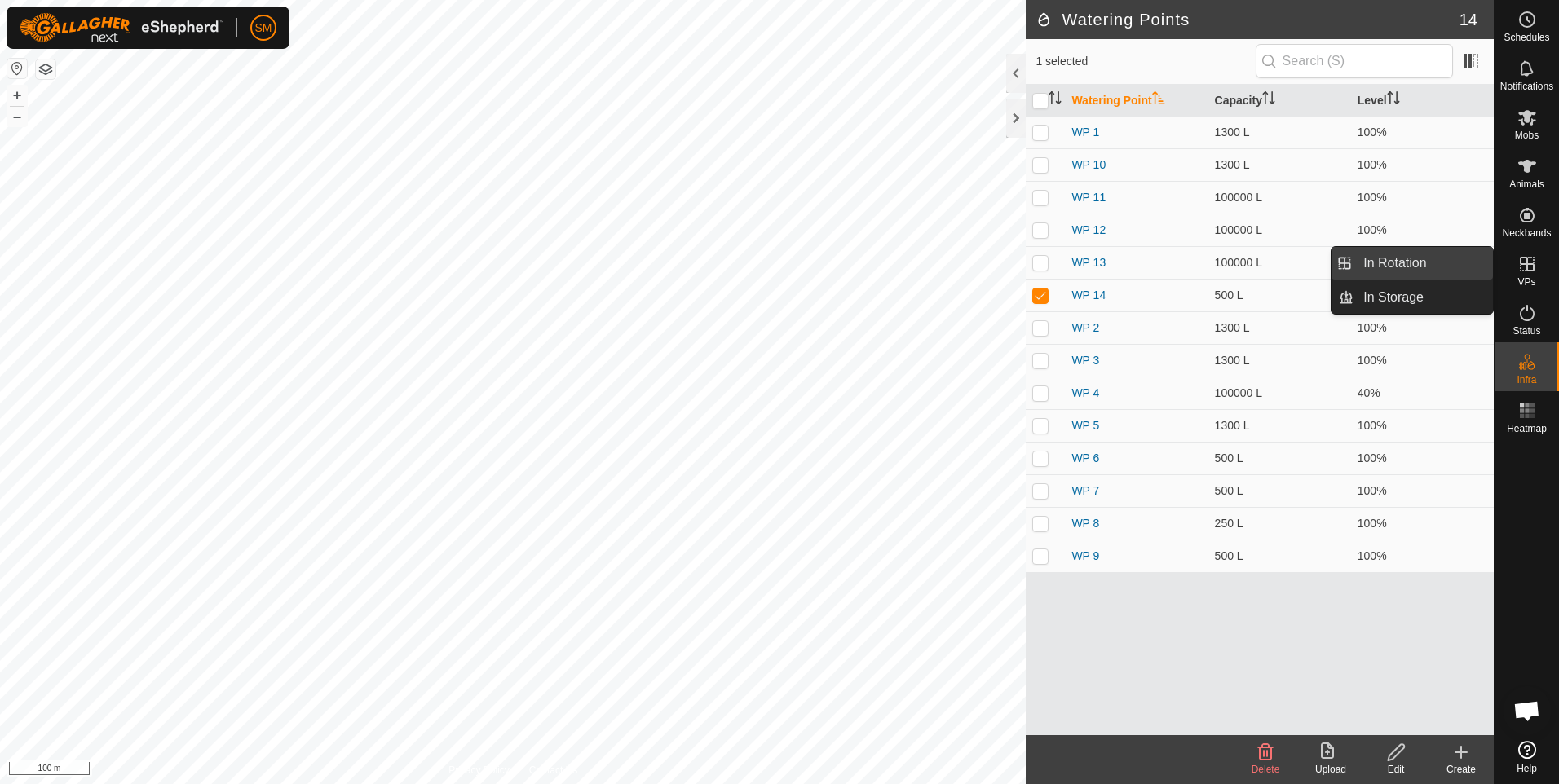
click at [1417, 254] on link "In Rotation" at bounding box center [1423, 264] width 139 height 33
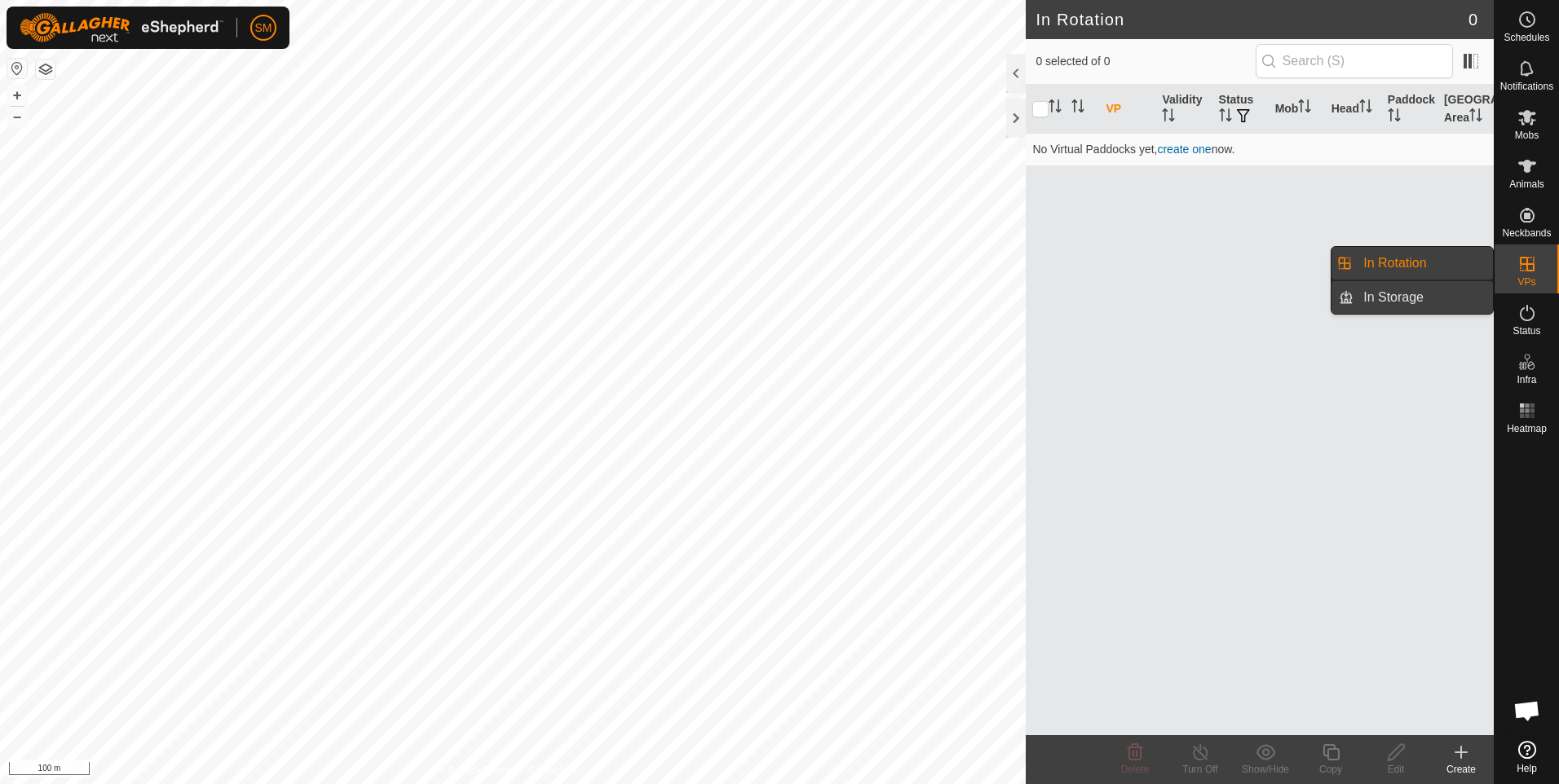
click at [1403, 294] on link "In Storage" at bounding box center [1423, 298] width 139 height 33
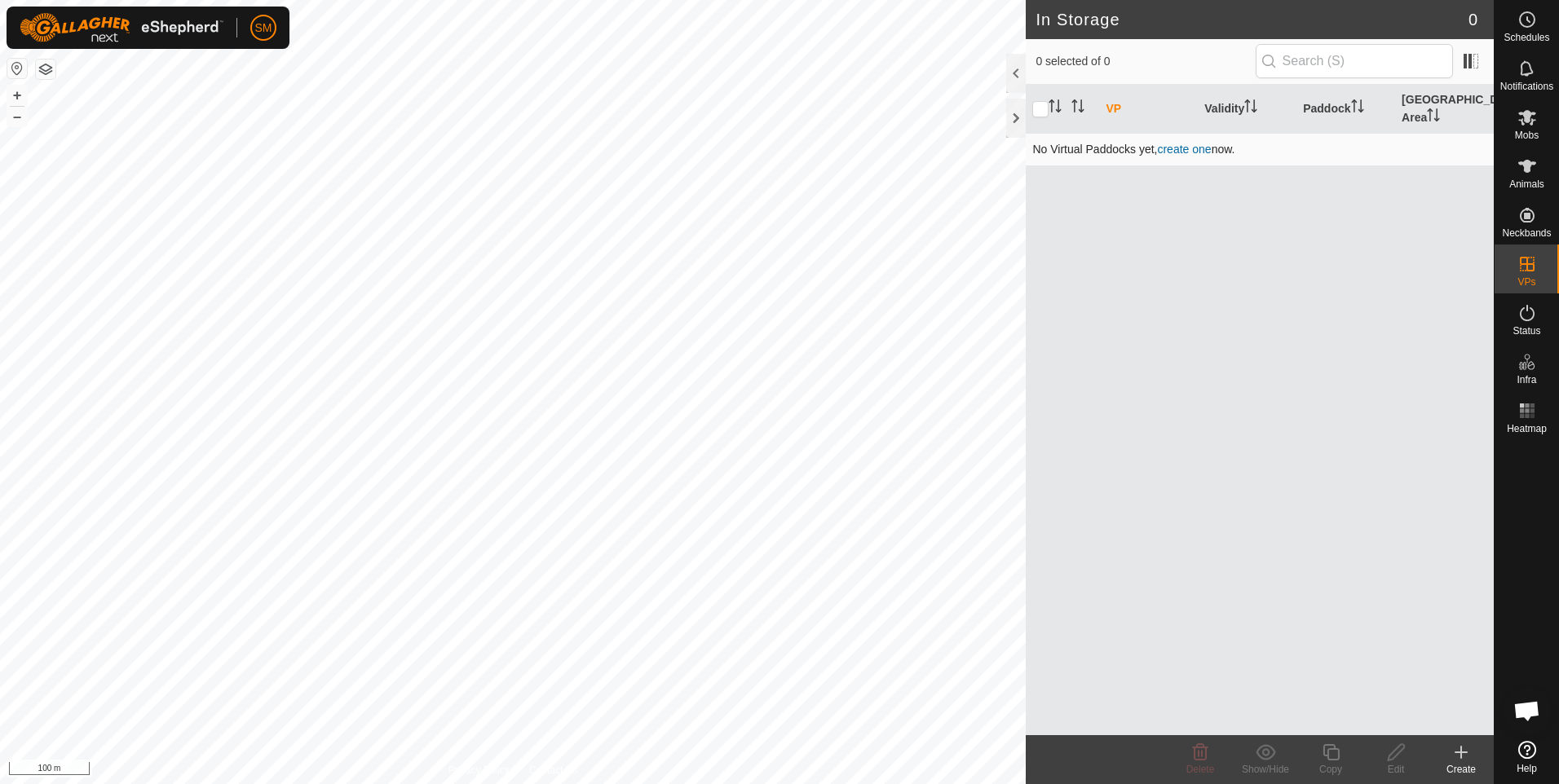
click at [1182, 143] on link "create one" at bounding box center [1183, 149] width 54 height 13
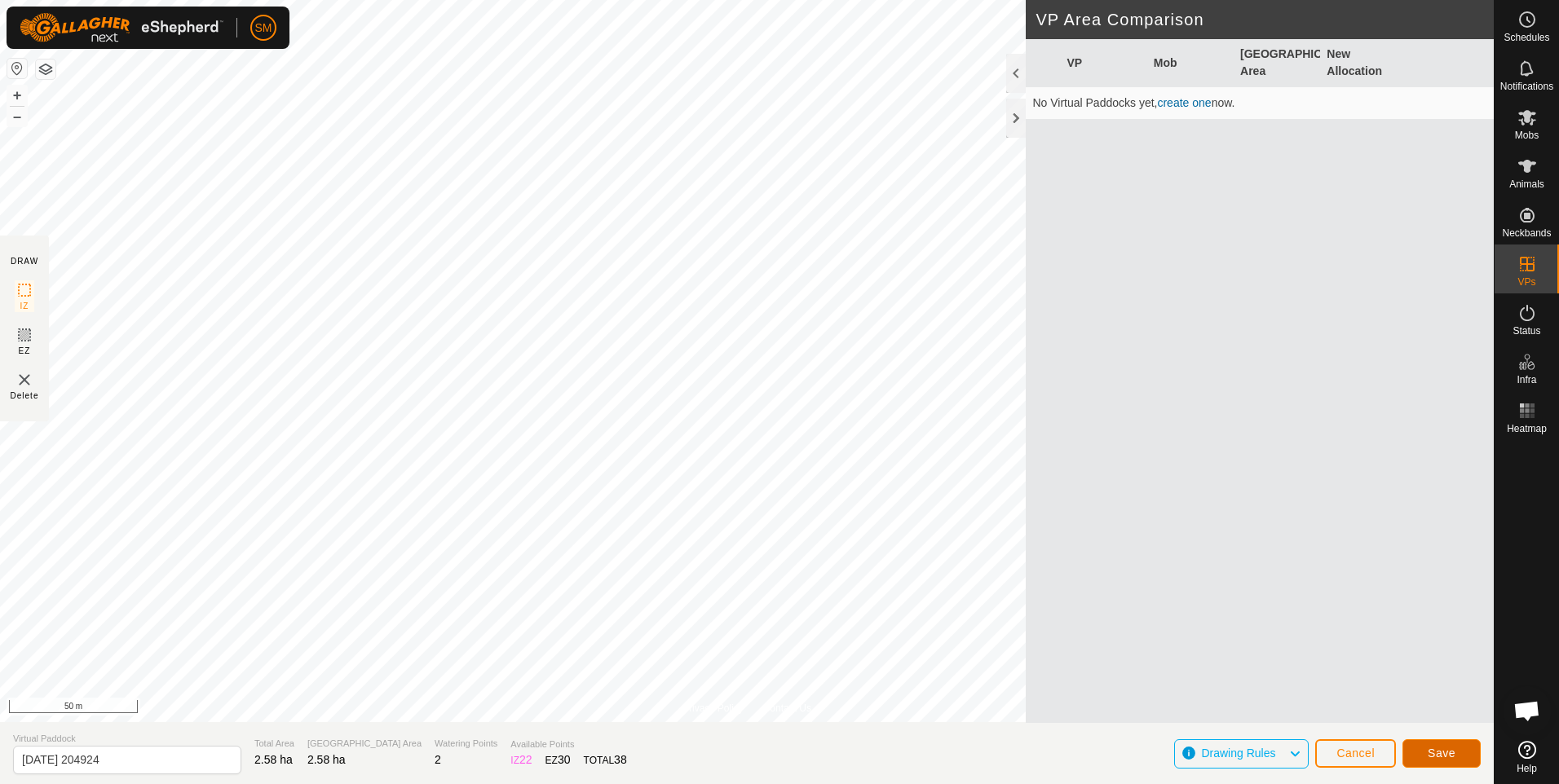
click at [1432, 751] on span "Save" at bounding box center [1442, 753] width 27 height 13
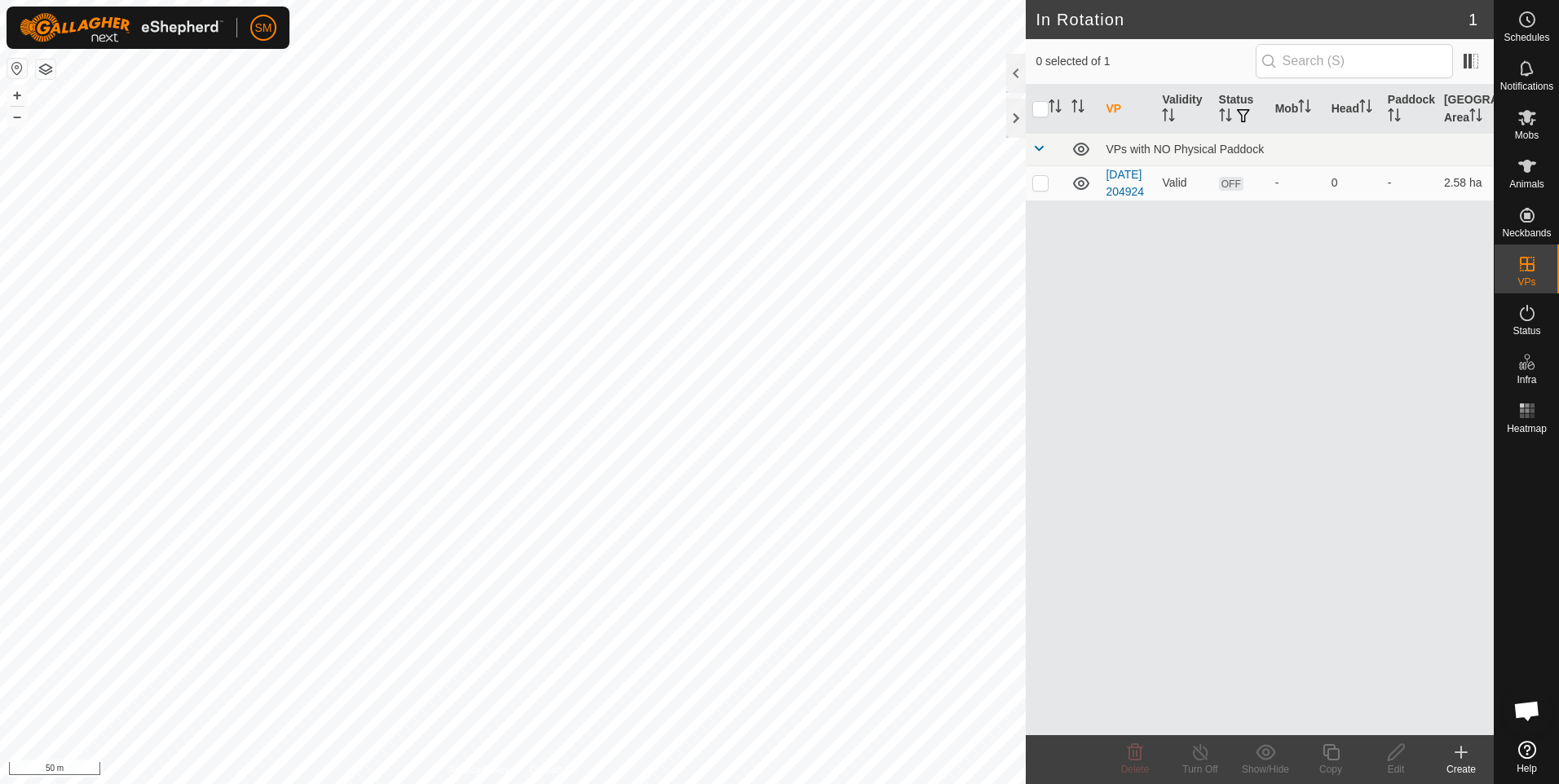
click at [1462, 754] on icon at bounding box center [1462, 753] width 0 height 12
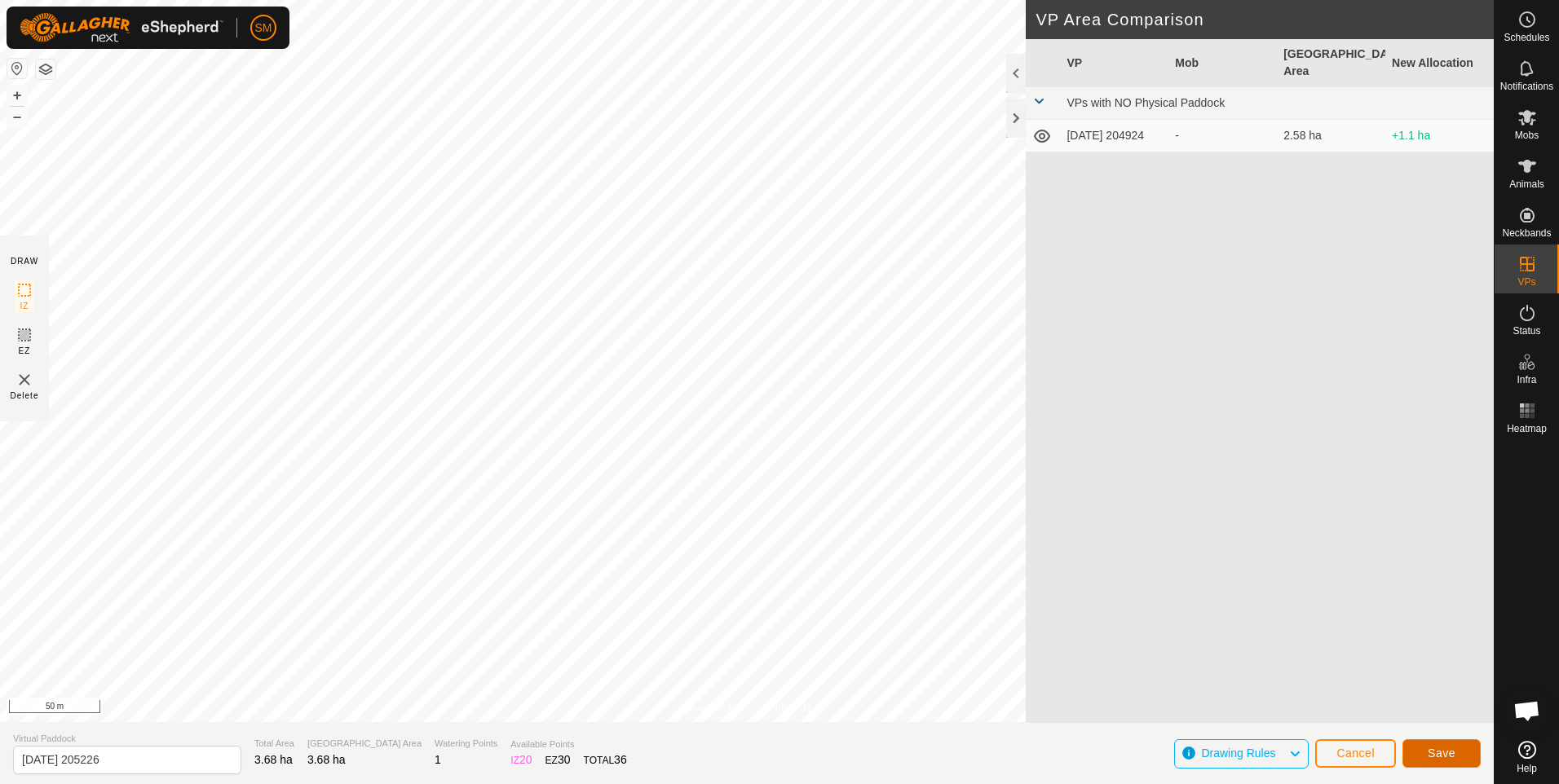
click at [1433, 756] on span "Save" at bounding box center [1442, 753] width 27 height 13
